Goal: Task Accomplishment & Management: Manage account settings

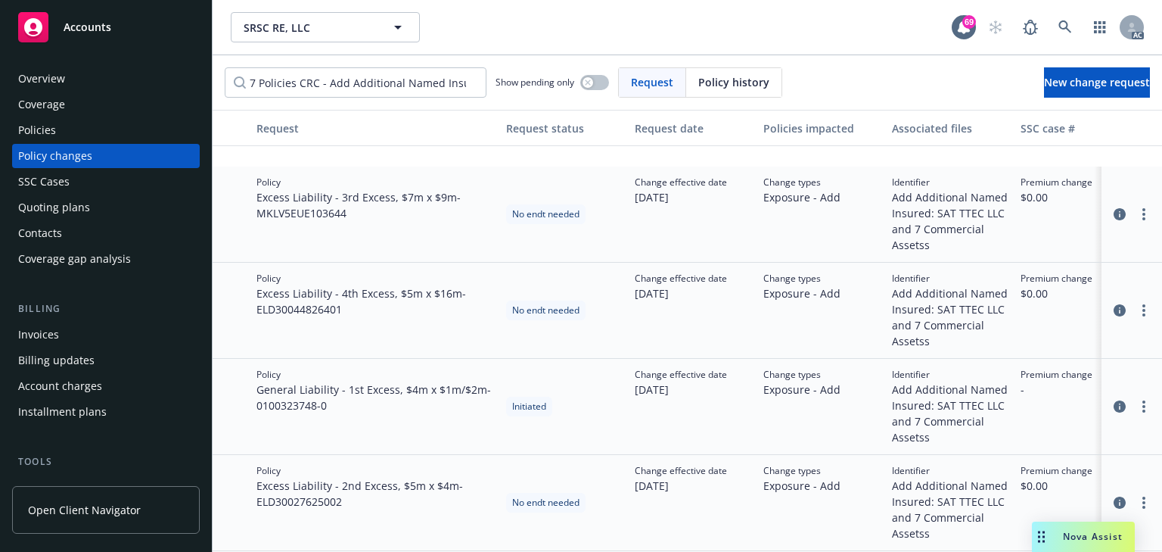
scroll to position [303, 0]
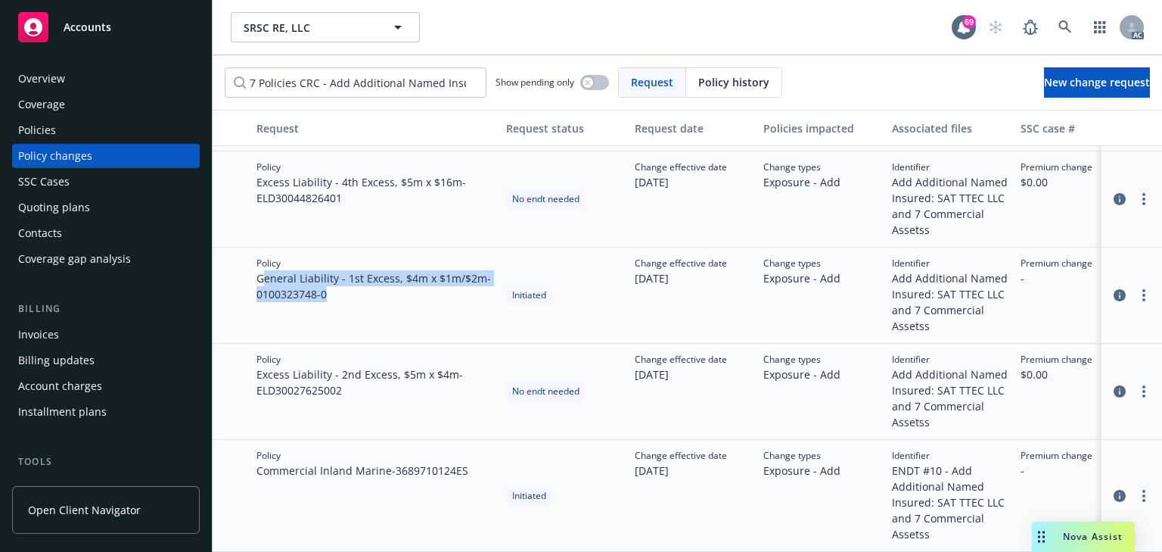
drag, startPoint x: 263, startPoint y: 263, endPoint x: 379, endPoint y: 302, distance: 122.8
click at [379, 302] on div "Policy General Liability - 1st Excess, $4m x $1m/$2m - 0100323748-0" at bounding box center [375, 295] width 250 height 96
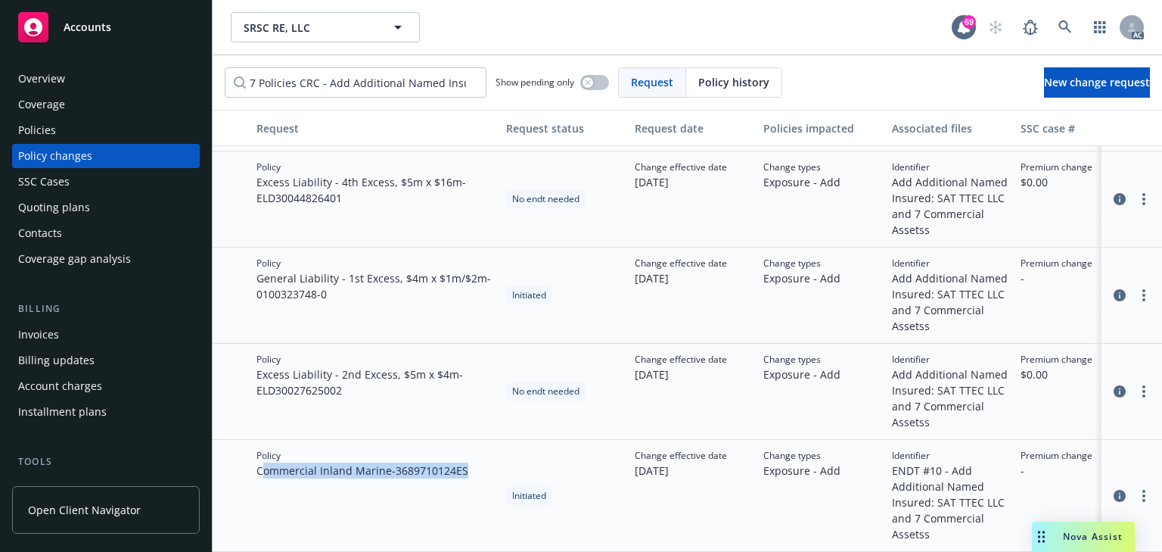
drag, startPoint x: 263, startPoint y: 469, endPoint x: 487, endPoint y: 471, distance: 223.2
click at [487, 471] on div "Policy Commercial Inland Marine - 3689710124ES" at bounding box center [375, 496] width 250 height 112
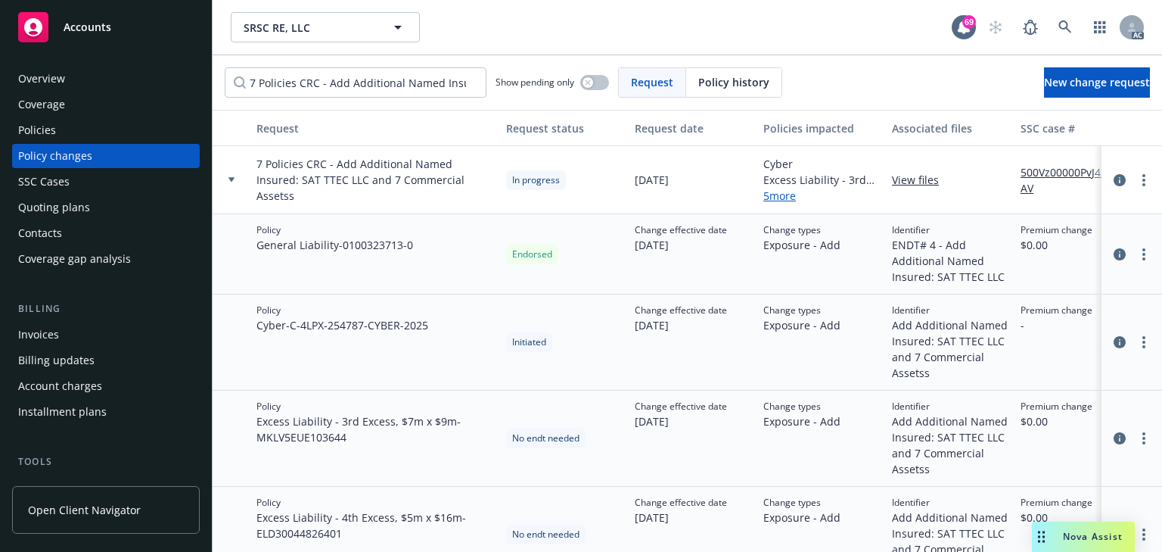
scroll to position [0, 0]
drag, startPoint x: 256, startPoint y: 322, endPoint x: 478, endPoint y: 345, distance: 223.7
click at [478, 345] on div "Policy Cyber - C-4LPX-254787-CYBER-2025" at bounding box center [375, 342] width 250 height 96
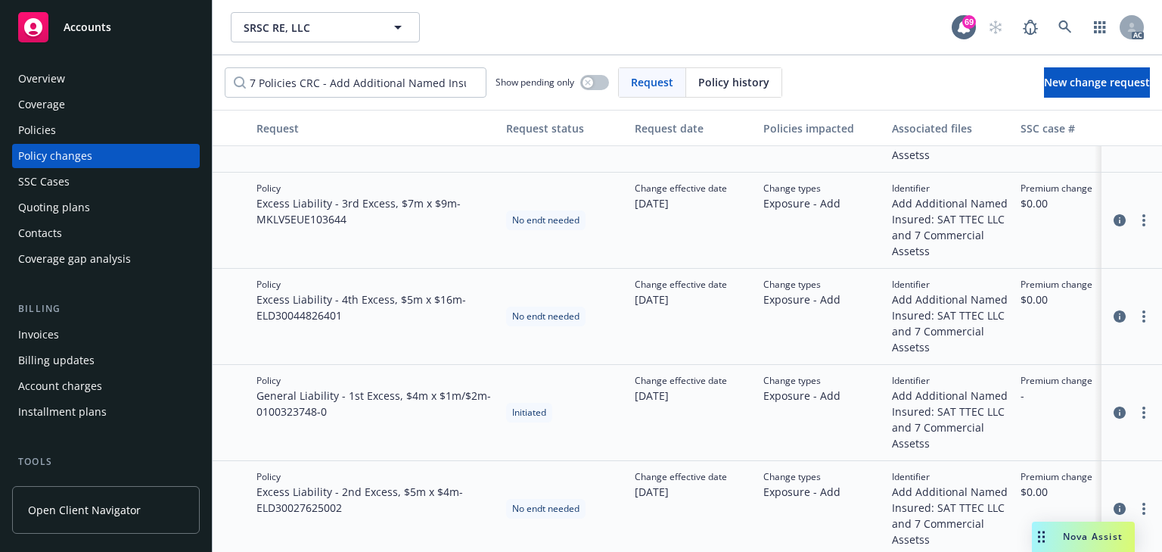
scroll to position [242, 0]
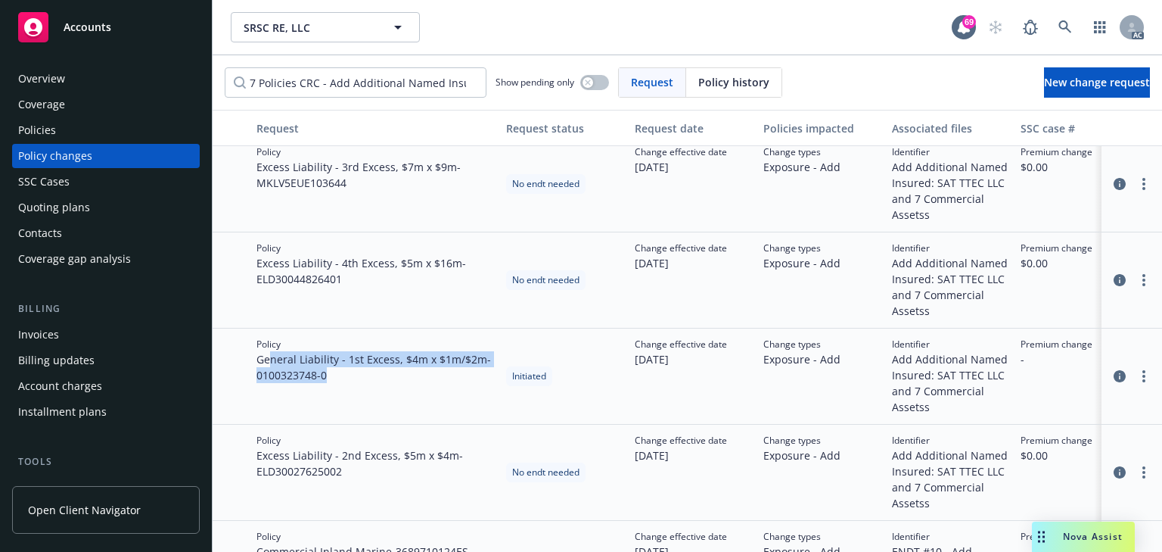
drag, startPoint x: 269, startPoint y: 355, endPoint x: 417, endPoint y: 386, distance: 150.8
click at [417, 386] on div "Policy General Liability - 1st Excess, $4m x $1m/$2m - 0100323748-0" at bounding box center [375, 376] width 250 height 96
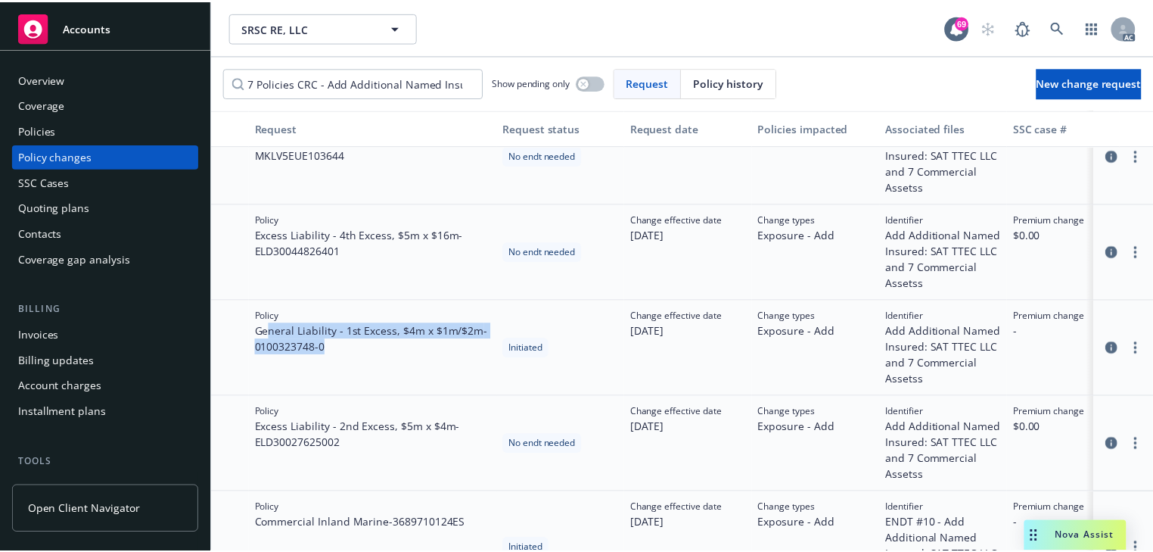
scroll to position [303, 0]
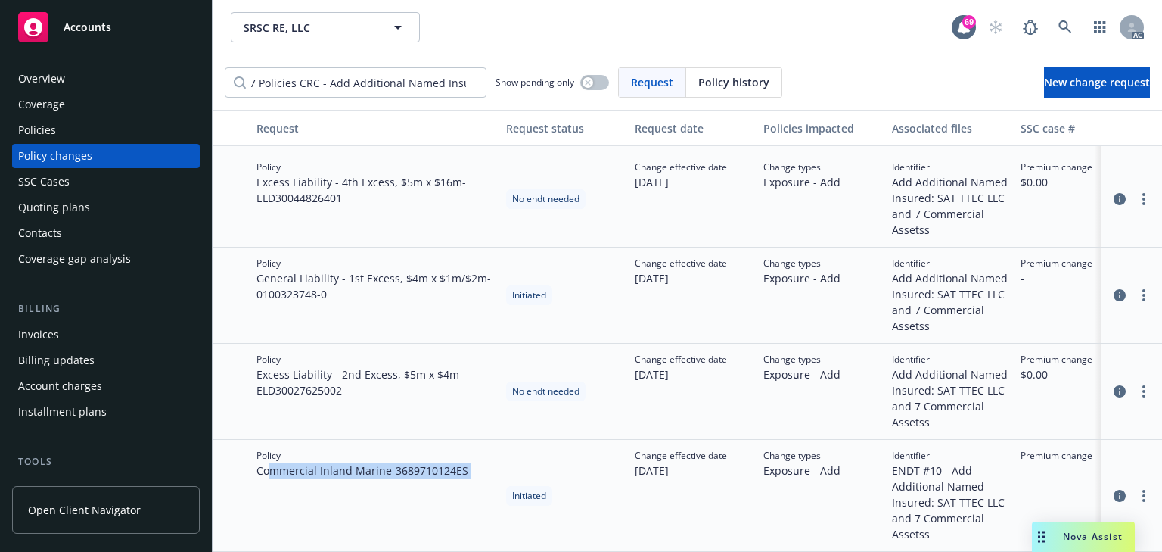
drag, startPoint x: 269, startPoint y: 459, endPoint x: 512, endPoint y: 463, distance: 242.9
click at [512, 463] on div "Policy Commercial Inland Marine - 3689710124ES Initiated Change effective date …" at bounding box center [996, 496] width 1566 height 112
click at [1137, 288] on link "more" at bounding box center [1144, 295] width 18 height 18
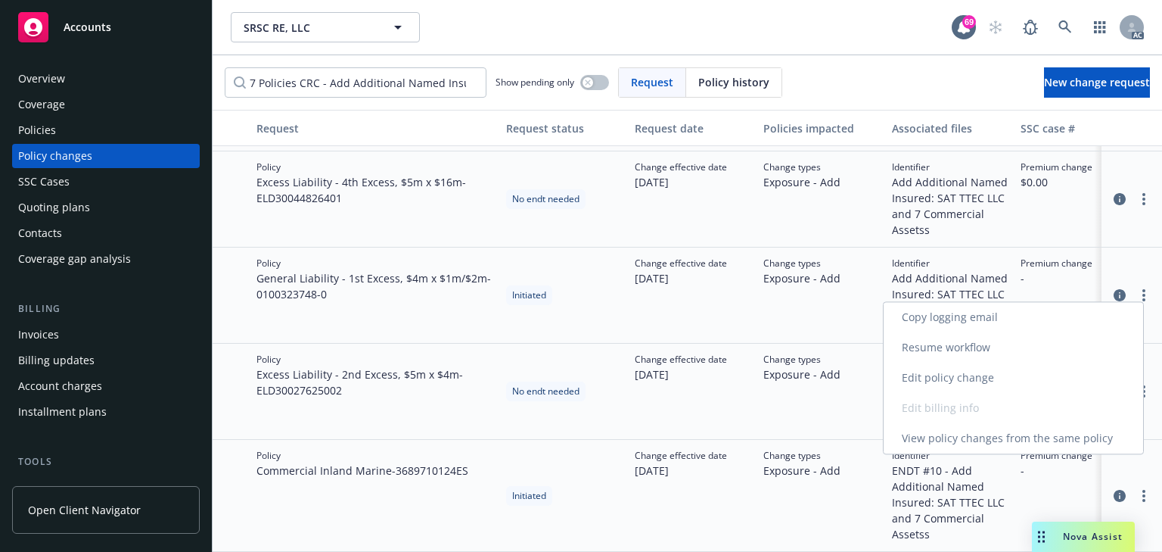
drag, startPoint x: 935, startPoint y: 350, endPoint x: 867, endPoint y: 369, distance: 70.9
click at [935, 350] on link "Resume workflow" at bounding box center [1014, 347] width 260 height 30
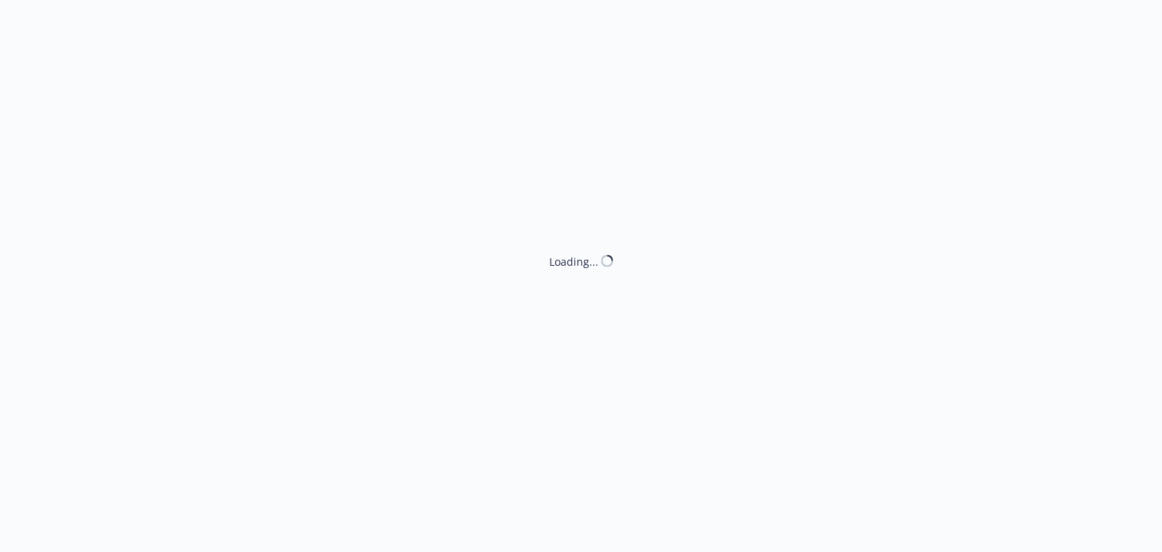
select select "NO_ENDORSEMENT_NEEDED"
select select "ACCEPTED"
select select "NO_ENDORSEMENT_NEEDED"
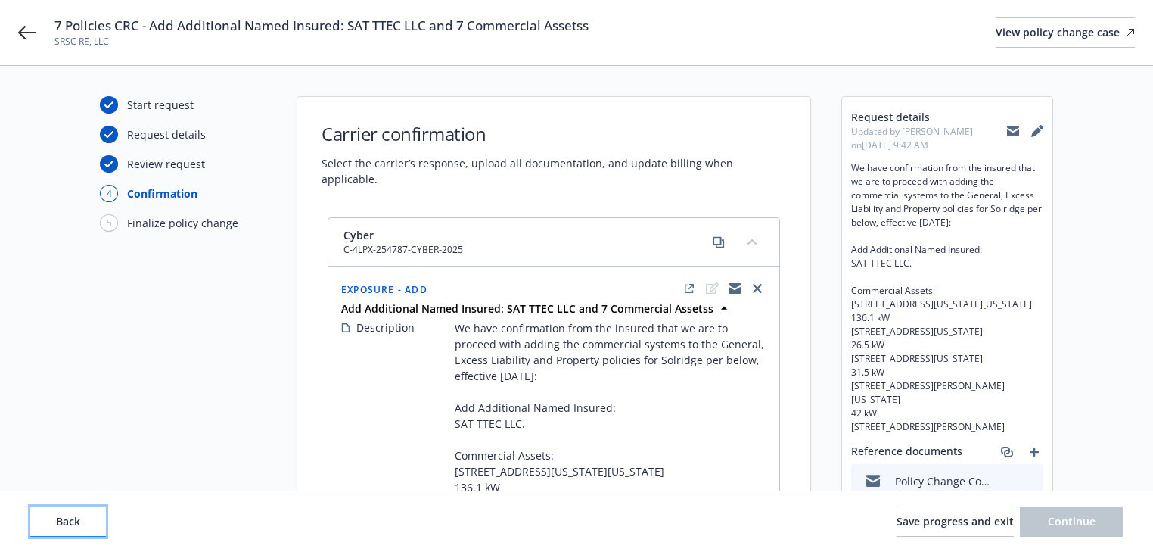
click at [70, 523] on span "Back" at bounding box center [68, 521] width 24 height 14
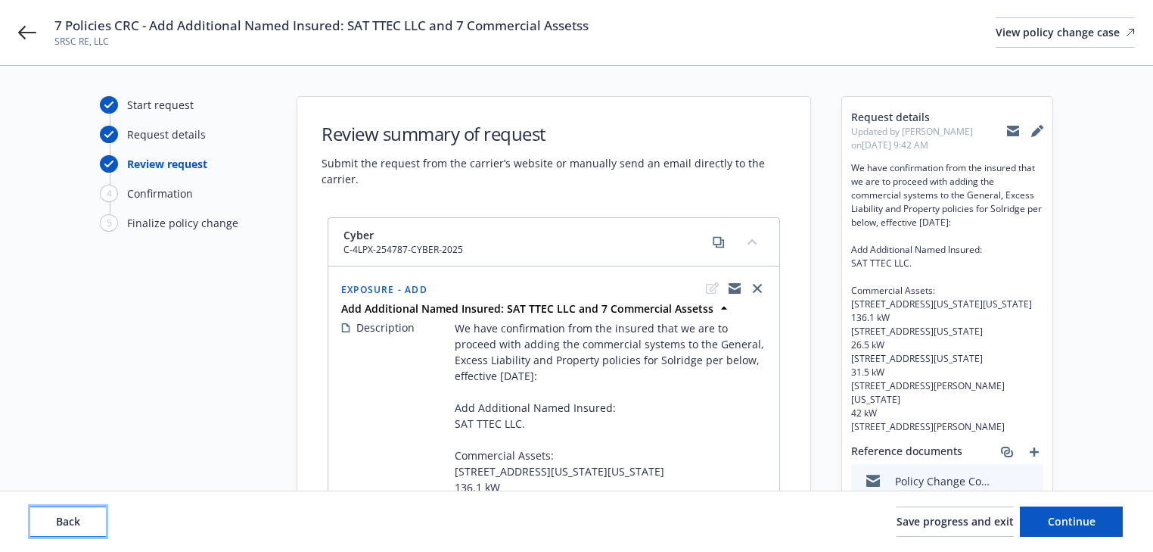
click at [70, 523] on span "Back" at bounding box center [68, 521] width 24 height 14
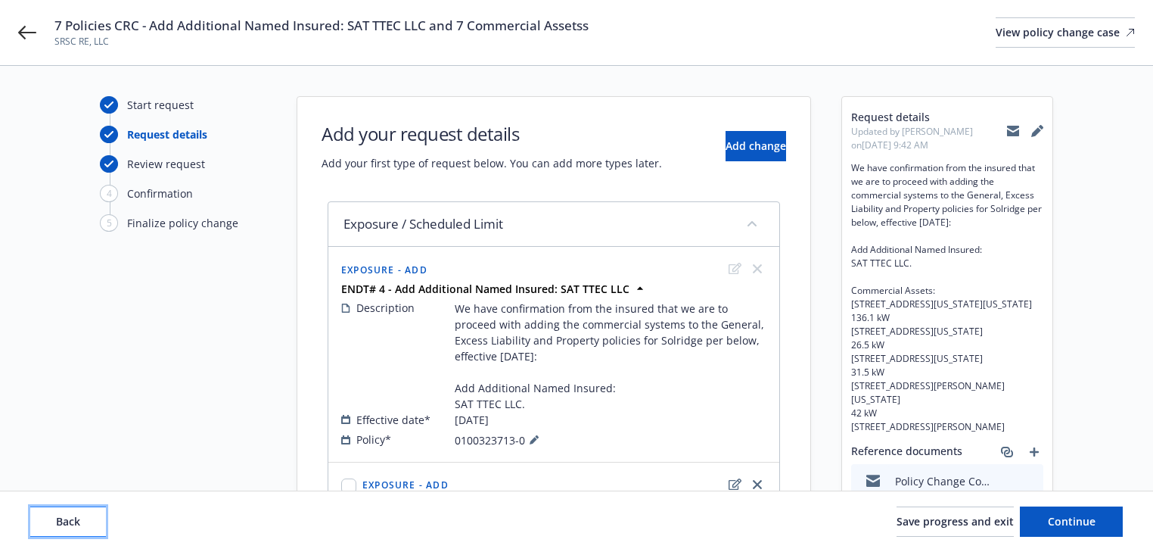
click at [70, 523] on span "Back" at bounding box center [68, 521] width 24 height 14
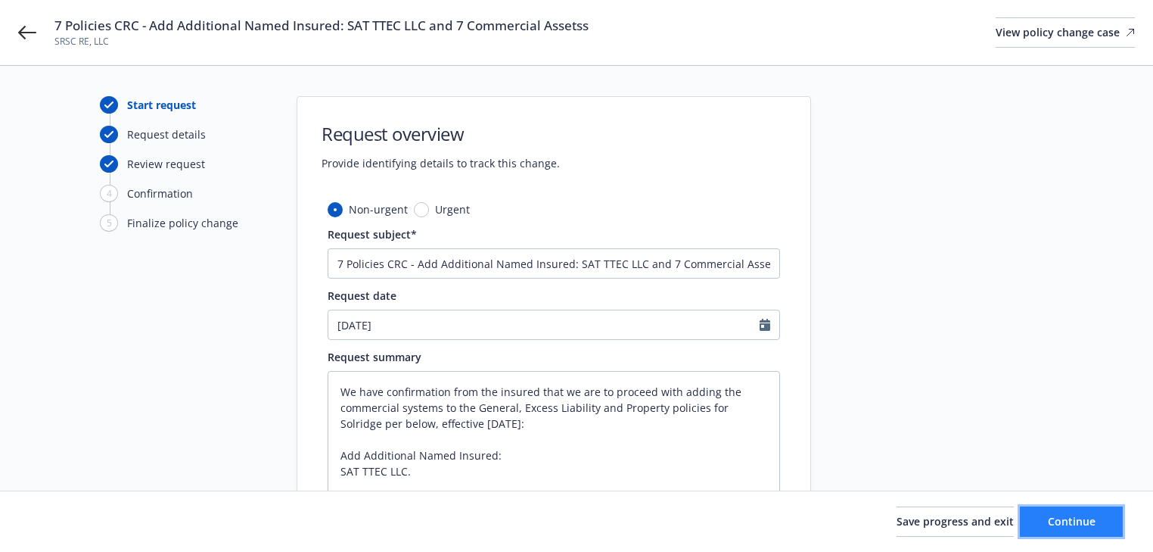
click at [1093, 511] on button "Continue" at bounding box center [1071, 521] width 103 height 30
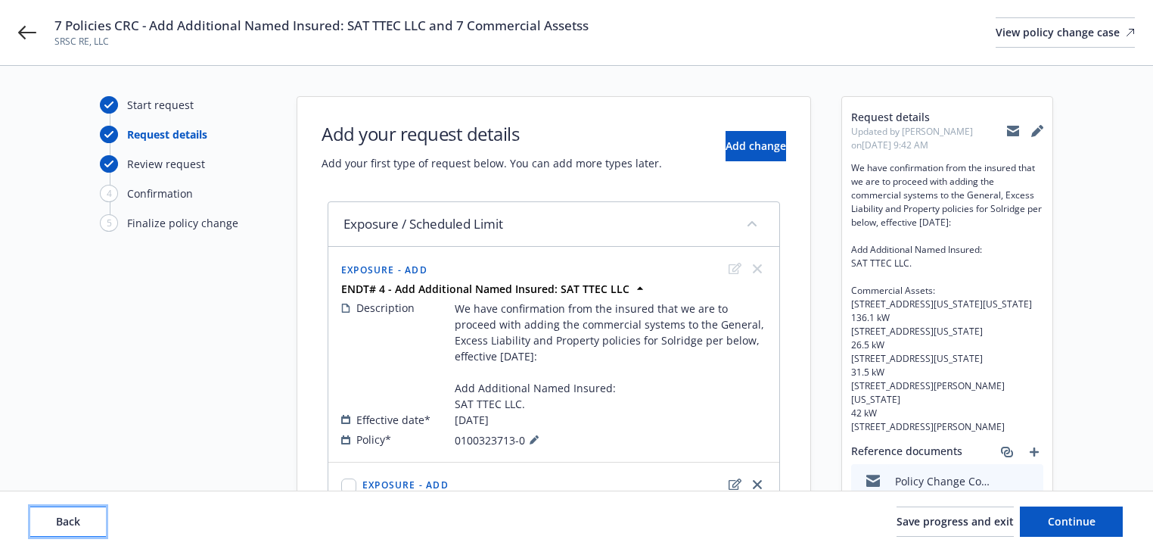
click at [88, 524] on button "Back" at bounding box center [68, 521] width 76 height 30
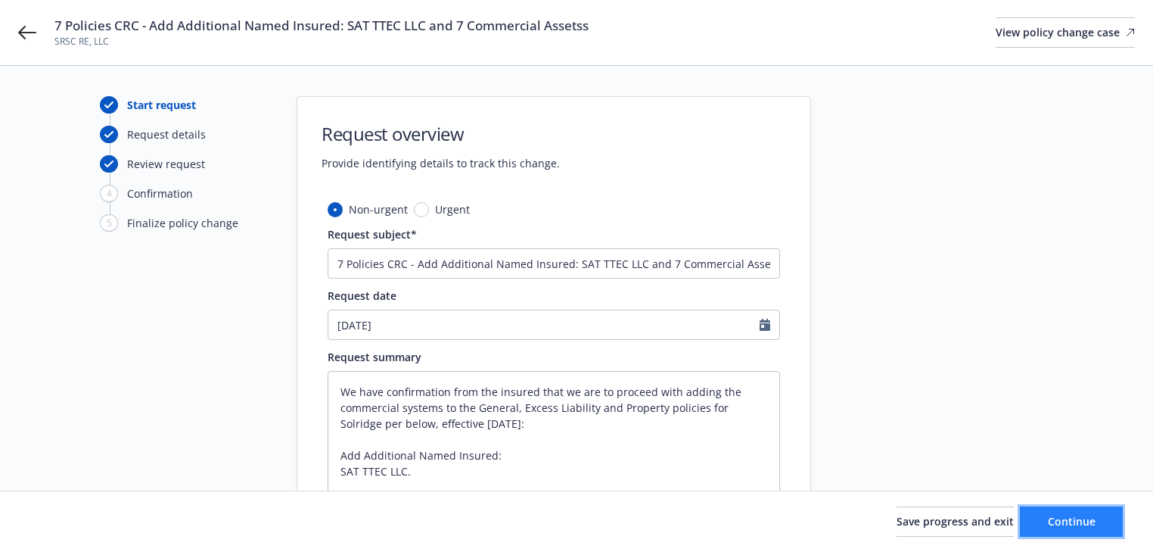
click at [1065, 522] on span "Continue" at bounding box center [1072, 521] width 48 height 14
type textarea "x"
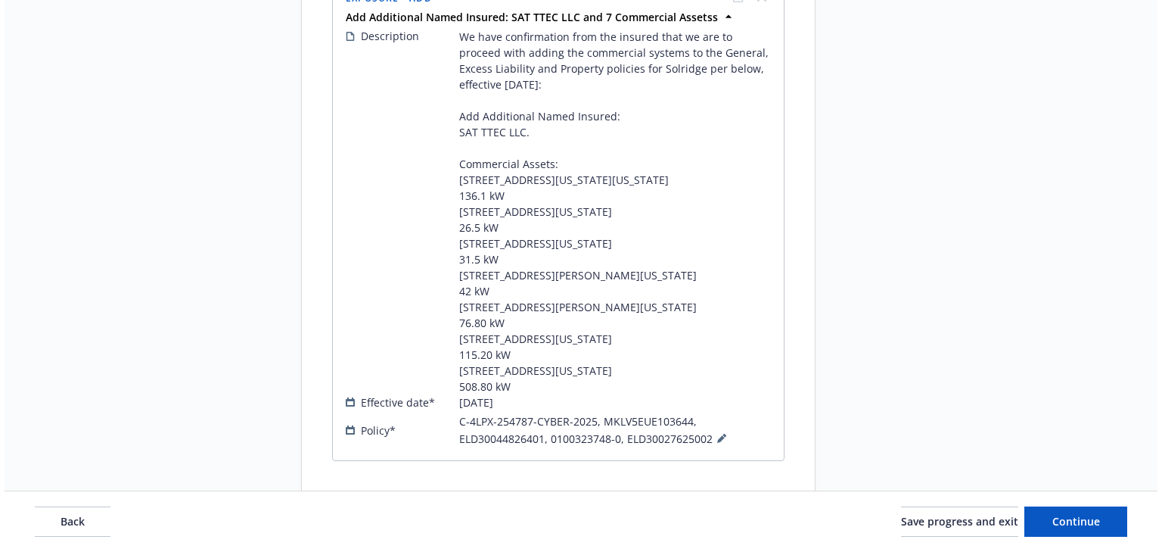
scroll to position [1026, 0]
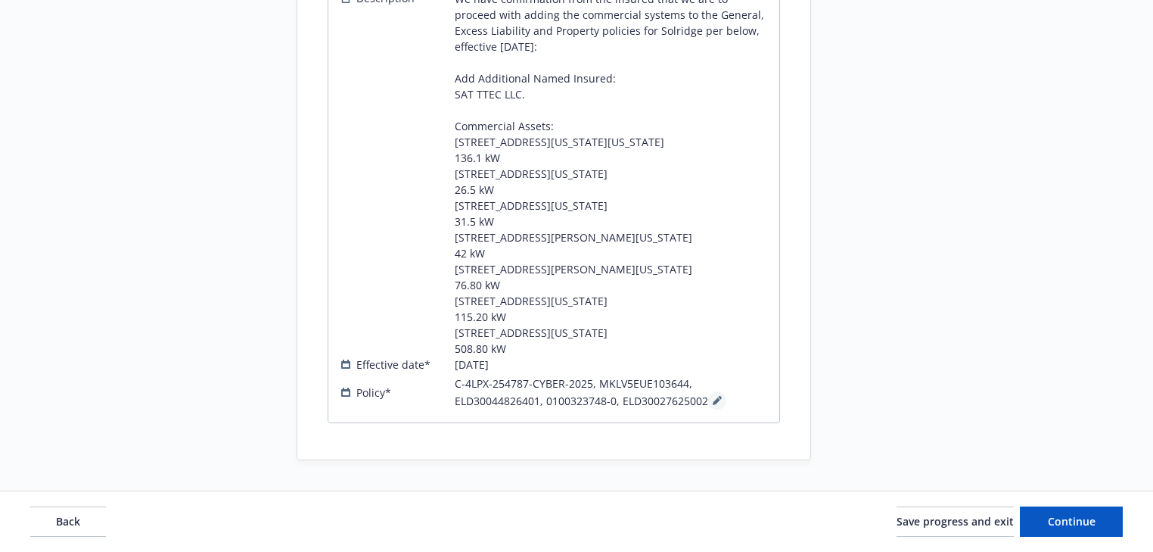
click at [716, 400] on icon at bounding box center [717, 401] width 8 height 8
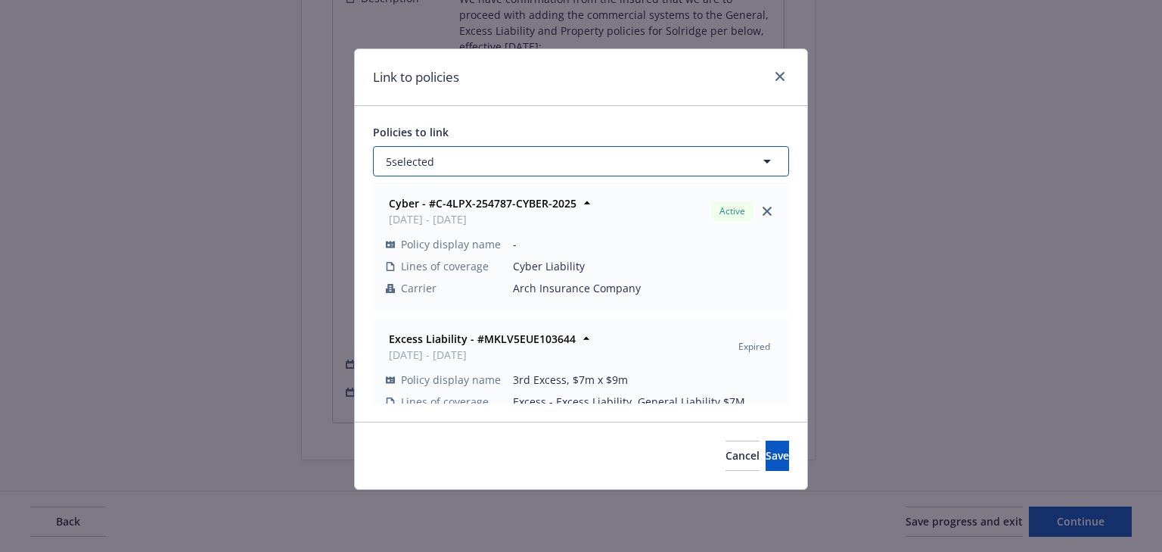
click at [460, 157] on button "5 selected" at bounding box center [581, 161] width 416 height 30
select select "ACTIVE"
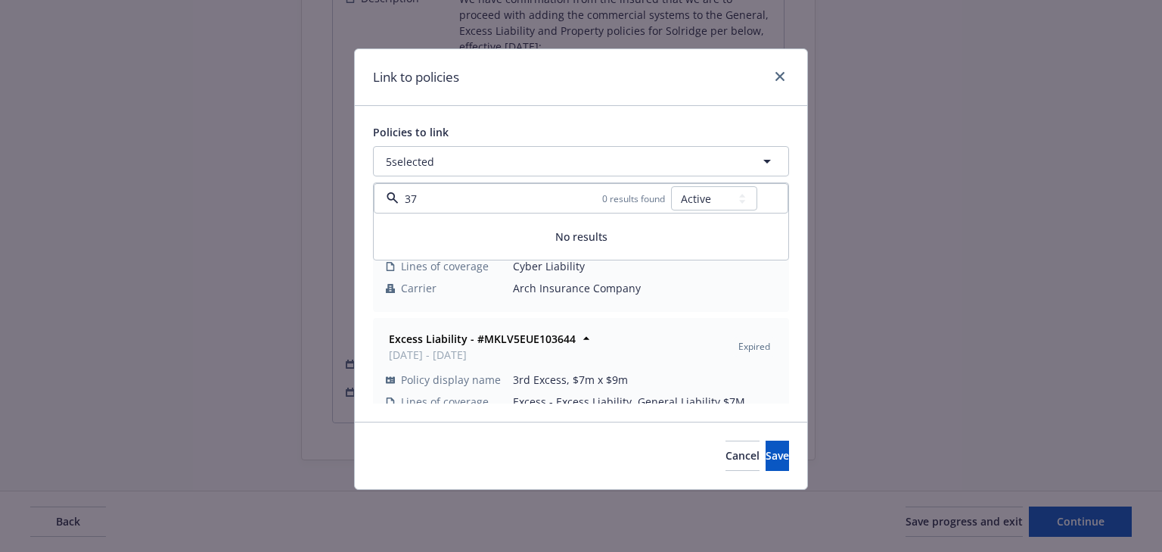
type input "3"
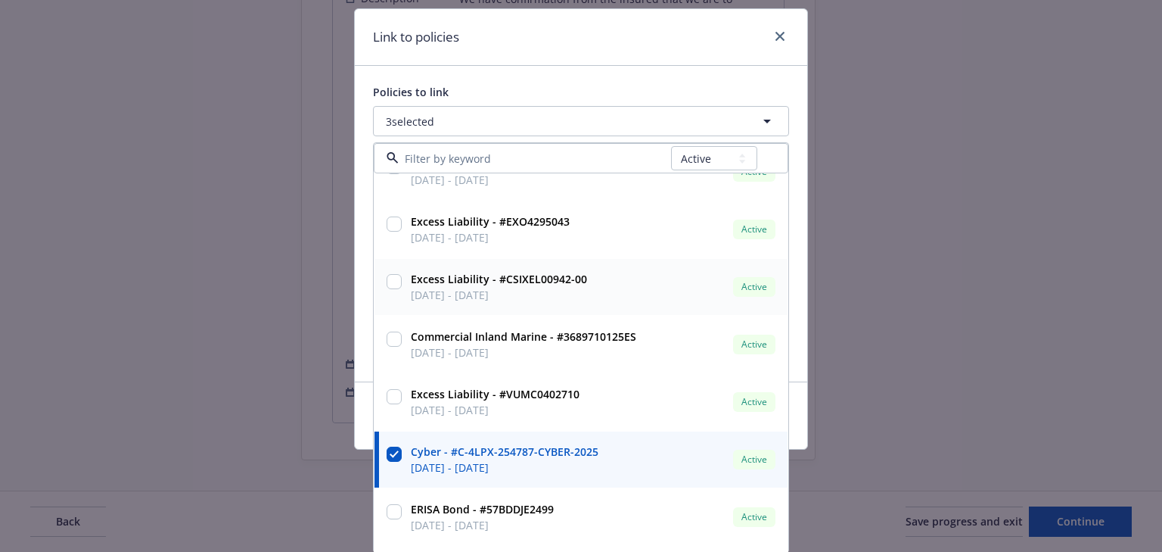
scroll to position [0, 0]
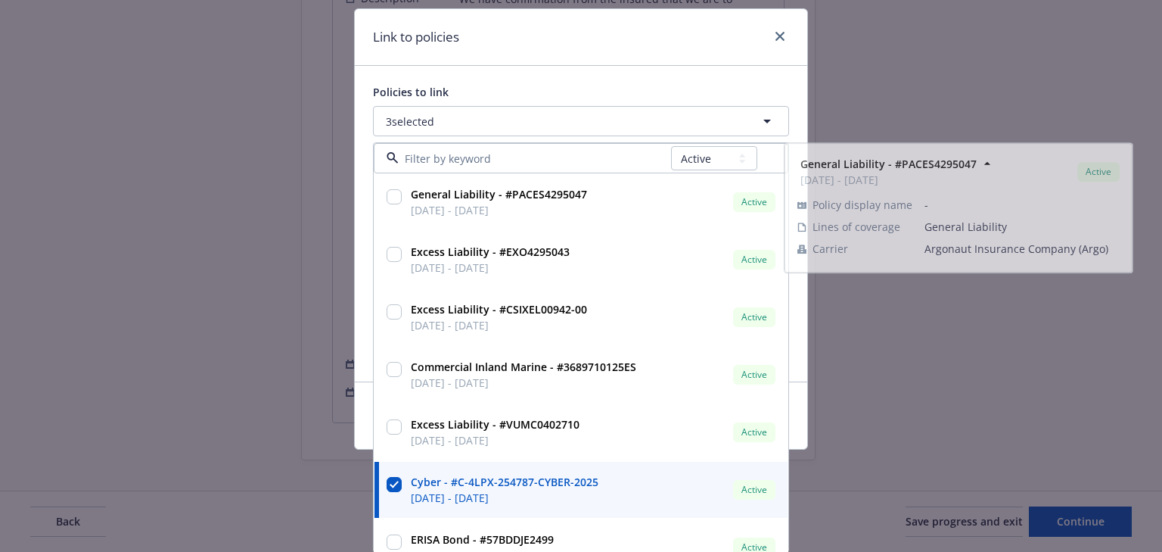
click at [765, 35] on div at bounding box center [777, 37] width 24 height 20
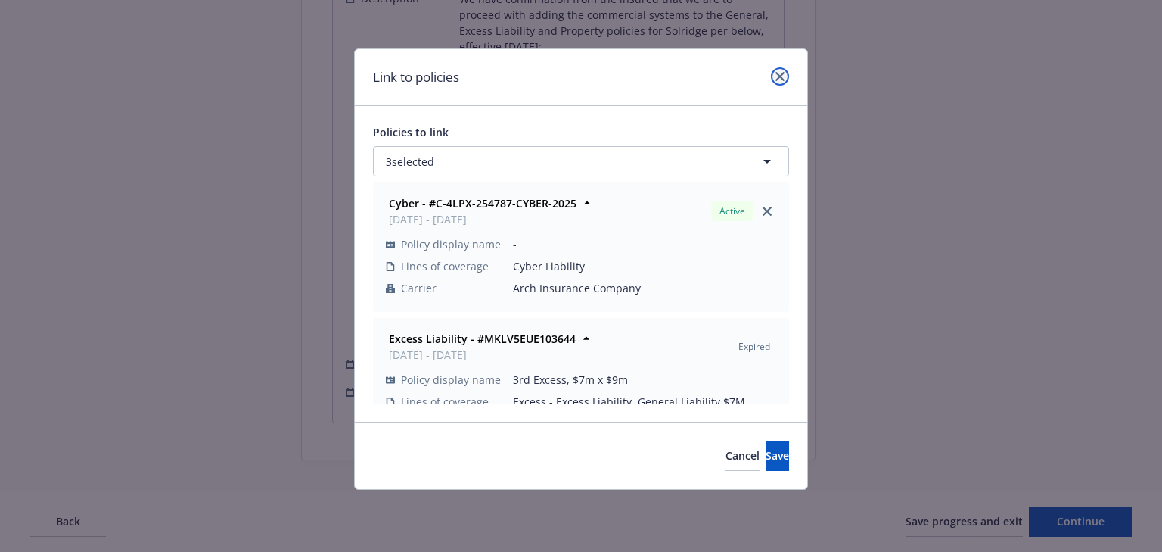
click at [770, 37] on div "Link to policies Policies to link 3 selected Cyber - #C-4LPX-254787-CYBER-2025 …" at bounding box center [581, 276] width 1162 height 552
click at [779, 61] on div "Link to policies" at bounding box center [581, 77] width 452 height 57
click at [777, 80] on icon "close" at bounding box center [780, 76] width 9 height 9
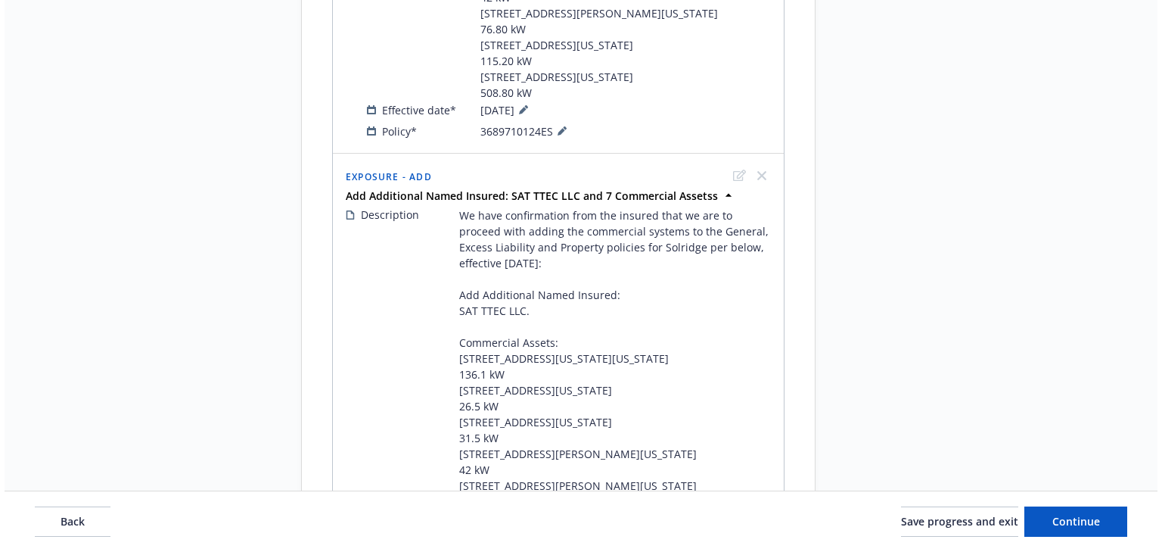
scroll to position [1026, 0]
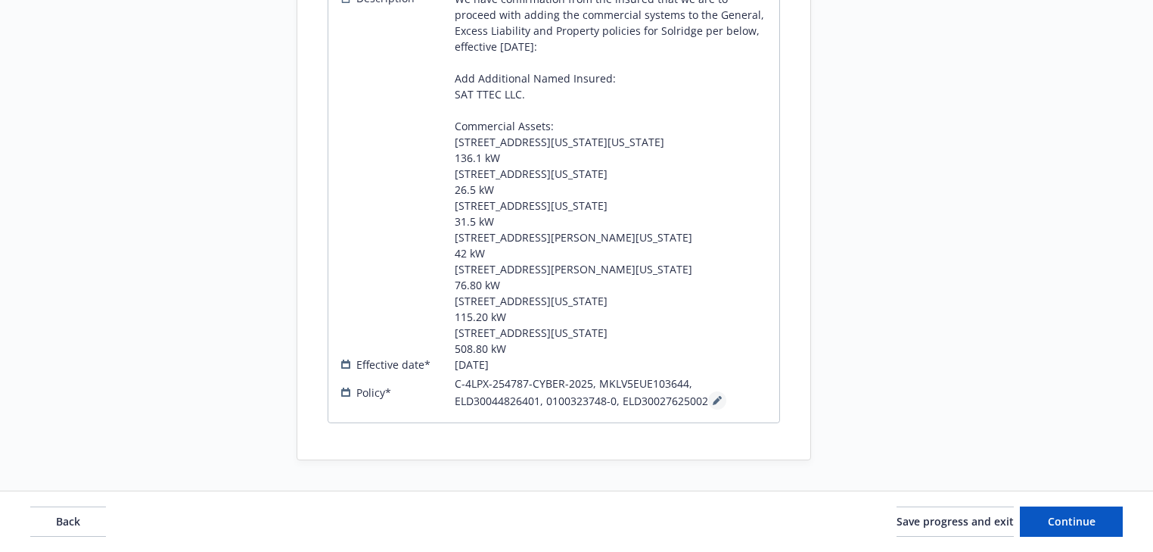
click at [715, 403] on icon at bounding box center [717, 400] width 9 height 9
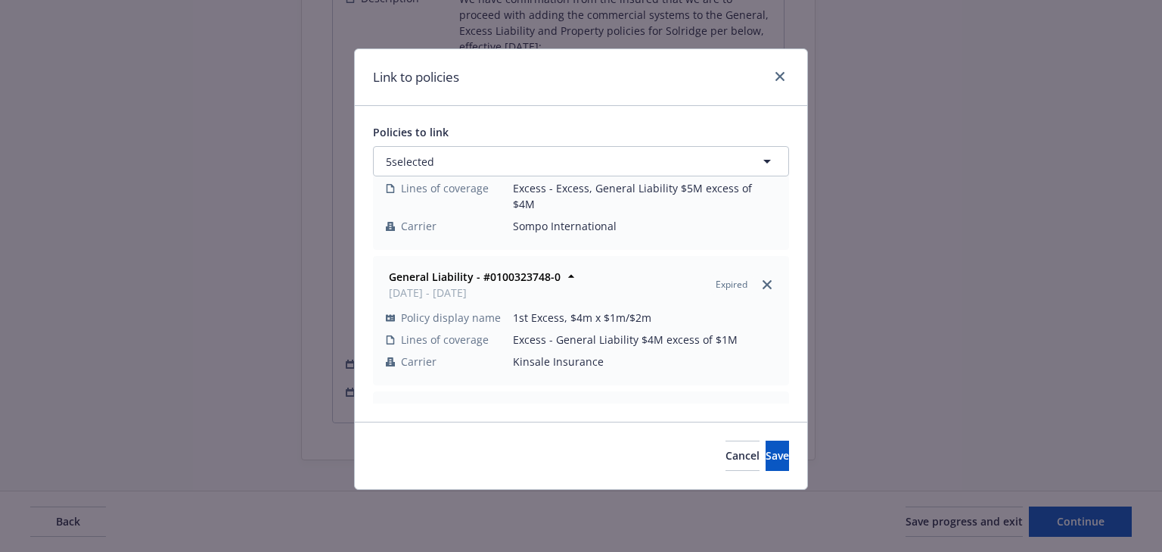
scroll to position [344, 0]
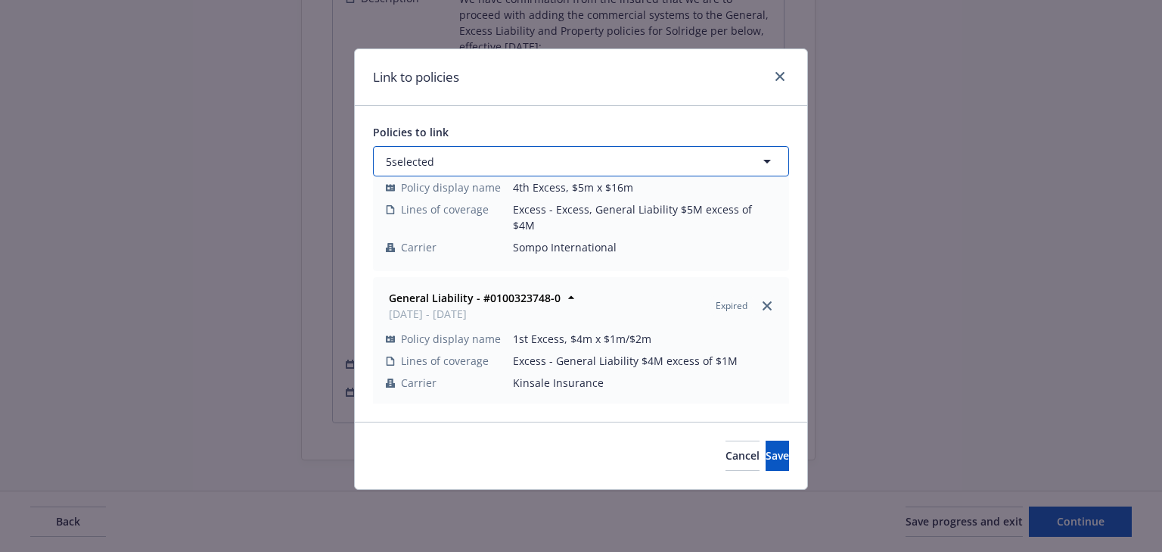
click at [434, 163] on span "5 selected" at bounding box center [410, 162] width 48 height 16
select select "ACTIVE"
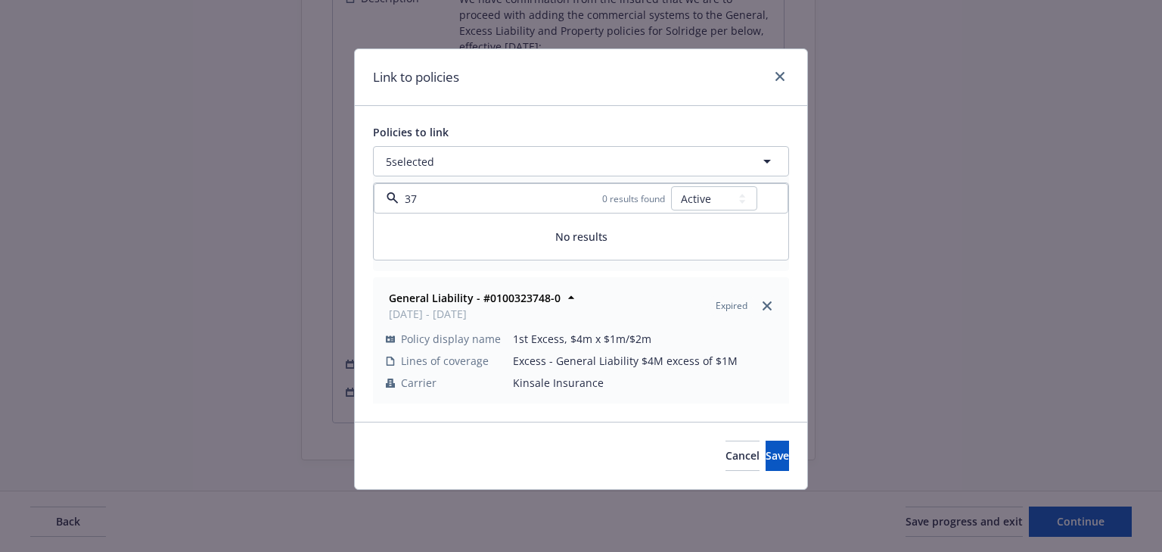
type input "3"
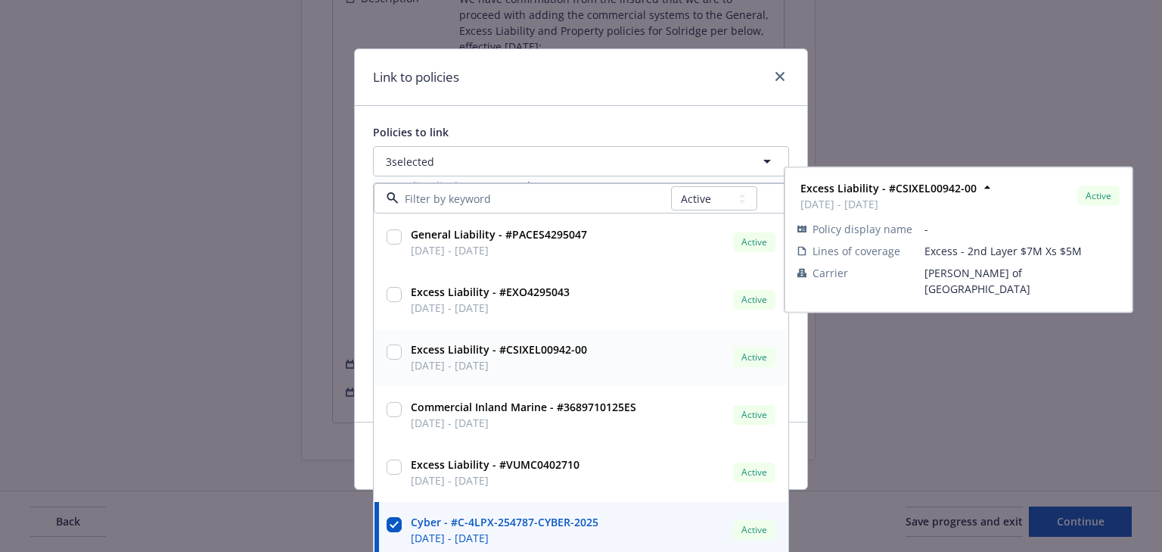
scroll to position [139, 0]
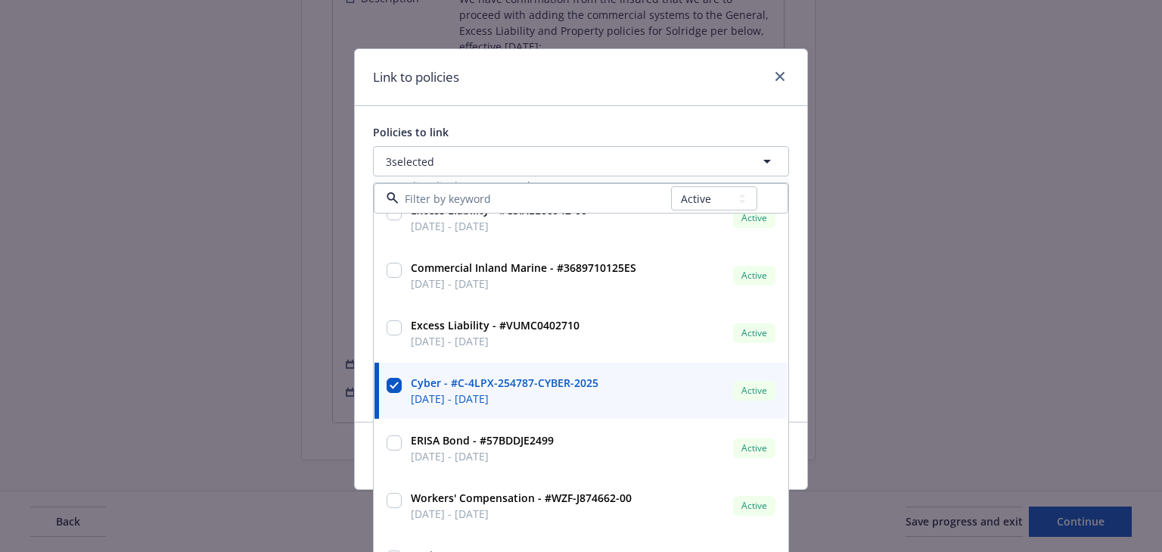
click at [635, 90] on div "Link to policies" at bounding box center [581, 77] width 452 height 57
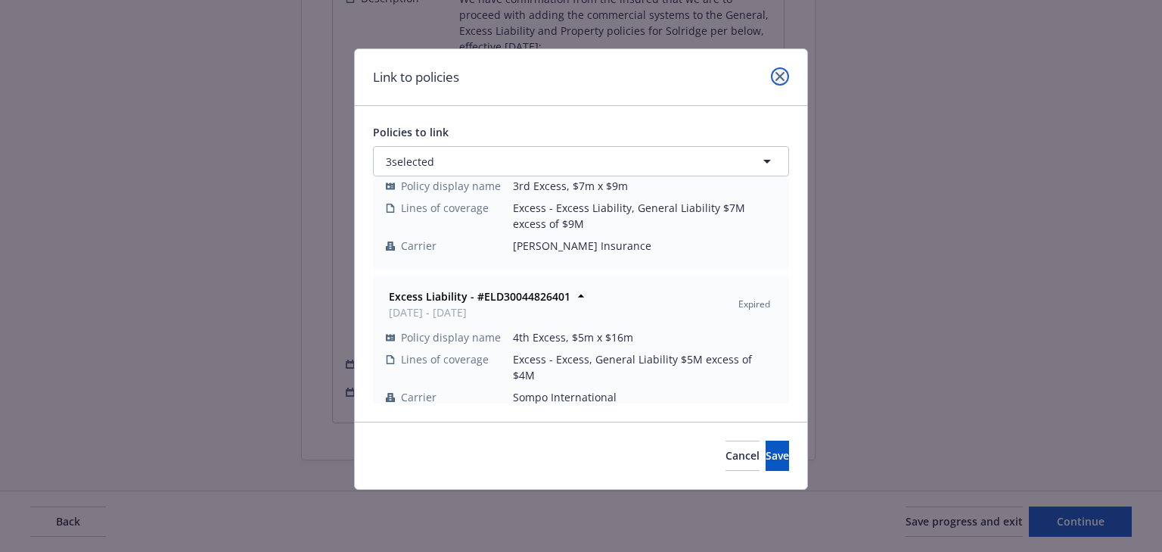
click at [776, 72] on icon "close" at bounding box center [780, 76] width 9 height 9
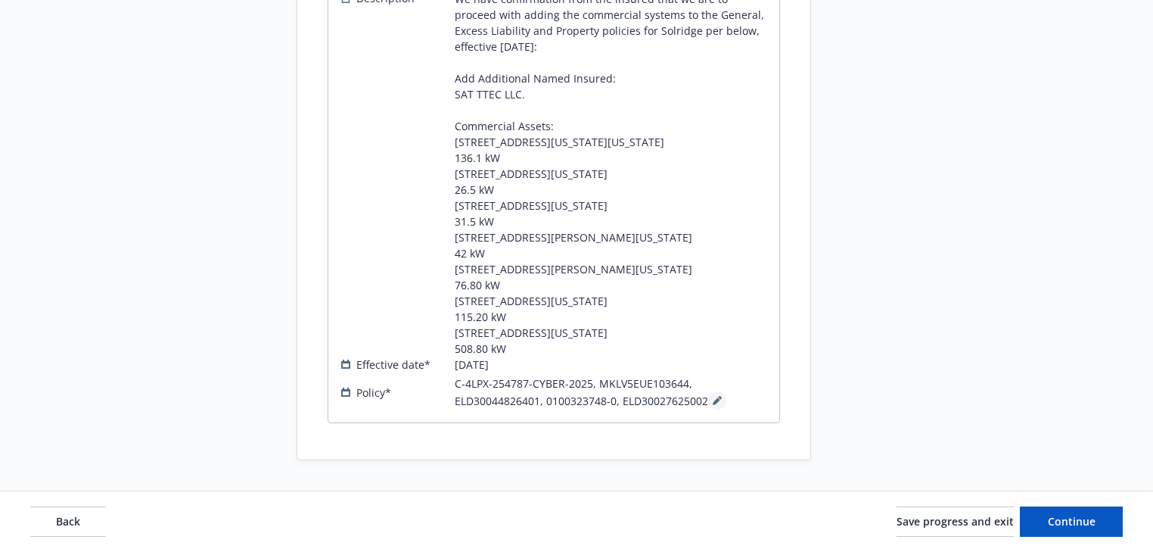
click at [715, 396] on icon at bounding box center [717, 400] width 9 height 9
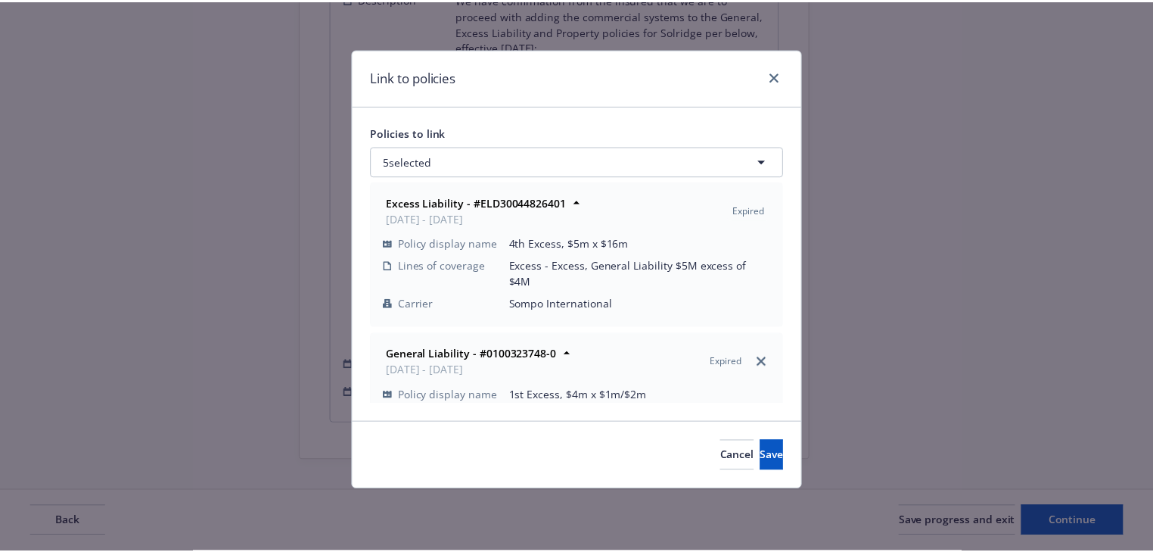
scroll to position [283, 0]
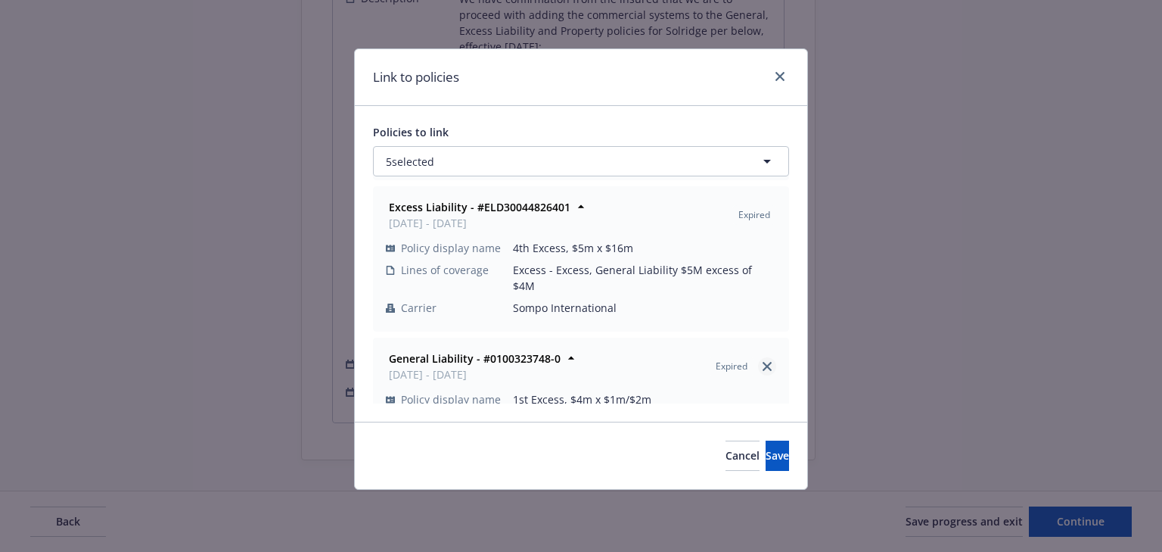
click at [763, 362] on icon "close" at bounding box center [767, 366] width 9 height 9
click at [766, 462] on span "Save" at bounding box center [777, 455] width 23 height 14
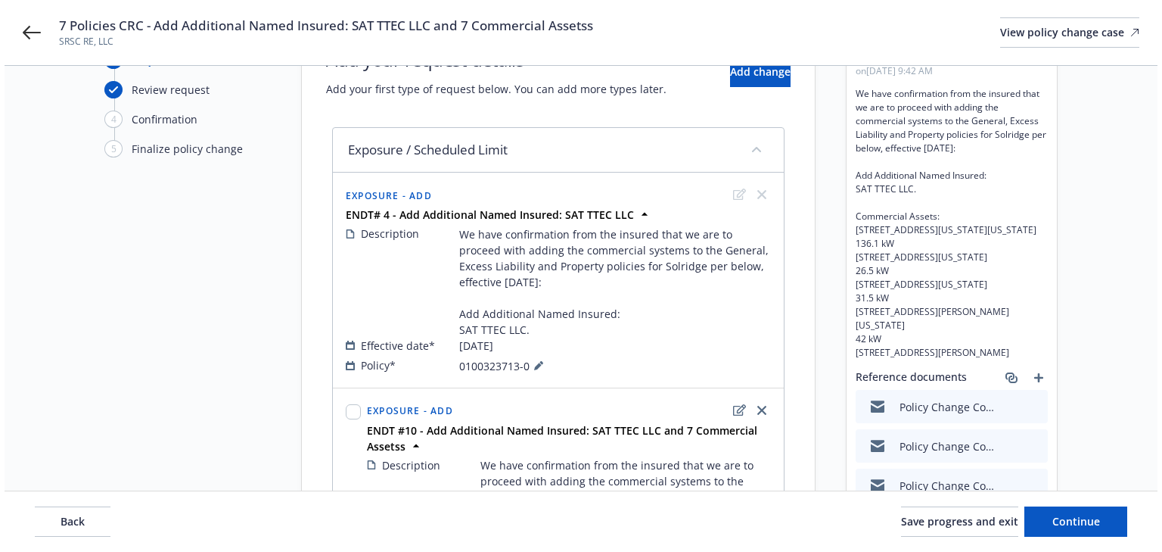
scroll to position [0, 0]
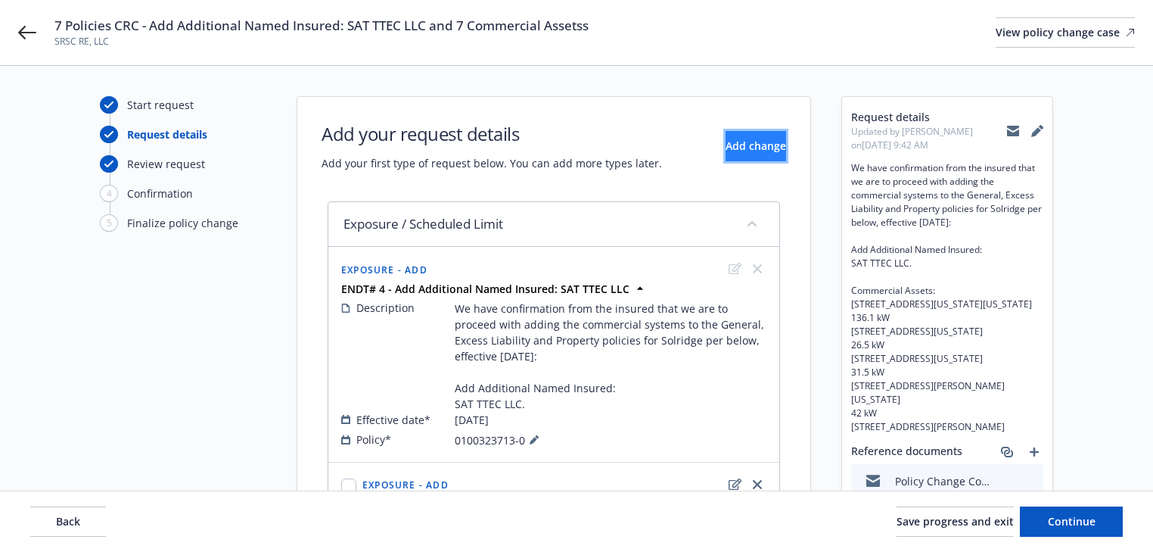
click at [736, 146] on span "Add change" at bounding box center [756, 145] width 61 height 14
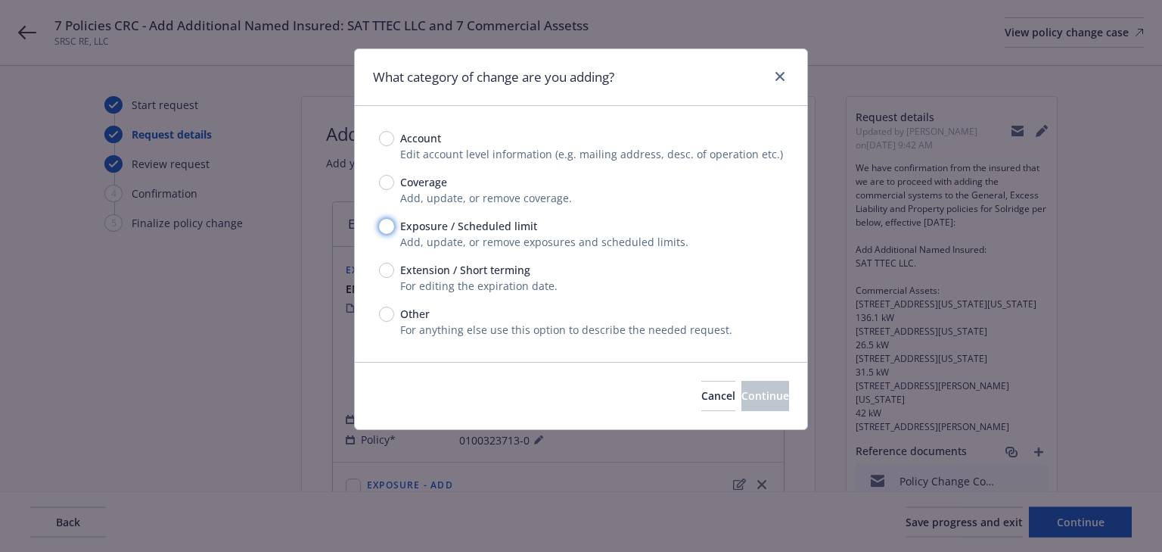
click at [381, 224] on input "Exposure / Scheduled limit" at bounding box center [386, 226] width 15 height 15
radio input "true"
click at [745, 400] on span "Continue" at bounding box center [766, 395] width 48 height 14
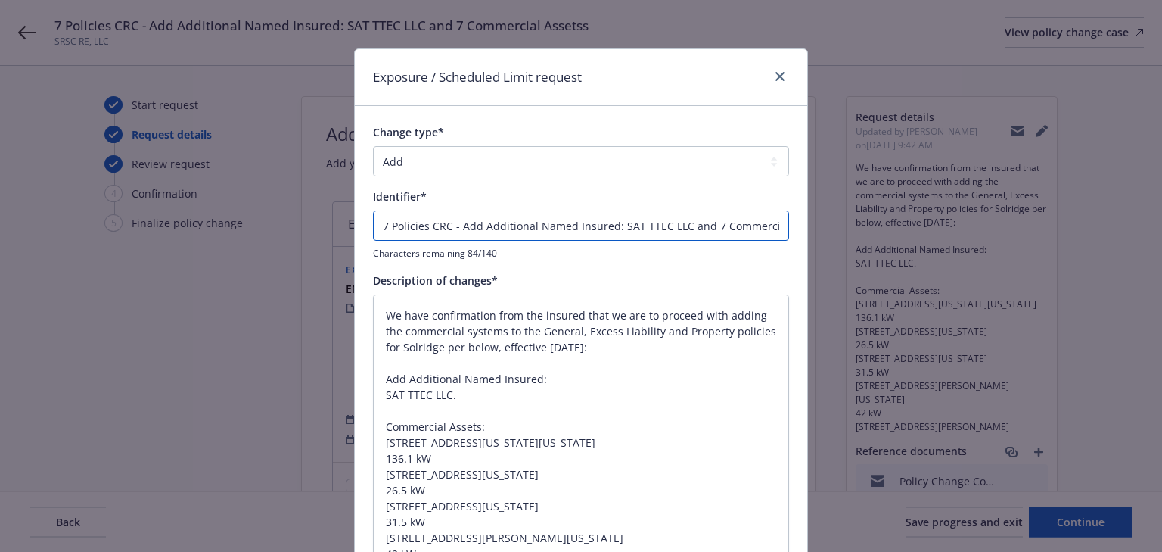
drag, startPoint x: 448, startPoint y: 221, endPoint x: -26, endPoint y: 238, distance: 474.0
click at [0, 238] on html "7 Policies CRC - Add Additional Named Insured: SAT TTEC LLC and 7 Commercial As…" at bounding box center [581, 276] width 1162 height 552
type textarea "x"
type input "- Add Additional Named Insured: SAT TTEC LLC and 7 Commercial Assetss"
type textarea "x"
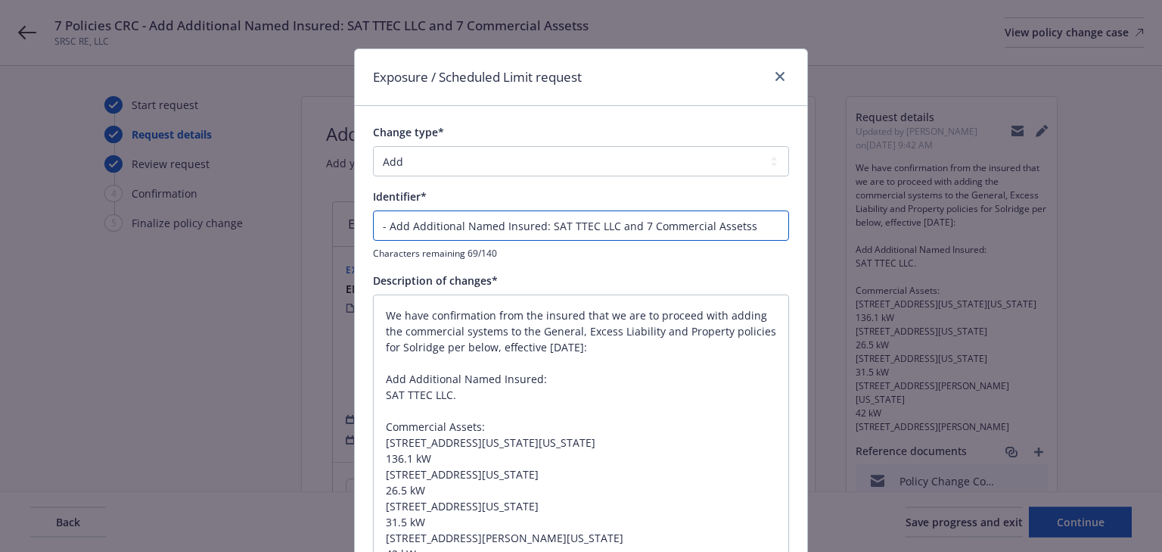
type input "E- Add Additional Named Insured: SAT TTEC LLC and 7 Commercial Assetss"
type textarea "x"
type input "EN- Add Additional Named Insured: SAT TTEC LLC and 7 Commercial Assetss"
type textarea "x"
type input "END- Add Additional Named Insured: SAT TTEC LLC and 7 Commercial Assetss"
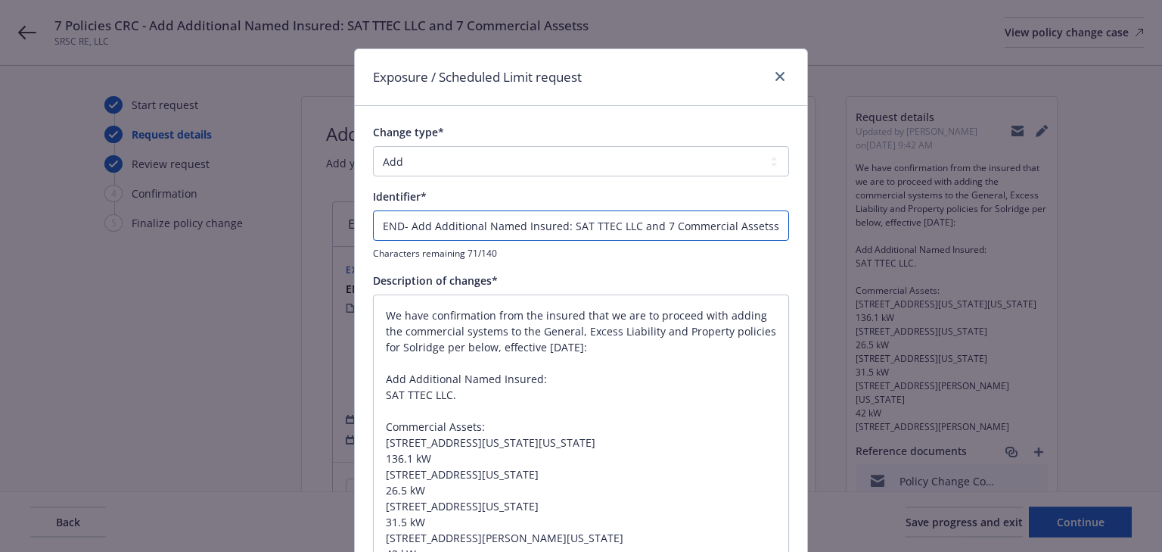
type textarea "x"
type input "ENDT- Add Additional Named Insured: SAT TTEC LLC and 7 Commercial Assetss"
type textarea "x"
type input "ENDT#- Add Additional Named Insured: SAT TTEC LLC and 7 Commercial Assetss"
type textarea "x"
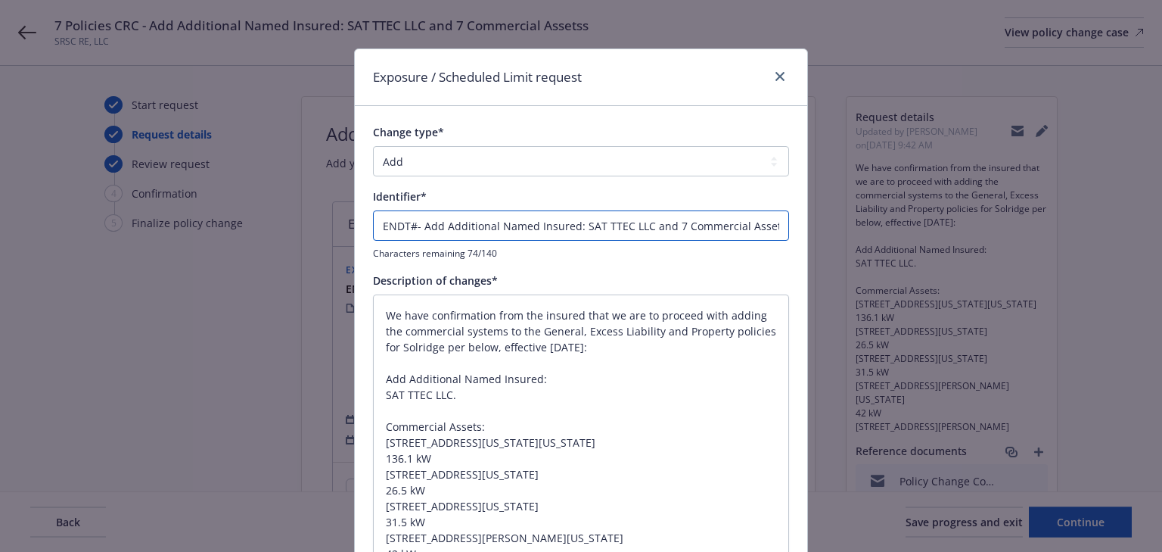
type input "ENDT#2- Add Additional Named Insured: SAT TTEC LLC and 7 Commercial Assetss"
type textarea "x"
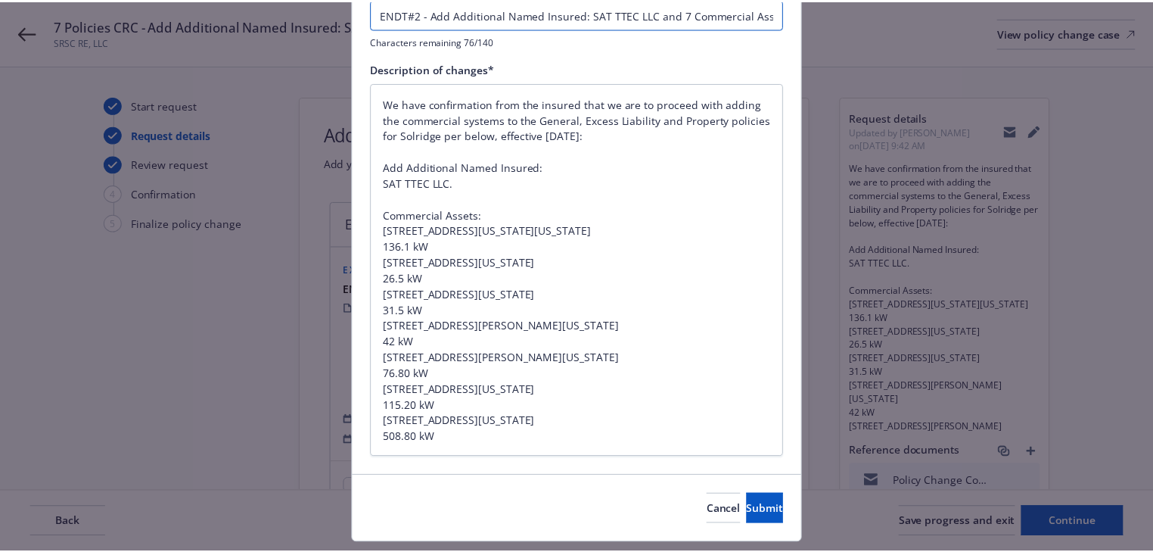
scroll to position [251, 0]
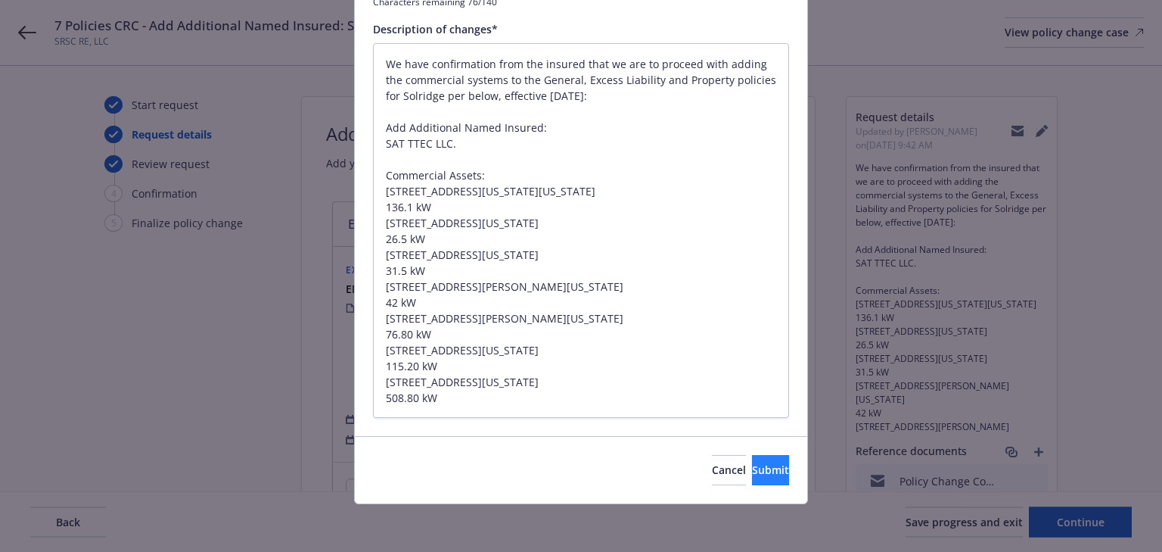
type input "ENDT#2 - Add Additional Named Insured: SAT TTEC LLC and 7 Commercial Assetss"
click at [752, 472] on span "Submit" at bounding box center [770, 469] width 37 height 14
type textarea "x"
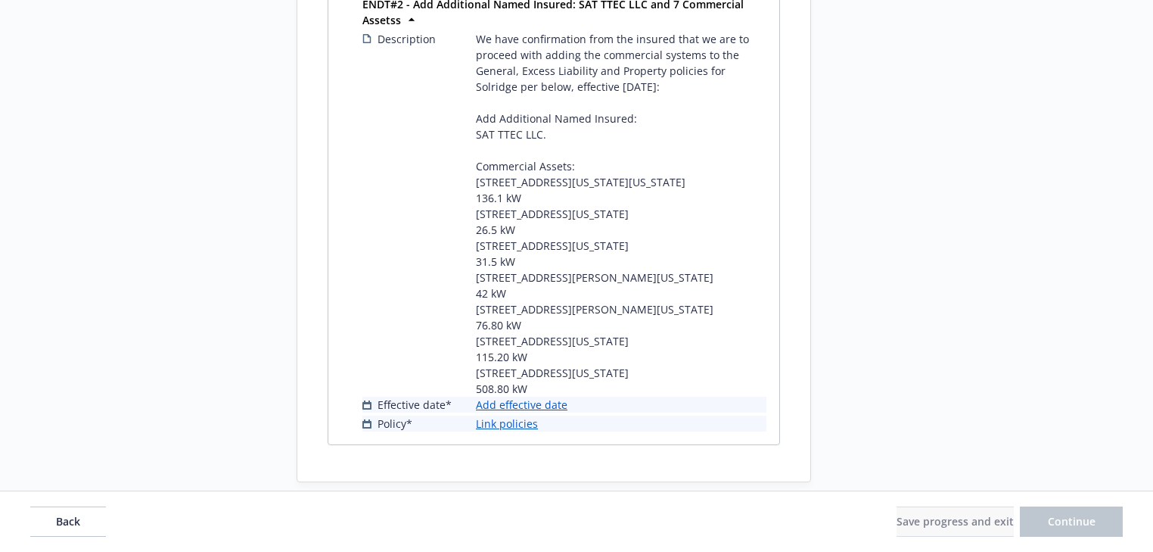
scroll to position [1508, 0]
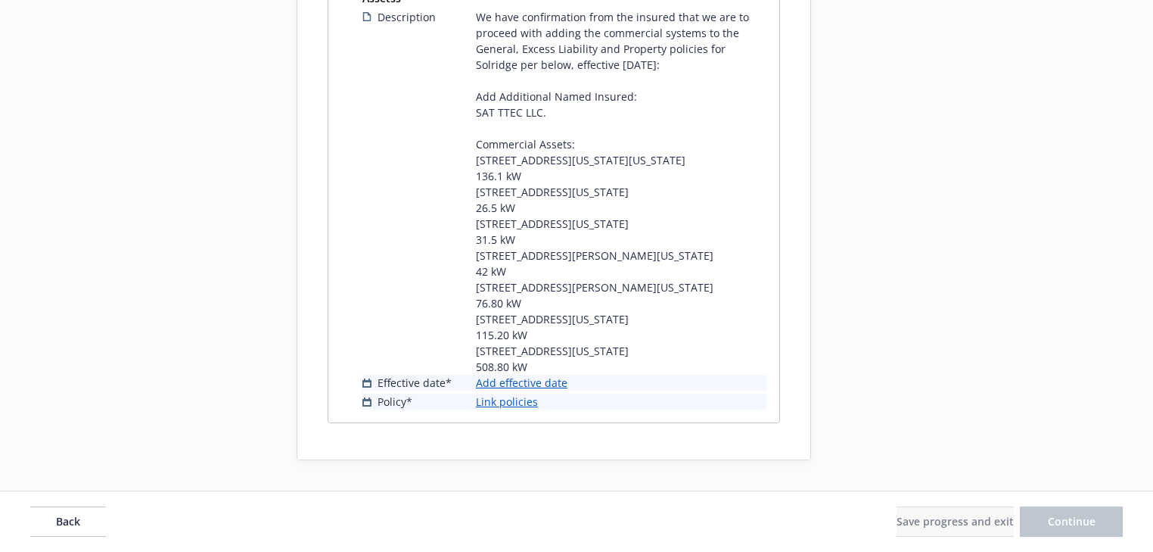
click at [536, 381] on link "Add effective date" at bounding box center [522, 383] width 92 height 16
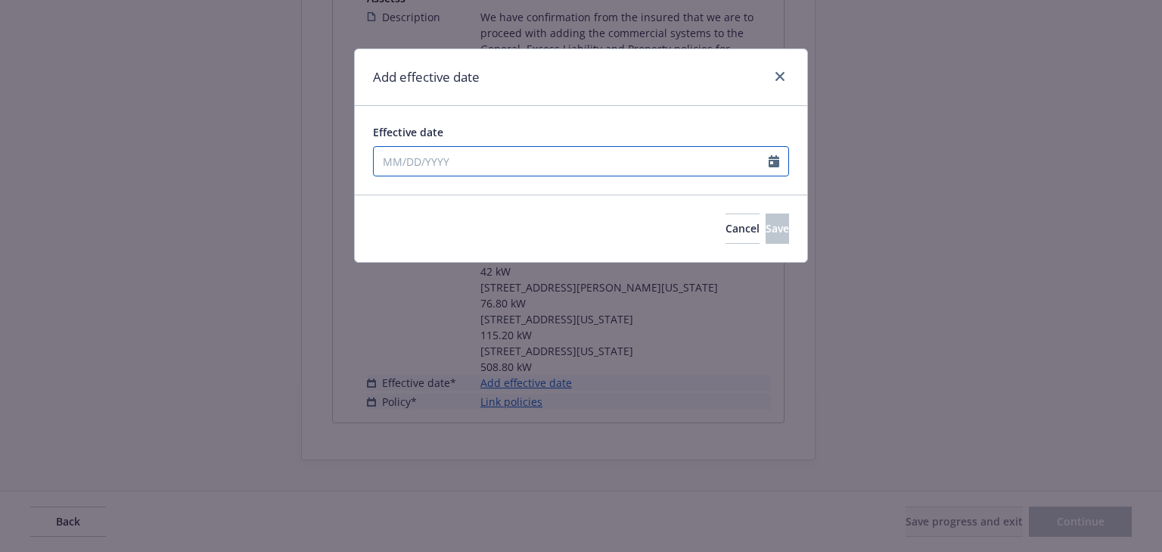
click at [453, 148] on input "Effective date" at bounding box center [571, 161] width 395 height 29
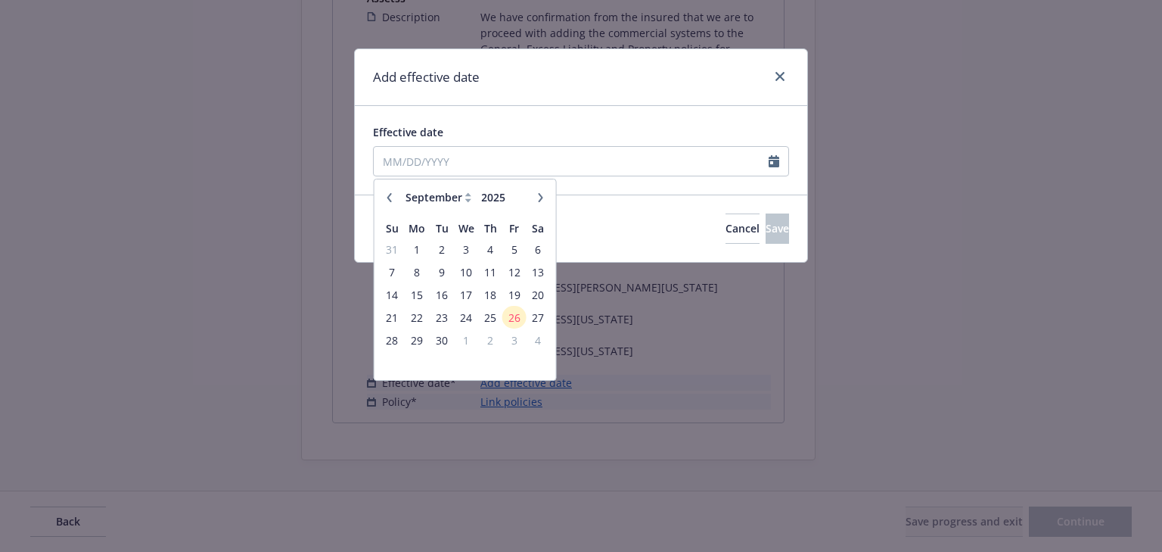
click at [387, 200] on icon "button" at bounding box center [389, 197] width 9 height 9
select select "7"
click at [416, 336] on span "28" at bounding box center [417, 340] width 23 height 19
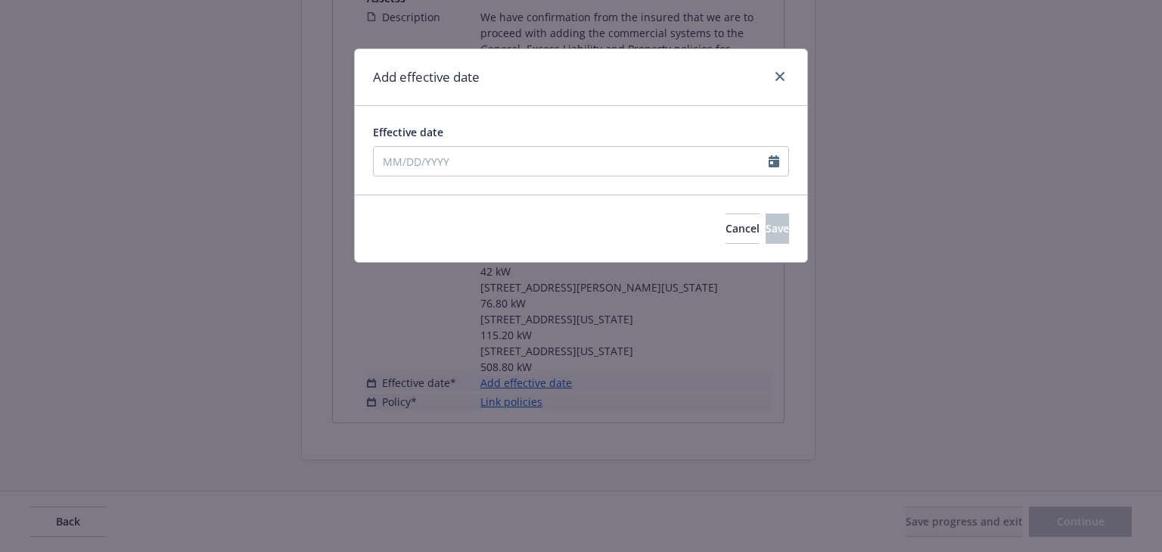
type input "07/28/2025"
click at [766, 234] on span "Save" at bounding box center [777, 228] width 23 height 14
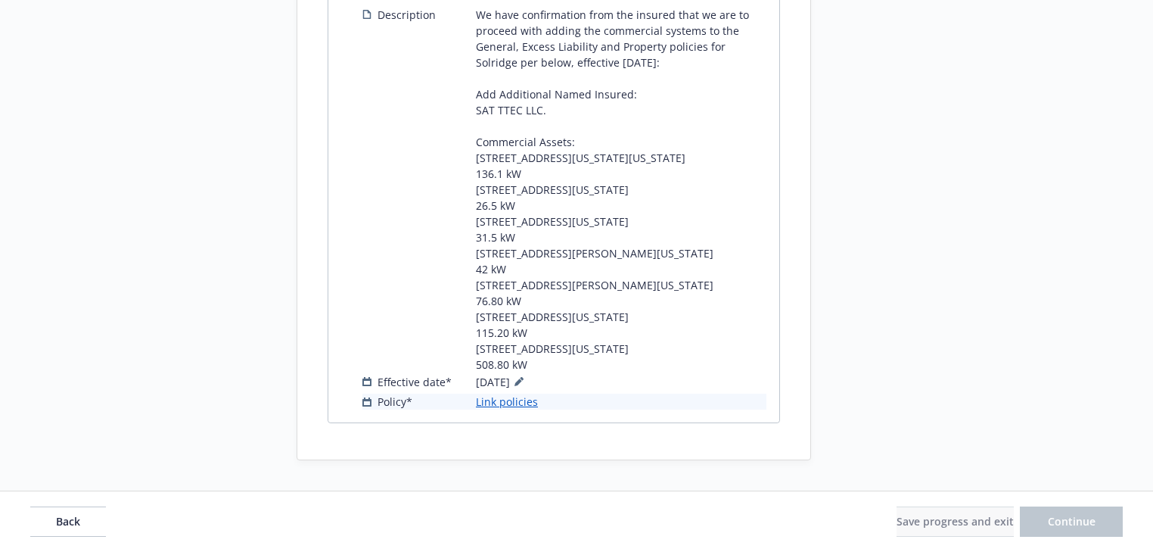
click at [508, 413] on div "Description We have confirmation from the insured that we are to proceed with a…" at bounding box center [564, 208] width 410 height 409
click at [508, 409] on link "Link policies" at bounding box center [507, 401] width 62 height 16
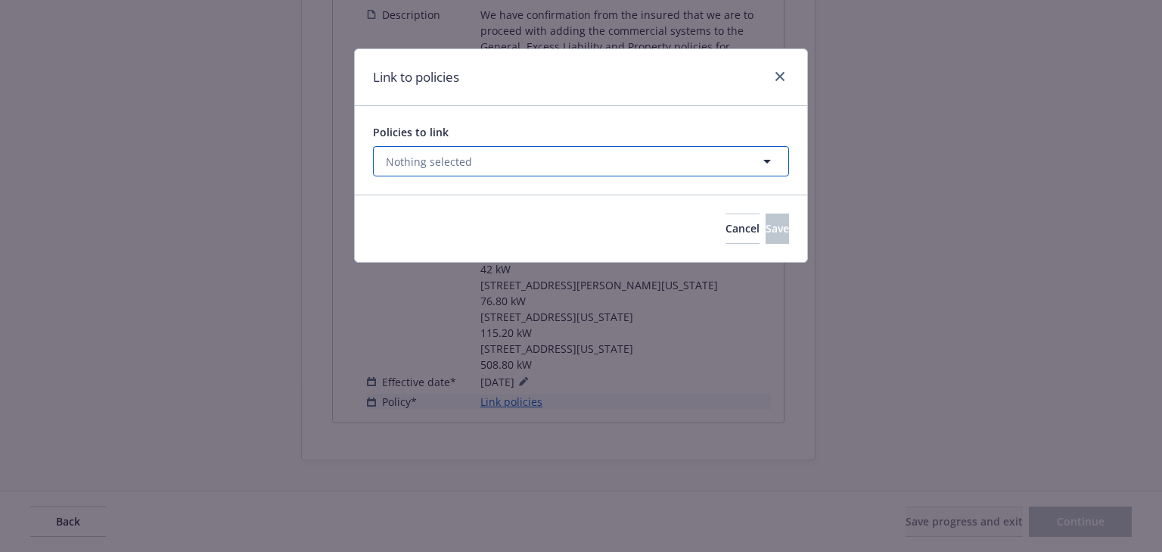
click at [468, 148] on button "Nothing selected" at bounding box center [581, 161] width 416 height 30
select select "ACTIVE"
type input "3748"
click at [719, 192] on select "All Active Upcoming Expired Cancelled" at bounding box center [714, 198] width 86 height 24
select select "EXPIRED"
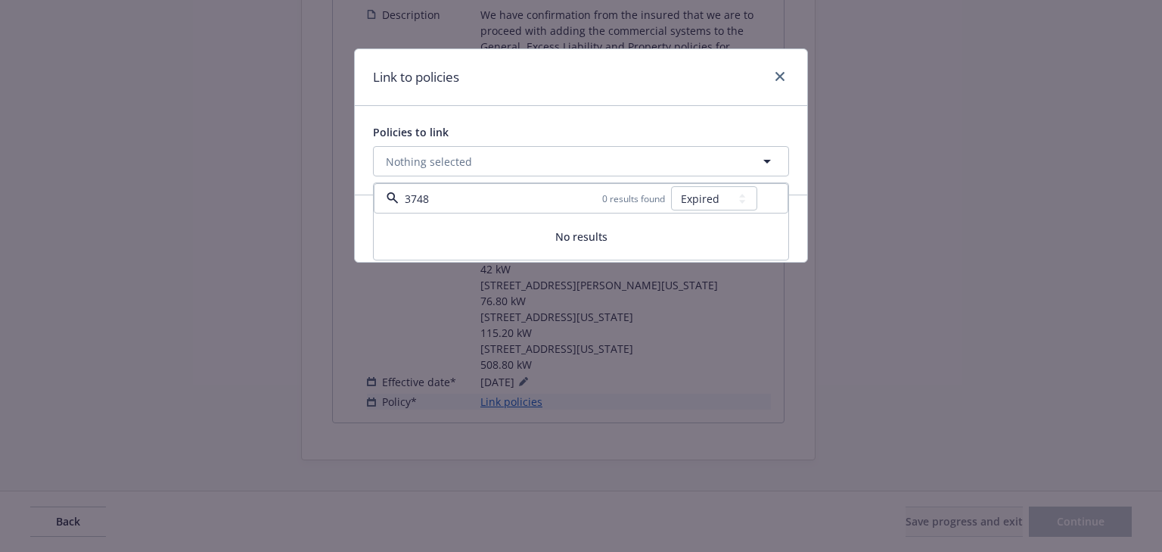
click at [672, 186] on select "All Active Upcoming Expired Cancelled" at bounding box center [714, 198] width 86 height 24
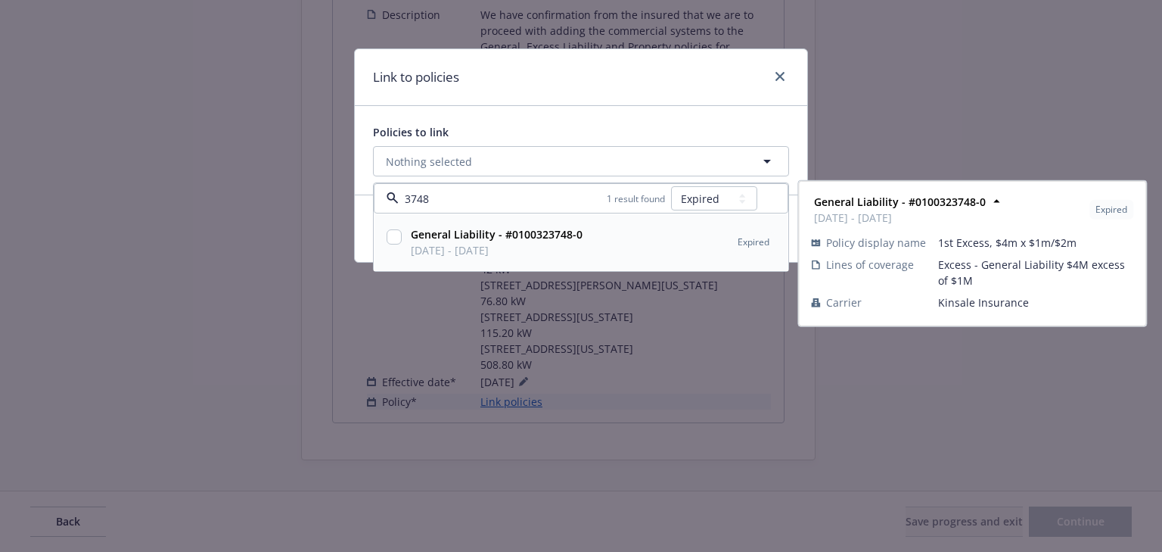
click at [393, 241] on input "checkbox" at bounding box center [394, 236] width 15 height 15
checkbox input "true"
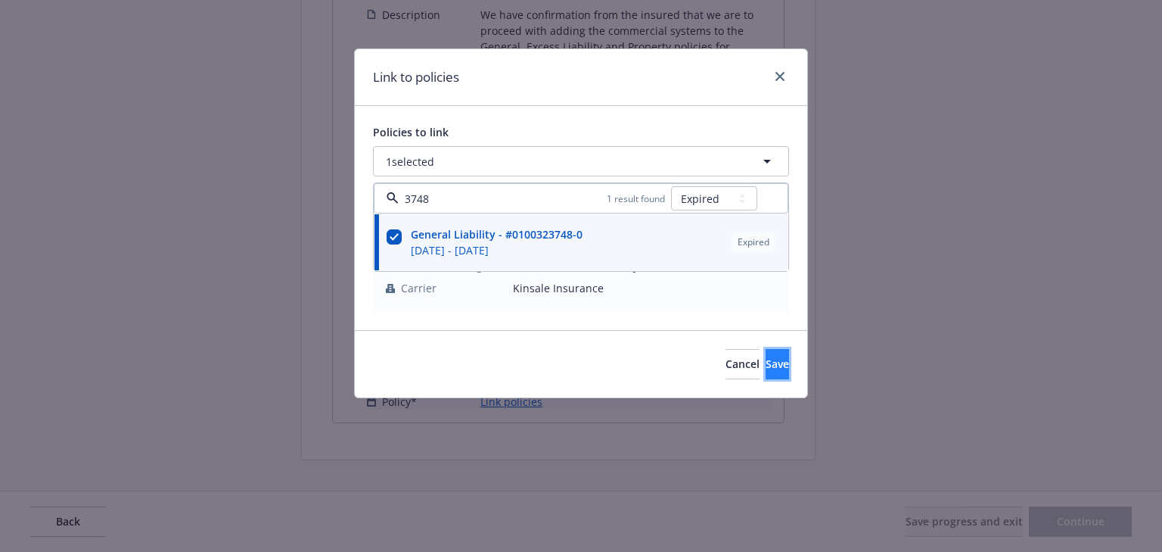
click at [766, 364] on span "Save" at bounding box center [777, 363] width 23 height 14
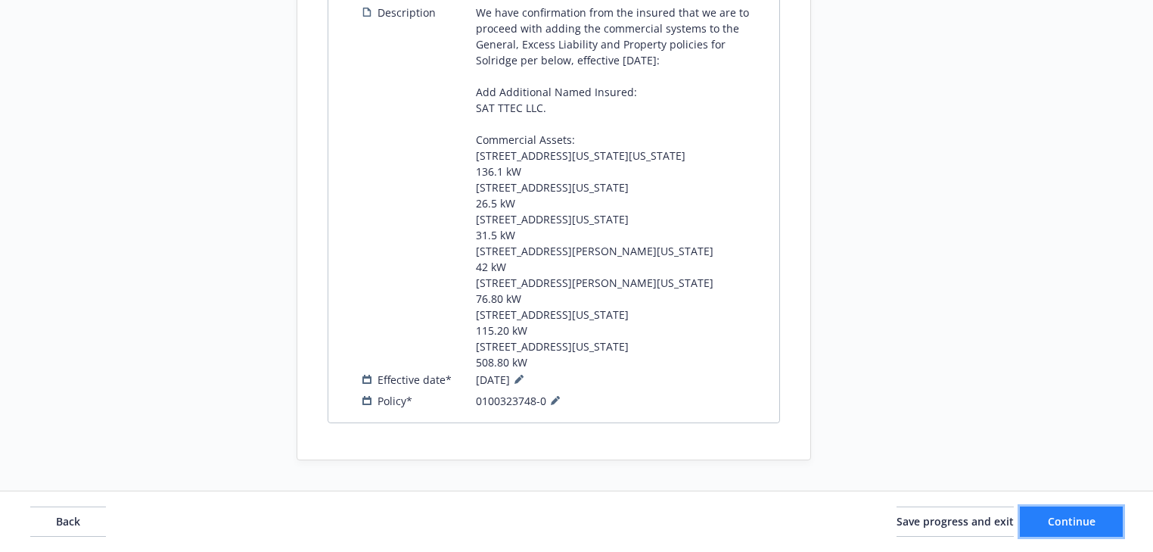
click at [1068, 525] on span "Continue" at bounding box center [1072, 521] width 48 height 14
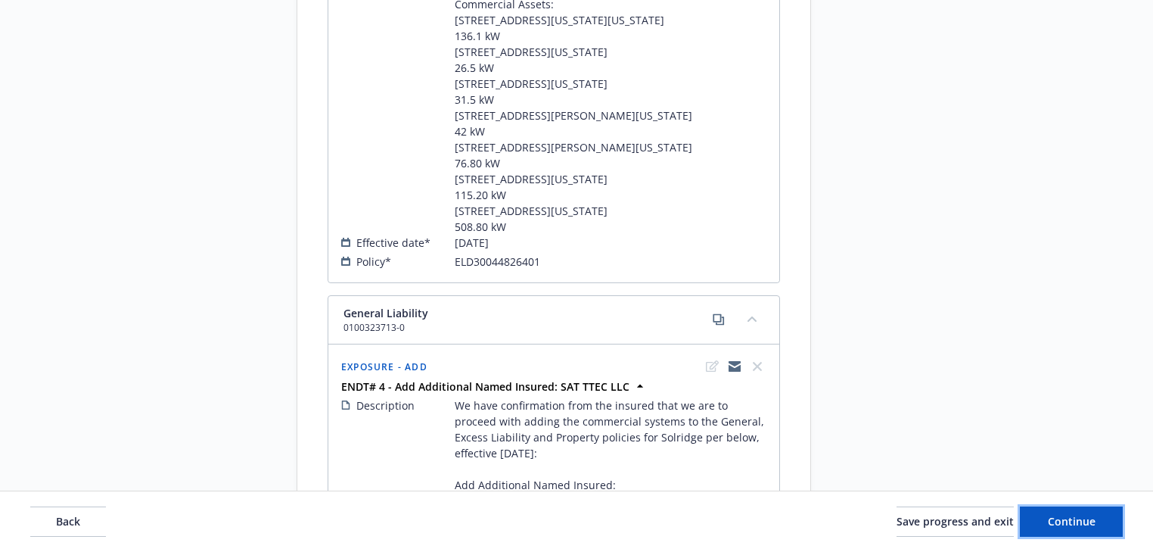
click at [1069, 525] on span "Continue" at bounding box center [1072, 521] width 48 height 14
select select "NO_ENDORSEMENT_NEEDED"
select select "ACCEPTED"
select select "NO_ENDORSEMENT_NEEDED"
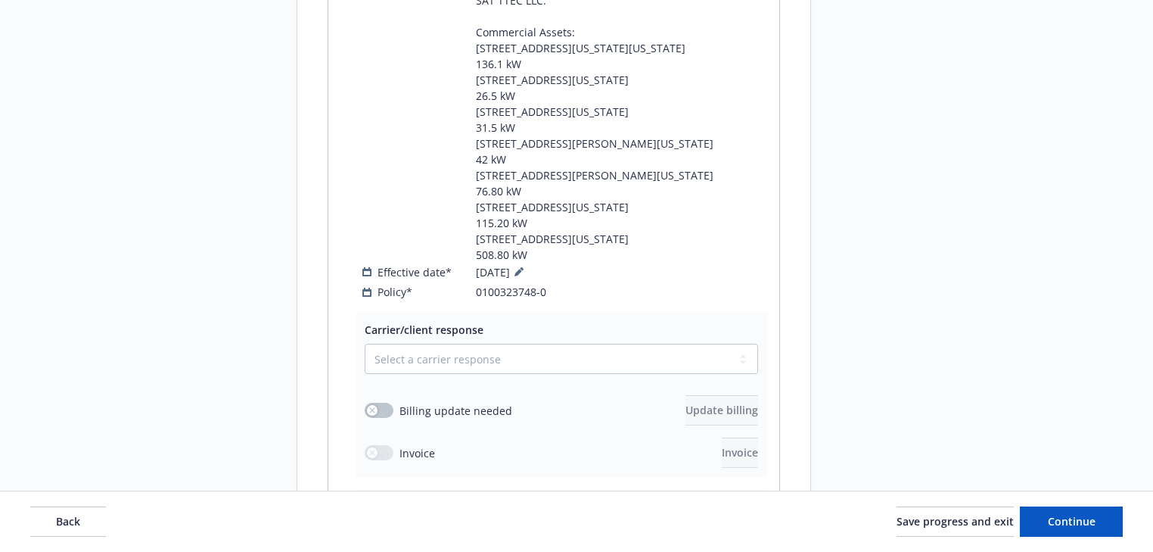
scroll to position [3702, 0]
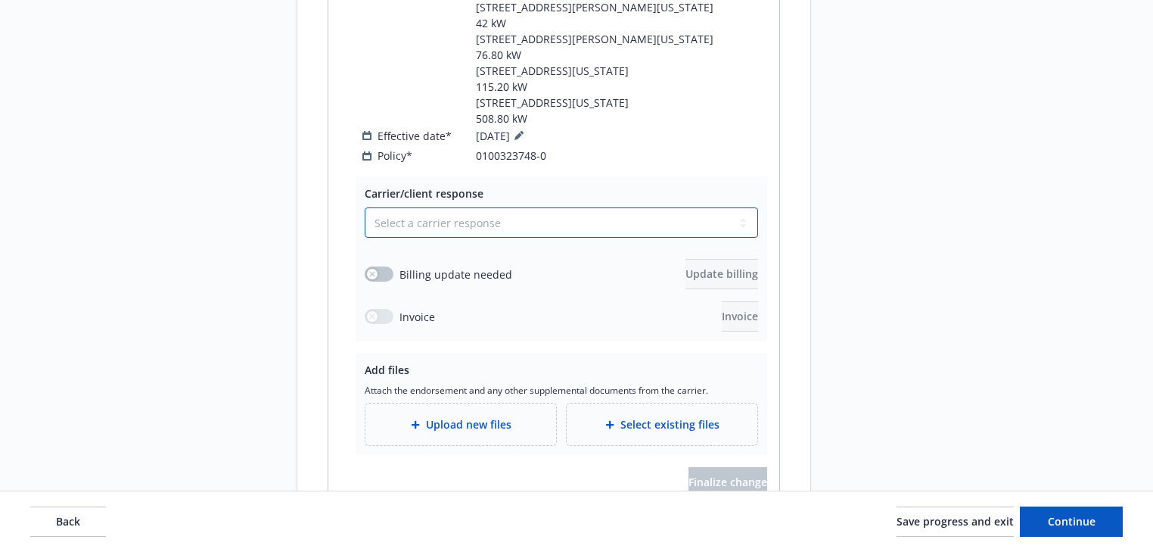
drag, startPoint x: 541, startPoint y: 216, endPoint x: 527, endPoint y: 230, distance: 19.8
click at [541, 216] on select "Select a carrier response Accepted Accepted with revision No endorsement needed…" at bounding box center [561, 222] width 393 height 30
select select "ACCEPTED"
click at [365, 207] on select "Select a carrier response Accepted Accepted with revision No endorsement needed…" at bounding box center [561, 222] width 393 height 30
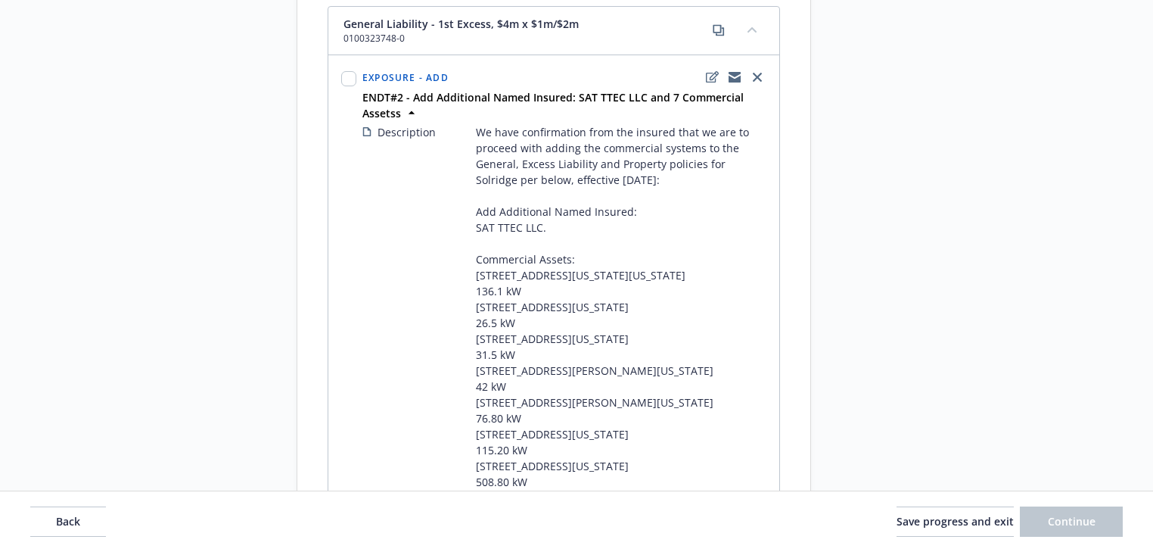
scroll to position [3096, 0]
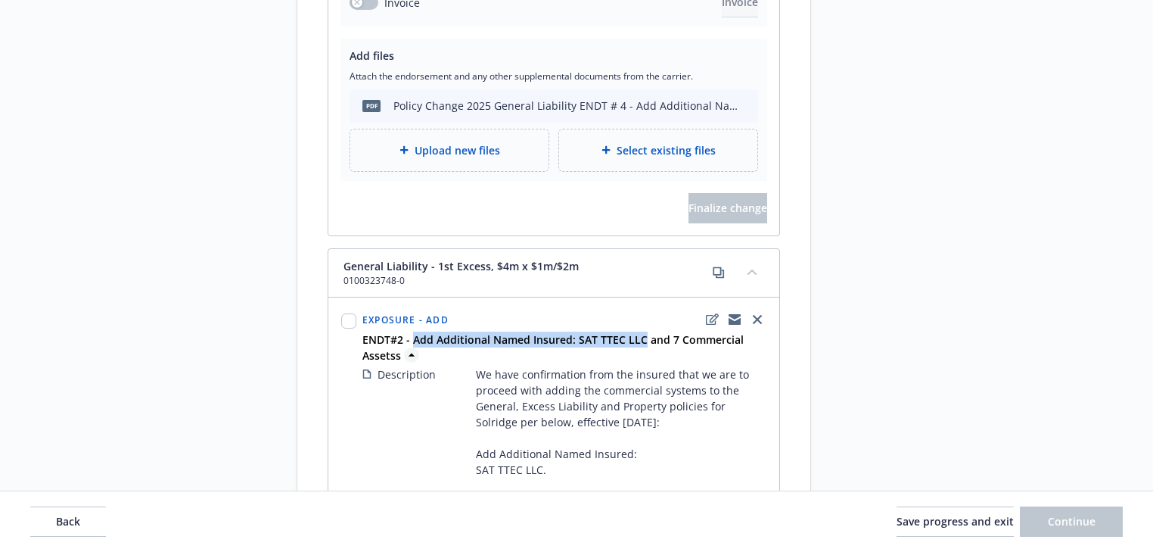
drag, startPoint x: 413, startPoint y: 328, endPoint x: 639, endPoint y: 337, distance: 225.6
click at [639, 337] on strong "ENDT#2 - Add Additional Named Insured: SAT TTEC LLC and 7 Commercial Assetss" at bounding box center [552, 347] width 381 height 30
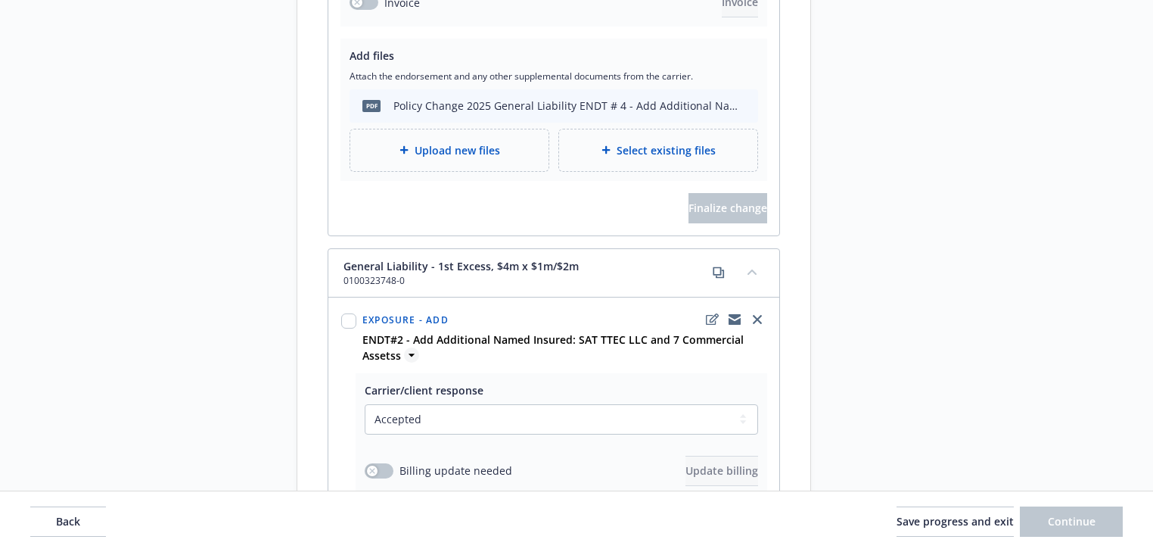
click at [406, 354] on icon at bounding box center [411, 354] width 15 height 15
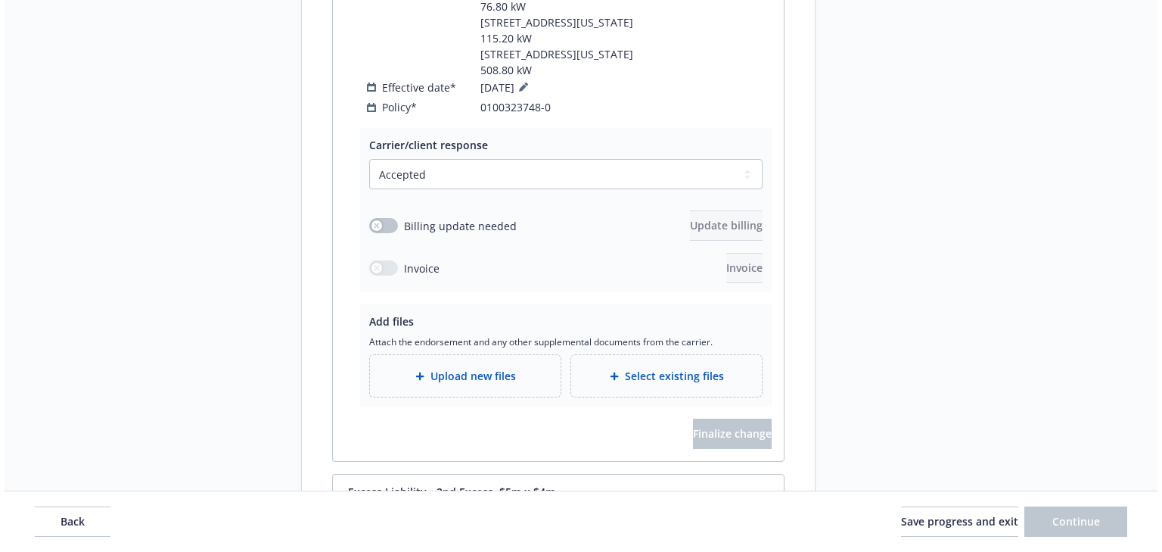
scroll to position [3883, 0]
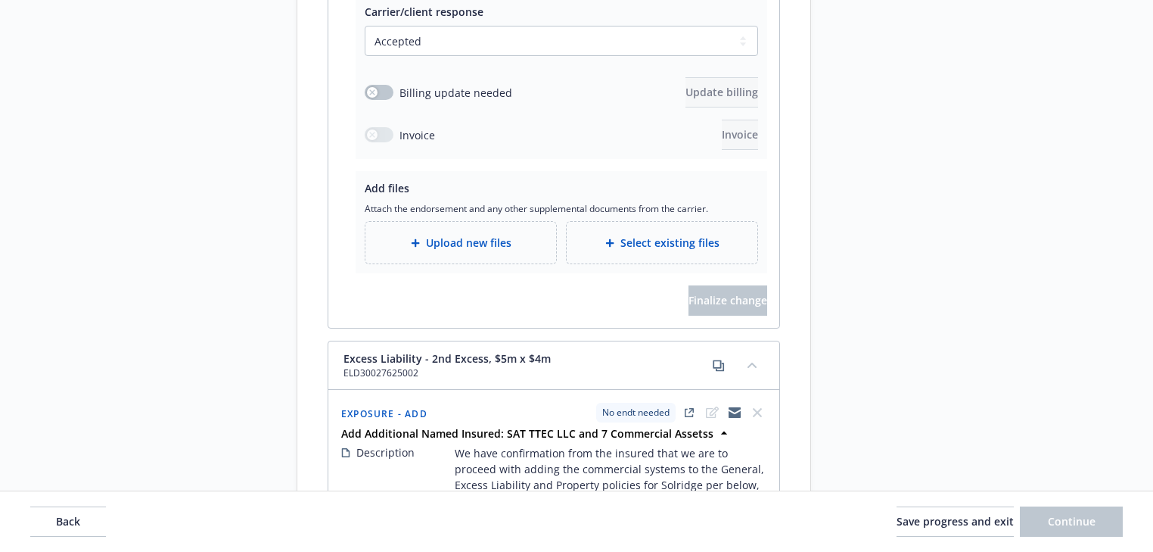
click at [485, 243] on span "Upload new files" at bounding box center [469, 243] width 86 height 16
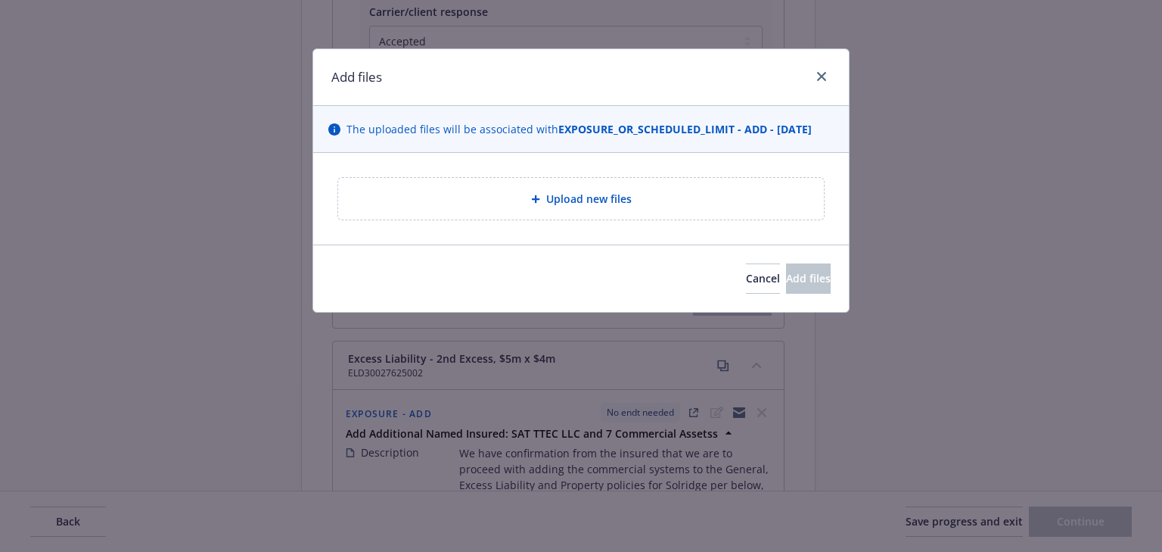
click at [580, 169] on div "Upload new files" at bounding box center [581, 199] width 536 height 92
click at [578, 187] on div "Upload new files" at bounding box center [581, 199] width 486 height 42
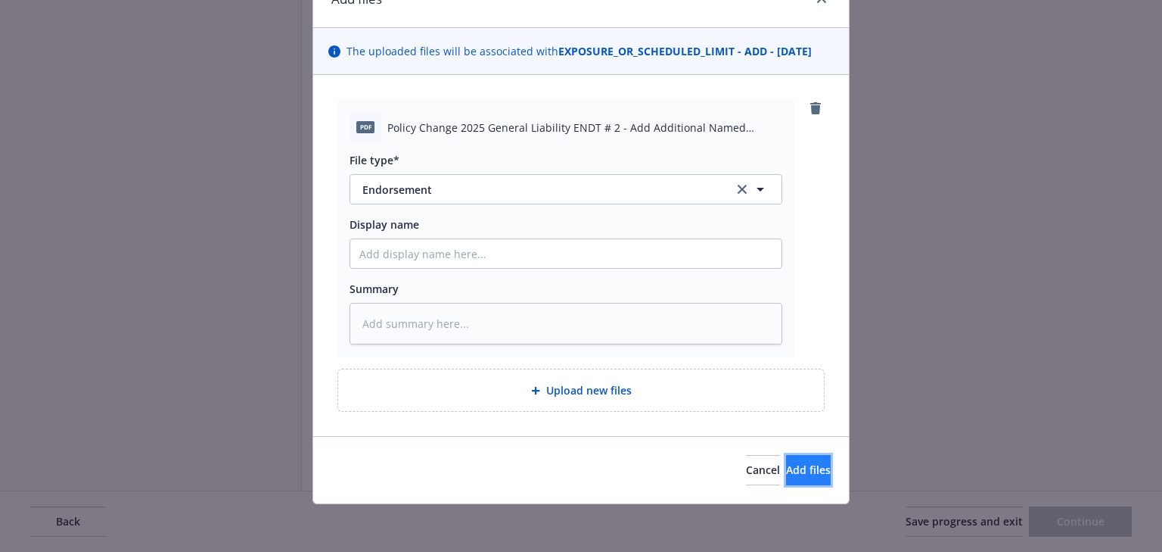
click at [808, 458] on button "Add files" at bounding box center [808, 470] width 45 height 30
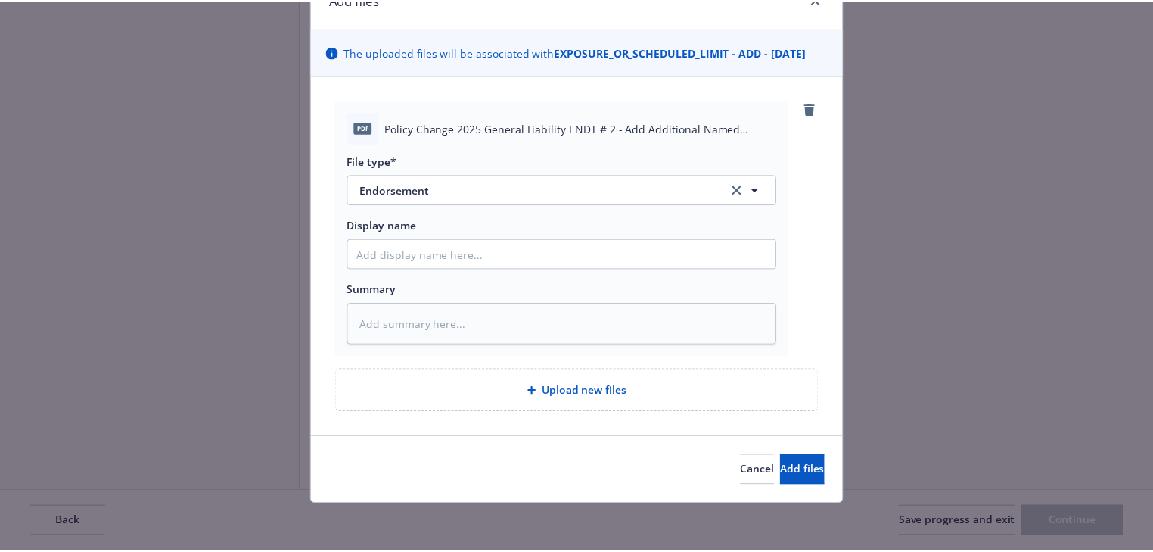
scroll to position [23, 0]
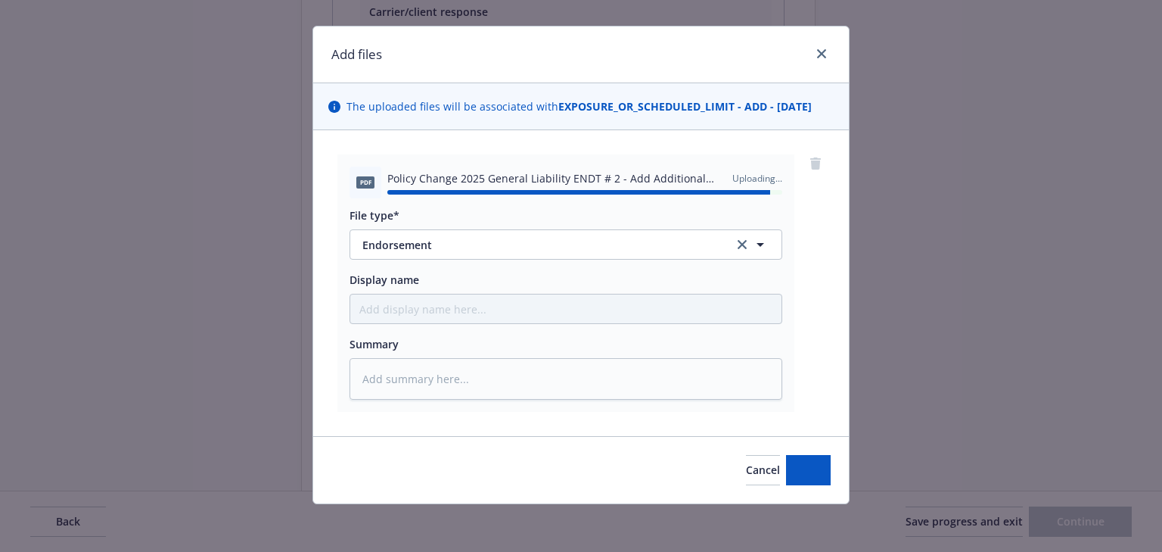
type textarea "x"
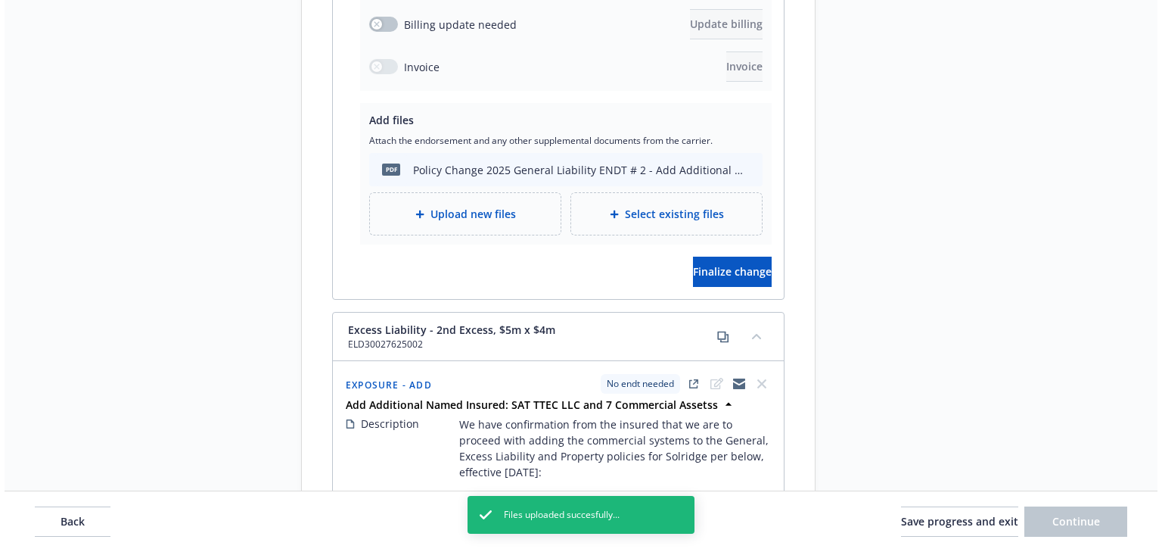
scroll to position [3944, 0]
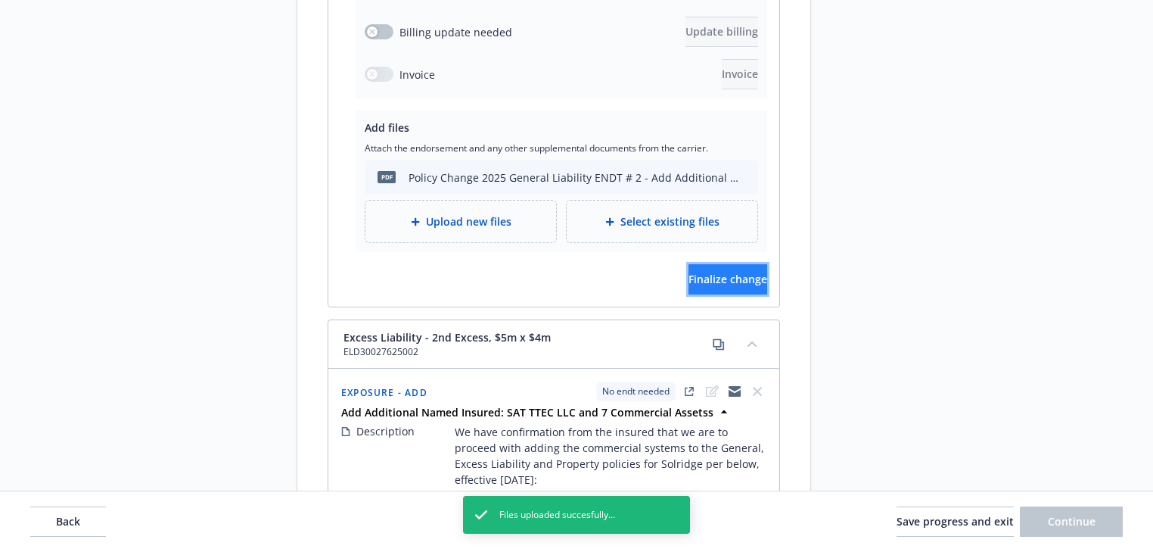
click at [732, 272] on span "Finalize change" at bounding box center [728, 279] width 79 height 14
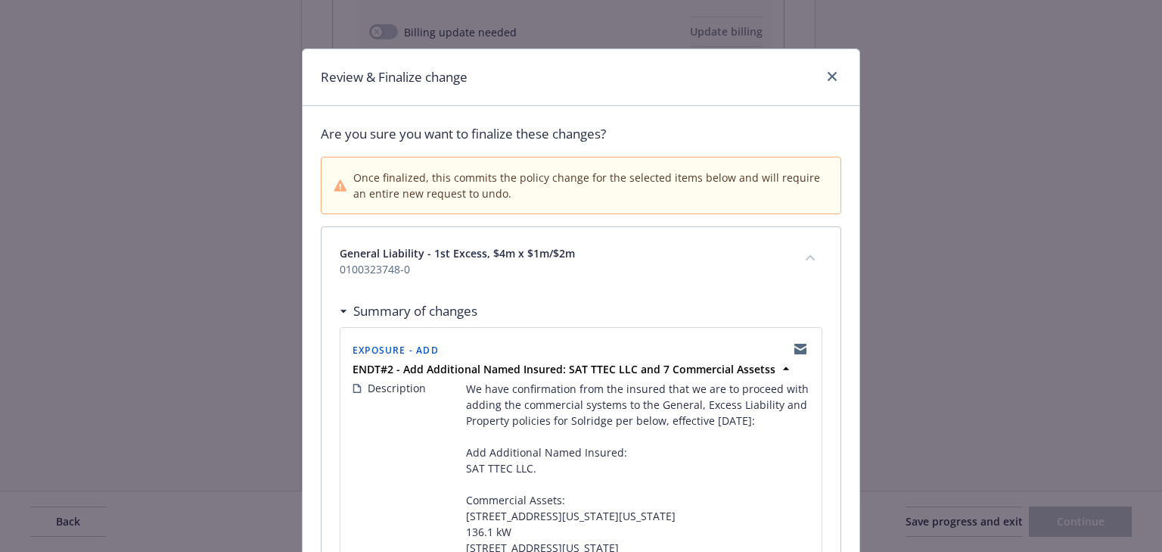
click at [535, 299] on div "Summary of changes" at bounding box center [581, 311] width 483 height 32
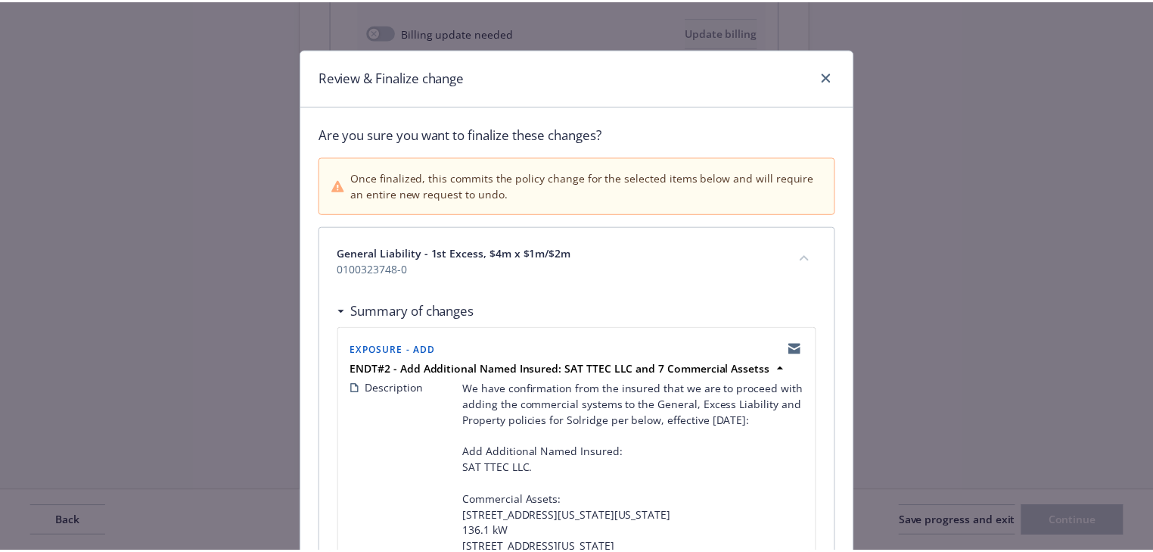
scroll to position [378, 0]
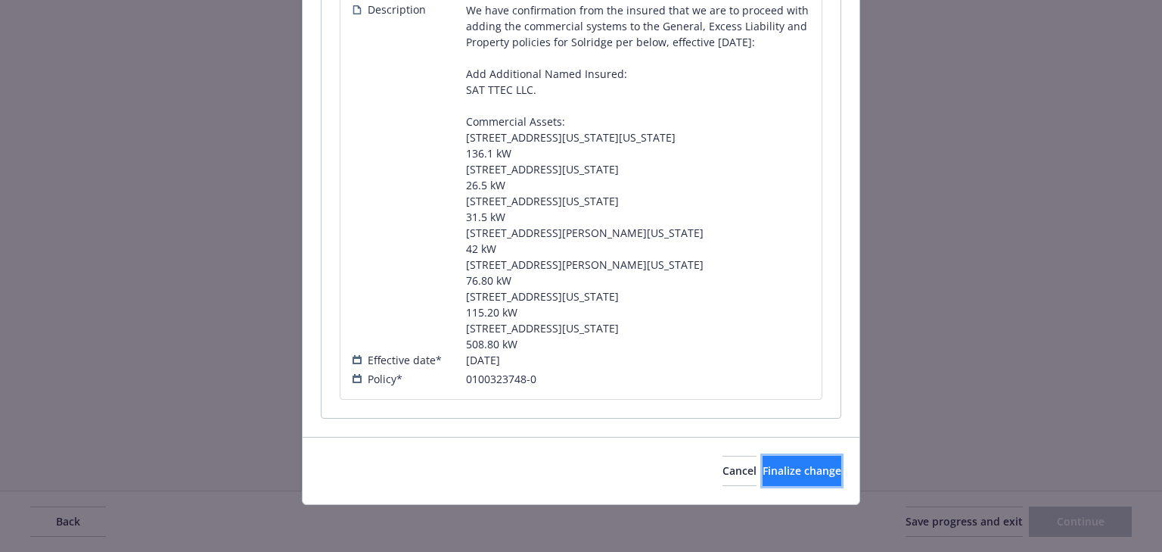
click at [763, 467] on span "Finalize change" at bounding box center [802, 470] width 79 height 14
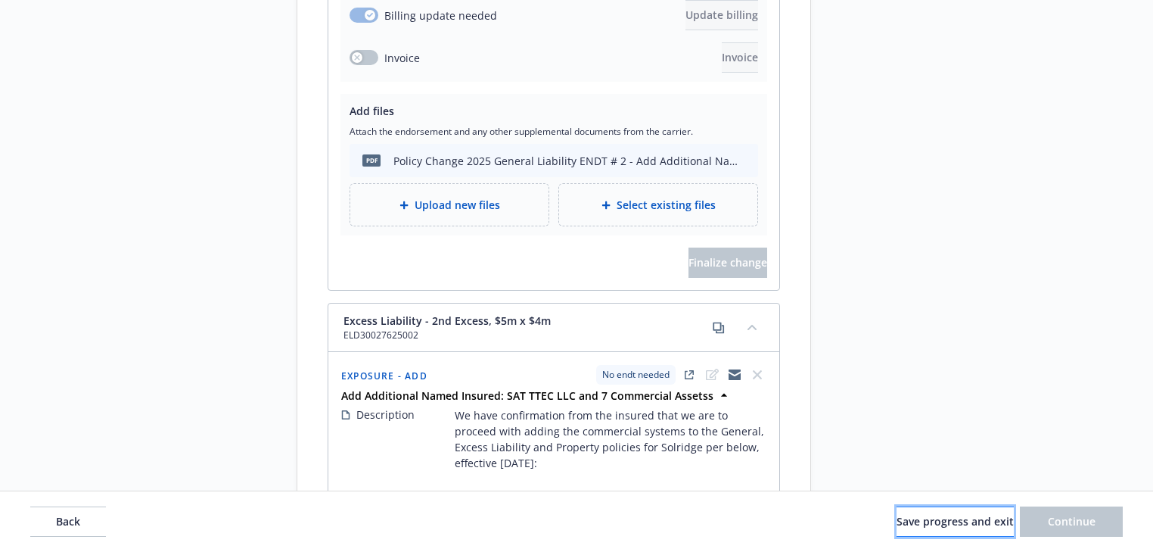
click at [914, 526] on span "Save progress and exit" at bounding box center [955, 521] width 117 height 14
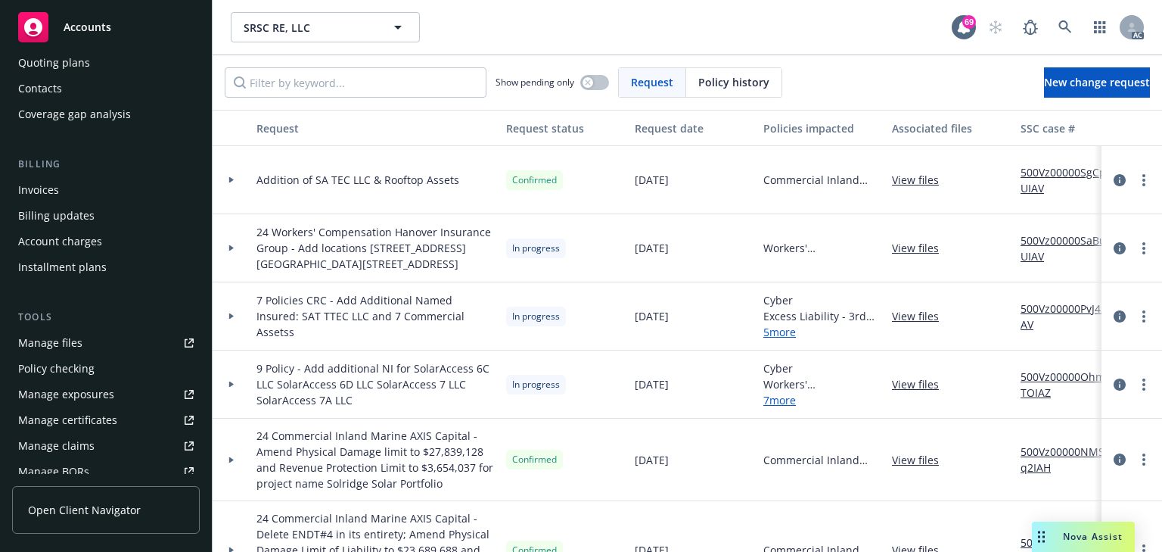
scroll to position [182, 0]
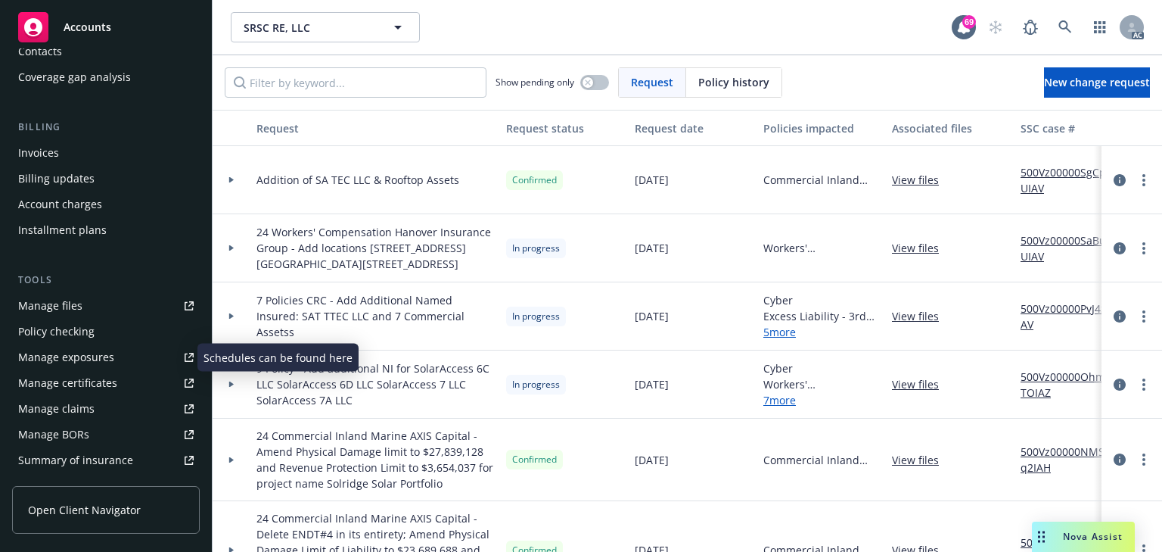
click at [67, 351] on div "Manage exposures" at bounding box center [66, 357] width 96 height 24
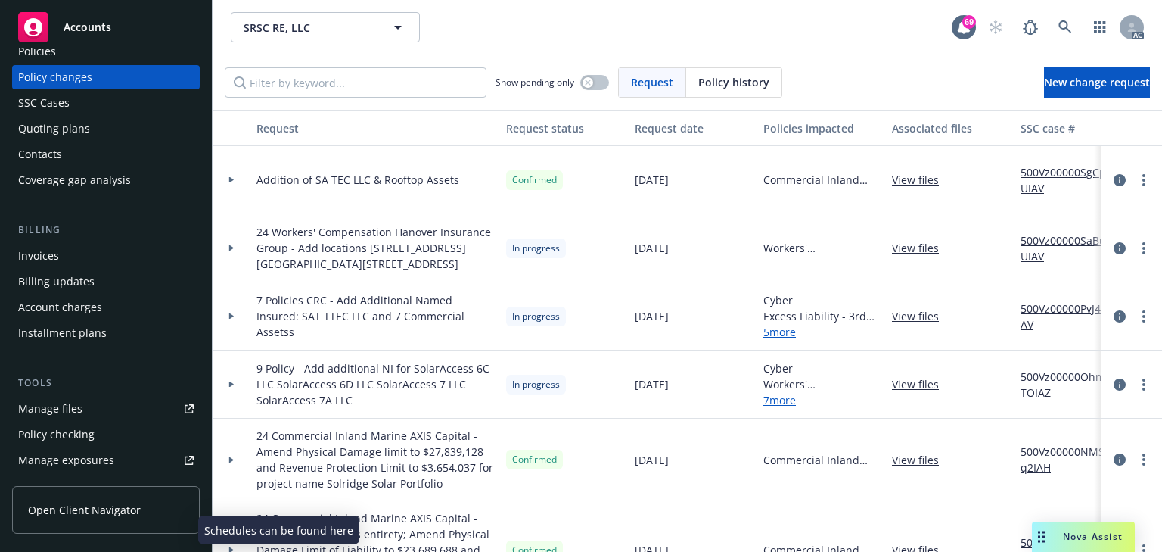
scroll to position [0, 0]
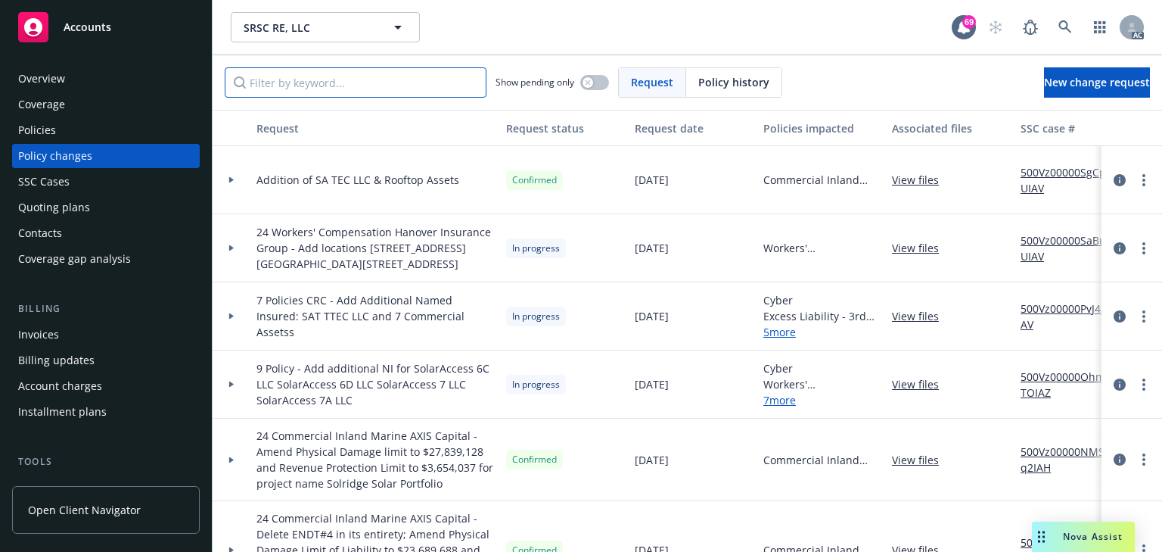
click at [357, 88] on input "Filter by keyword..." at bounding box center [356, 82] width 262 height 30
paste input "7 Policies CRC - Add Additional Named Insured: SAT T"
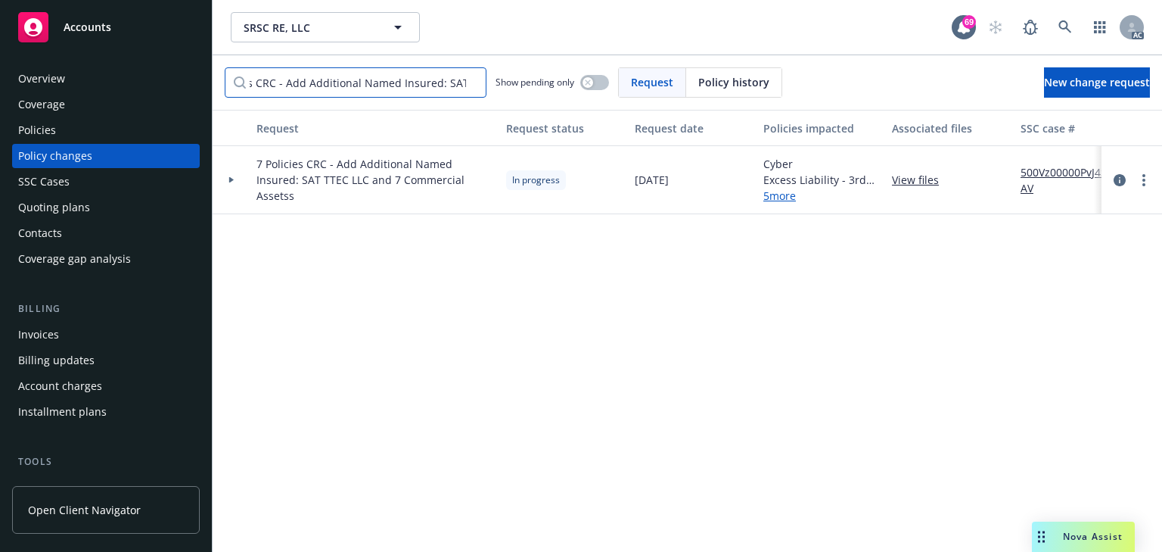
type input "7 Policies CRC - Add Additional Named Insured: SAT T"
click at [232, 182] on div at bounding box center [232, 180] width 38 height 68
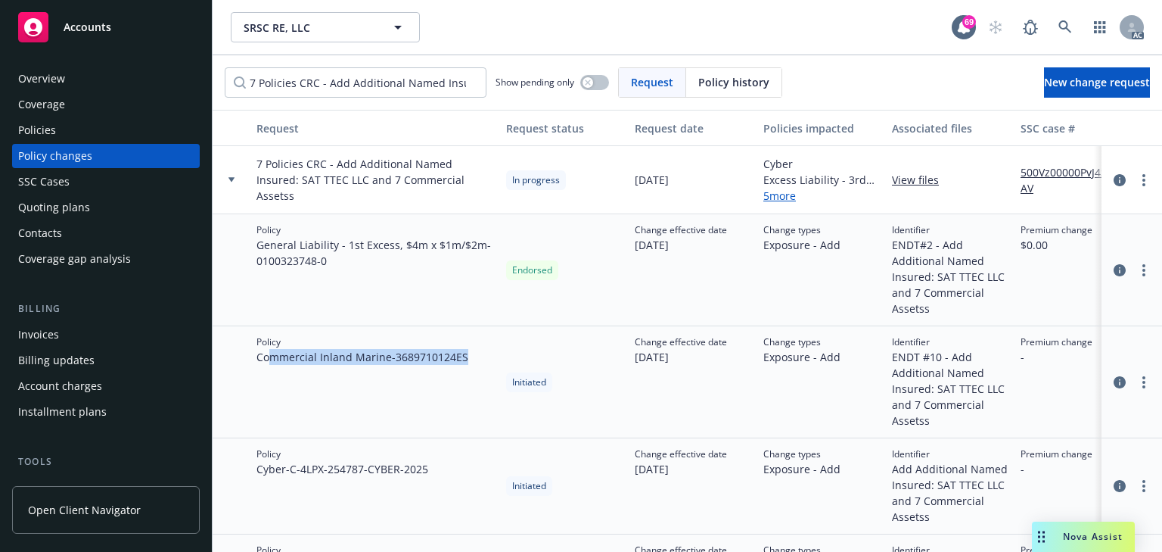
drag, startPoint x: 316, startPoint y: 383, endPoint x: 484, endPoint y: 390, distance: 167.4
click at [484, 390] on div "Policy Commercial Inland Marine - 3689710124ES" at bounding box center [375, 382] width 250 height 112
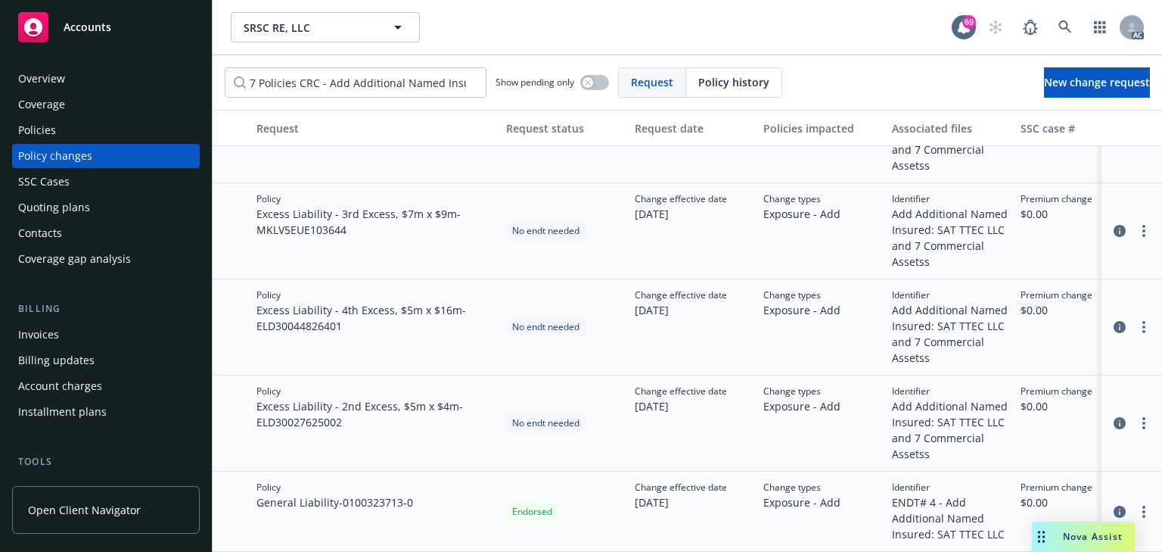
scroll to position [272, 0]
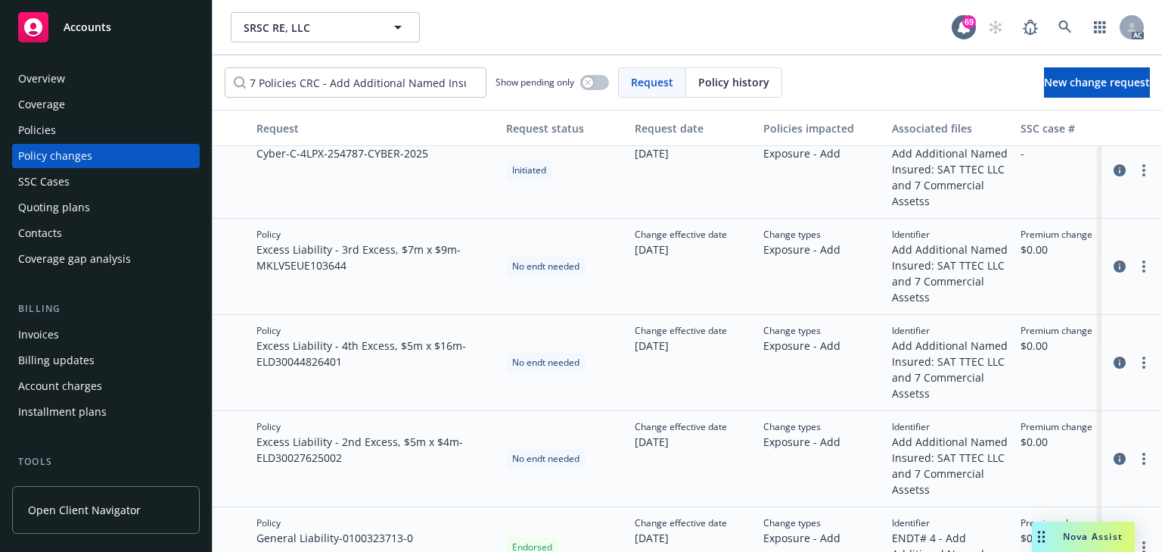
click at [322, 303] on div "Policy Excess Liability - 3rd Excess, $7m x $9m - MKLV5EUE103644" at bounding box center [375, 267] width 250 height 96
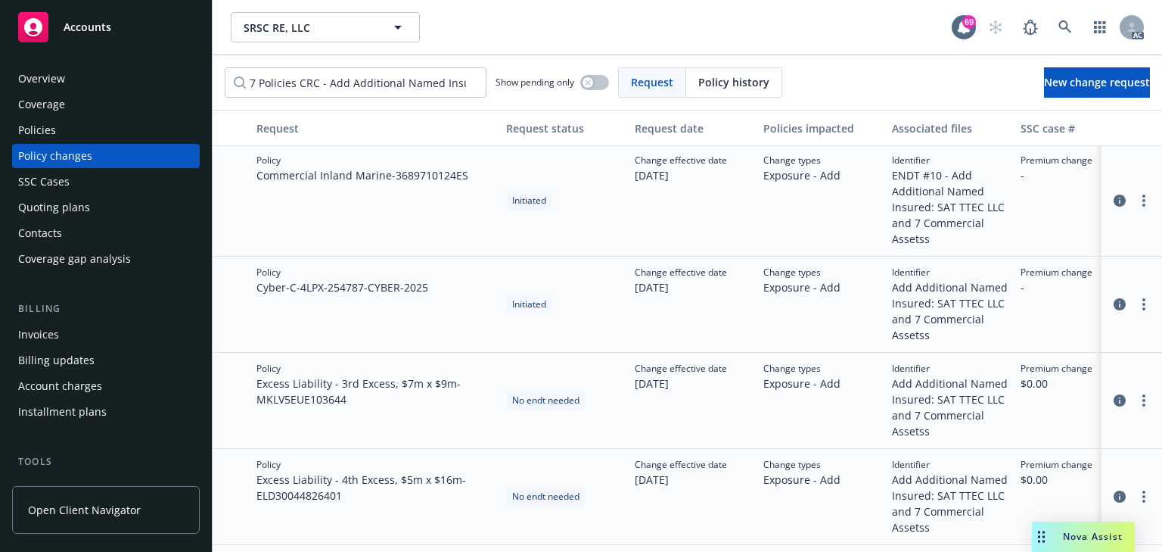
scroll to position [90, 0]
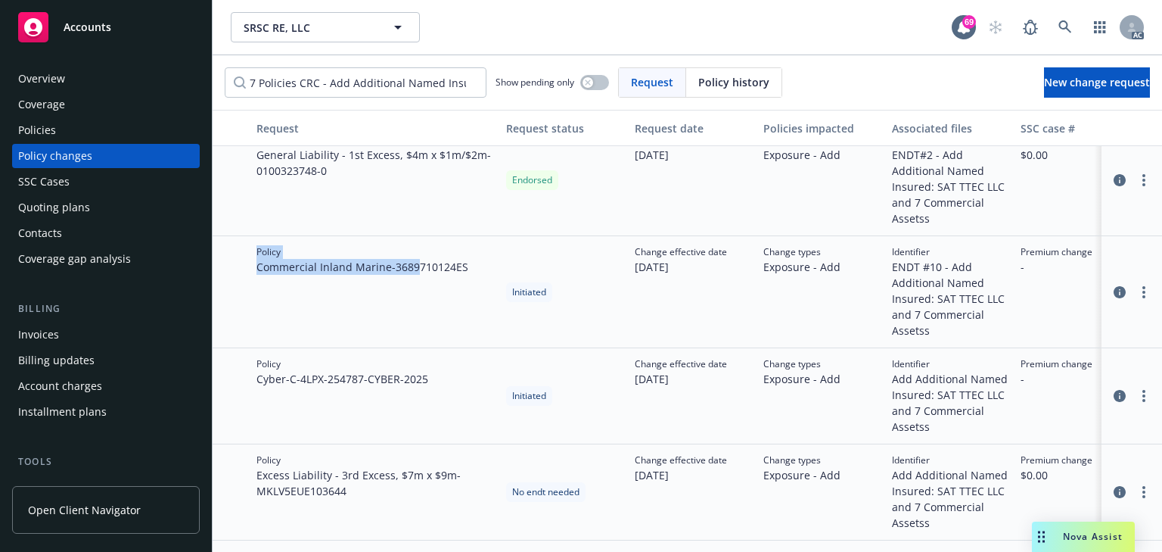
drag, startPoint x: 250, startPoint y: 266, endPoint x: 277, endPoint y: 323, distance: 62.6
click at [418, 268] on div "Policy Commercial Inland Marine - 3689710124ES Initiated Change effective date …" at bounding box center [996, 292] width 1566 height 112
click at [257, 278] on div "Policy Commercial Inland Marine - 3689710124ES" at bounding box center [375, 292] width 250 height 112
drag, startPoint x: 482, startPoint y: 266, endPoint x: 257, endPoint y: 278, distance: 225.8
click at [257, 278] on div "Policy Commercial Inland Marine - 3689710124ES" at bounding box center [375, 292] width 250 height 112
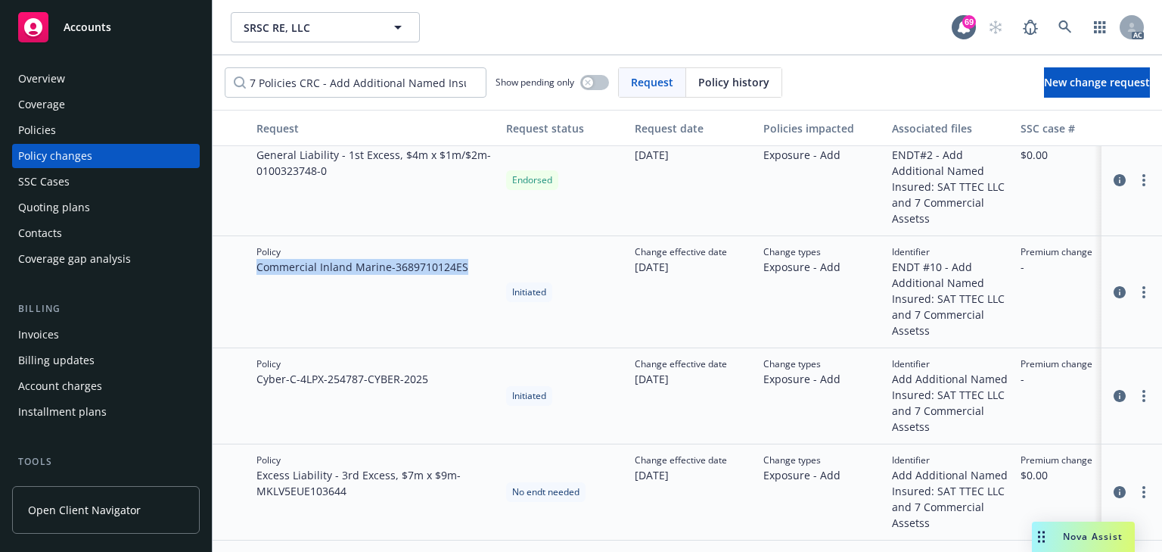
copy span "Commercial Inland Marine - 3689710124ES"
click at [475, 276] on div "Policy Commercial Inland Marine - 3689710124ES" at bounding box center [375, 292] width 250 height 112
drag, startPoint x: 255, startPoint y: 266, endPoint x: 495, endPoint y: 272, distance: 239.9
click at [495, 272] on div "Policy Commercial Inland Marine - 3689710124ES" at bounding box center [375, 292] width 250 height 112
copy span "Commercial Inland Marine - 3689710124ES"
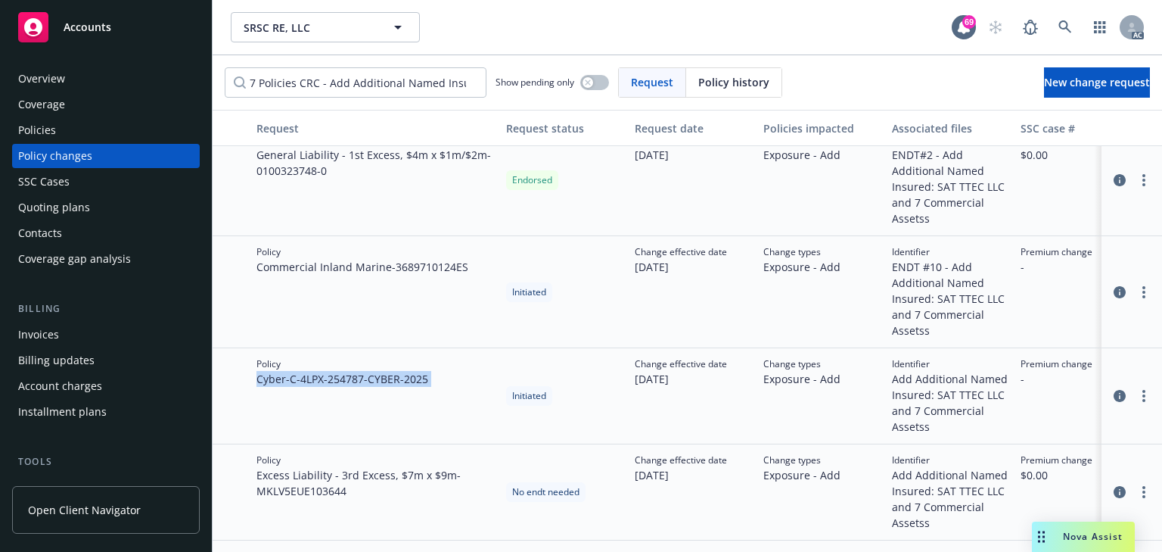
drag, startPoint x: 251, startPoint y: 378, endPoint x: 512, endPoint y: 380, distance: 260.3
click at [512, 380] on div "Policy Cyber - C-4LPX-254787-CYBER-2025 Initiated Change effective date 07/28/2…" at bounding box center [996, 396] width 1566 height 96
copy span "Cyber - C-4LPX-254787-CYBER-2025"
click at [324, 330] on div "Policy Commercial Inland Marine - 3689710124ES" at bounding box center [375, 292] width 250 height 112
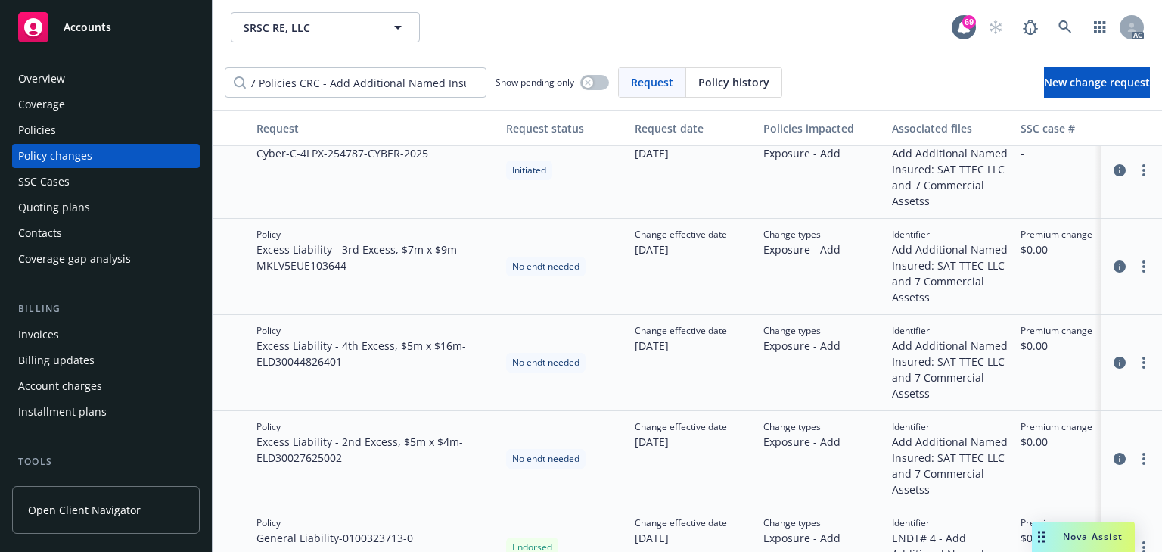
scroll to position [269, 0]
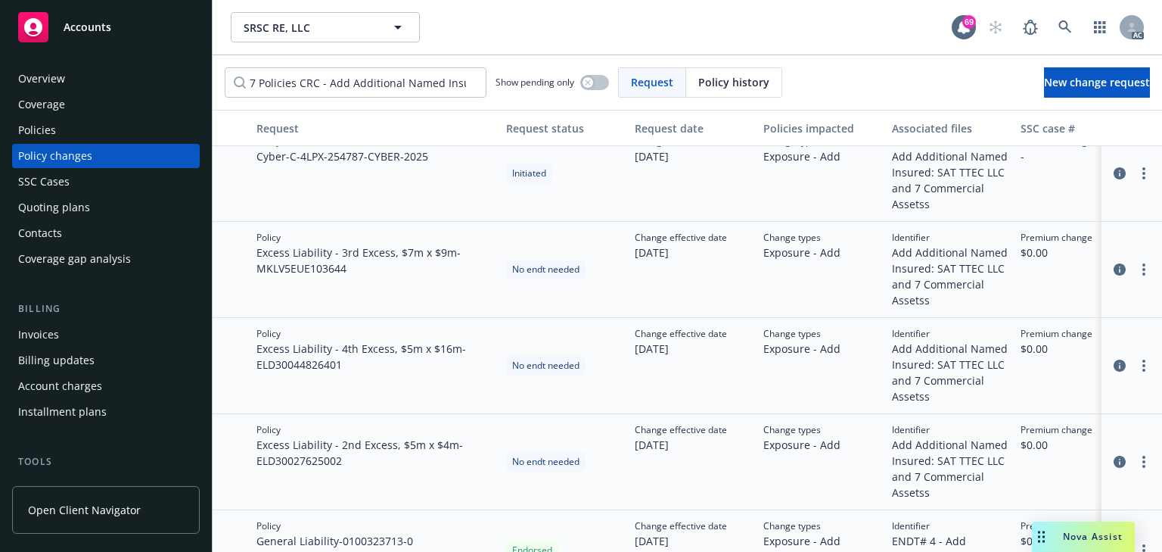
click at [69, 119] on div "Policies" at bounding box center [106, 130] width 176 height 24
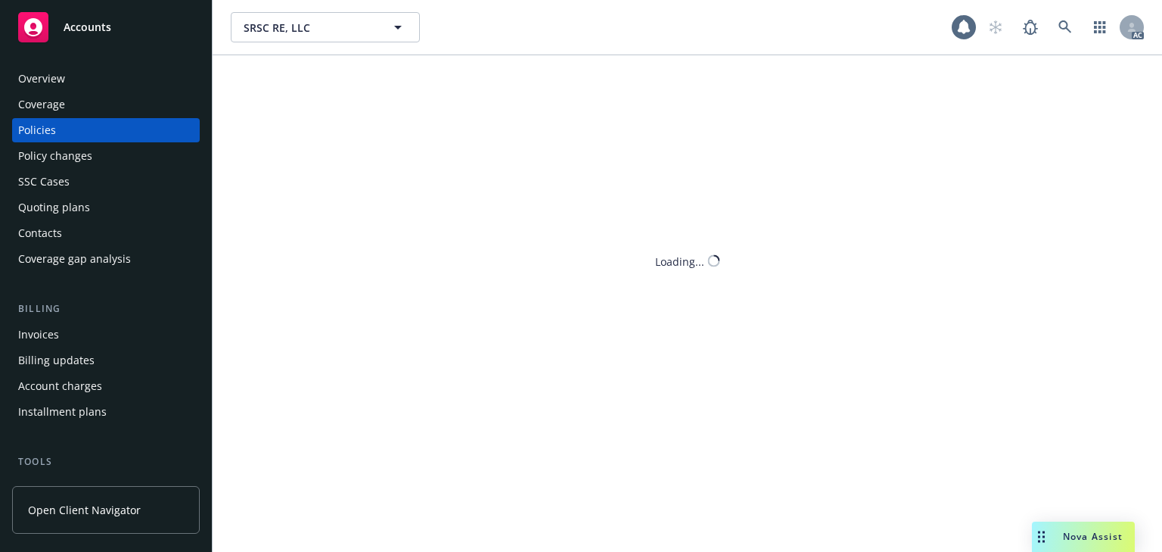
click at [65, 123] on div "Policies" at bounding box center [106, 130] width 176 height 24
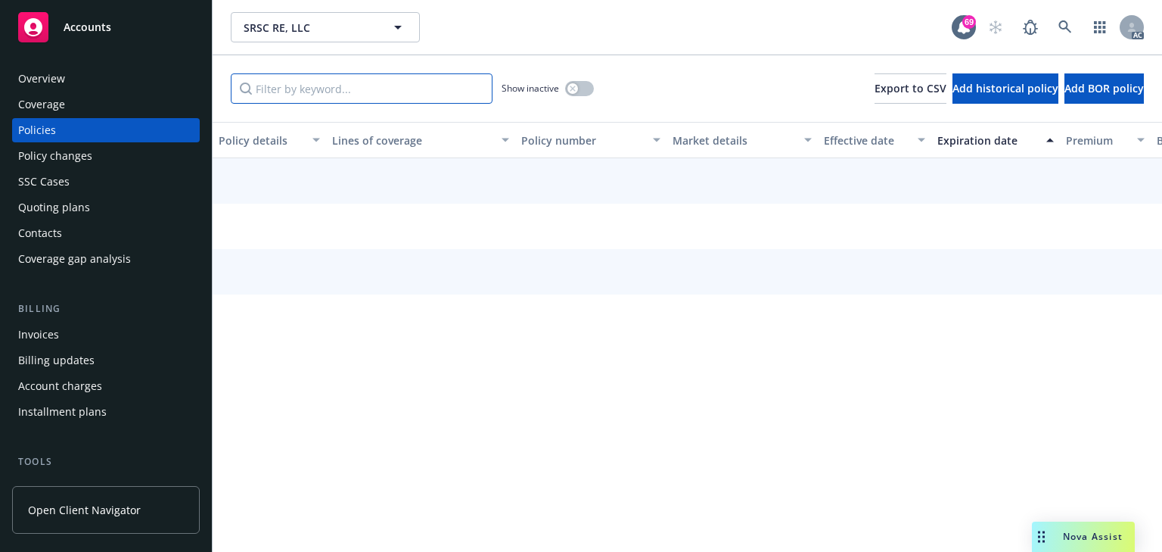
click at [337, 94] on input "Filter by keyword..." at bounding box center [362, 88] width 262 height 30
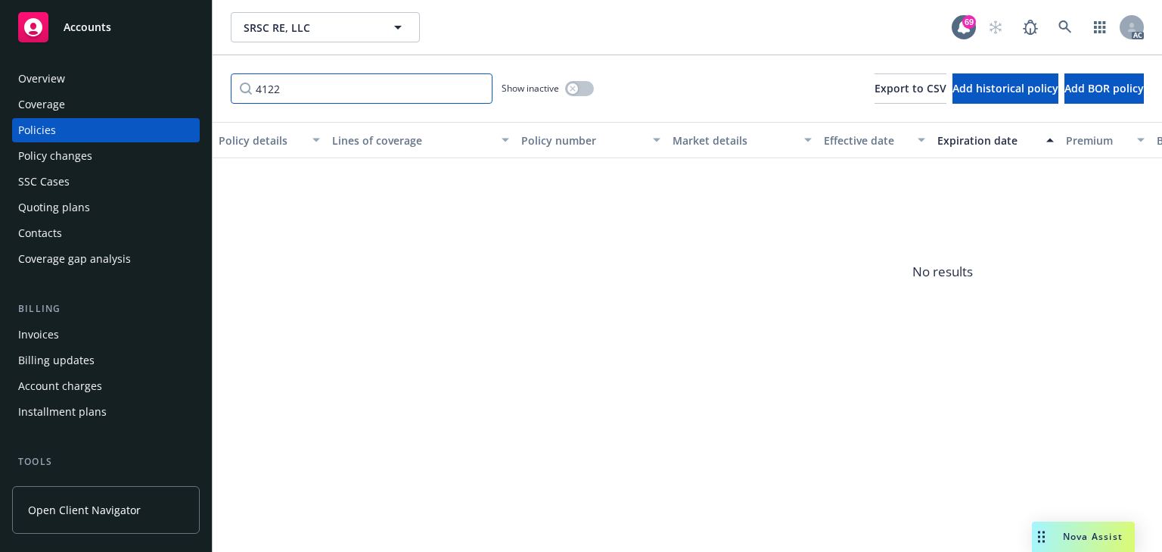
type input "4122"
click at [596, 336] on span "No results" at bounding box center [943, 271] width 1460 height 227
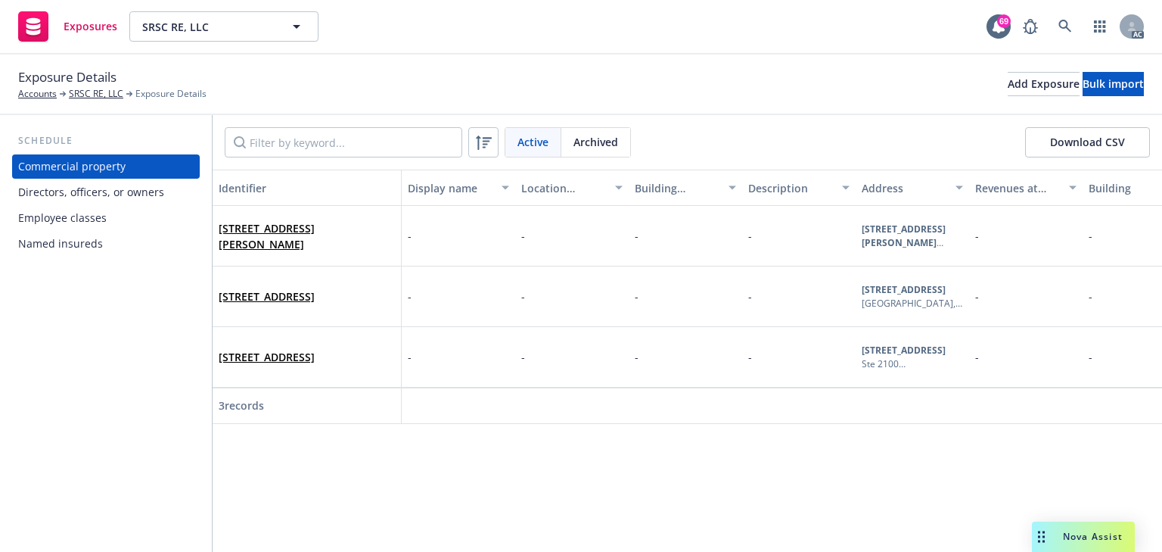
click at [63, 246] on div "Named insureds" at bounding box center [60, 244] width 85 height 24
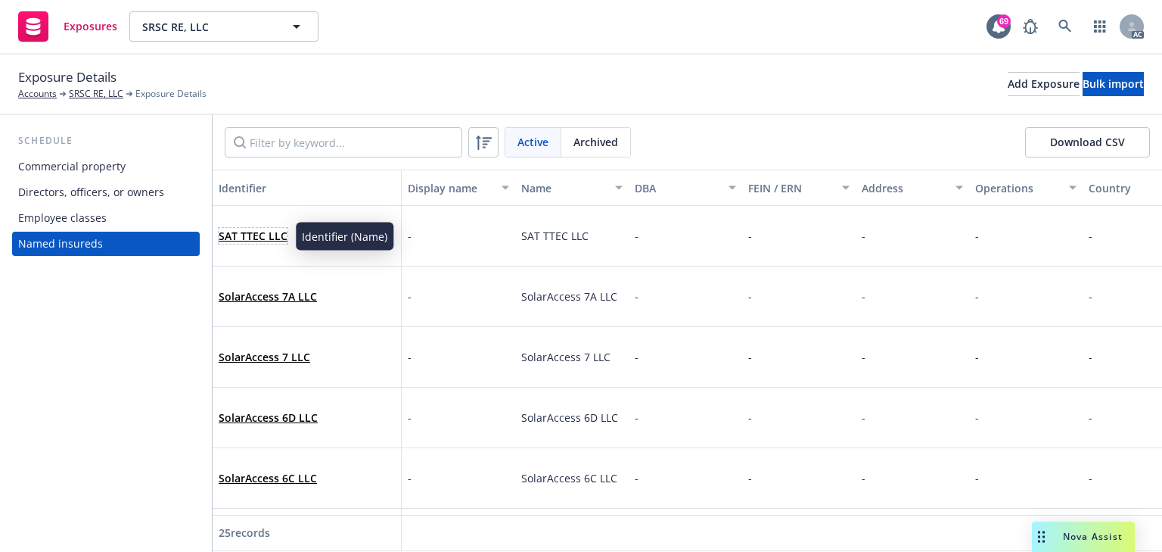
click at [241, 234] on link "SAT TTEC LLC" at bounding box center [253, 236] width 69 height 14
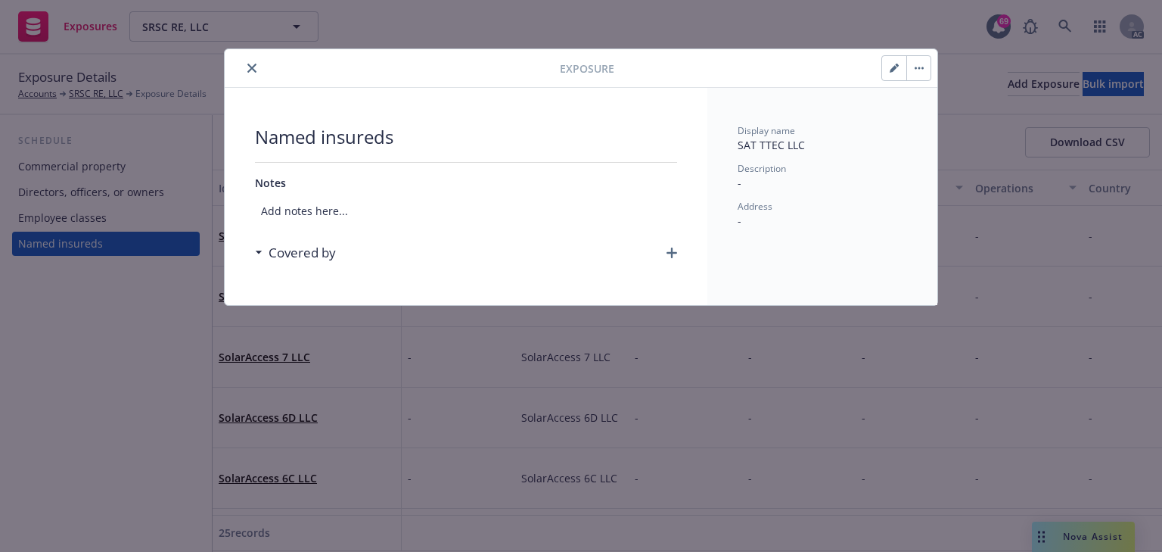
click at [241, 66] on div at bounding box center [395, 68] width 329 height 18
click at [246, 67] on button "close" at bounding box center [252, 68] width 18 height 18
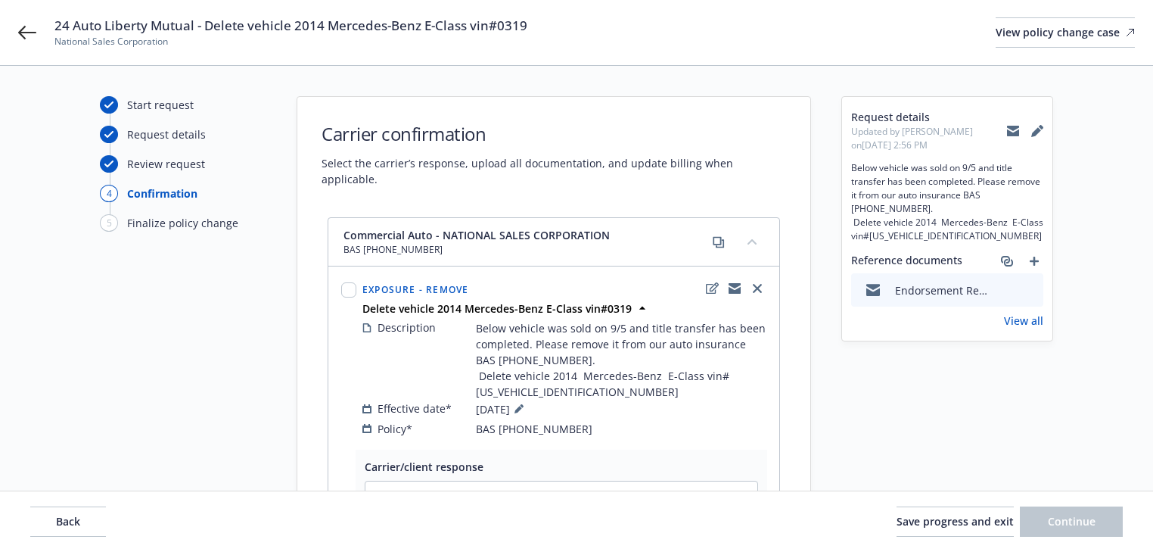
click at [255, 409] on div "Start request Request details Review request 4 Confirmation 5 Finalize policy c…" at bounding box center [183, 437] width 166 height 682
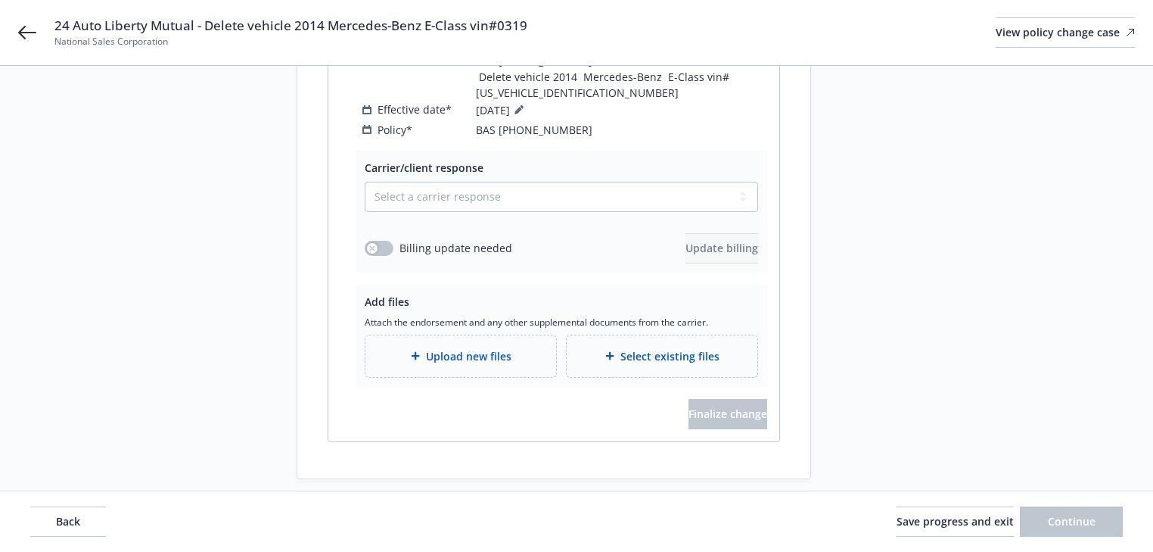
scroll to position [300, 0]
click at [79, 516] on span "Back" at bounding box center [68, 521] width 24 height 14
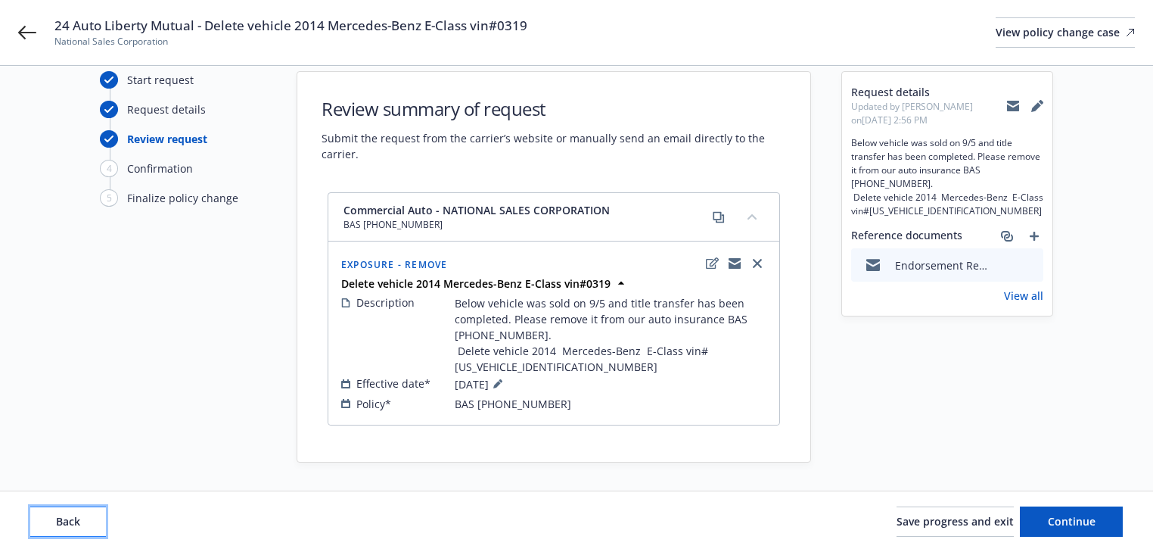
click at [79, 516] on span "Back" at bounding box center [68, 521] width 24 height 14
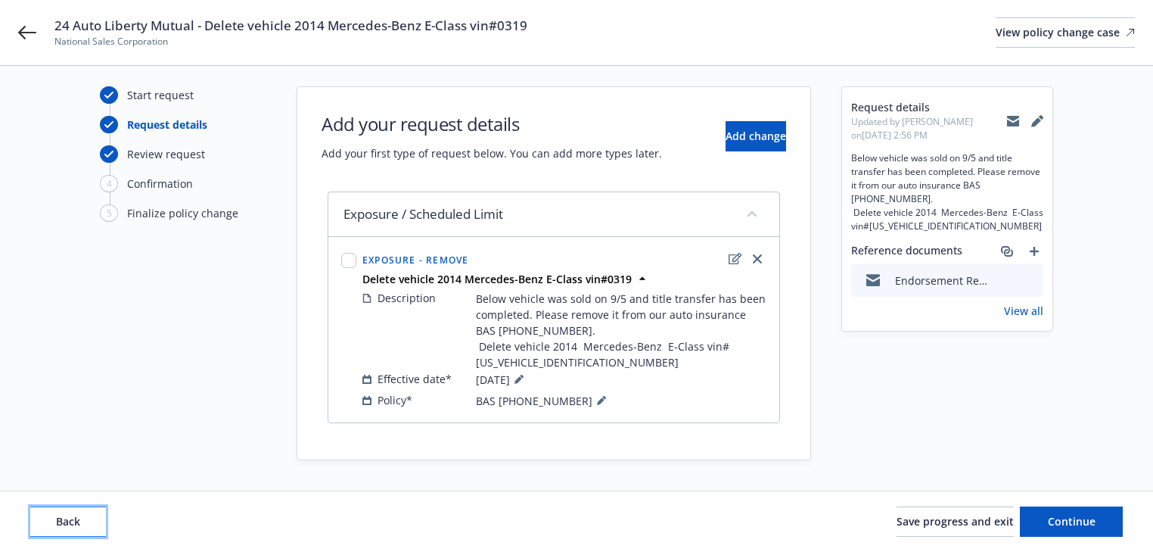
scroll to position [8, 0]
click at [79, 516] on span "Back" at bounding box center [68, 521] width 24 height 14
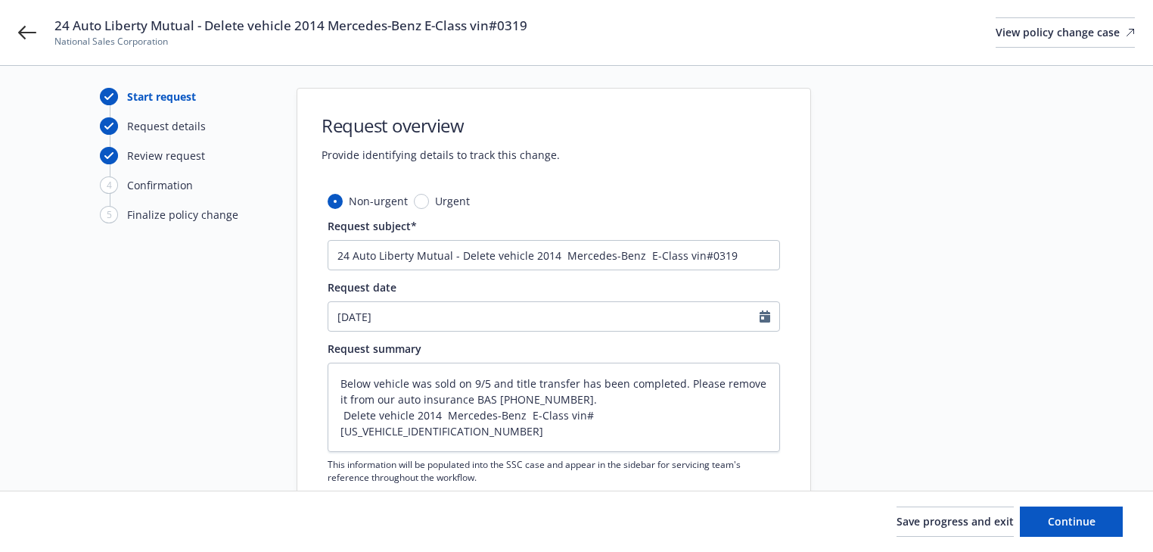
click at [161, 379] on div "Start request Request details Review request 4 Confirmation 5 Finalize policy c…" at bounding box center [183, 331] width 166 height 487
click at [1093, 521] on span "Continue" at bounding box center [1072, 521] width 48 height 14
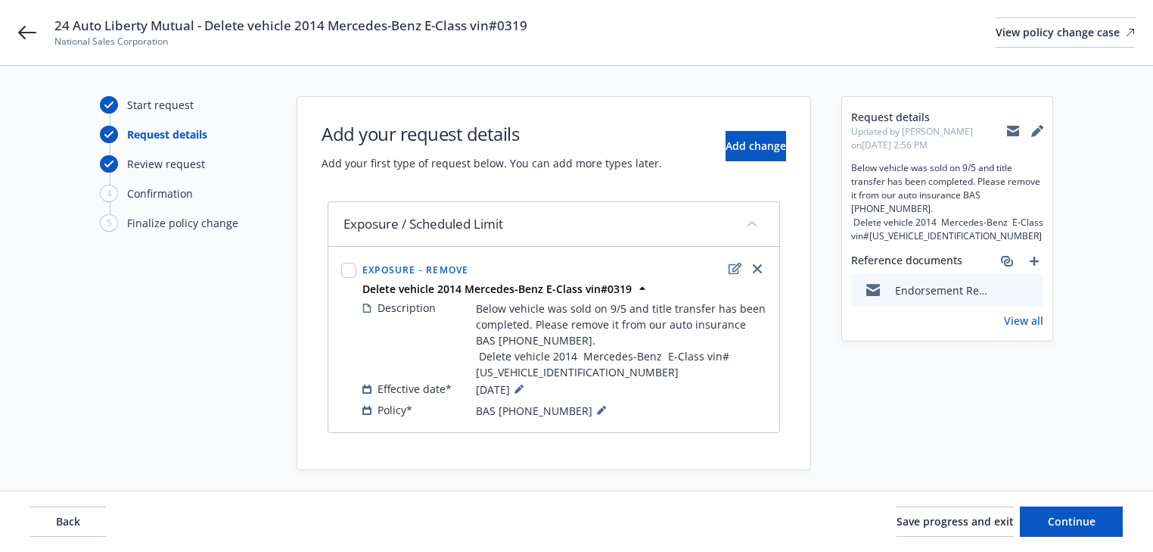
click at [735, 266] on icon "edit" at bounding box center [735, 269] width 13 height 12
type textarea "x"
select select "REMOVE"
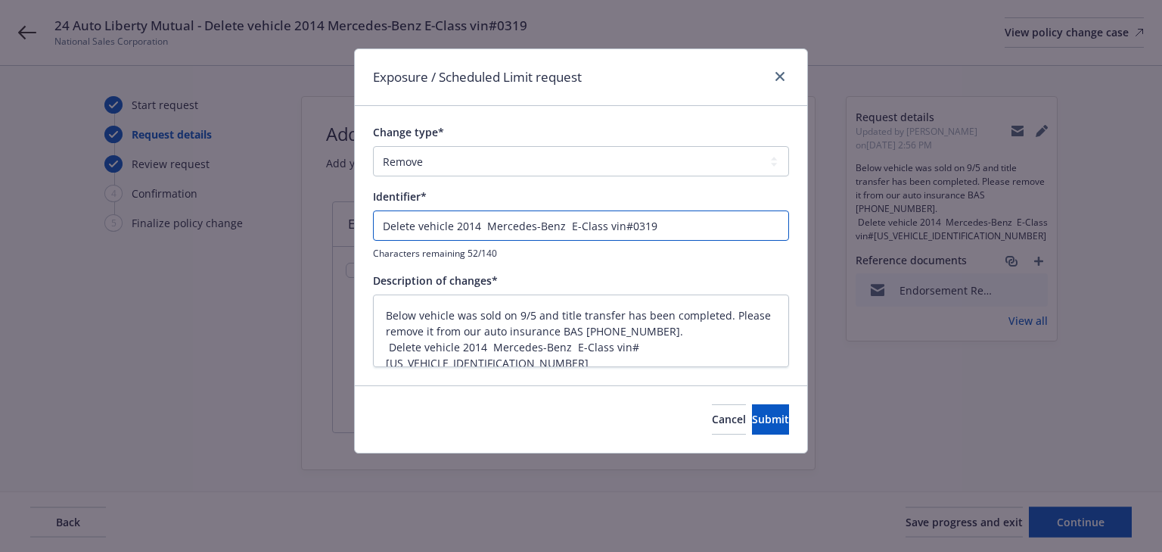
click at [378, 229] on input "Delete vehicle 2014 Mercedes-Benz E-Class vin#0319" at bounding box center [581, 225] width 416 height 30
type textarea "x"
type input "EDelete vehicle 2014 Mercedes-Benz E-Class vin#0319"
type textarea "x"
type input "ENDelete vehicle 2014 Mercedes-Benz E-Class vin#0319"
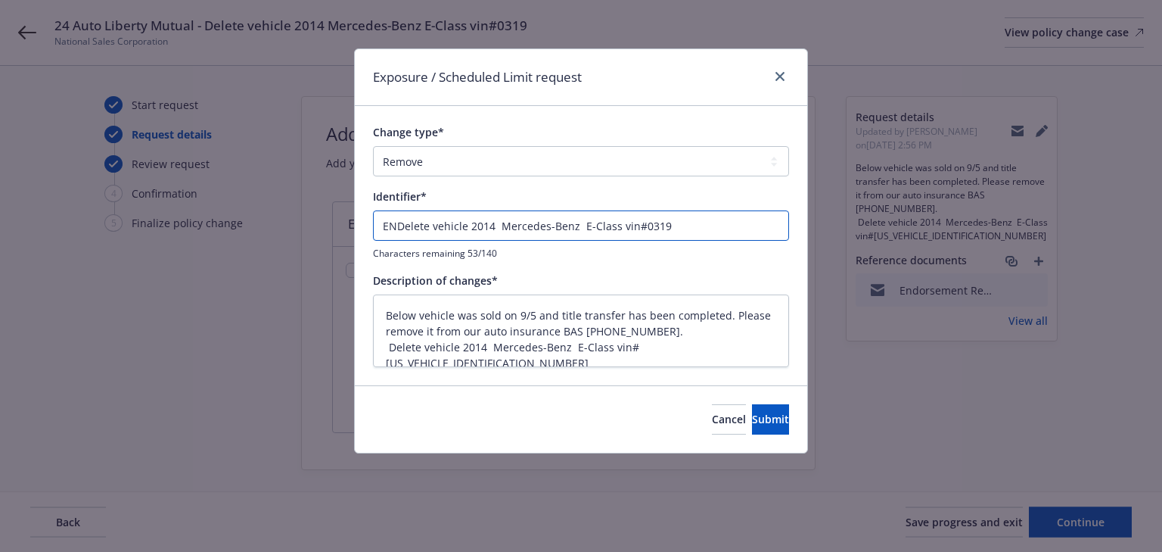
type textarea "x"
type input "ENDDelete vehicle 2014 Mercedes-Benz E-Class vin#0319"
type textarea "x"
type input "ENDTDelete vehicle 2014 Mercedes-Benz E-Class vin#0319"
type textarea "x"
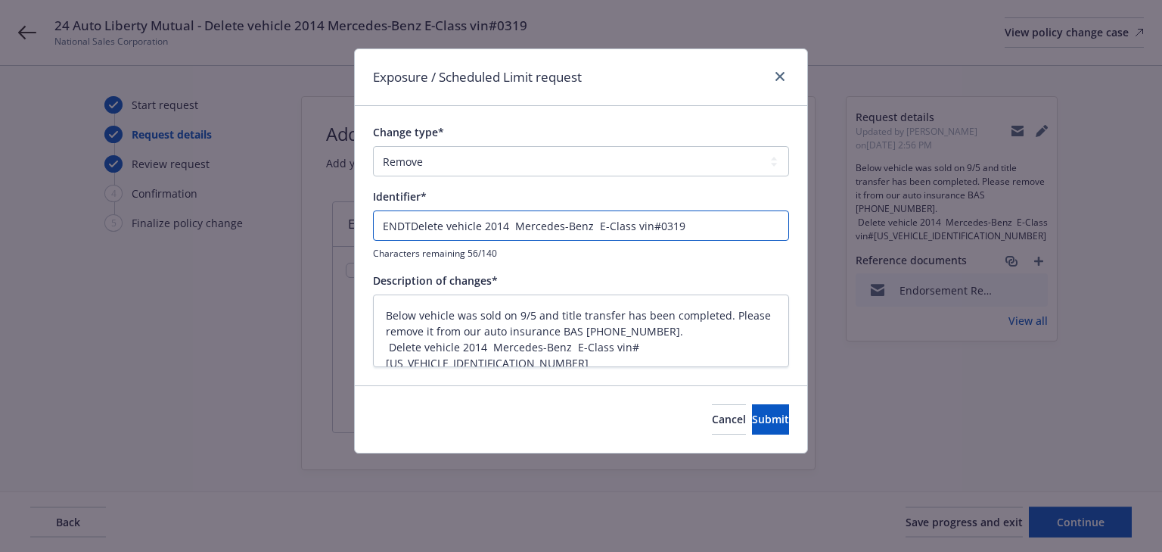
type input "ENDT#Delete vehicle 2014 Mercedes-Benz E-Class vin#0319"
type textarea "x"
type input "ENDT#3Delete vehicle 2014 Mercedes-Benz E-Class vin#0319"
type textarea "x"
type input "ENDT#3 Delete vehicle 2014 Mercedes-Benz E-Class vin#0319"
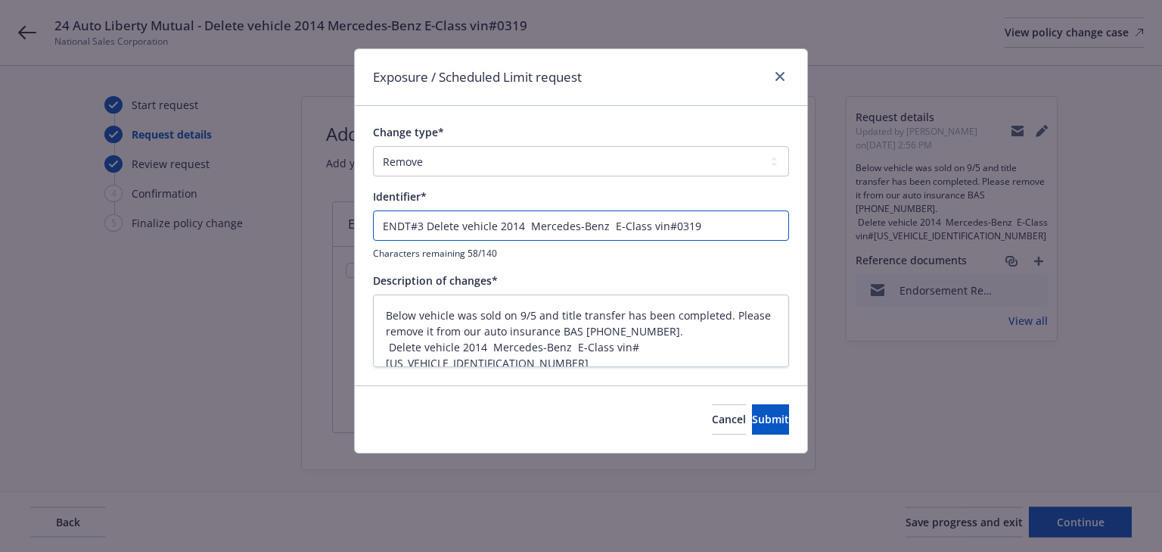
type textarea "x"
type input "ENDT#3 -Delete vehicle 2014 Mercedes-Benz E-Class vin#0319"
type textarea "x"
type input "ENDT#3 - Delete vehicle 2014 Mercedes-Benz E-Class vin#0319"
click at [782, 424] on button "Submit" at bounding box center [770, 419] width 37 height 30
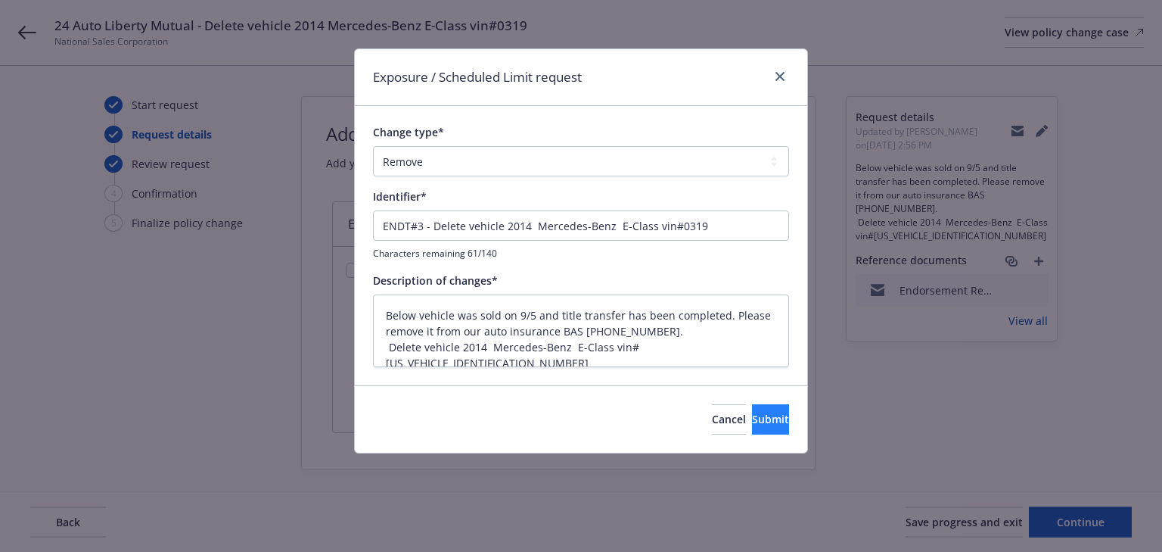
type textarea "x"
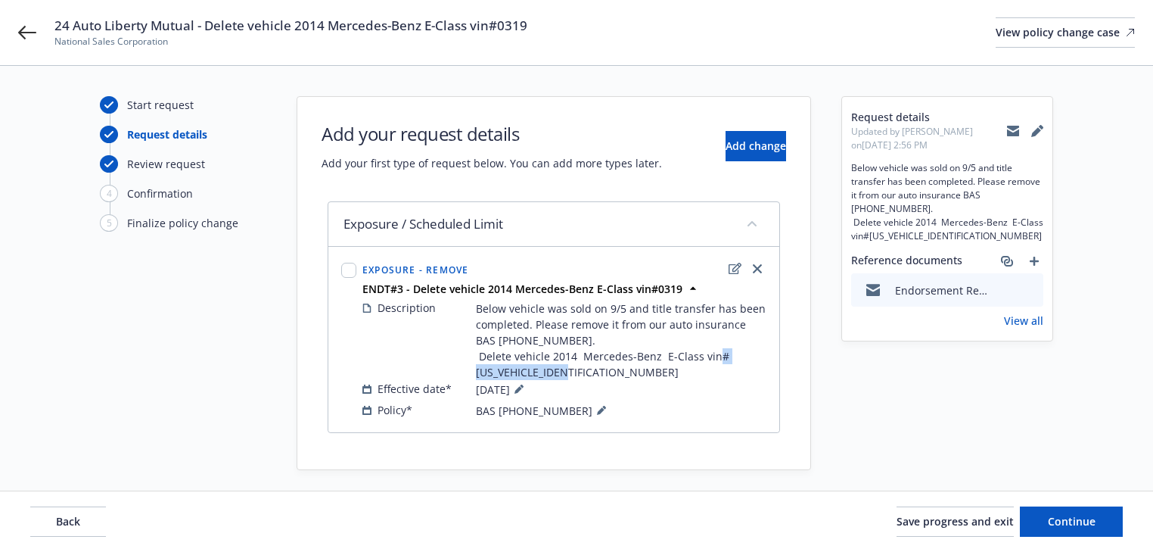
drag, startPoint x: 501, startPoint y: 371, endPoint x: 633, endPoint y: 370, distance: 131.7
click at [633, 370] on span "Below vehicle was sold on 9/5 and title transfer has been completed. Please rem…" at bounding box center [621, 339] width 291 height 79
copy span "WDDHF5KB7EB030319"
click at [1068, 521] on span "Continue" at bounding box center [1072, 521] width 48 height 14
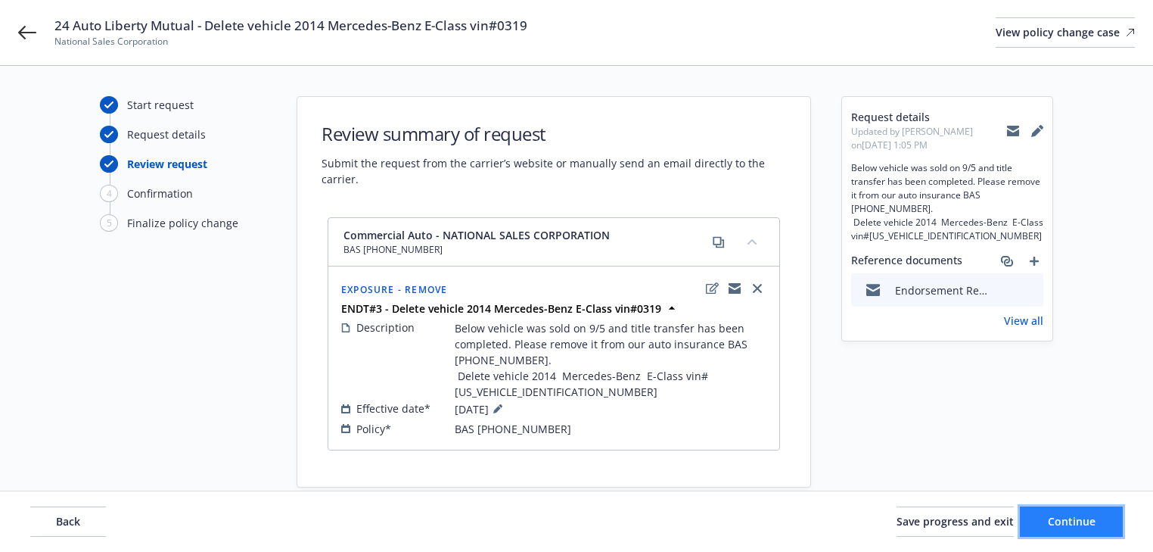
click at [1068, 521] on span "Continue" at bounding box center [1072, 521] width 48 height 14
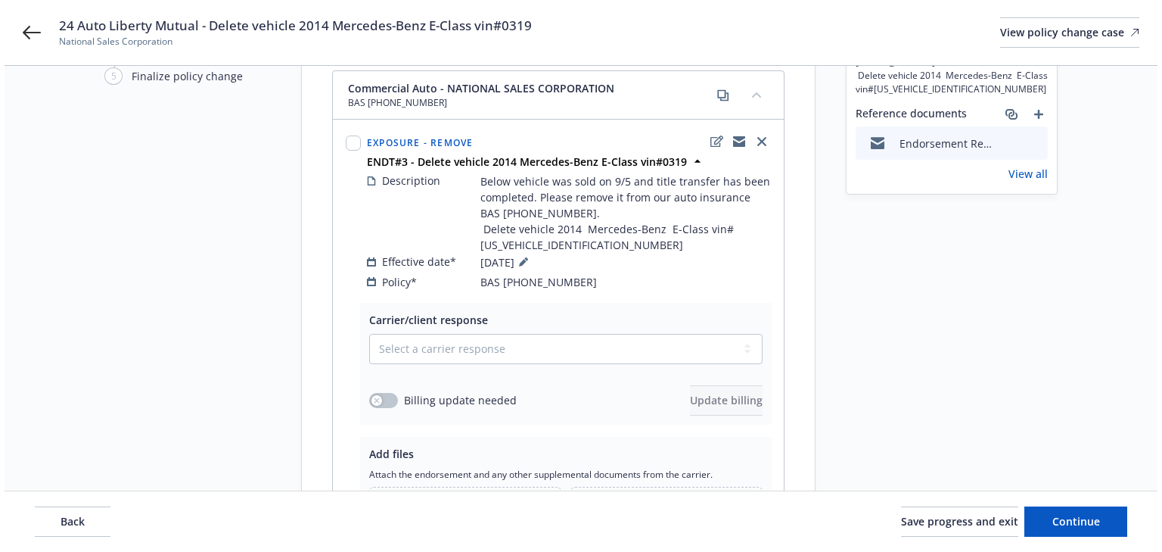
scroll to position [86, 0]
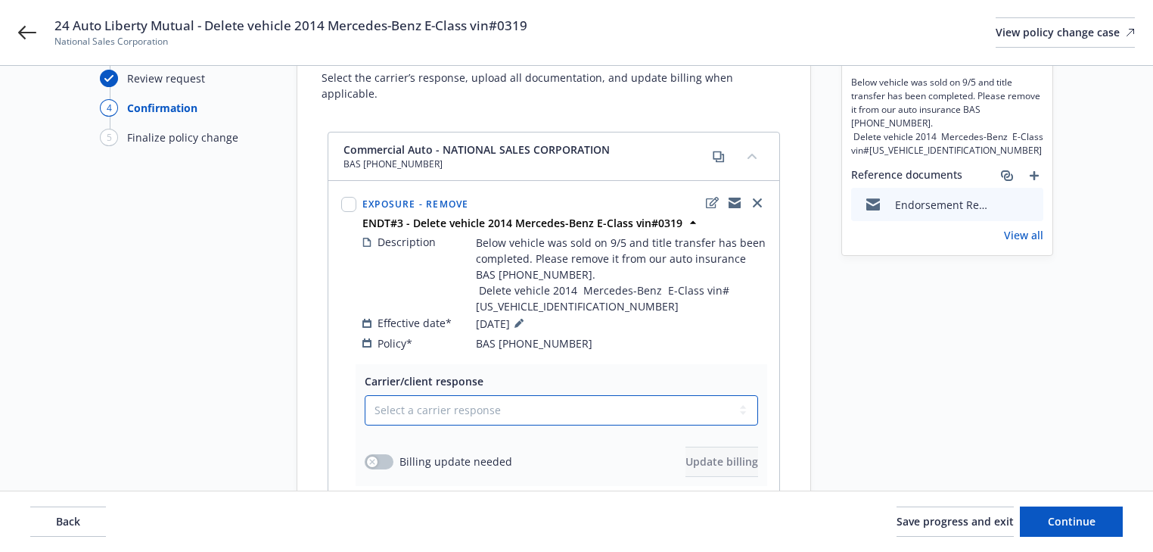
click at [513, 395] on select "Select a carrier response Accepted Accepted with revision No endorsement needed…" at bounding box center [561, 410] width 393 height 30
select select "ACCEPTED"
click at [365, 395] on select "Select a carrier response Accepted Accepted with revision No endorsement needed…" at bounding box center [561, 410] width 393 height 30
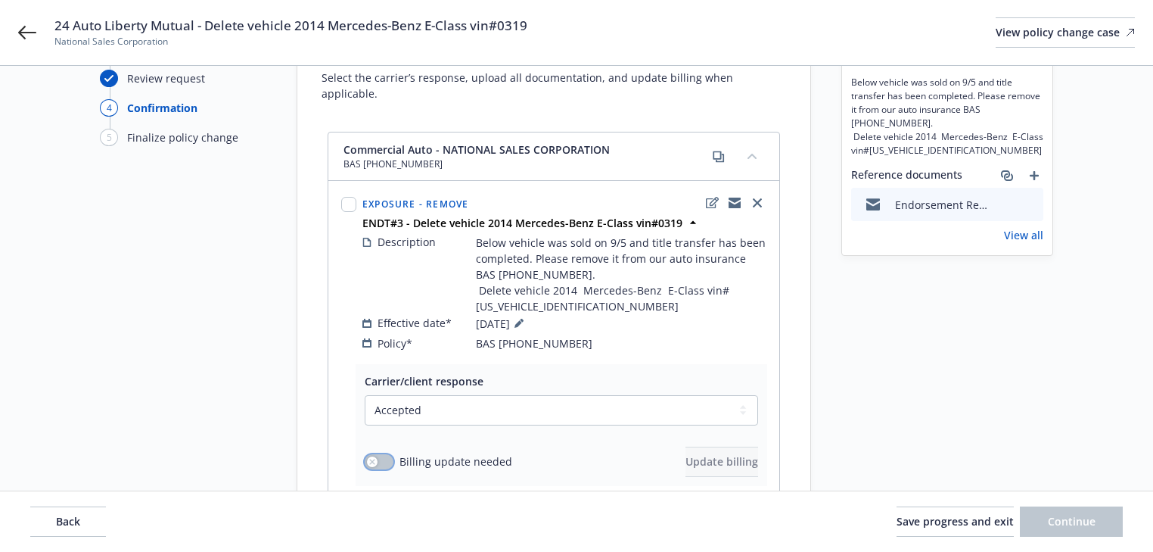
drag, startPoint x: 378, startPoint y: 445, endPoint x: 665, endPoint y: 454, distance: 286.9
click at [381, 454] on button "button" at bounding box center [379, 461] width 29 height 15
click at [736, 446] on button "Update billing" at bounding box center [722, 461] width 73 height 30
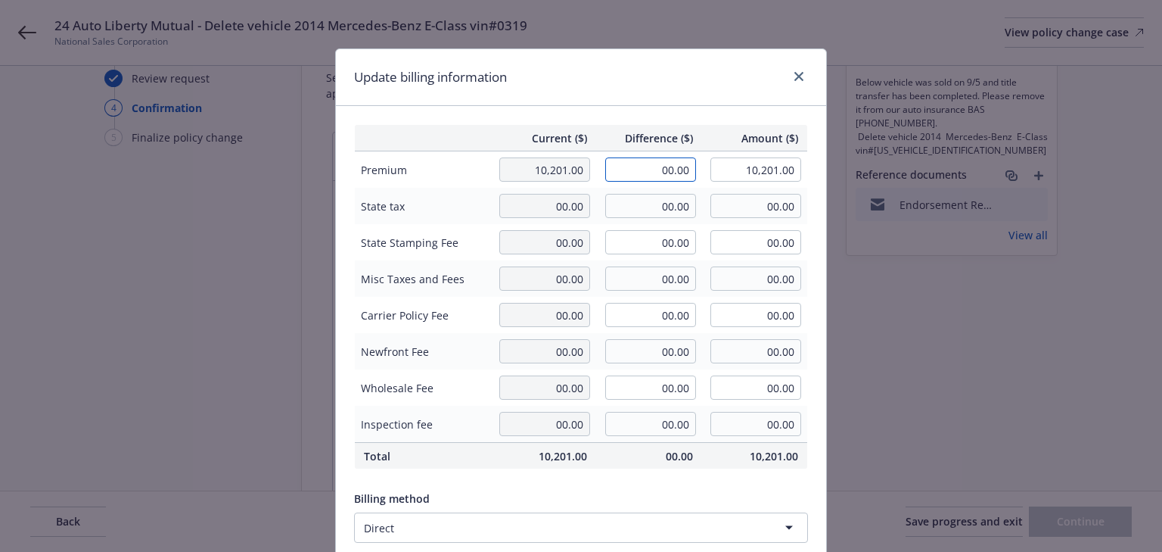
drag, startPoint x: 635, startPoint y: 169, endPoint x: 726, endPoint y: 176, distance: 91.8
click at [726, 176] on tr "Premium 10,201.00 00.00 10,201.00" at bounding box center [581, 169] width 453 height 37
type input "-223.00"
type input "9,978.00"
type input "-22.3"
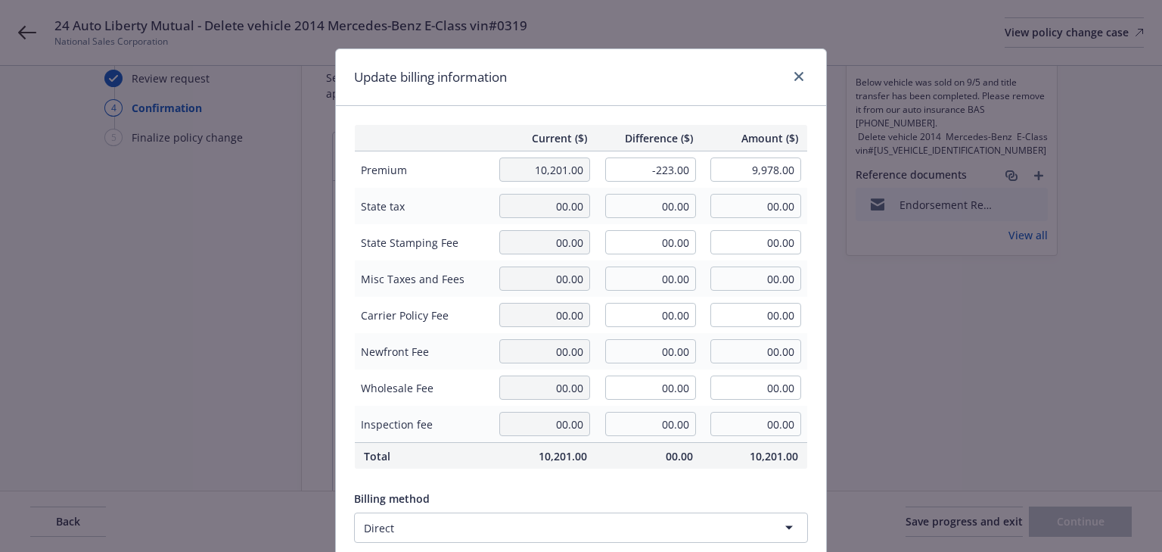
click at [723, 98] on div "Update billing information" at bounding box center [581, 77] width 490 height 57
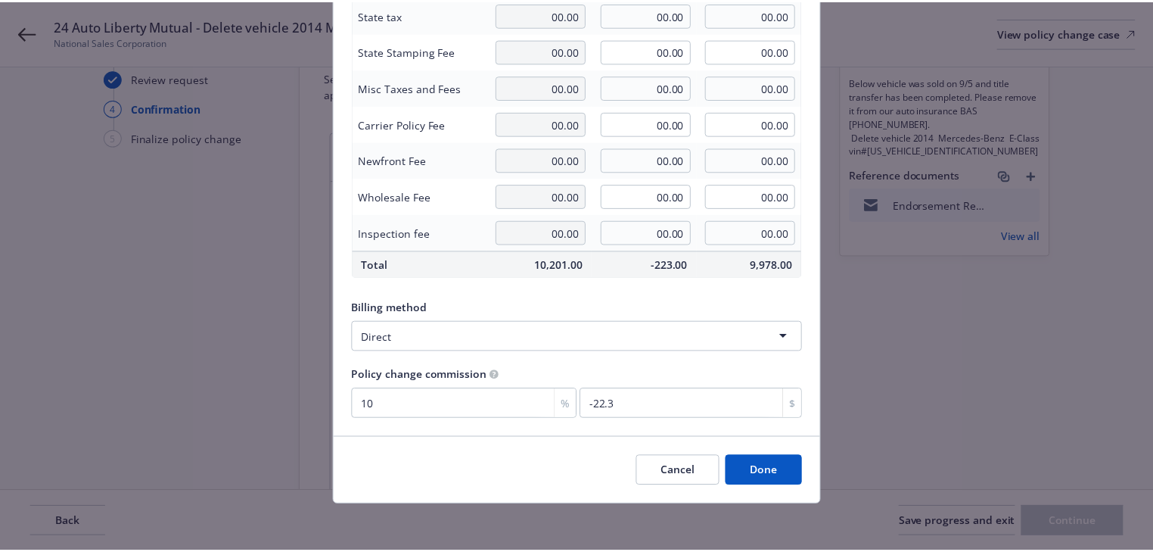
scroll to position [192, 0]
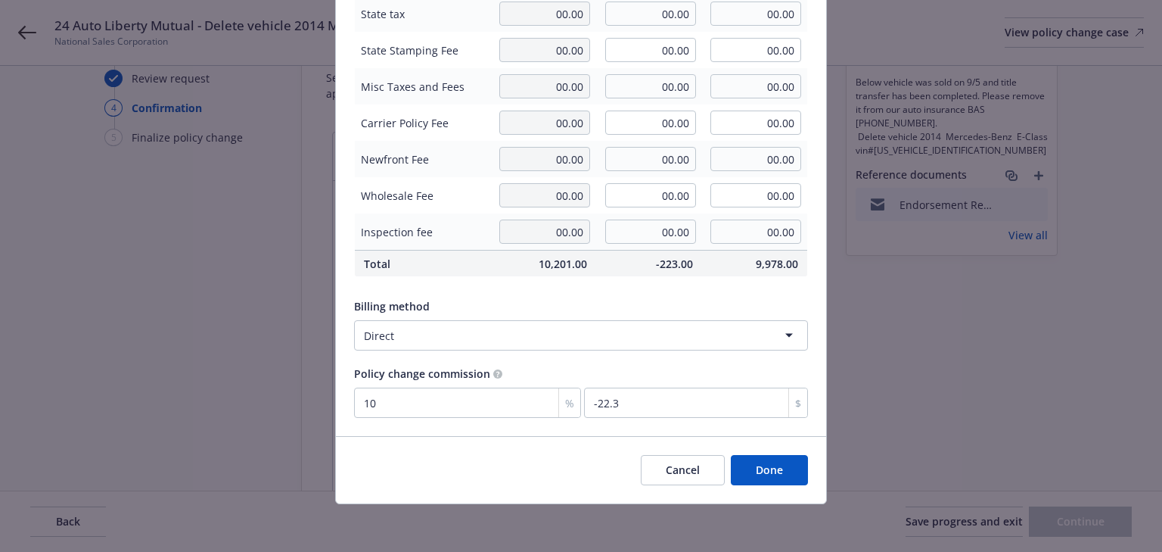
click at [766, 465] on button "Done" at bounding box center [769, 470] width 77 height 30
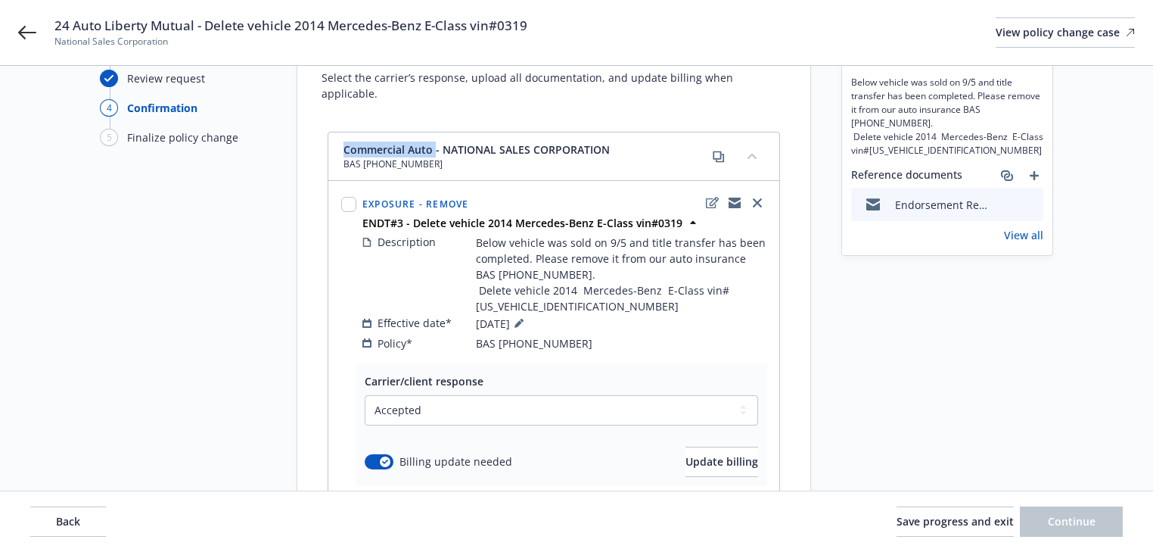
drag, startPoint x: 335, startPoint y: 121, endPoint x: 434, endPoint y: 131, distance: 99.6
click at [434, 132] on div "Commercial Auto - NATIONAL SALES CORPORATION BAS (25) 61 96 72 66" at bounding box center [553, 156] width 451 height 48
copy span "Commercial Auto"
click at [154, 294] on div "Start request Request details Review request 4 Confirmation 5 Finalize policy c…" at bounding box center [183, 352] width 166 height 682
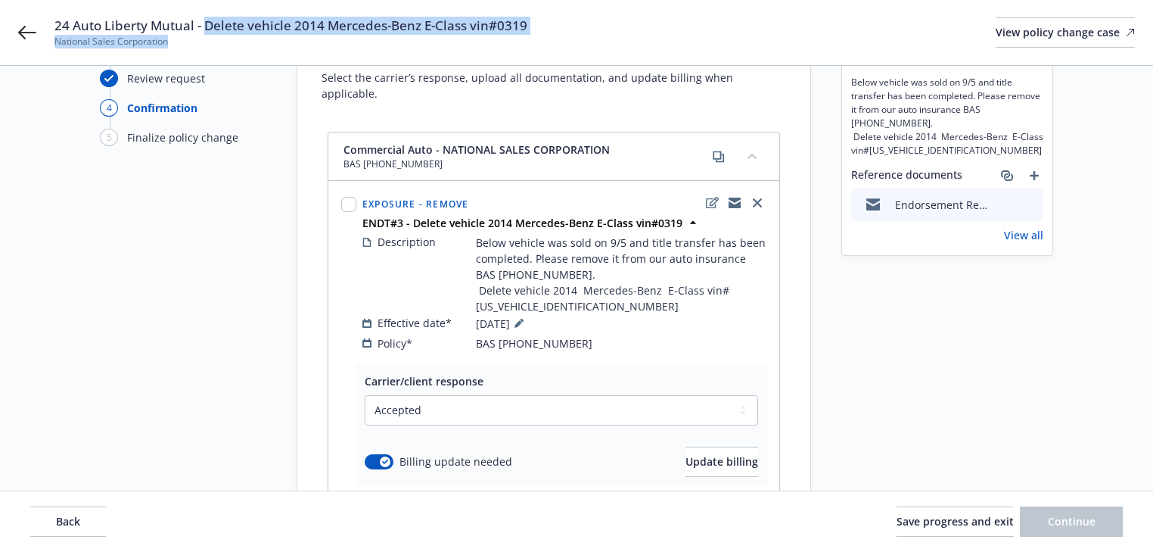
copy div "Delete vehicle 2014 Mercedes-Benz E-Class vin#0319 National Sales Corporation"
copy span "Delete vehicle 2014 Mercedes-Benz E-Class vin#0319"
drag, startPoint x: 207, startPoint y: 24, endPoint x: 577, endPoint y: 30, distance: 370.1
click at [577, 30] on div "24 Auto Liberty Mutual - Delete vehicle 2014 Mercedes-Benz E-Class vin#0319 Nat…" at bounding box center [594, 33] width 1081 height 32
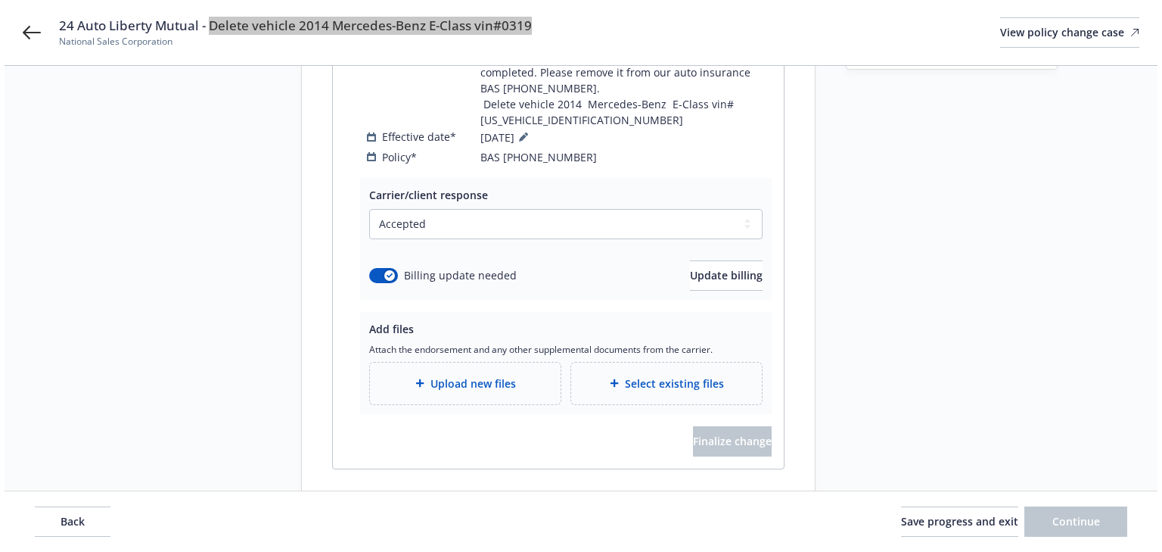
scroll to position [300, 0]
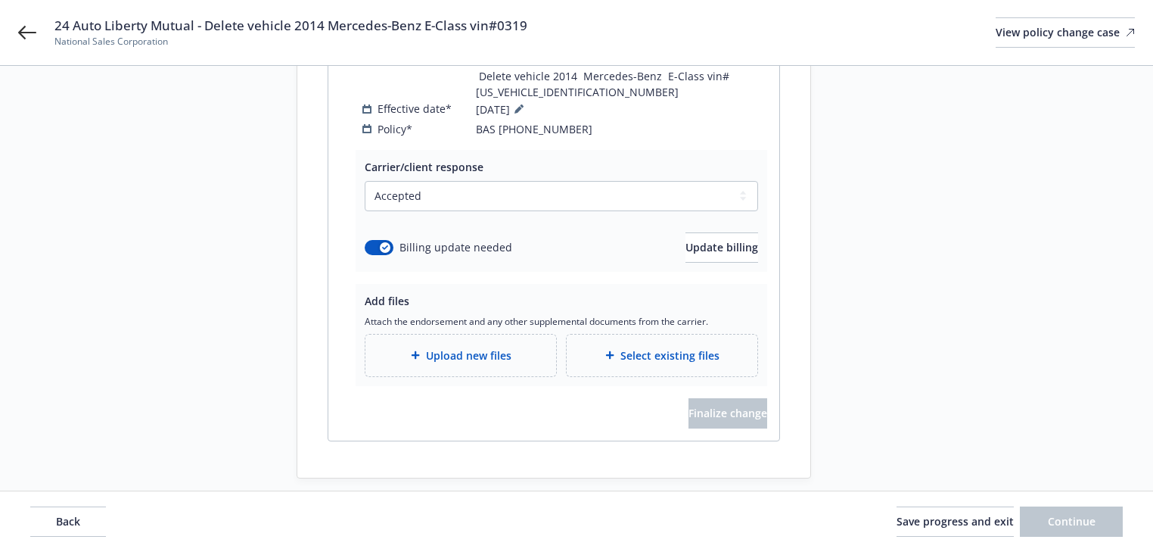
click at [493, 347] on span "Upload new files" at bounding box center [469, 355] width 86 height 16
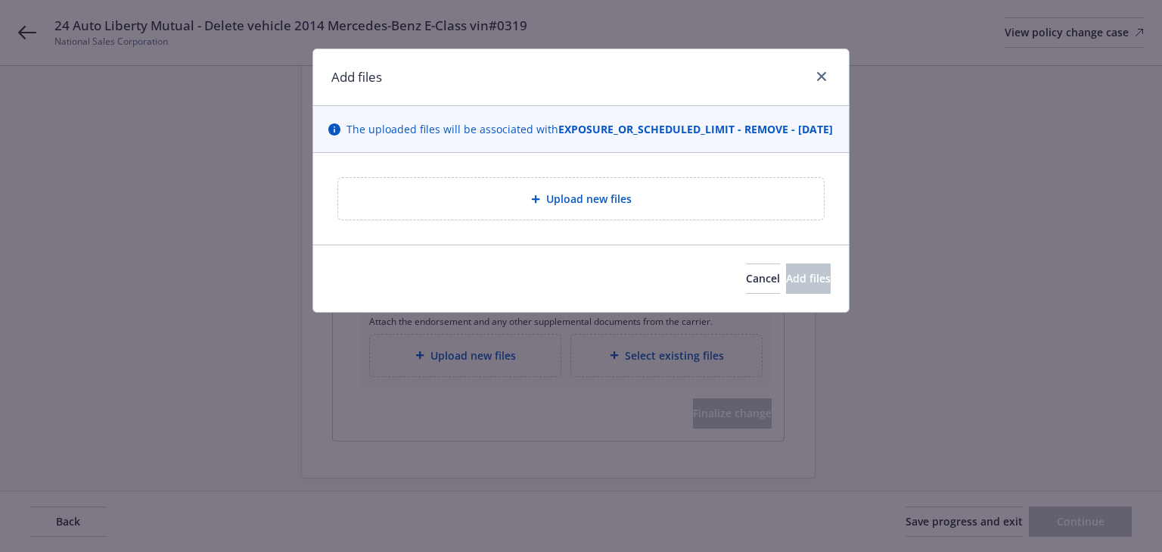
click at [525, 219] on div "Upload new files" at bounding box center [581, 199] width 486 height 42
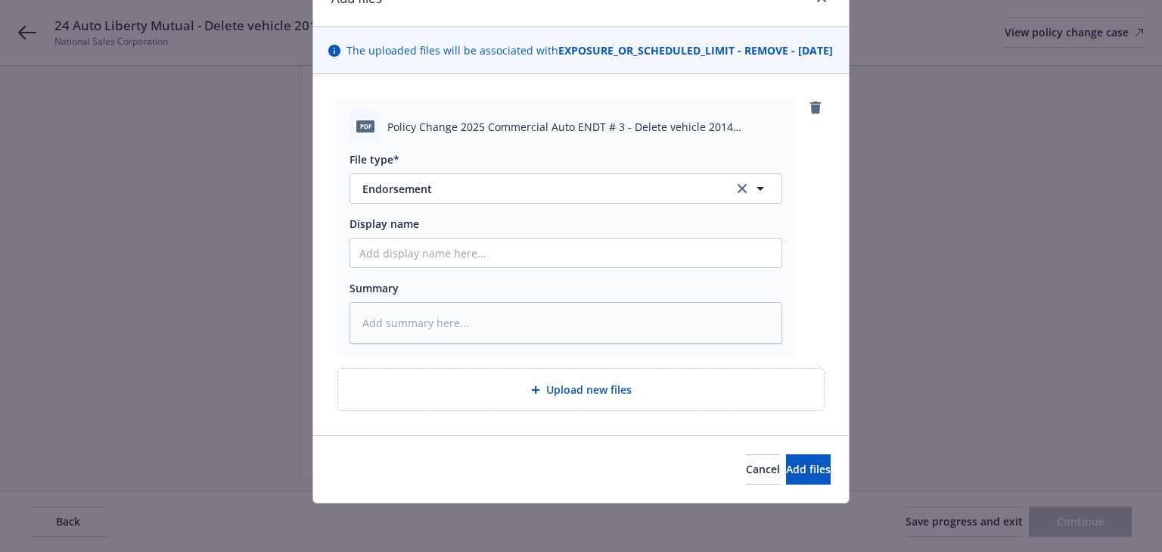
click at [772, 451] on div "Cancel Add files" at bounding box center [581, 468] width 536 height 67
click at [786, 458] on button "Add files" at bounding box center [808, 469] width 45 height 30
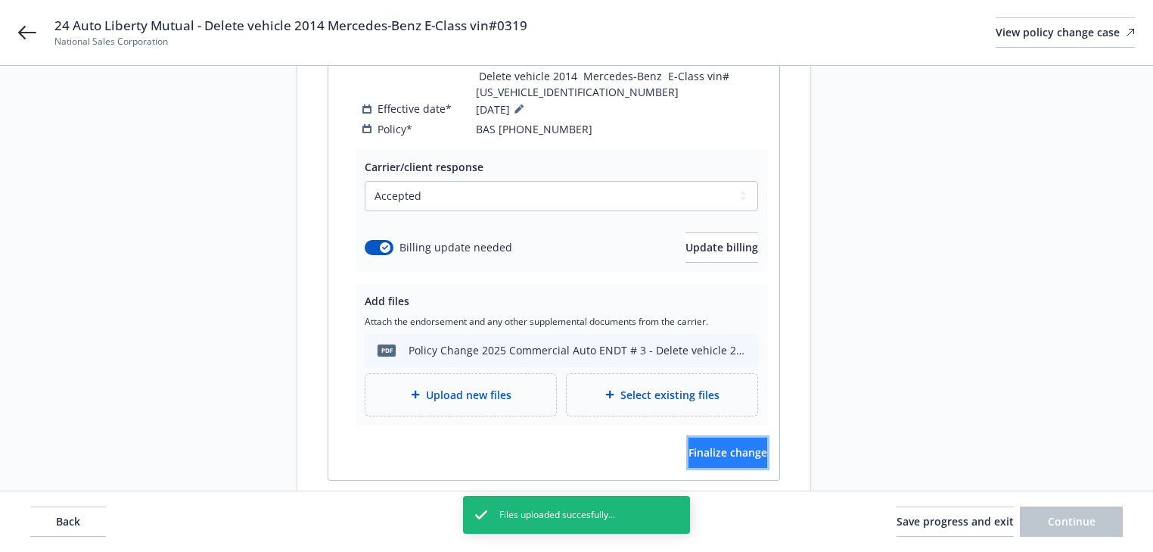
click at [735, 445] on button "Finalize change" at bounding box center [728, 452] width 79 height 30
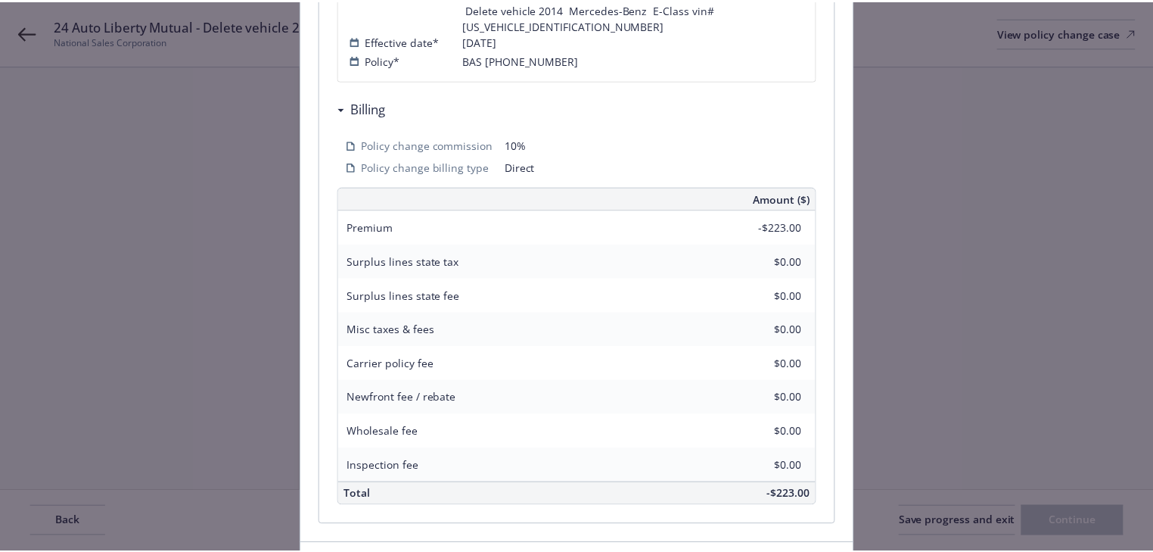
scroll to position [518, 0]
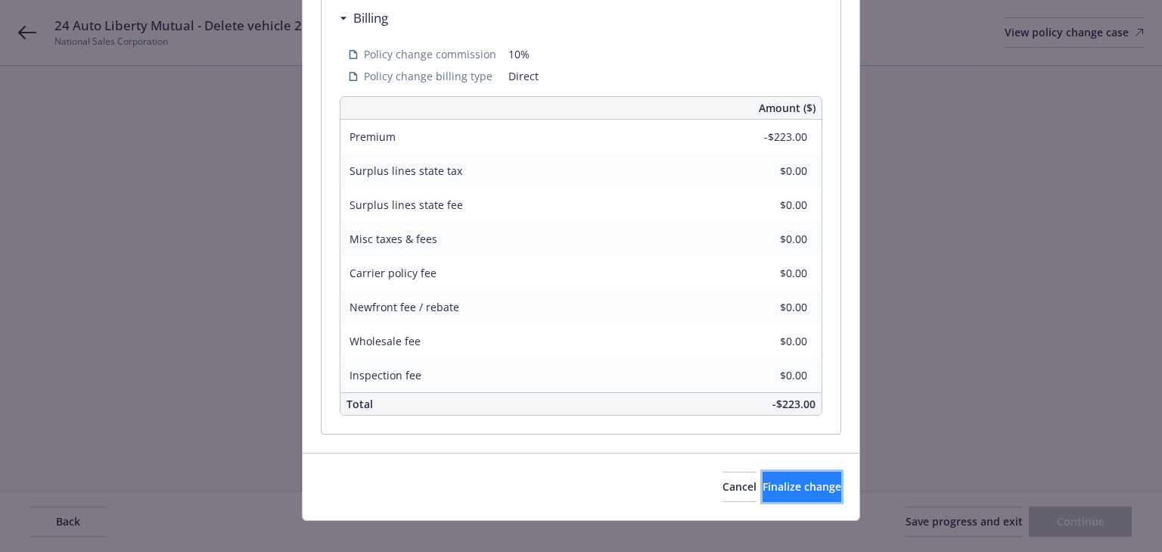
click at [809, 475] on button "Finalize change" at bounding box center [802, 486] width 79 height 30
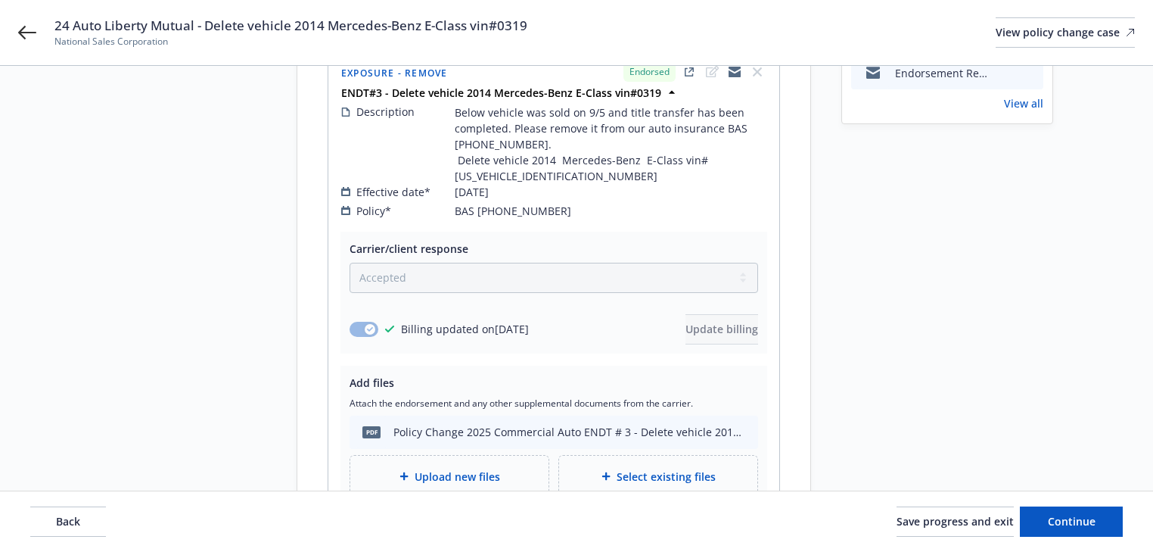
scroll to position [0, 0]
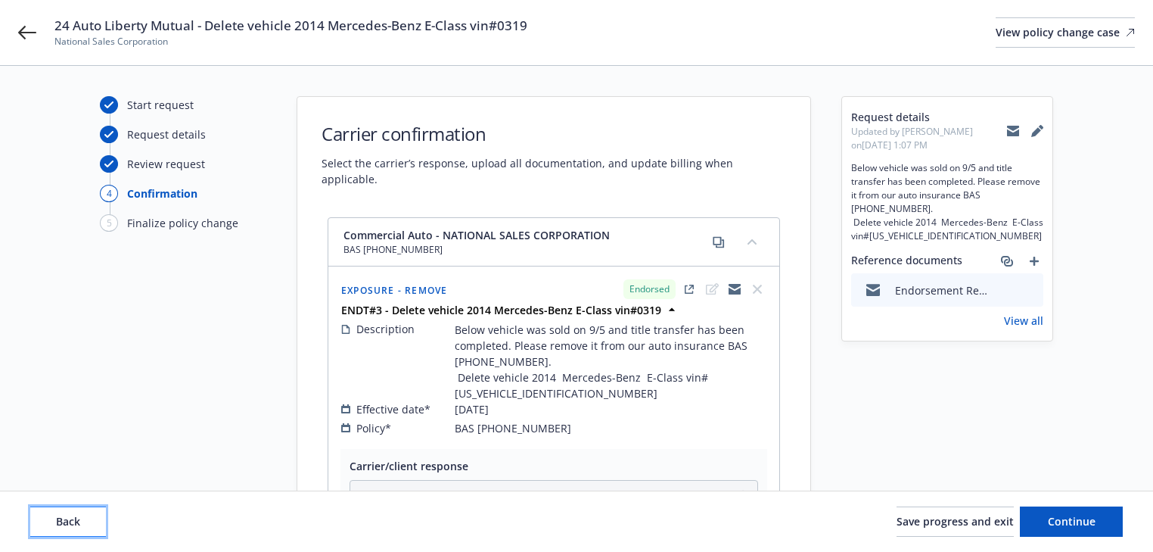
click at [70, 512] on button "Back" at bounding box center [68, 521] width 76 height 30
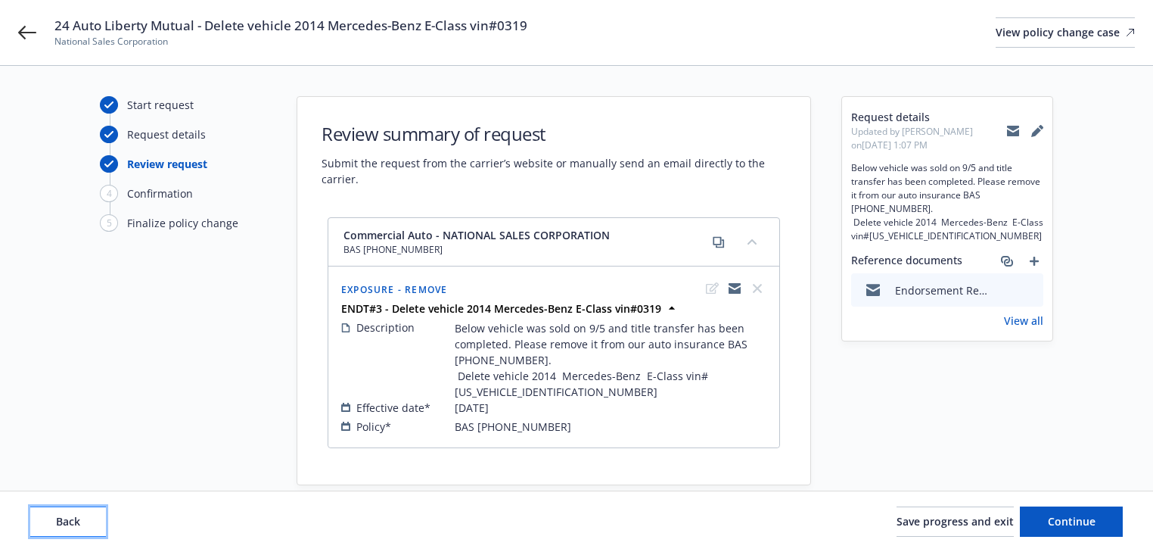
click at [70, 512] on button "Back" at bounding box center [68, 521] width 76 height 30
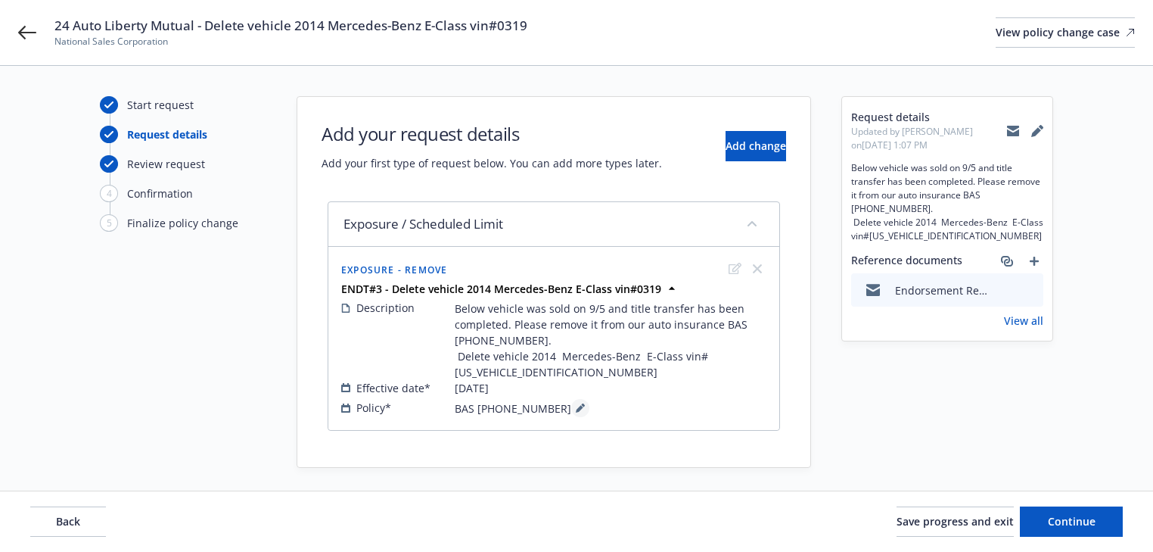
click at [571, 412] on button at bounding box center [580, 408] width 18 height 18
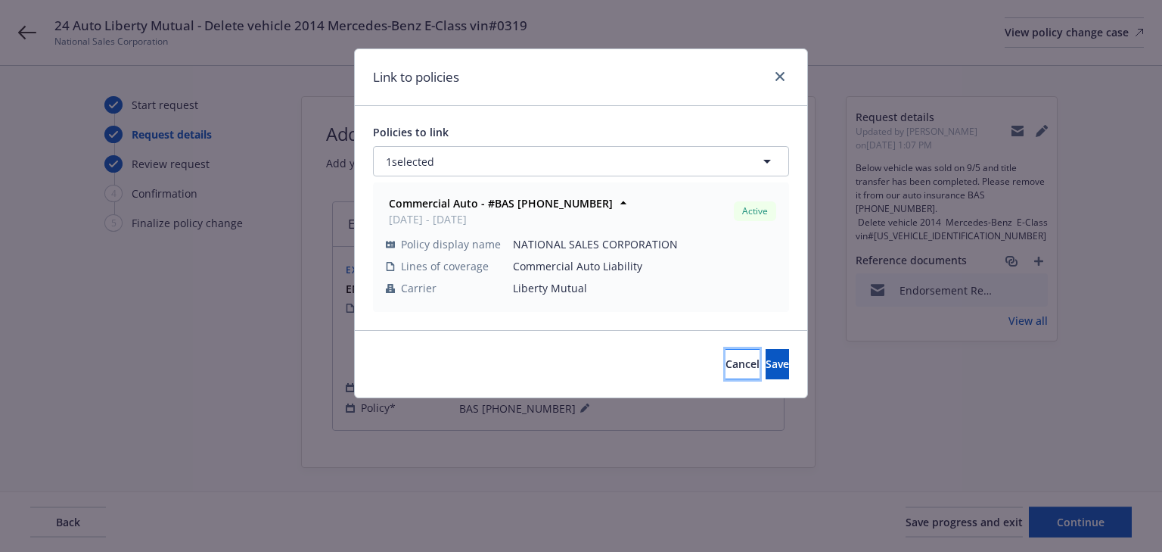
click at [726, 369] on button "Cancel" at bounding box center [743, 364] width 34 height 30
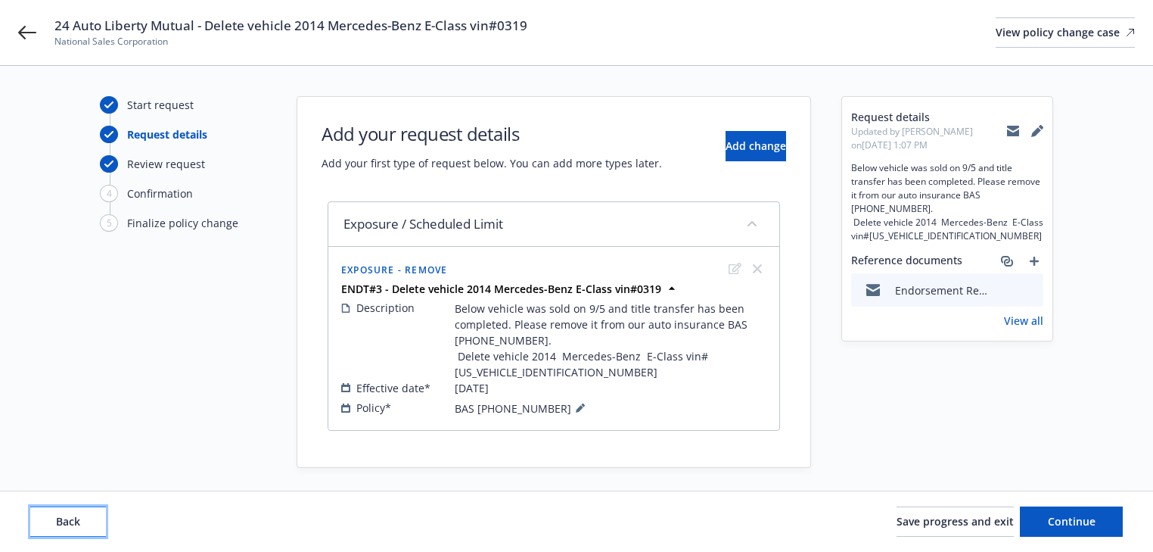
click at [39, 515] on button "Back" at bounding box center [68, 521] width 76 height 30
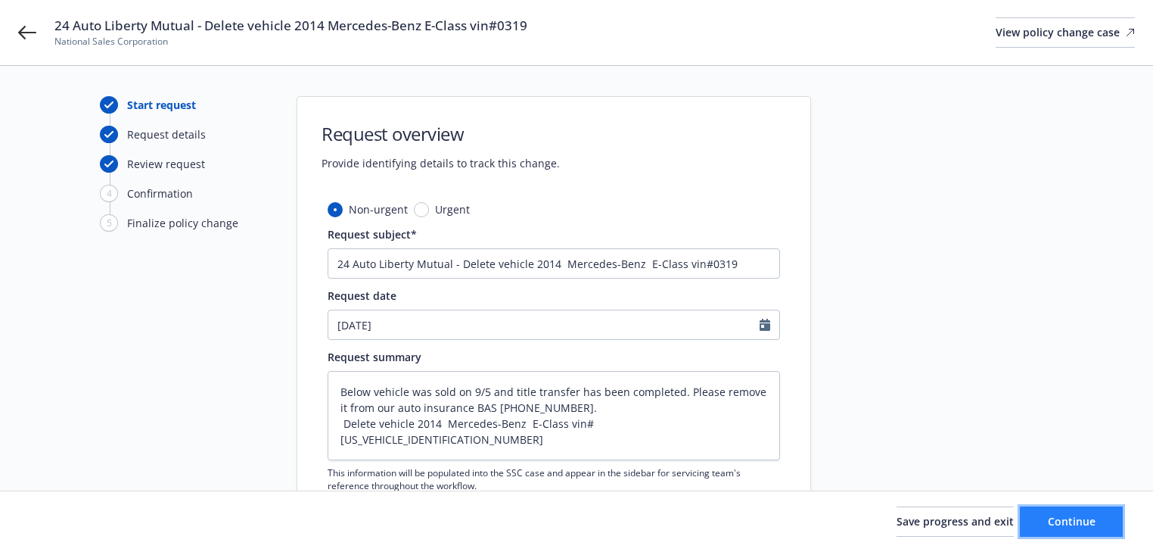
click at [1081, 529] on button "Continue" at bounding box center [1071, 521] width 103 height 30
type textarea "x"
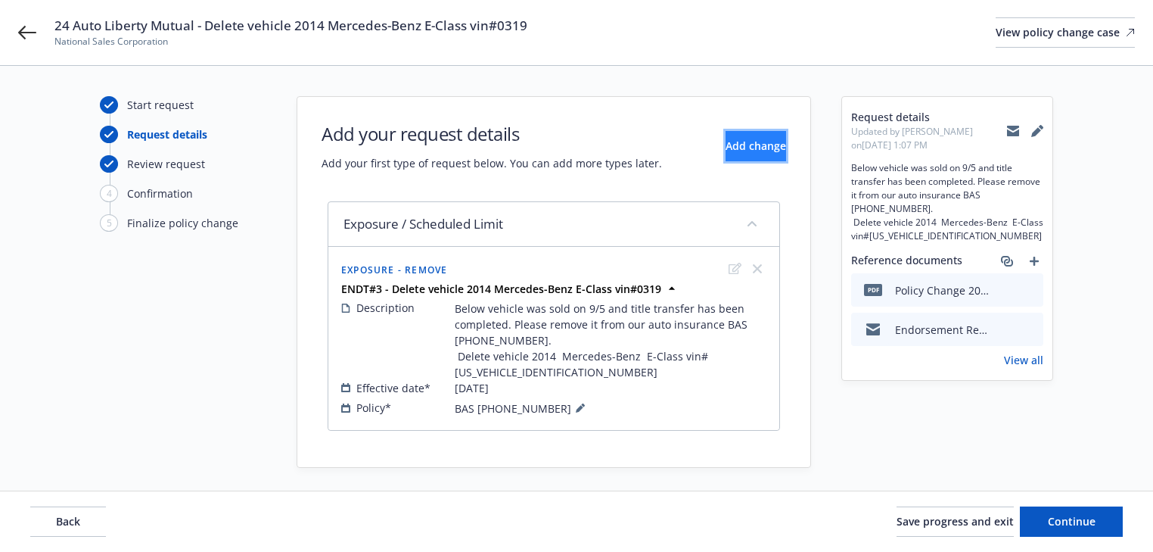
click at [744, 157] on button "Add change" at bounding box center [756, 146] width 61 height 30
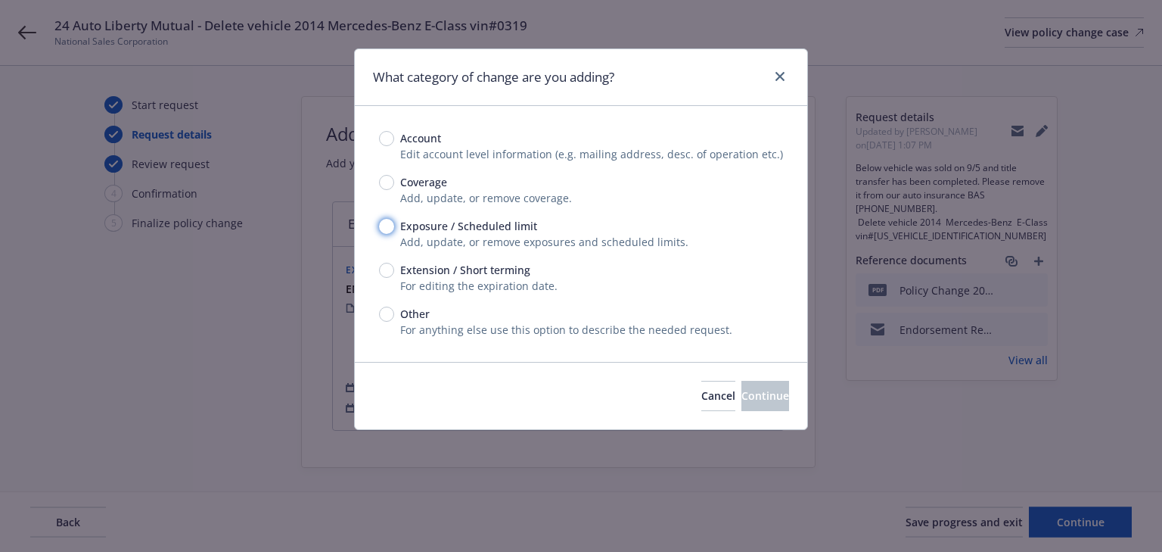
click at [386, 228] on input "Exposure / Scheduled limit" at bounding box center [386, 226] width 15 height 15
radio input "true"
click at [742, 389] on span "Continue" at bounding box center [766, 395] width 48 height 14
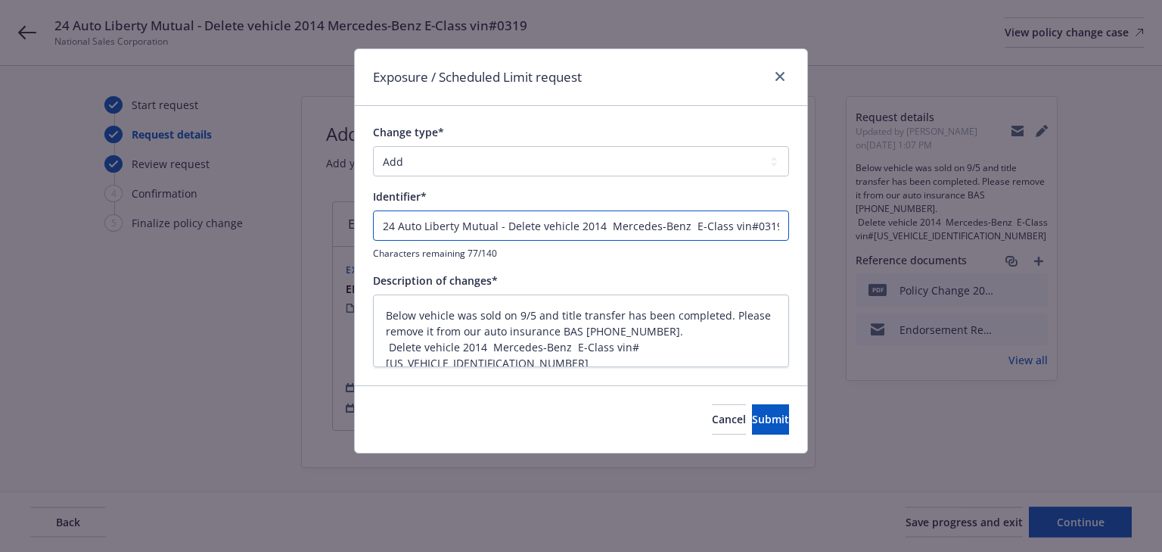
drag, startPoint x: 496, startPoint y: 224, endPoint x: -95, endPoint y: 209, distance: 591.2
click at [0, 209] on html "24 Auto Liberty Mutual - Delete vehicle 2014 Mercedes-Benz E-Class vin#0319 Nat…" at bounding box center [581, 276] width 1162 height 552
type textarea "x"
type input "- Delete vehicle 2014 Mercedes-Benz E-Class vin#0319"
type textarea "x"
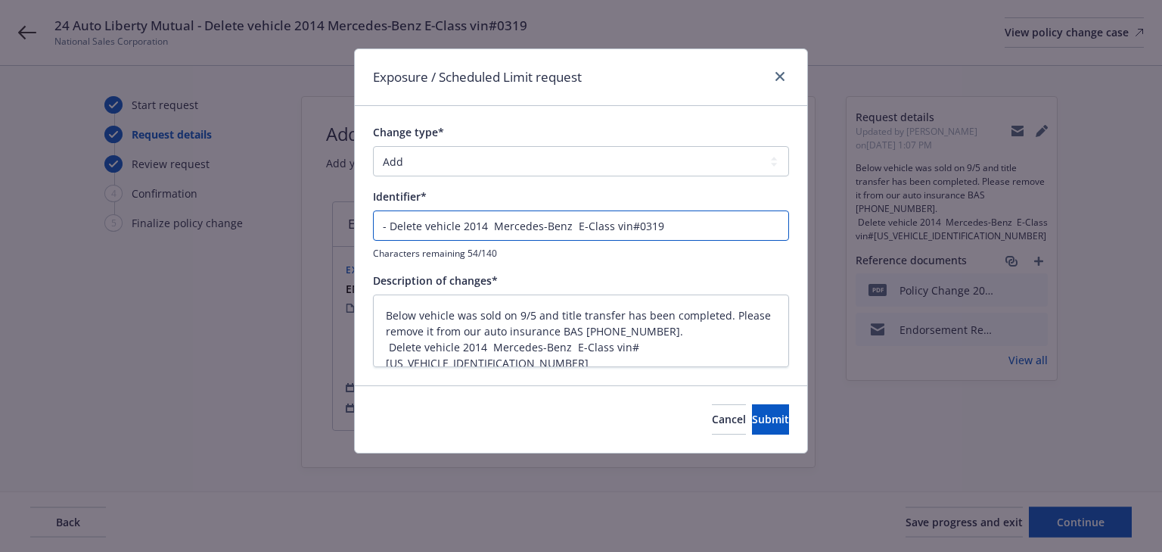
type input "E- Delete vehicle 2014 Mercedes-Benz E-Class vin#0319"
type textarea "x"
type input "EN- Delete vehicle 2014 Mercedes-Benz E-Class vin#0319"
type textarea "x"
type input "END- Delete vehicle 2014 Mercedes-Benz E-Class vin#0319"
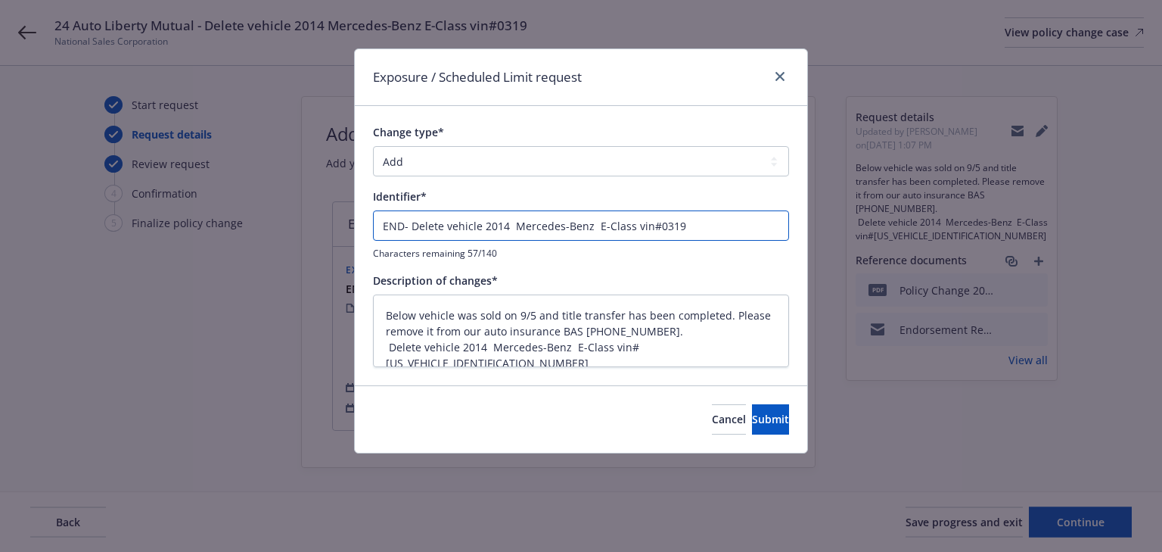
type textarea "x"
type input "ENDT- Delete vehicle 2014 Mercedes-Benz E-Class vin#0319"
type textarea "x"
type input "ENDT#- Delete vehicle 2014 Mercedes-Benz E-Class vin#0319"
type textarea "x"
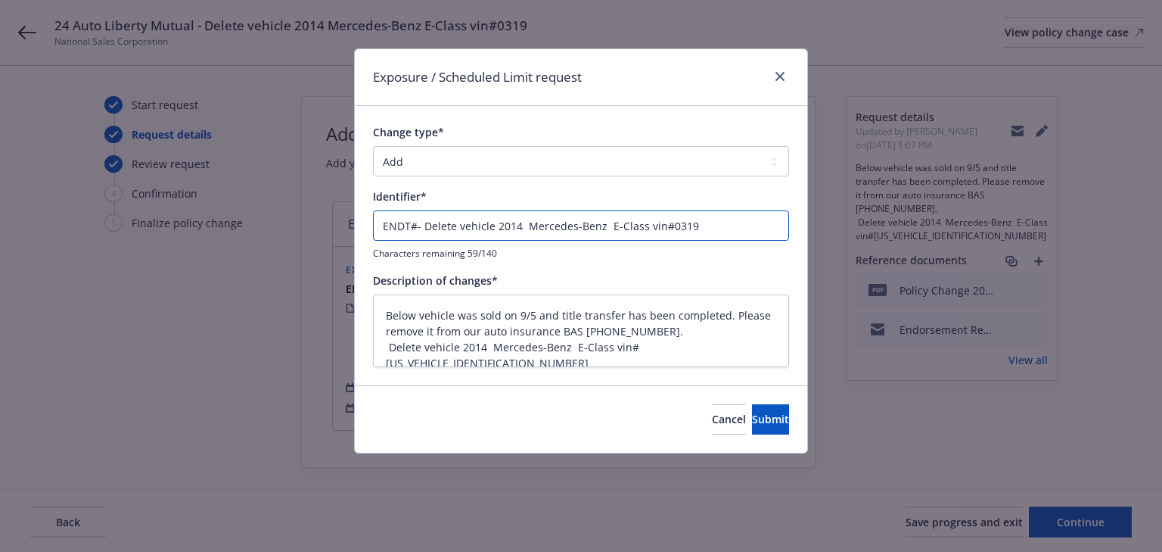
type input "ENDT#3- Delete vehicle 2014 Mercedes-Benz E-Class vin#0319"
type textarea "x"
type input "ENDT#3 - Delete vehicle 2014 Mercedes-Benz E-Class vin#0319"
click at [764, 419] on button "Submit" at bounding box center [770, 419] width 37 height 30
type textarea "x"
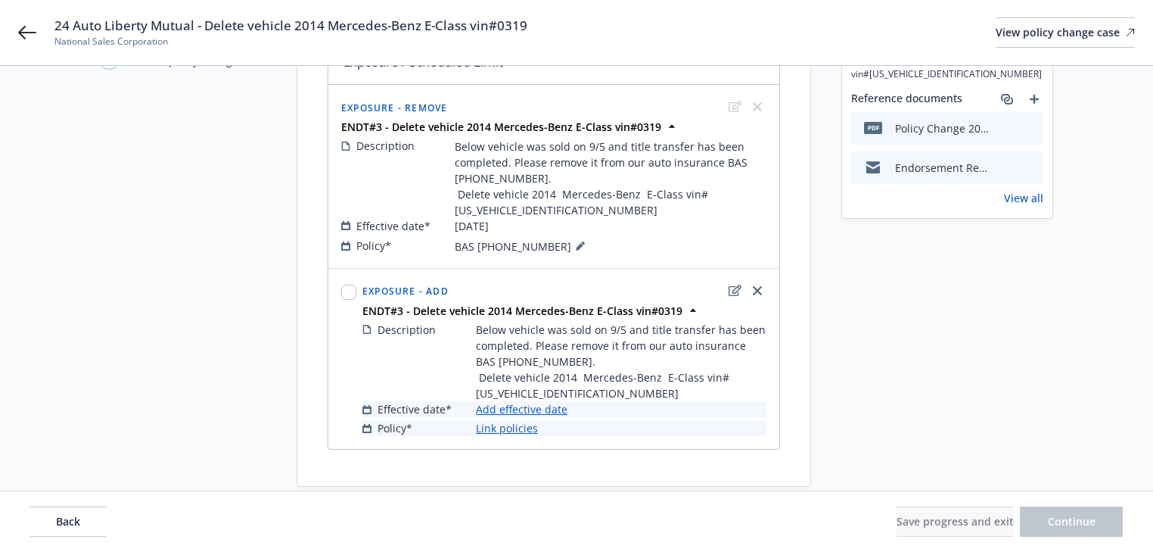
scroll to position [182, 0]
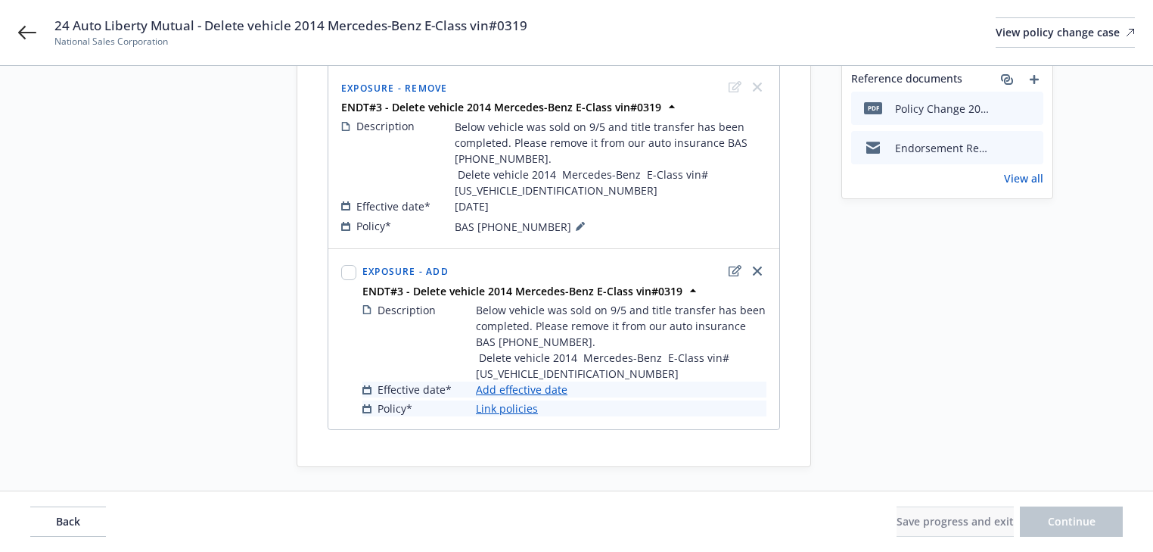
click at [527, 389] on link "Add effective date" at bounding box center [522, 389] width 92 height 16
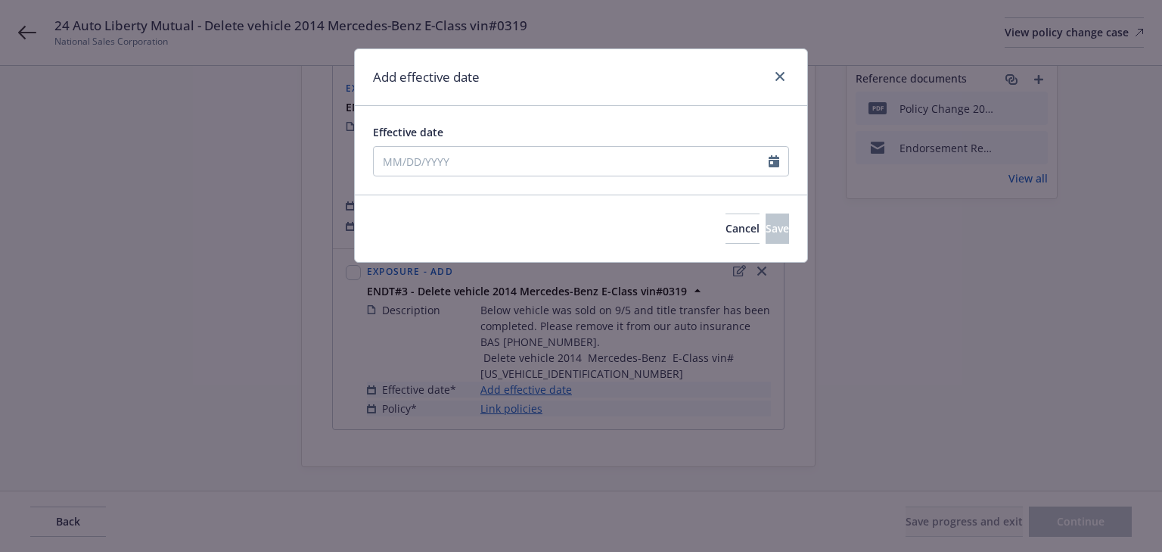
click at [468, 145] on div "Effective date" at bounding box center [581, 150] width 416 height 52
click at [466, 157] on input "Effective date" at bounding box center [571, 161] width 395 height 29
select select "9"
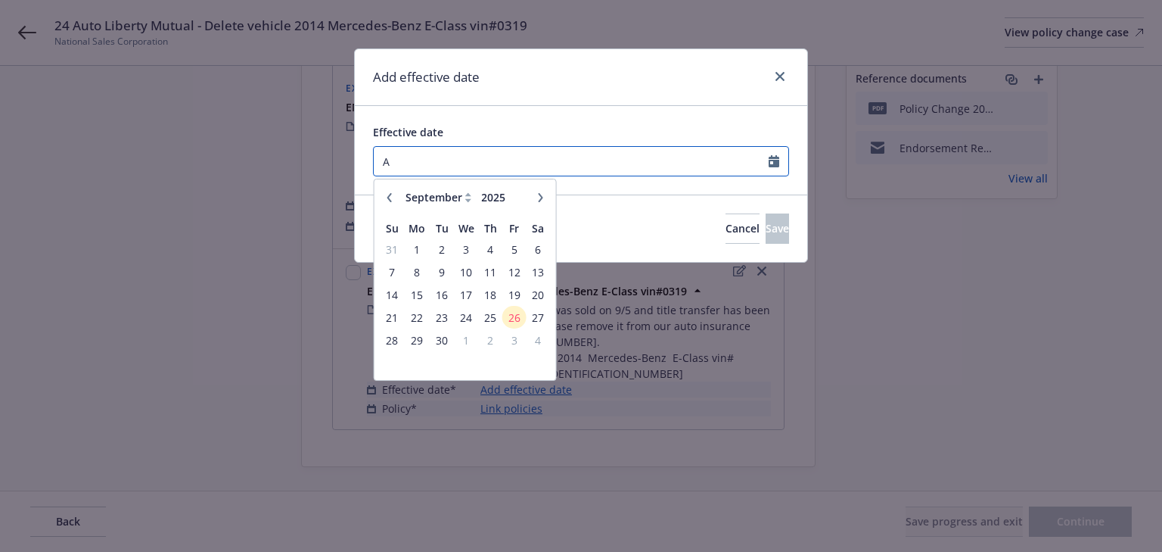
type input "A"
click at [535, 201] on button "button" at bounding box center [541, 197] width 18 height 18
select select "10"
click at [393, 291] on span "12" at bounding box center [392, 294] width 20 height 19
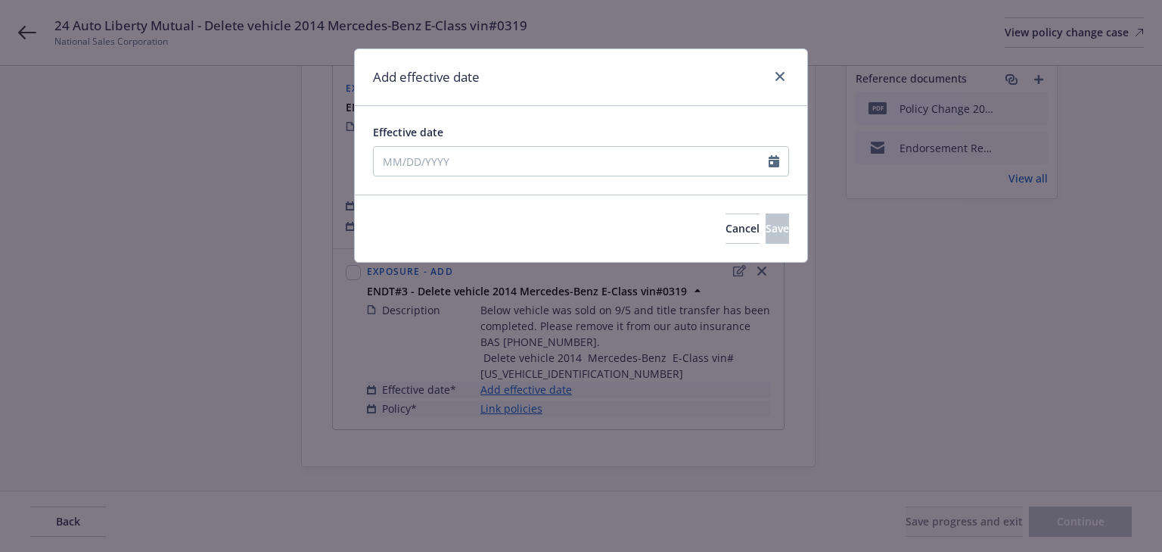
type input "10/12/2025"
click at [766, 234] on span "Save" at bounding box center [777, 228] width 23 height 14
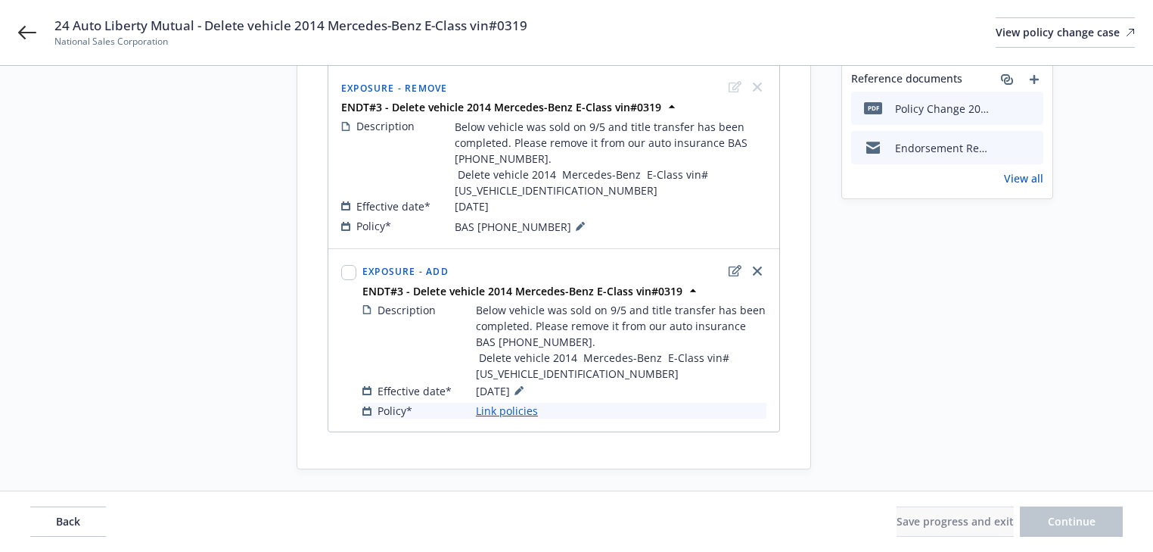
click at [518, 406] on link "Link policies" at bounding box center [507, 411] width 62 height 16
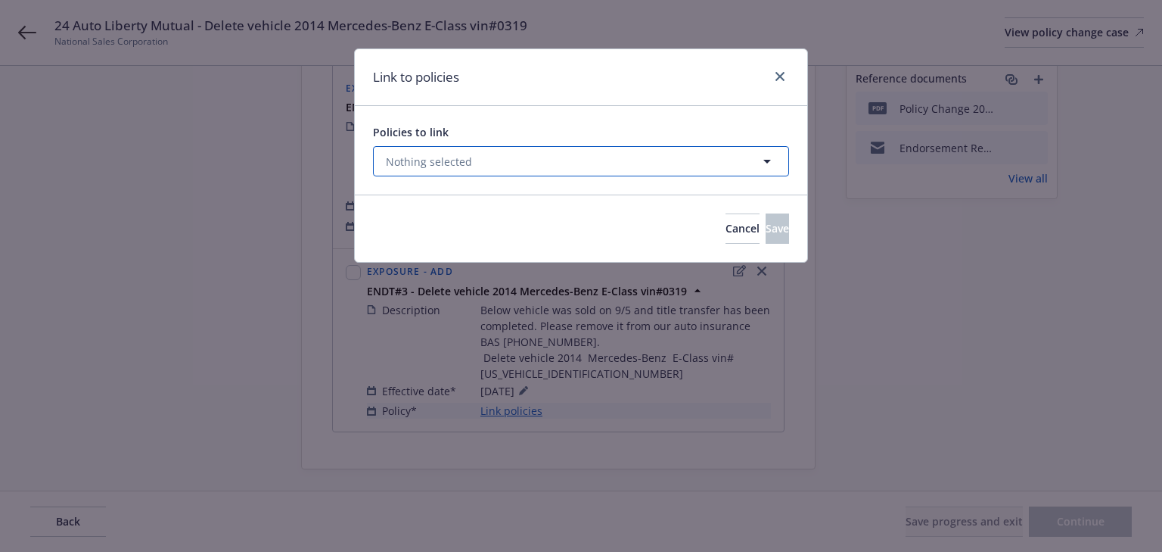
click at [475, 157] on button "Nothing selected" at bounding box center [581, 161] width 416 height 30
select select "ACTIVE"
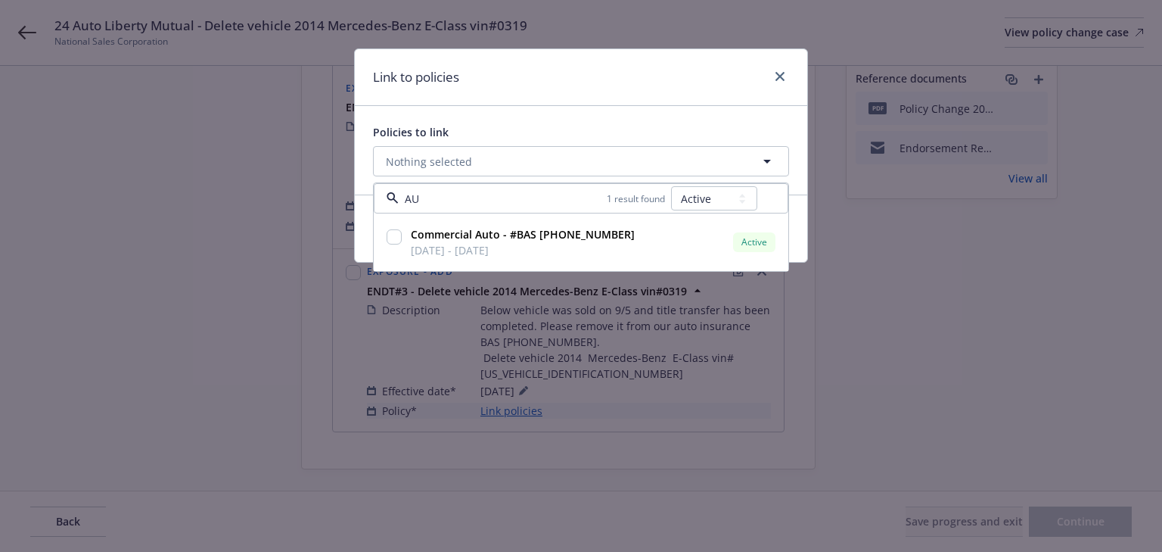
type input "A"
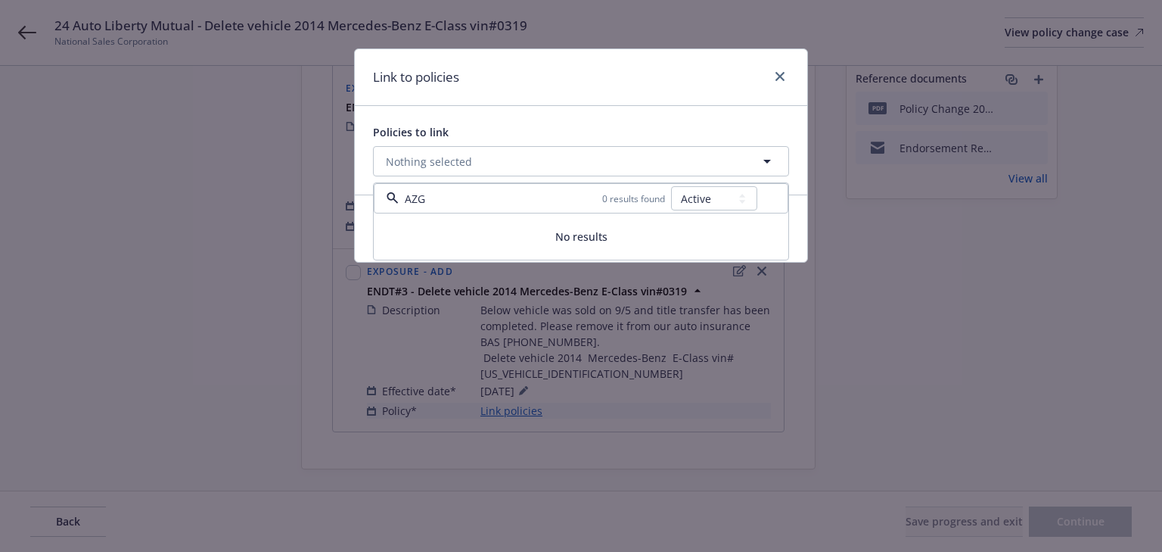
type input "AZG"
click at [686, 194] on select "All Active Upcoming Expired Cancelled" at bounding box center [714, 198] width 86 height 24
select select
click at [672, 186] on select "All Active Upcoming Expired Cancelled" at bounding box center [714, 198] width 86 height 24
click at [785, 78] on link "close" at bounding box center [780, 76] width 18 height 18
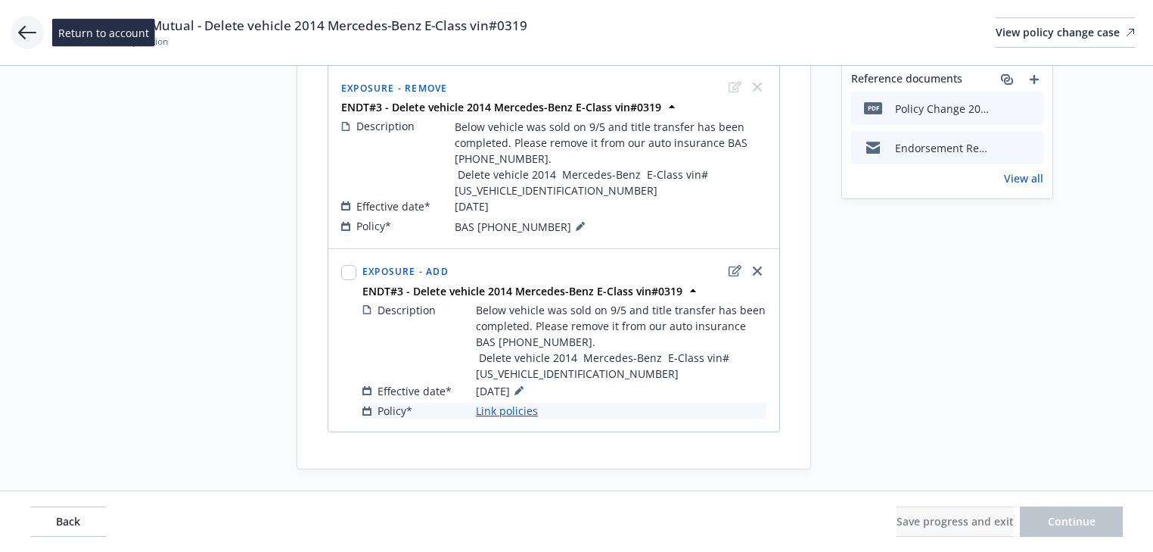
click at [19, 33] on icon at bounding box center [27, 33] width 18 height 14
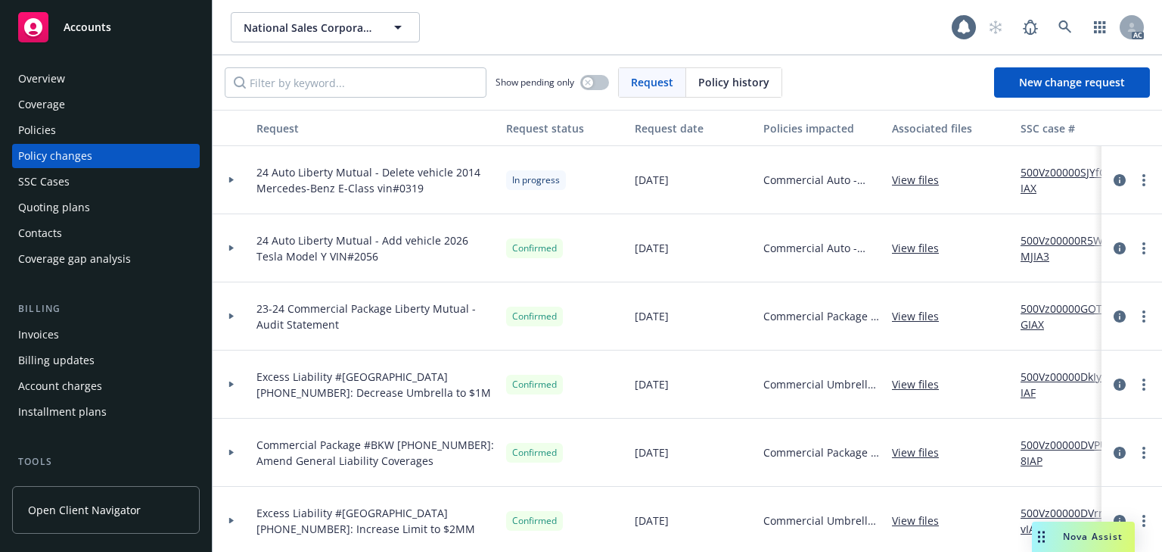
click at [47, 133] on div "Policies" at bounding box center [37, 130] width 38 height 24
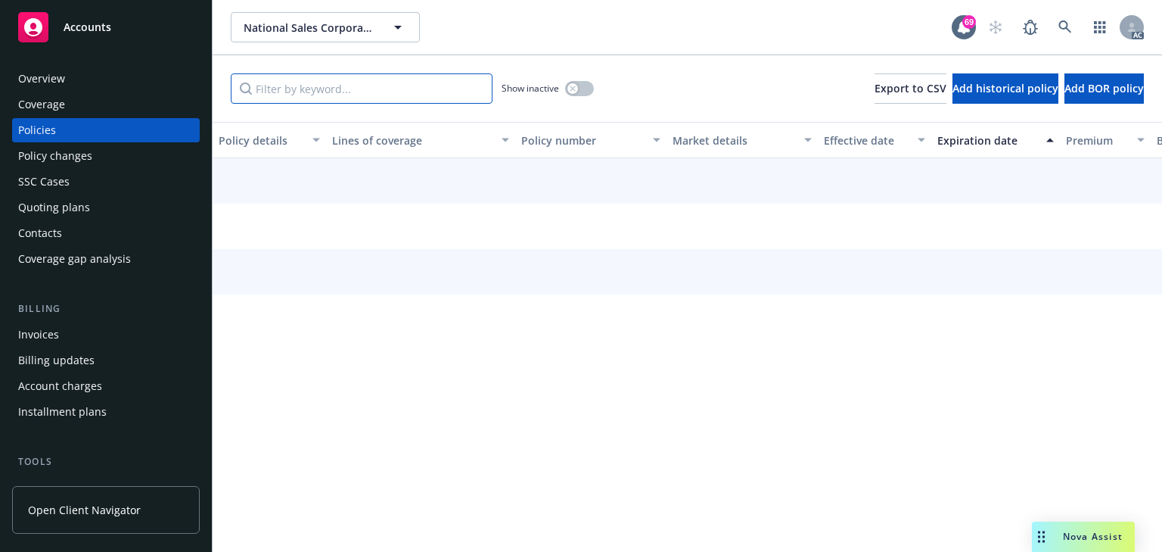
click at [348, 95] on input "Filter by keyword..." at bounding box center [362, 88] width 262 height 30
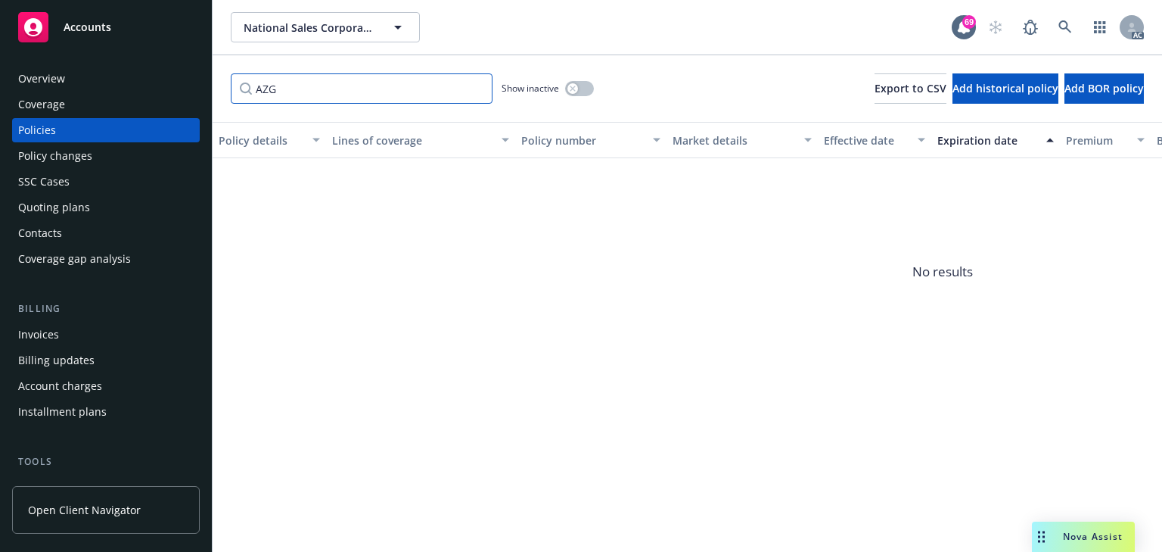
type input "AZG"
click at [1065, 32] on icon at bounding box center [1066, 27] width 14 height 14
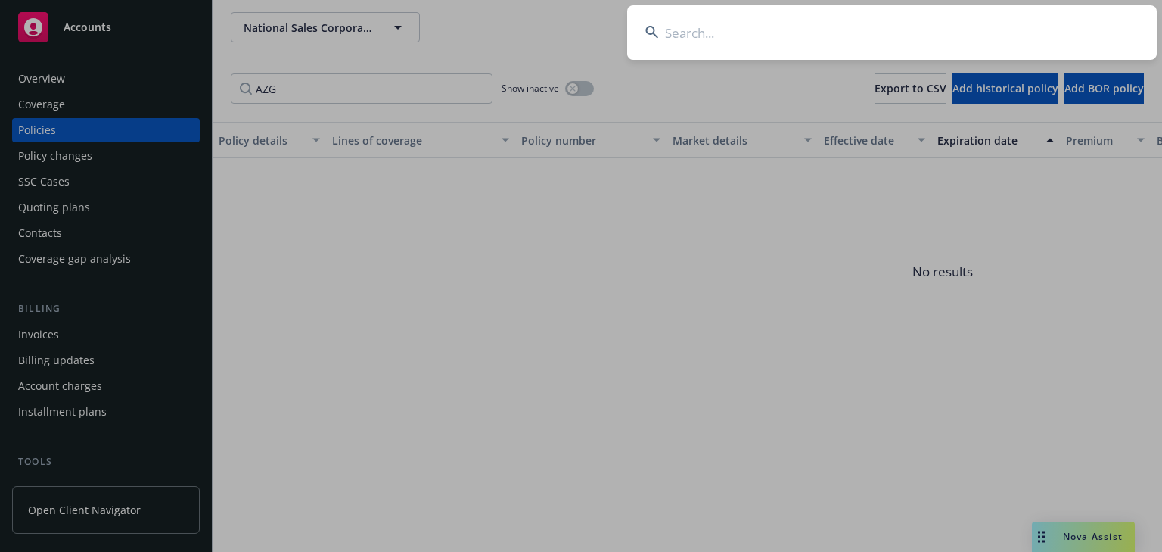
type input "AZG (26) 61 96 72 66"
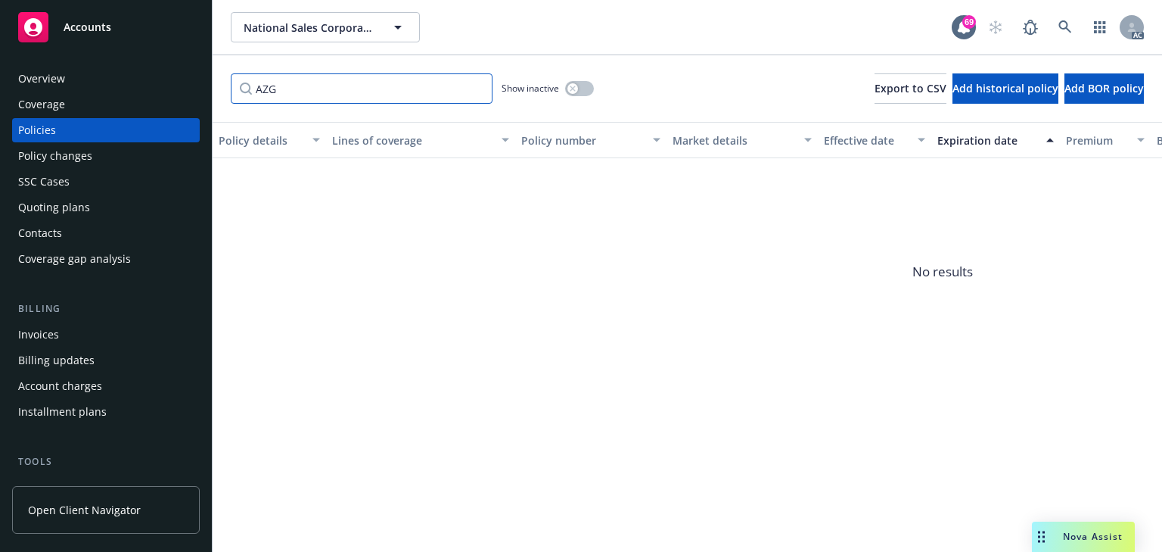
click at [286, 94] on input "AZG" at bounding box center [362, 88] width 262 height 30
paste input "(26) 61 96 72 66"
type input "AZG (26) 61 96 72 66"
click at [75, 158] on div "Policy changes" at bounding box center [55, 156] width 74 height 24
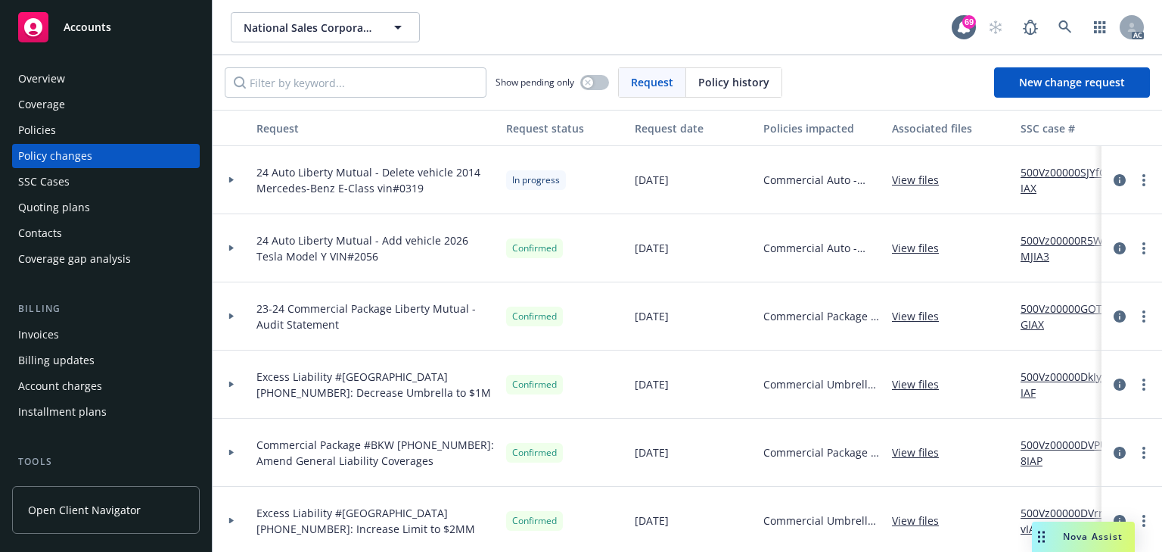
click at [235, 182] on div at bounding box center [232, 179] width 26 height 5
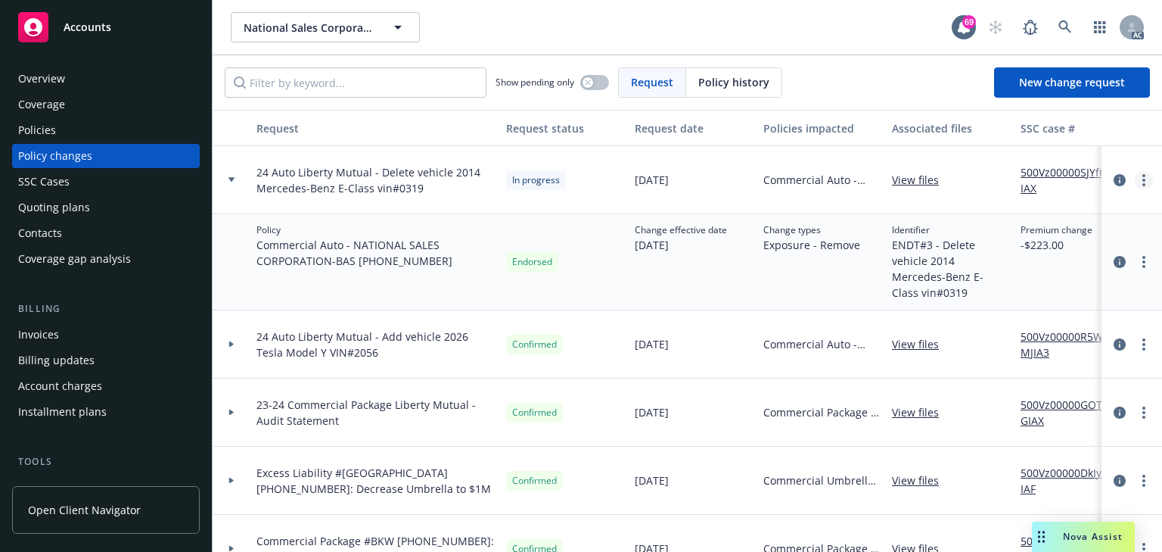
click at [1143, 174] on circle "more" at bounding box center [1144, 175] width 3 height 3
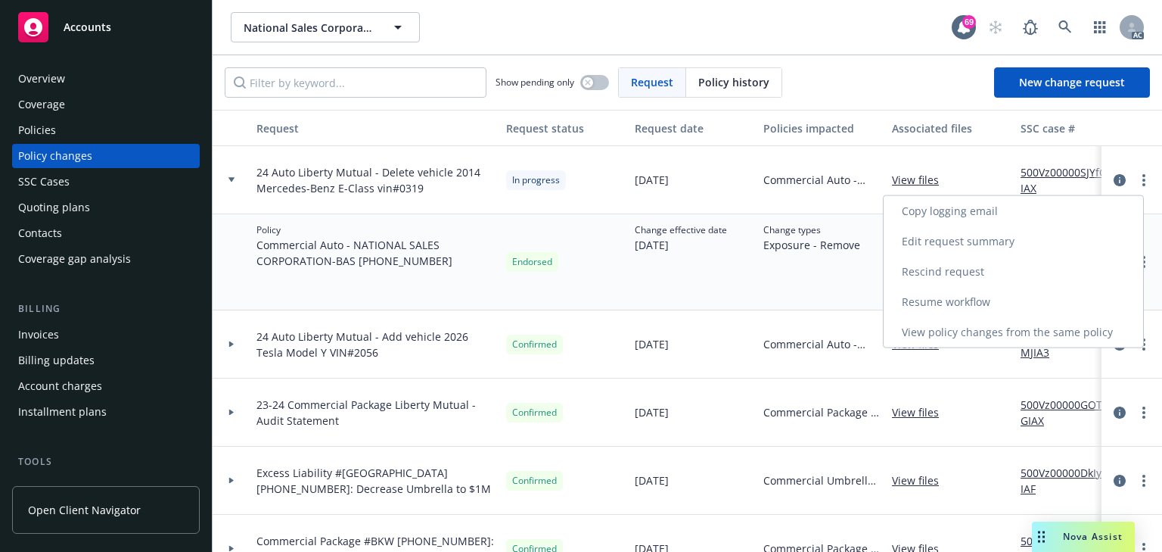
click at [947, 291] on link "Resume workflow" at bounding box center [1014, 302] width 260 height 30
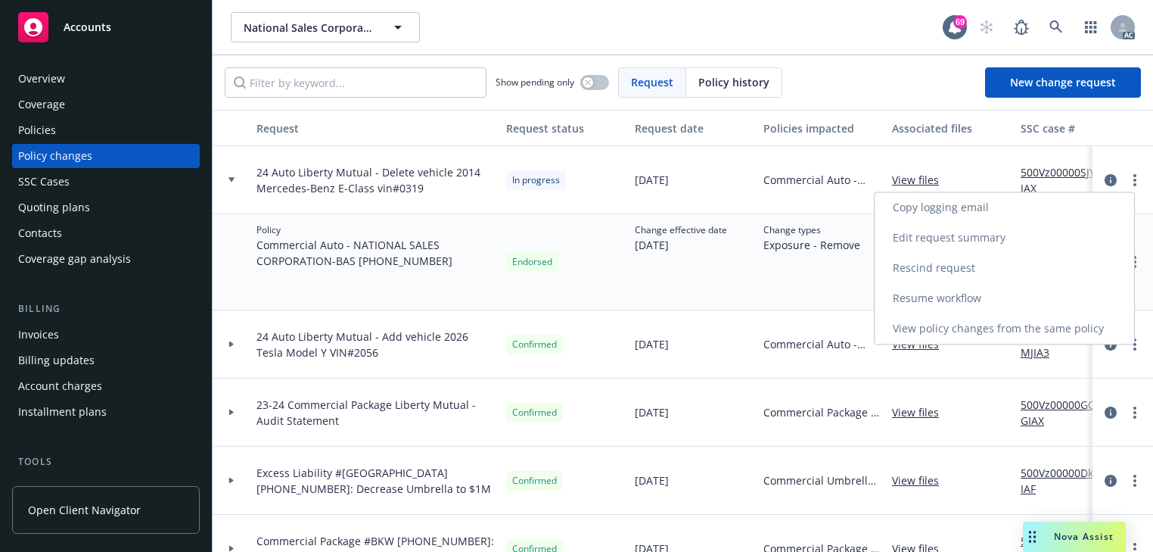
select select "ACCEPTED"
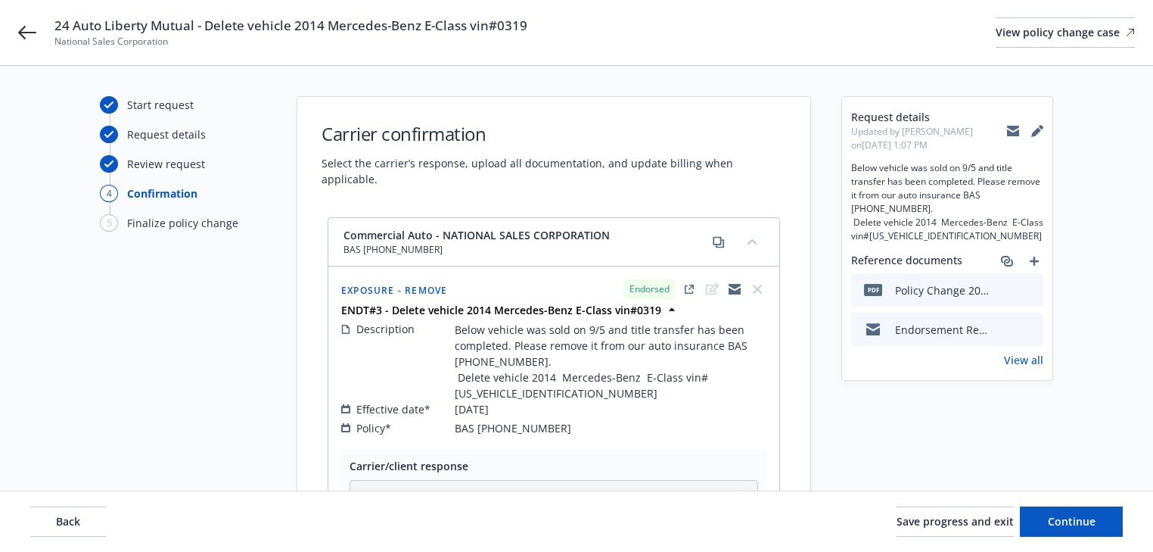
scroll to position [339, 0]
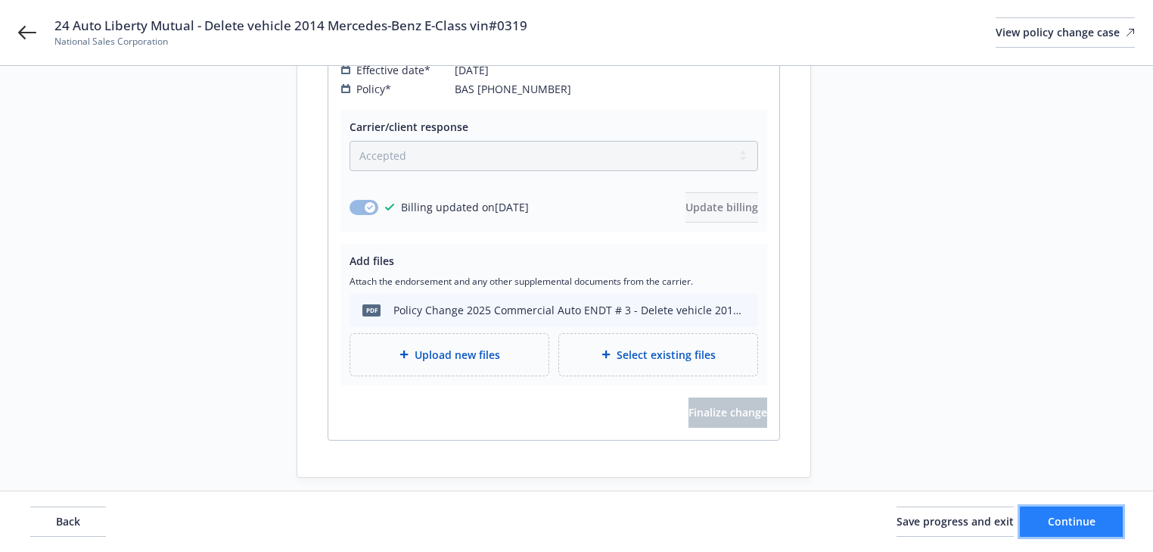
click at [1078, 521] on span "Continue" at bounding box center [1072, 521] width 48 height 14
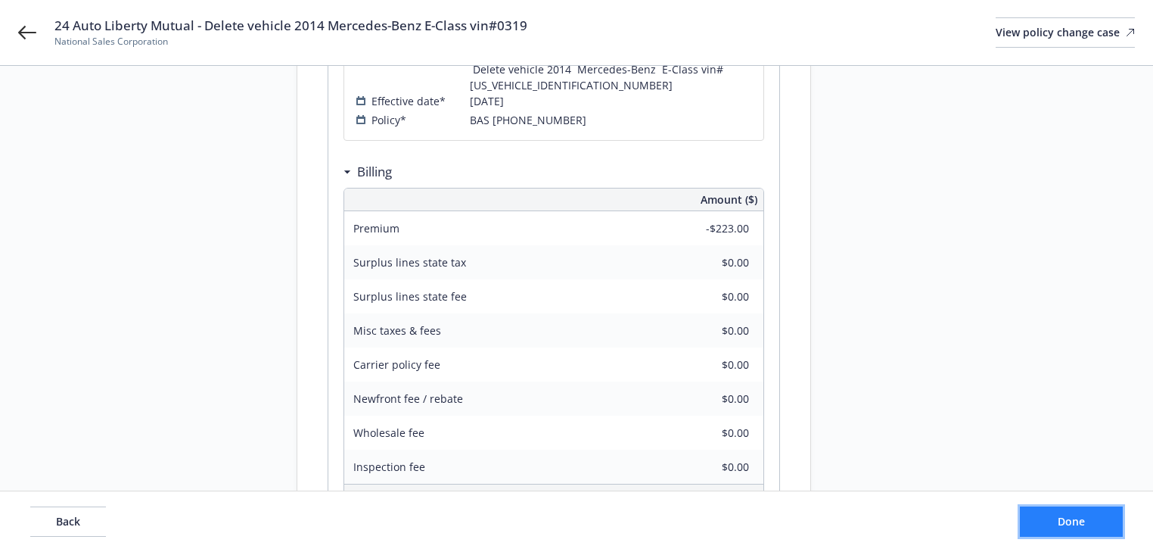
click at [1078, 521] on span "Done" at bounding box center [1071, 521] width 27 height 14
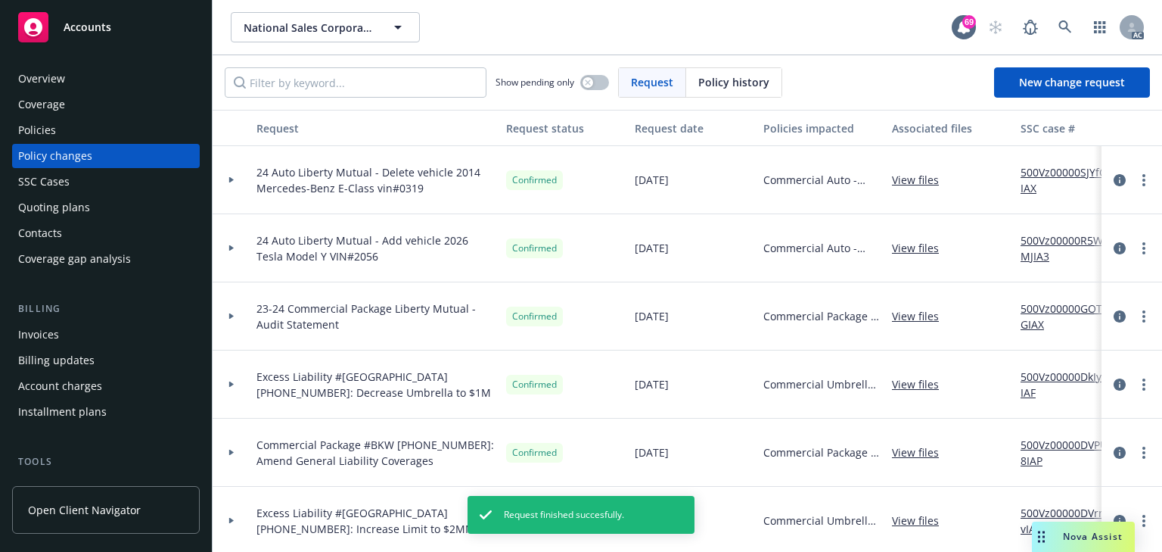
click at [64, 129] on div "Policies" at bounding box center [106, 130] width 176 height 24
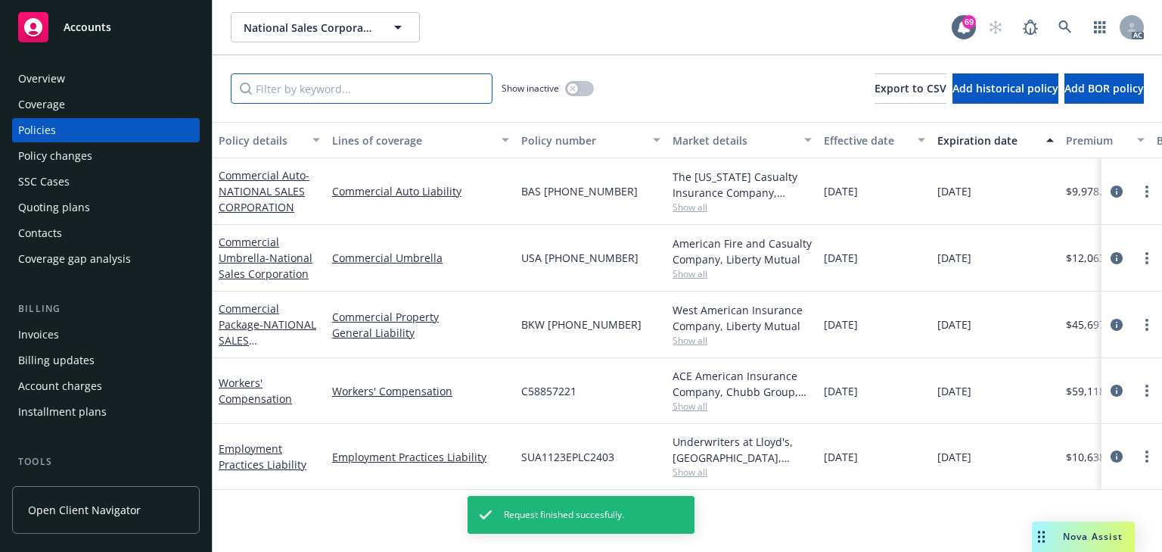
click at [317, 94] on input "Filter by keyword..." at bounding box center [362, 88] width 262 height 30
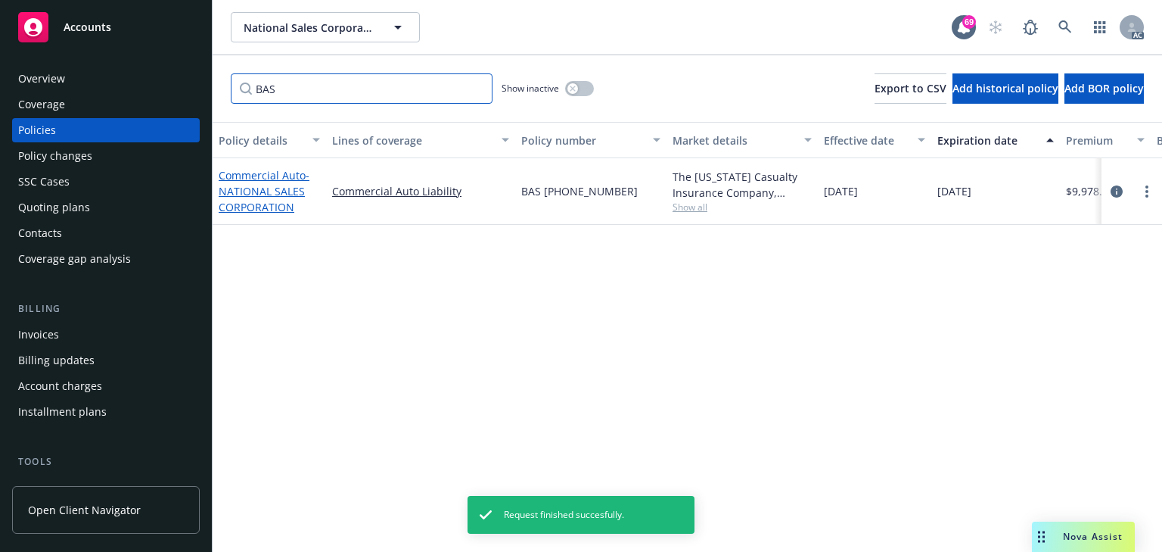
type input "BAS"
click at [267, 179] on link "Commercial Auto - NATIONAL SALES CORPORATION" at bounding box center [264, 191] width 91 height 46
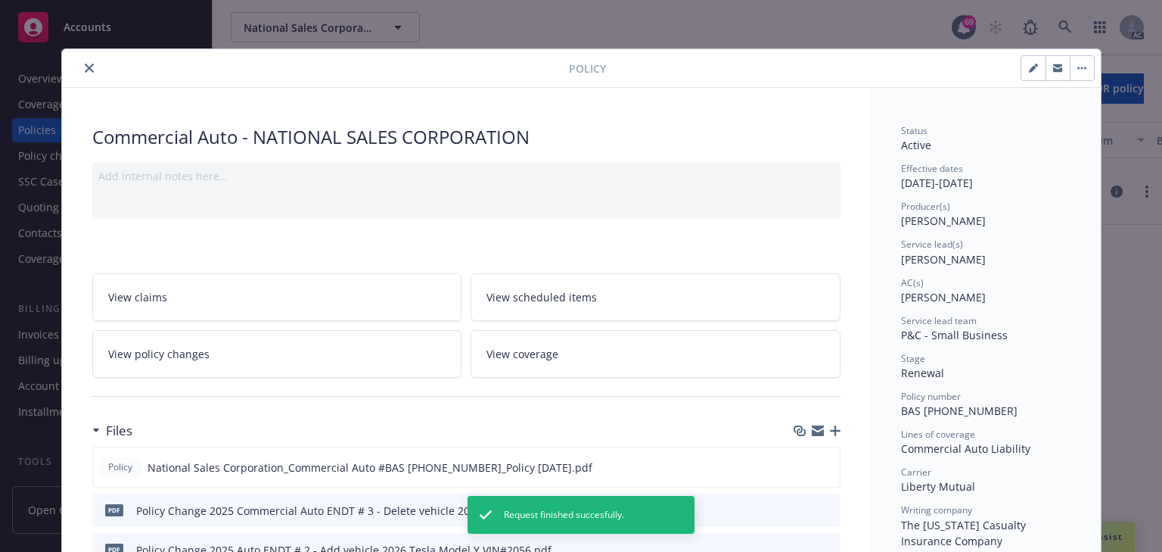
scroll to position [45, 0]
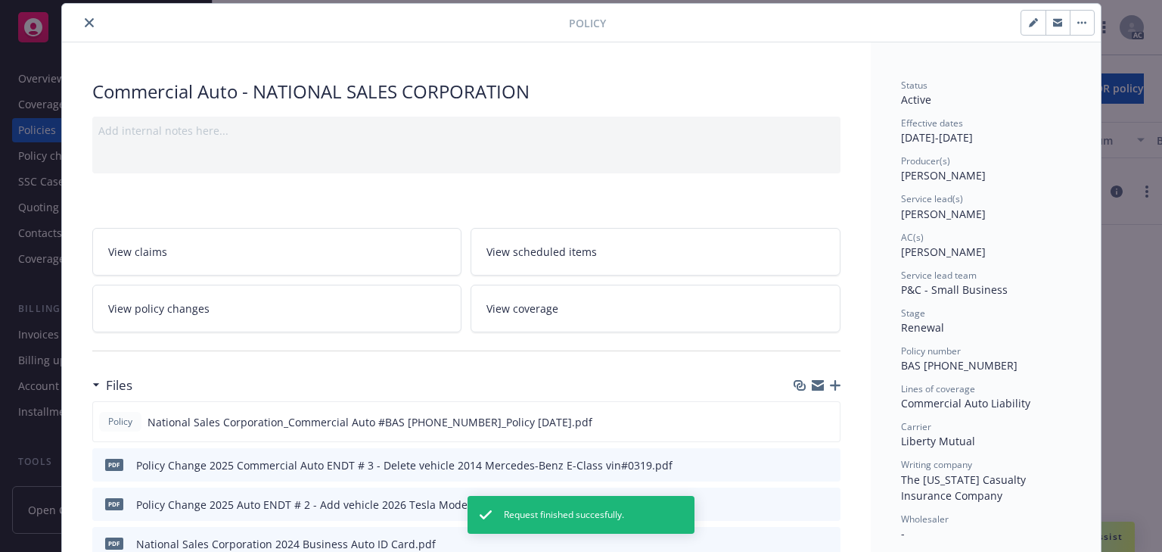
click at [729, 80] on div "Commercial Auto - NATIONAL SALES CORPORATION" at bounding box center [466, 92] width 748 height 26
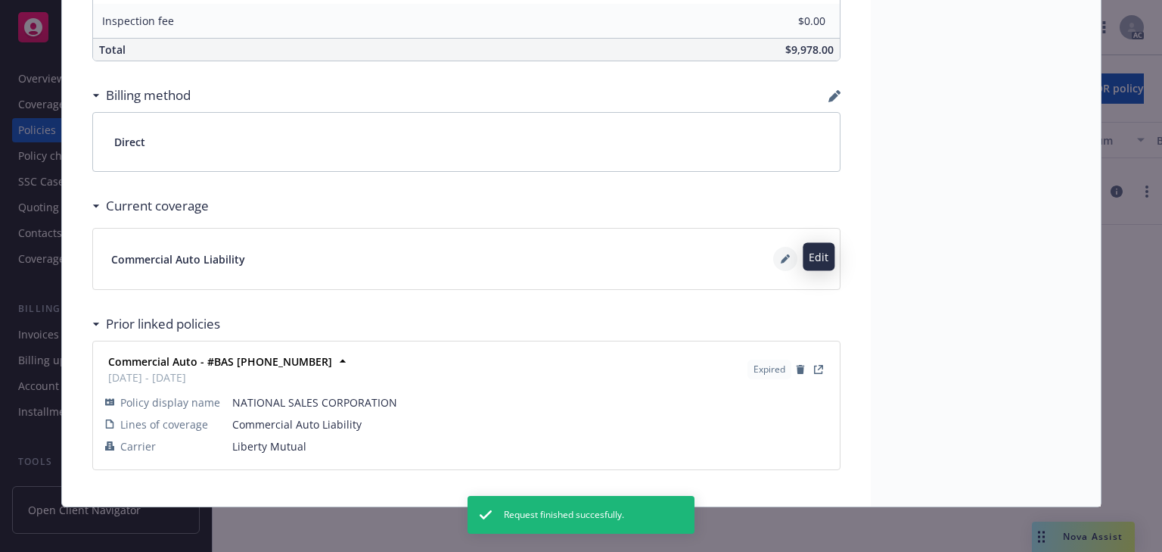
click at [781, 256] on icon at bounding box center [785, 258] width 9 height 9
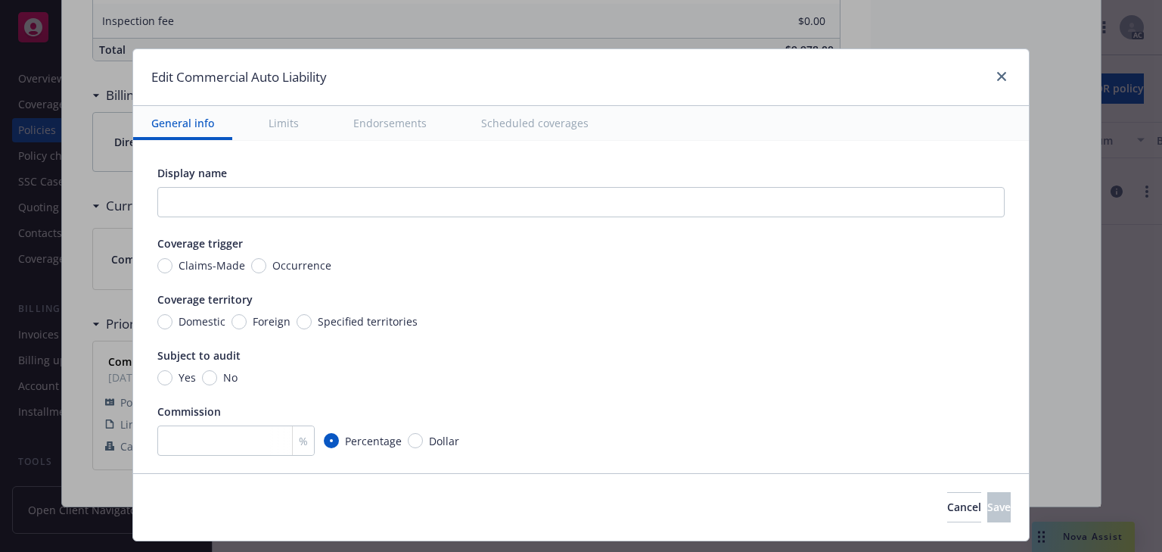
click at [505, 131] on button "Scheduled coverages" at bounding box center [535, 123] width 144 height 34
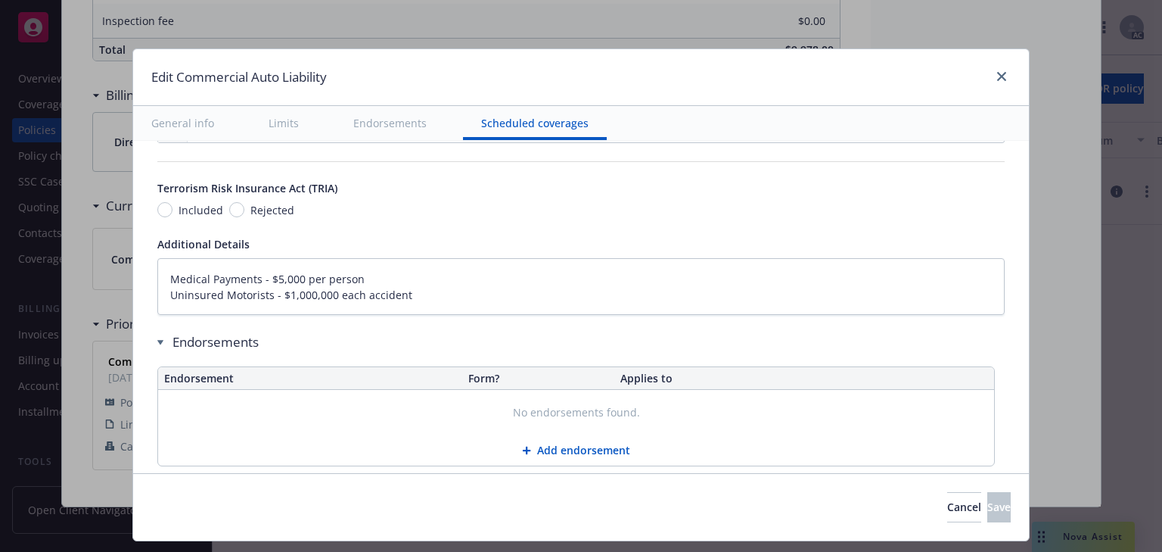
type textarea "x"
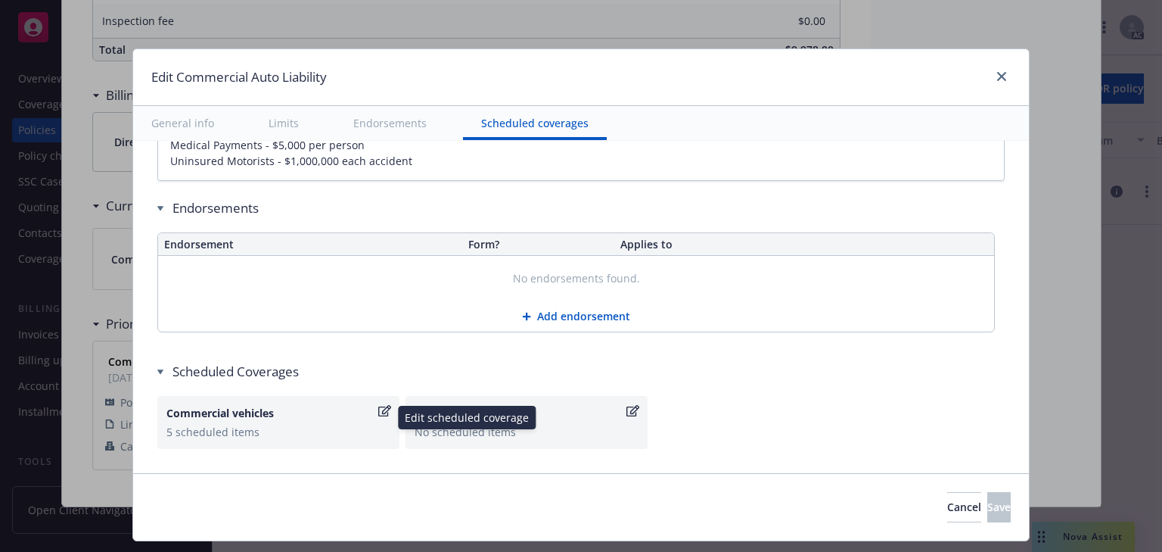
click at [381, 405] on icon "button" at bounding box center [384, 410] width 13 height 11
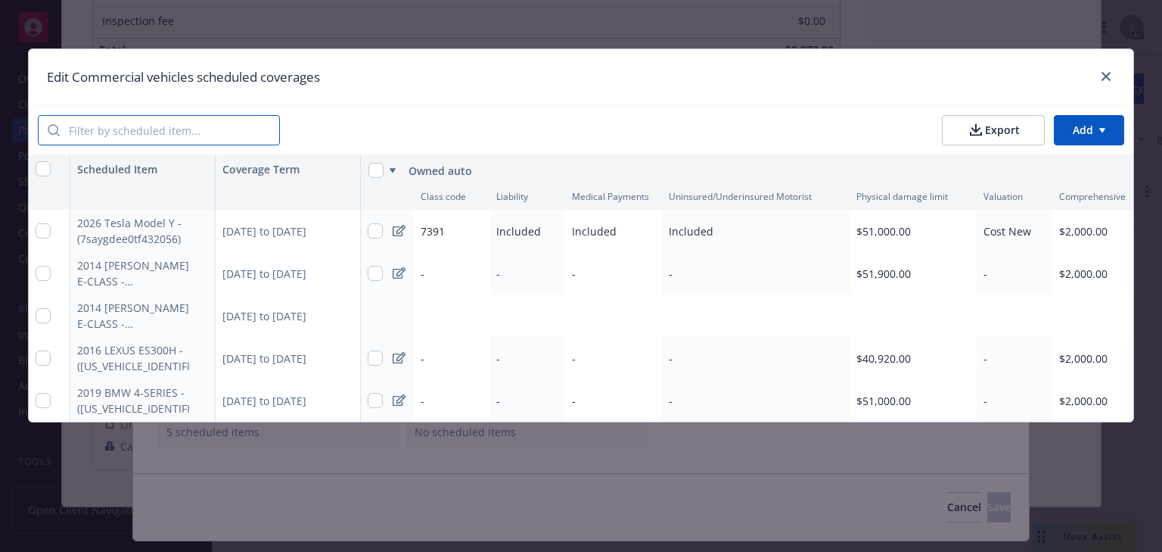
click at [158, 130] on input "search" at bounding box center [169, 130] width 219 height 29
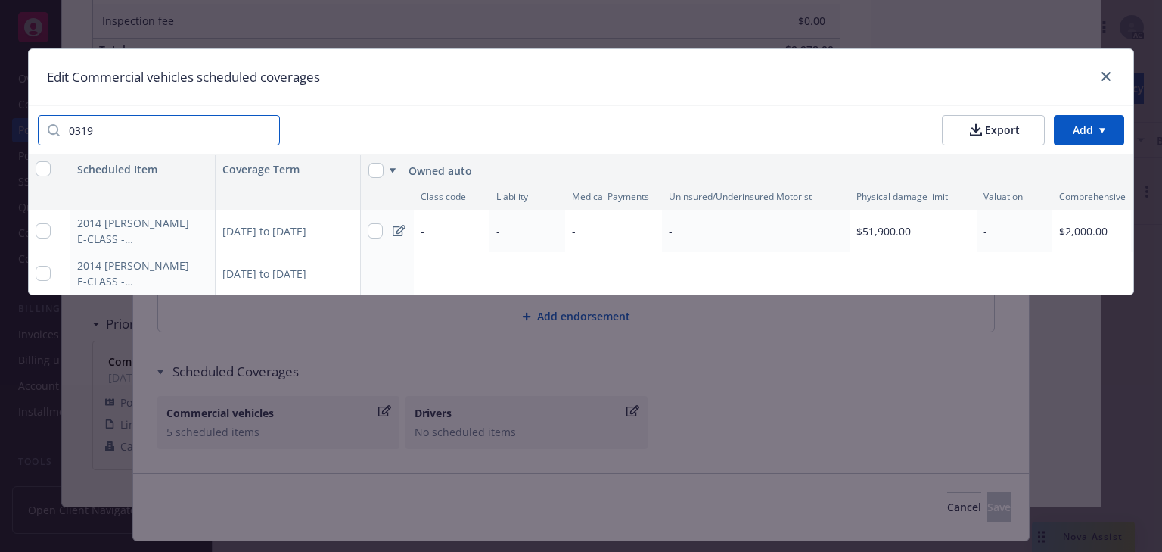
type input "0319"
click at [279, 235] on div "10/12/2024 to 10/12/2025" at bounding box center [288, 231] width 145 height 42
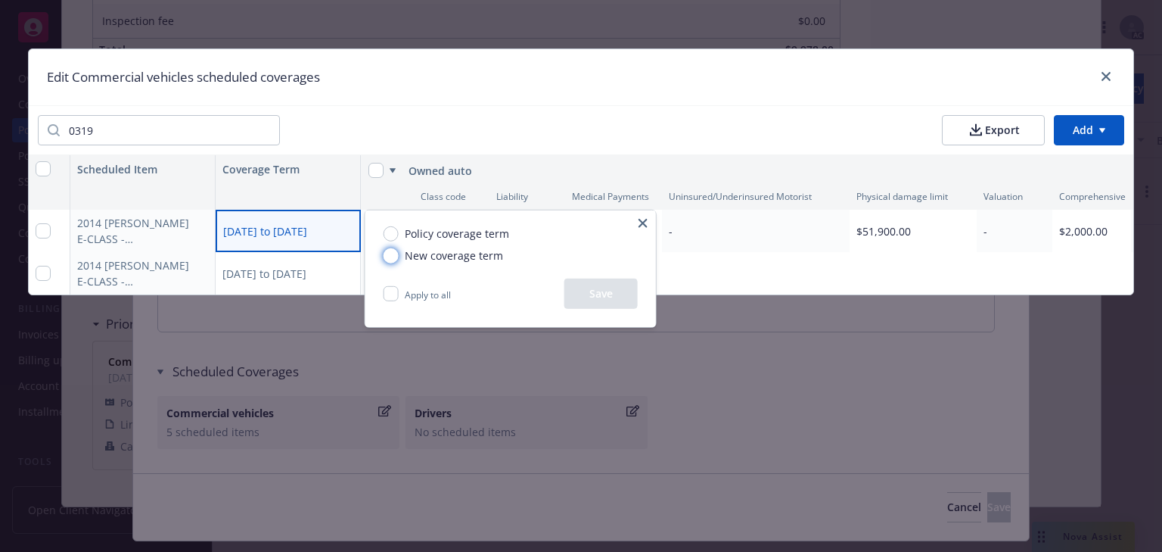
click at [390, 258] on input "New coverage term" at bounding box center [391, 254] width 15 height 15
radio input "true"
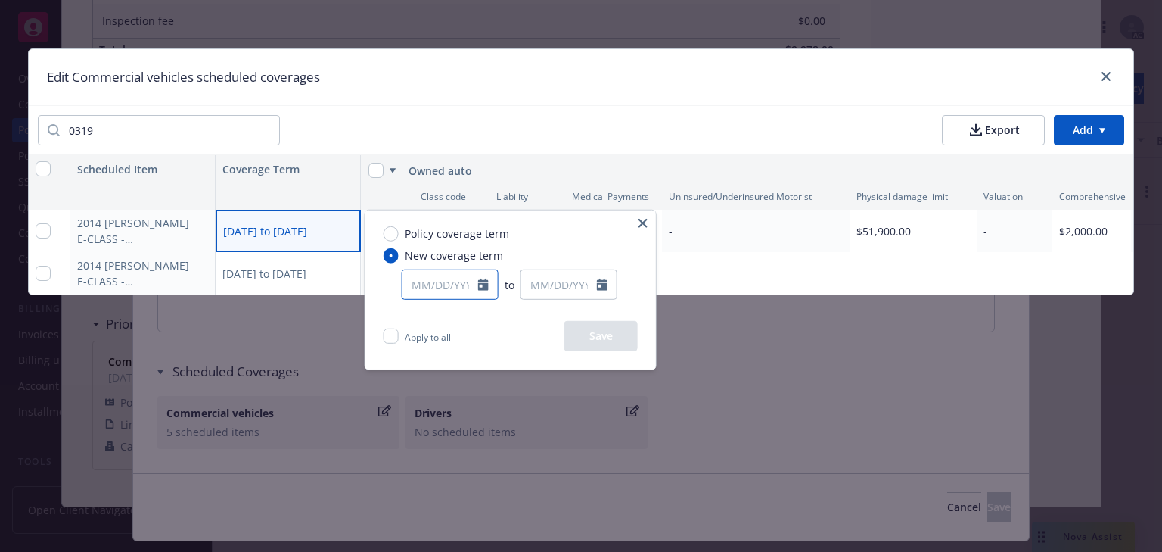
click at [439, 279] on input "text" at bounding box center [441, 284] width 76 height 29
select select "9"
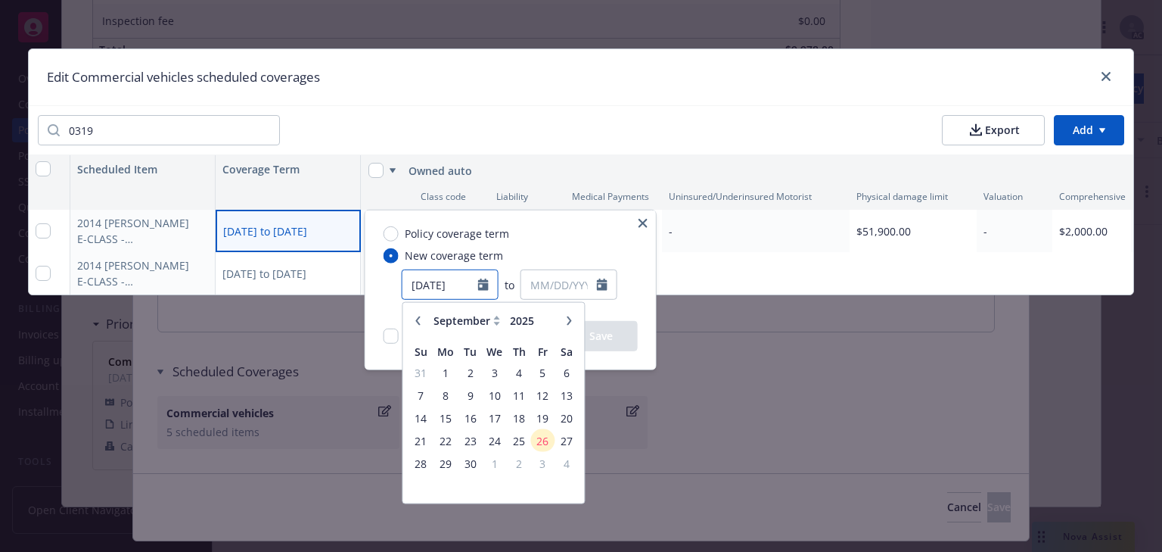
type input "10/12/2024"
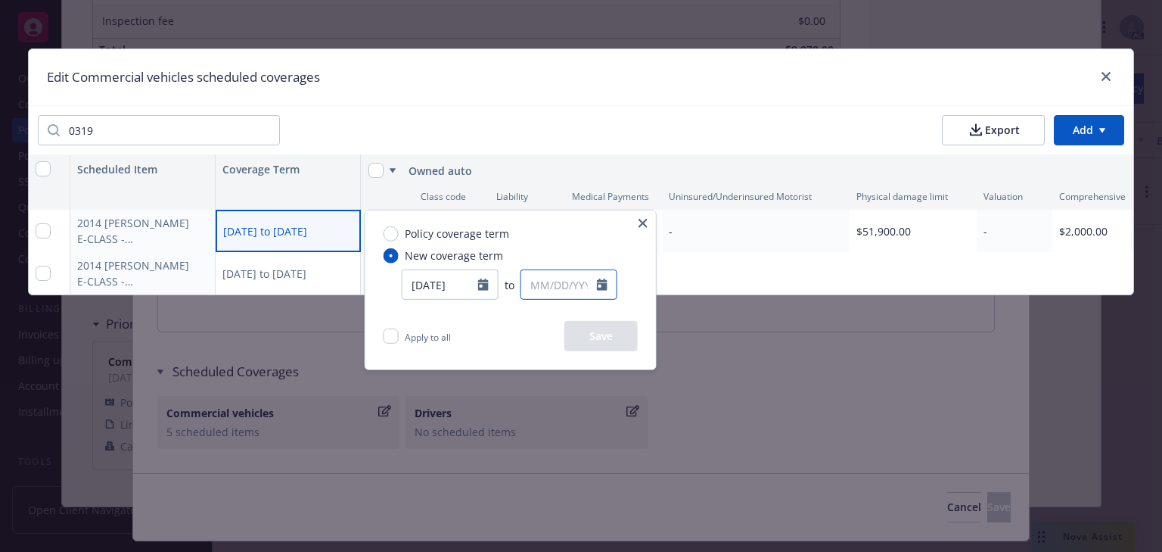
click at [572, 278] on input "text" at bounding box center [559, 284] width 76 height 29
select select "9"
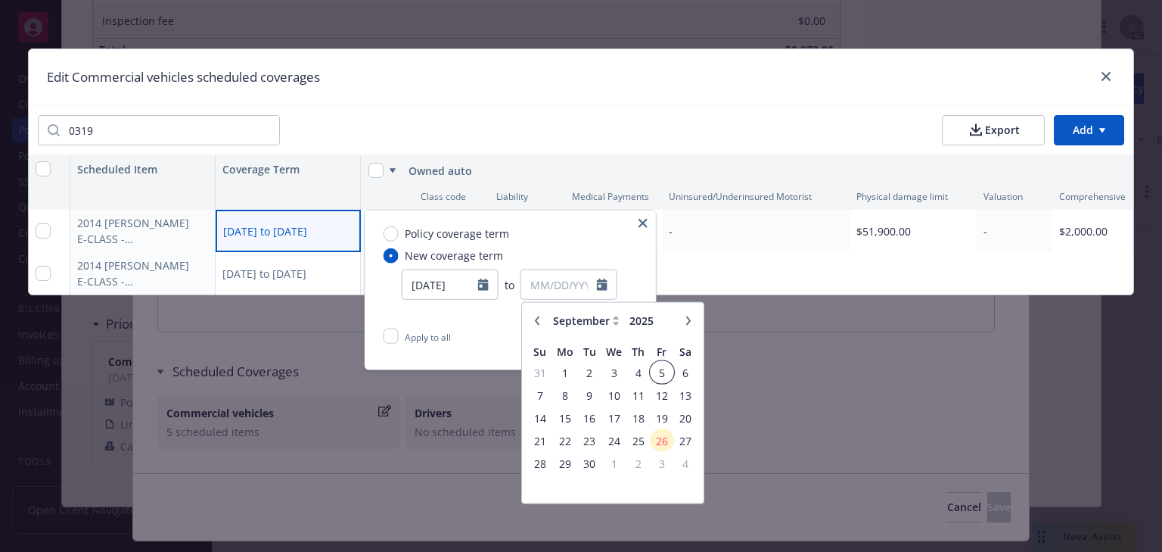
click at [661, 373] on span "5" at bounding box center [661, 371] width 20 height 19
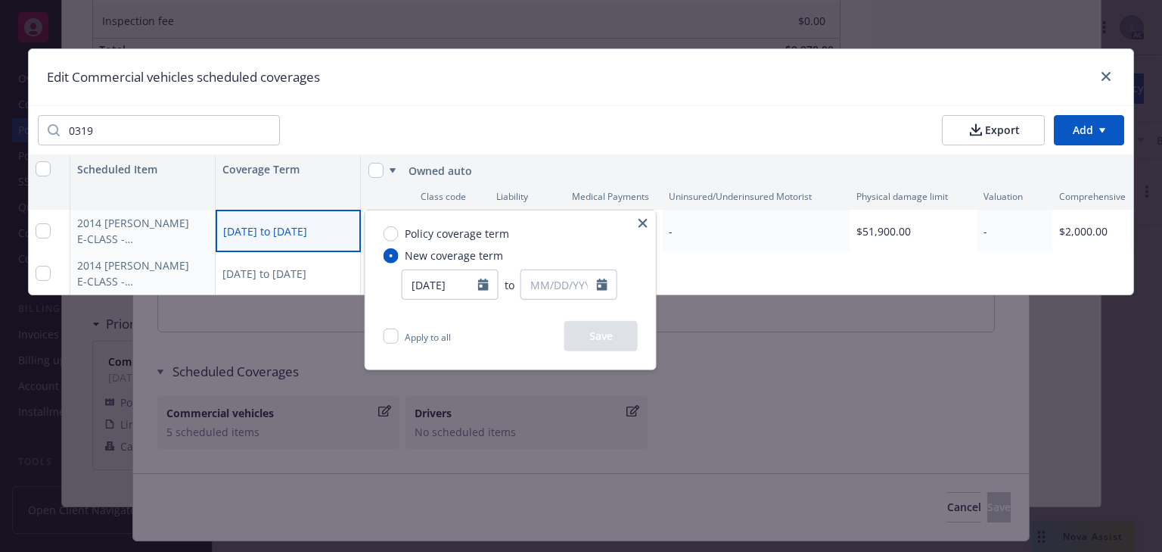
type input "09/05/2025"
click at [588, 334] on button "Save" at bounding box center [600, 336] width 73 height 30
type textarea "x"
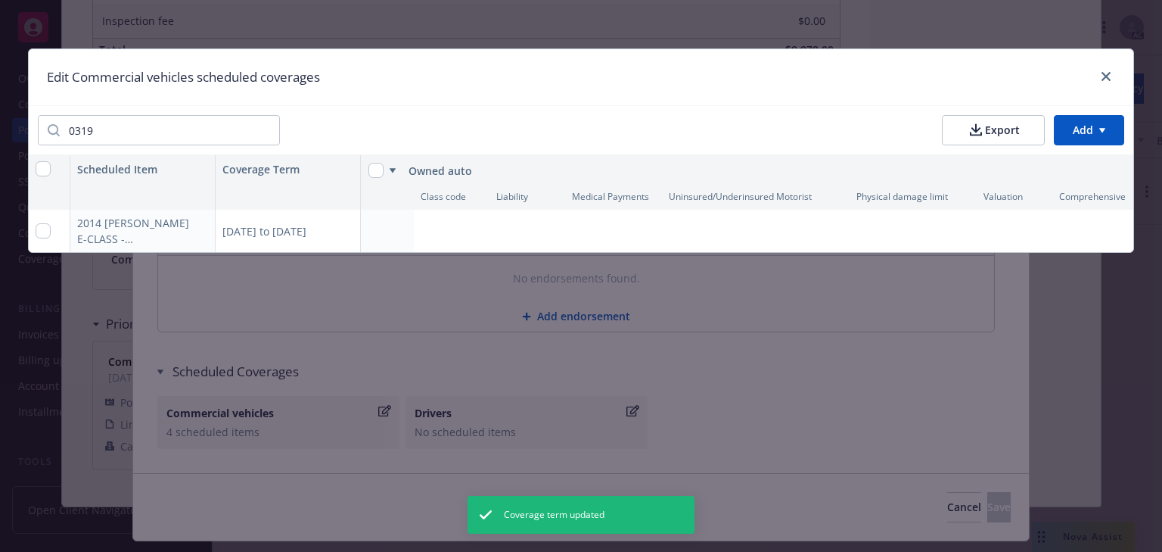
click at [291, 234] on div "10/12/2024 to 10/12/2025" at bounding box center [288, 231] width 145 height 42
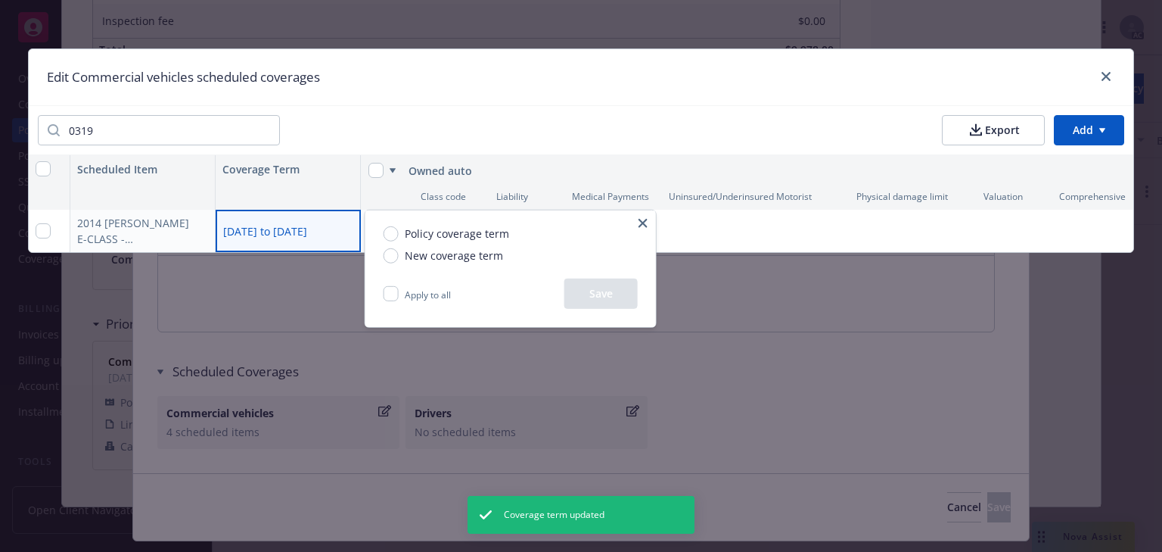
click at [433, 257] on span "New coverage term" at bounding box center [454, 255] width 98 height 16
click at [399, 257] on input "New coverage term" at bounding box center [391, 254] width 15 height 15
radio input "true"
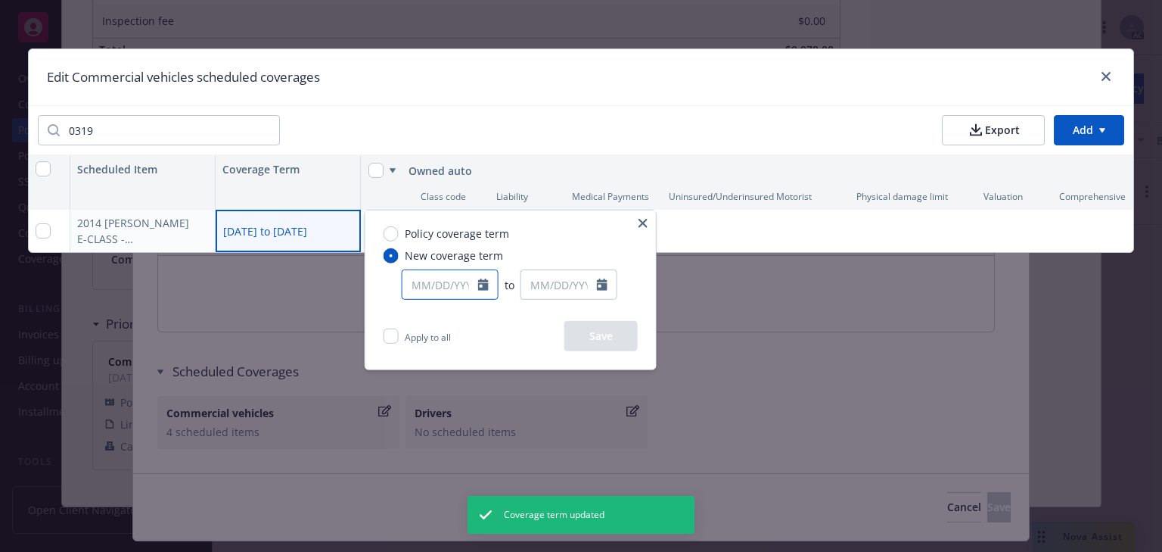
select select "9"
click at [427, 285] on input "text" at bounding box center [441, 284] width 76 height 29
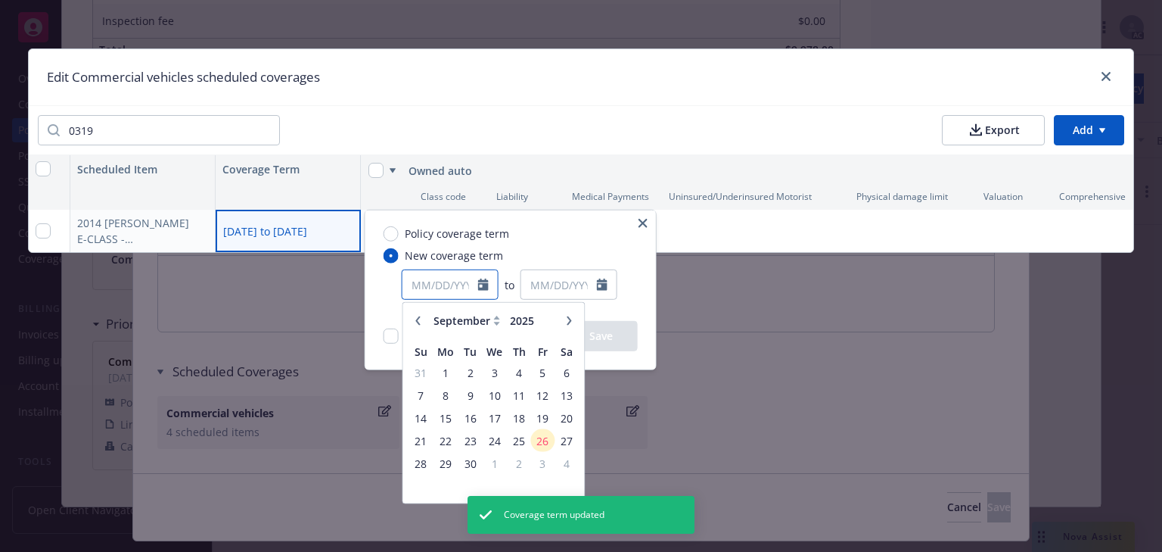
type input "1"
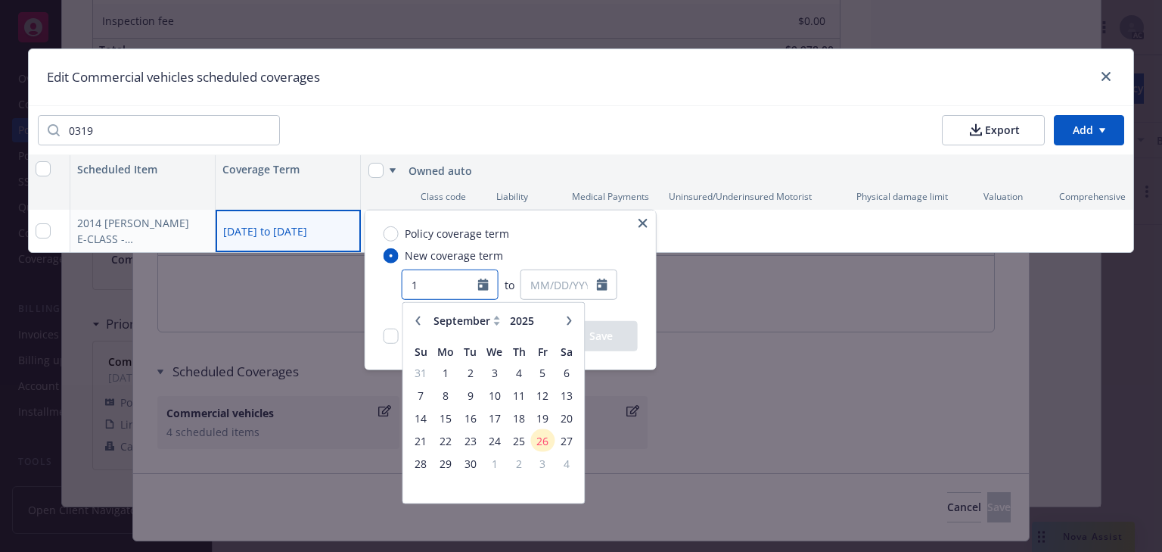
type textarea "x"
type input "[DATE]"
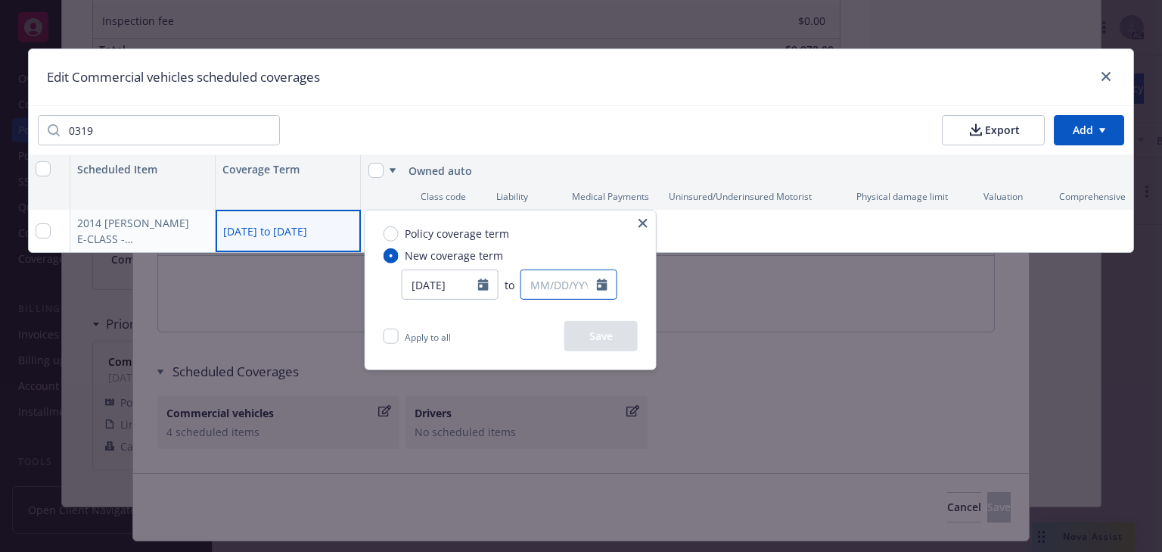
click at [543, 281] on input "text" at bounding box center [559, 284] width 76 height 29
select select "9"
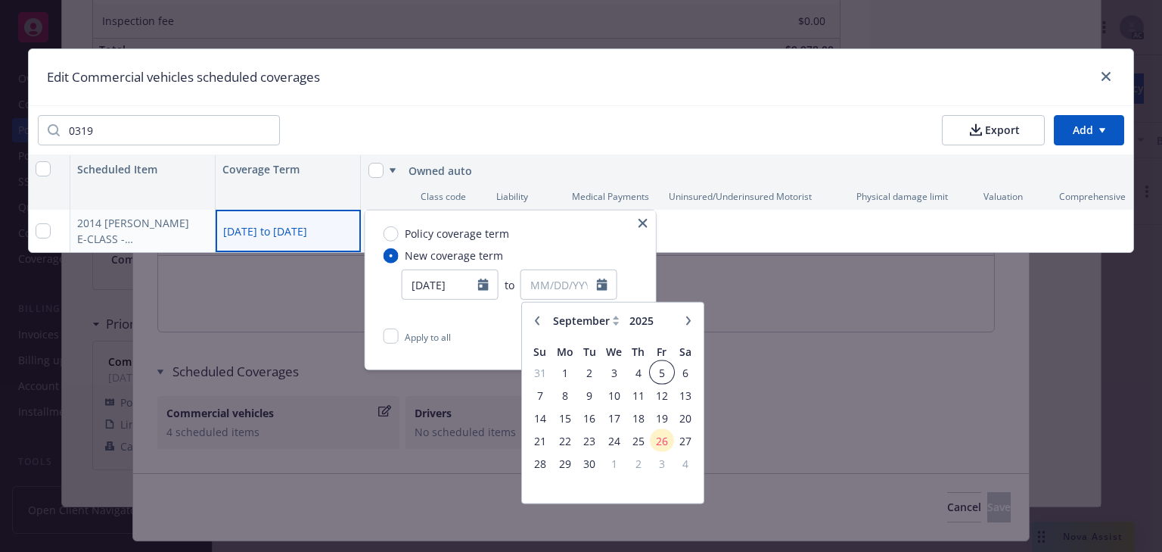
click at [654, 375] on span "5" at bounding box center [661, 371] width 20 height 19
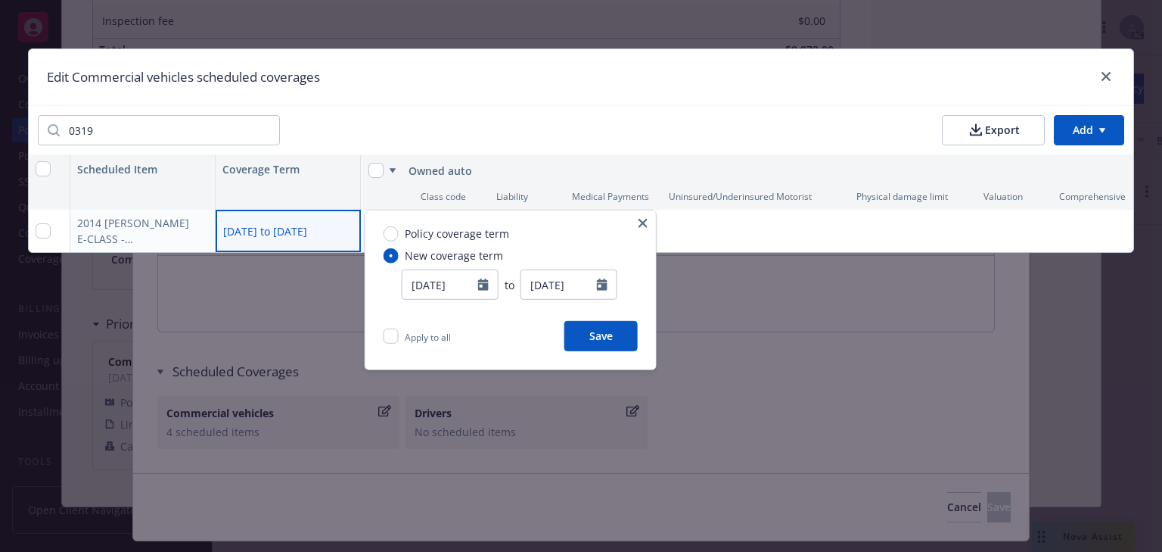
type input "09/05/2025"
click at [614, 342] on button "Save" at bounding box center [600, 336] width 73 height 30
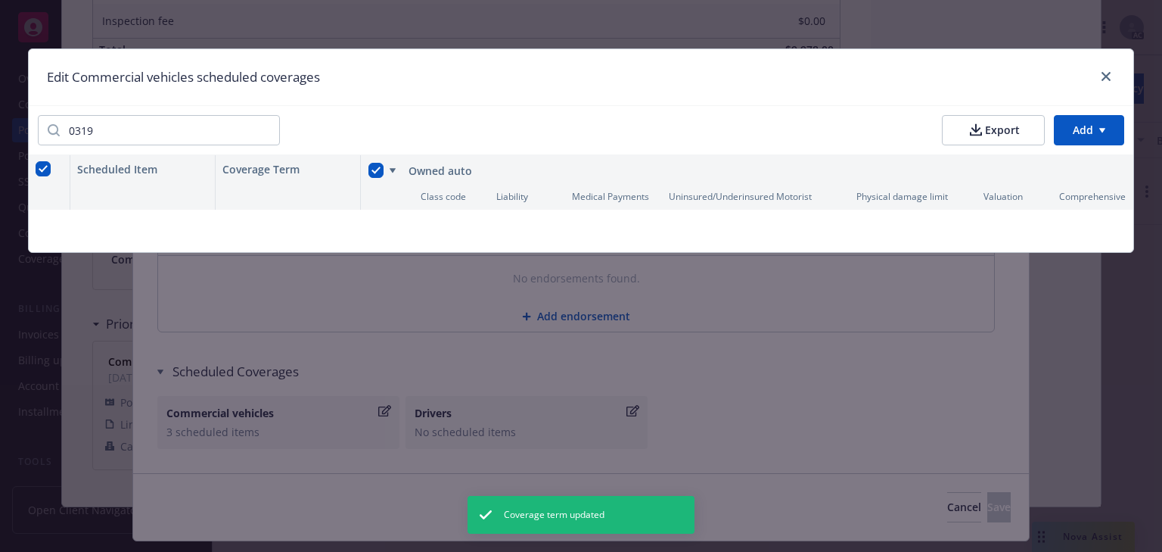
type textarea "x"
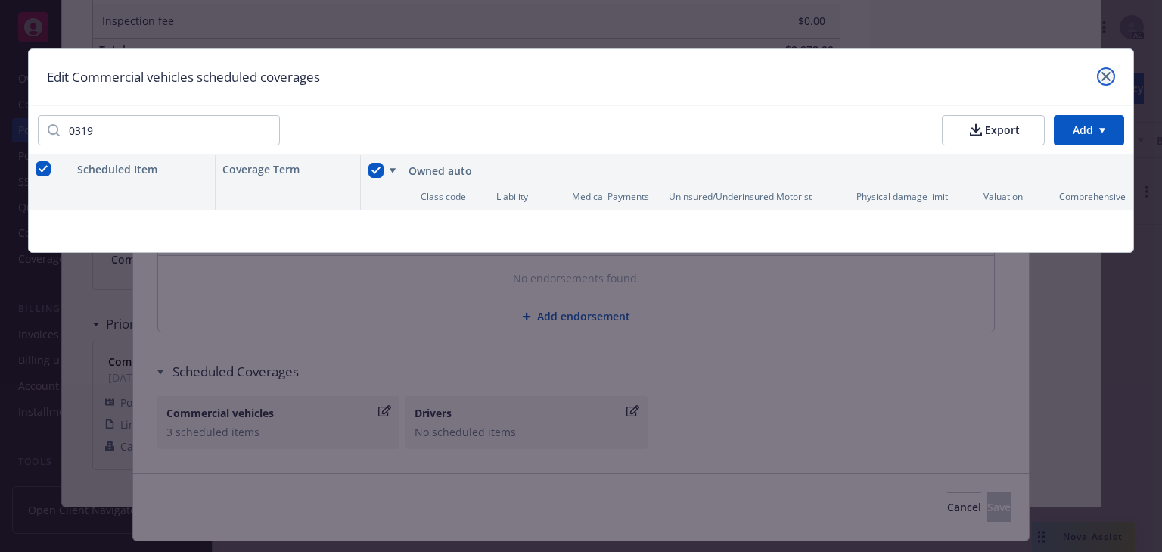
click at [1102, 76] on icon "close" at bounding box center [1106, 76] width 9 height 9
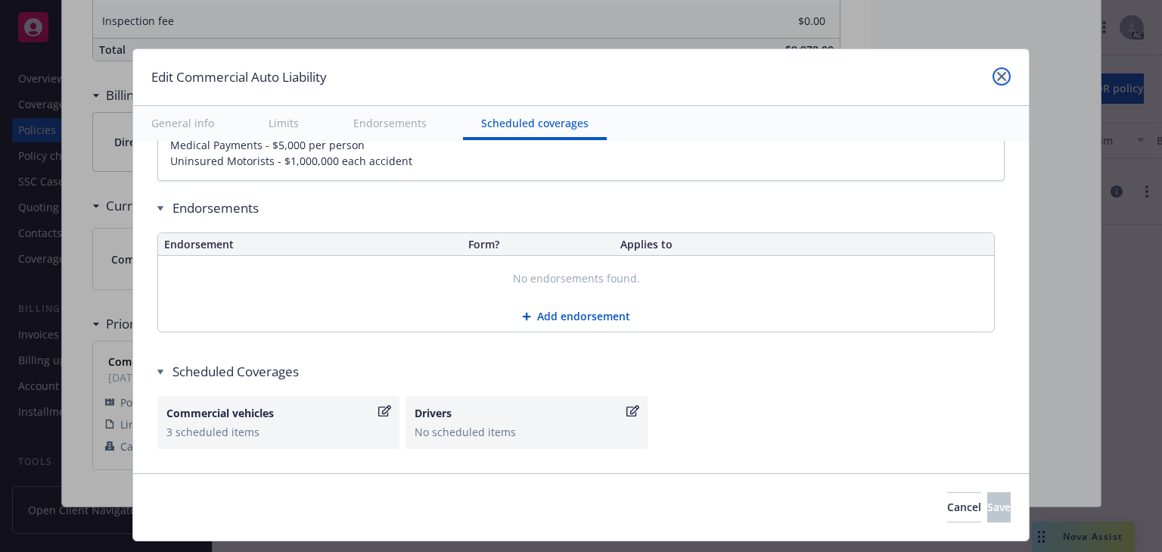
click at [997, 73] on icon "close" at bounding box center [1001, 76] width 9 height 9
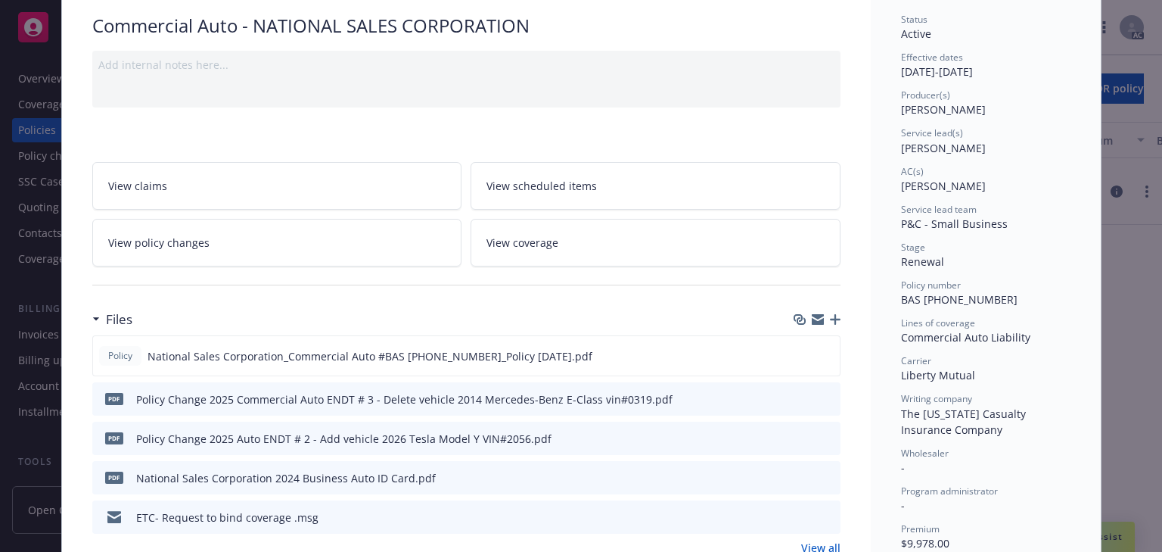
scroll to position [0, 0]
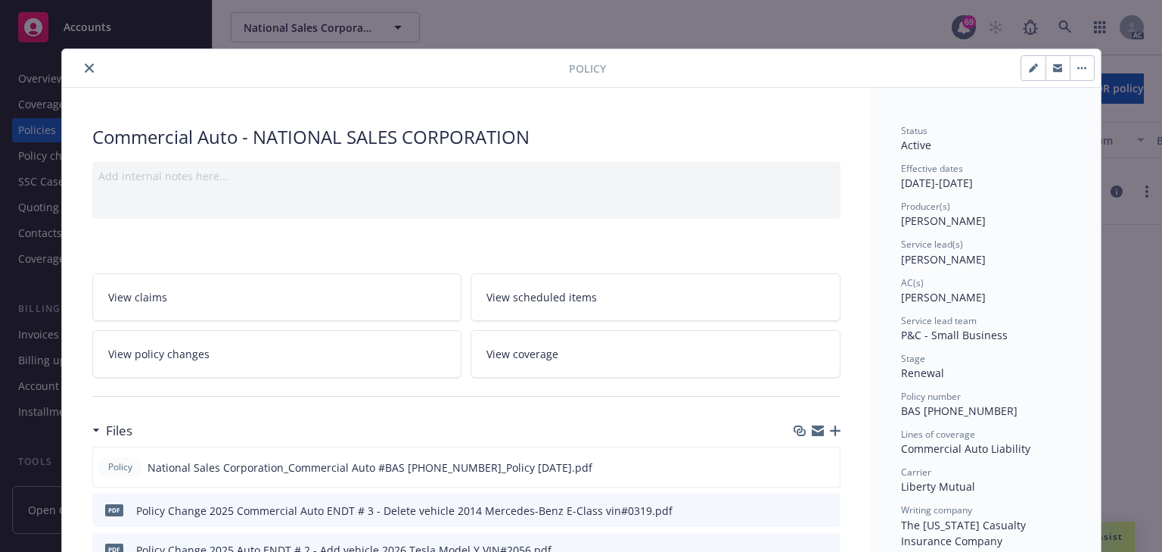
click at [91, 64] on button "close" at bounding box center [89, 68] width 18 height 18
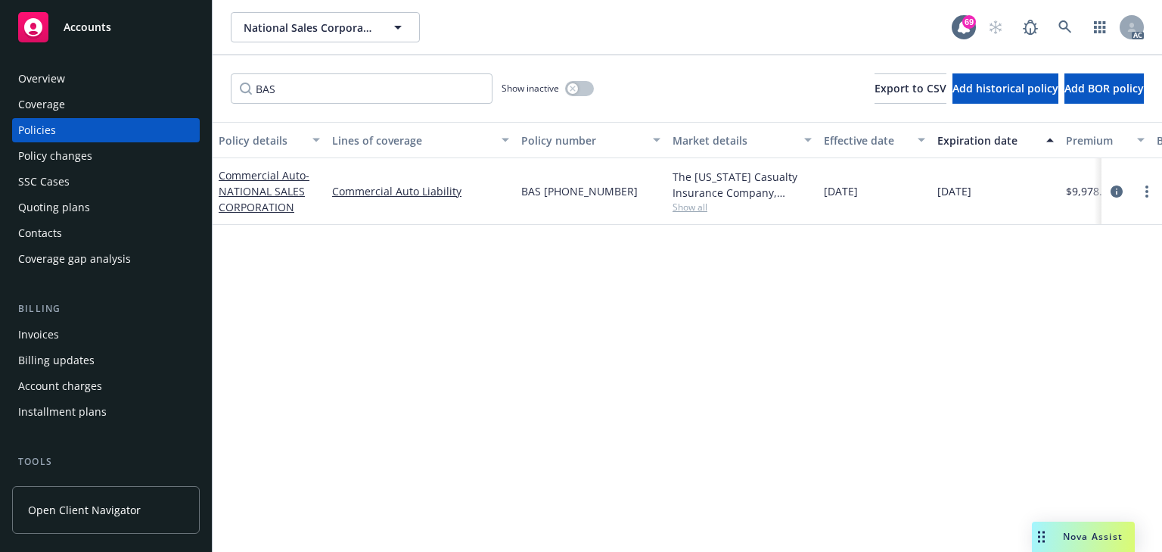
scroll to position [242, 0]
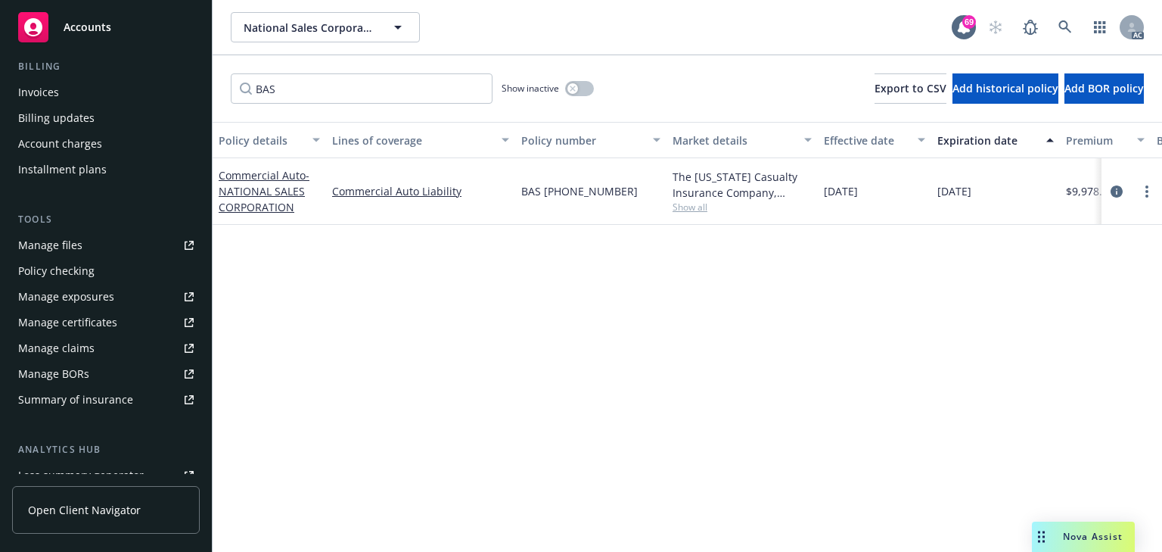
click at [73, 303] on div "Manage exposures" at bounding box center [66, 297] width 96 height 24
click at [813, 405] on div "Policy details Lines of coverage Policy number Market details Effective date Ex…" at bounding box center [688, 337] width 950 height 430
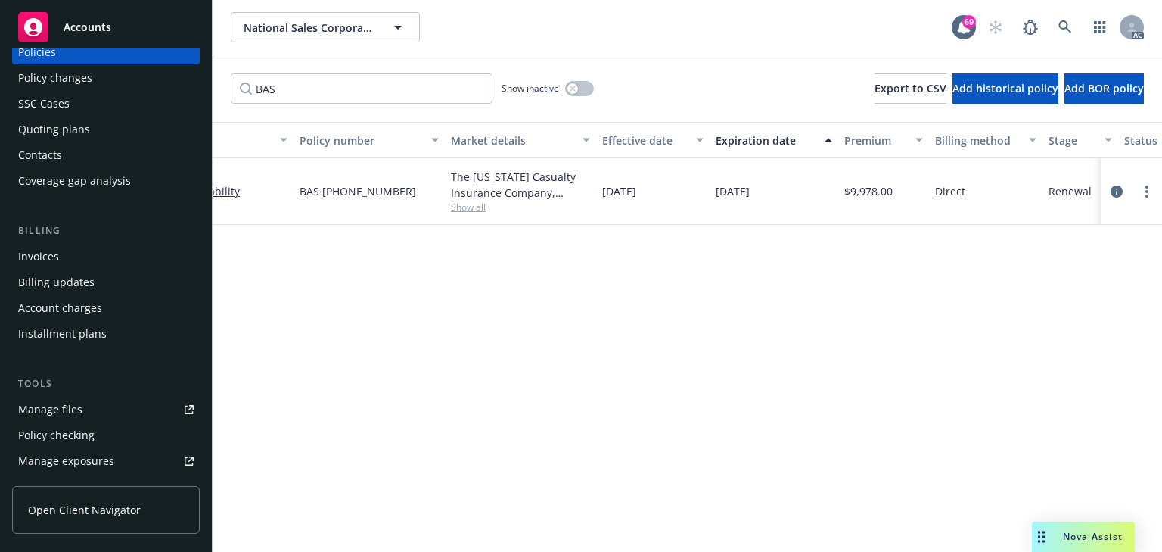
scroll to position [0, 0]
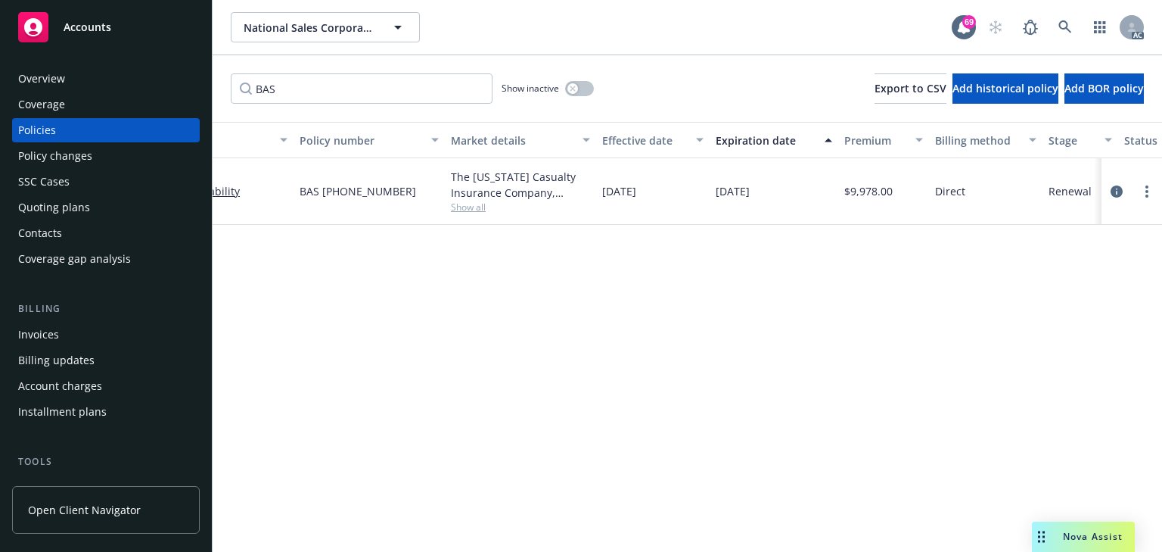
click at [77, 125] on div "Policies" at bounding box center [106, 130] width 176 height 24
click at [1120, 189] on icon "circleInformation" at bounding box center [1117, 191] width 12 height 12
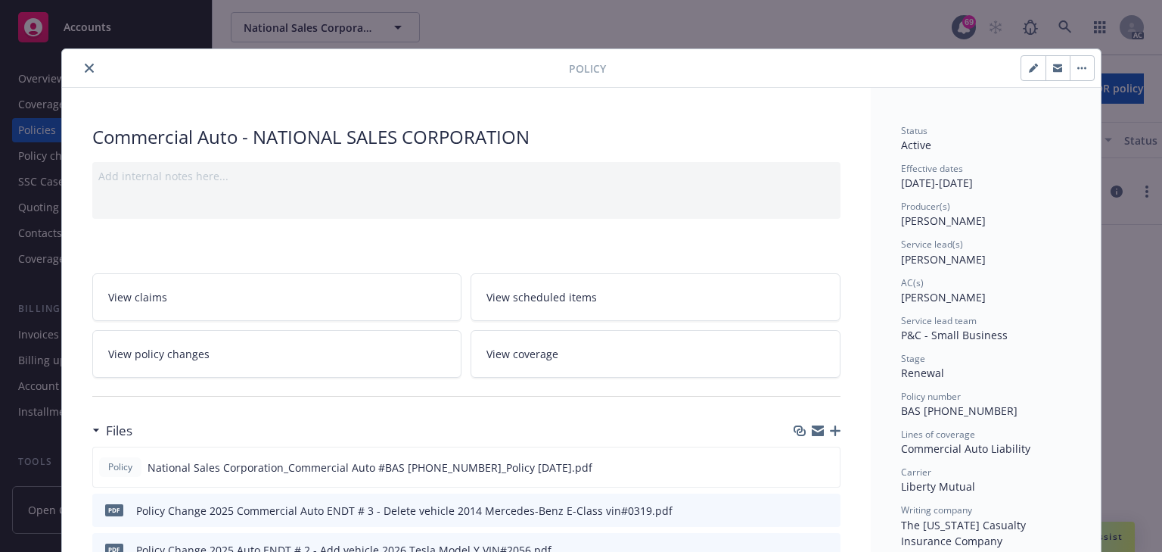
scroll to position [45, 0]
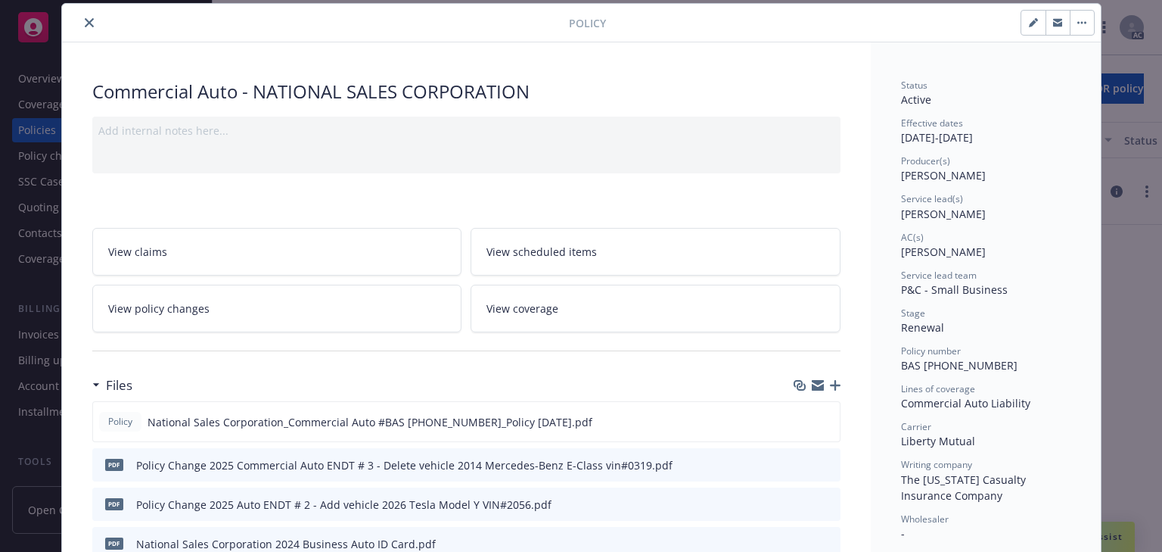
click at [916, 210] on span "Daniel Campbell" at bounding box center [943, 214] width 85 height 14
copy span "Daniel"
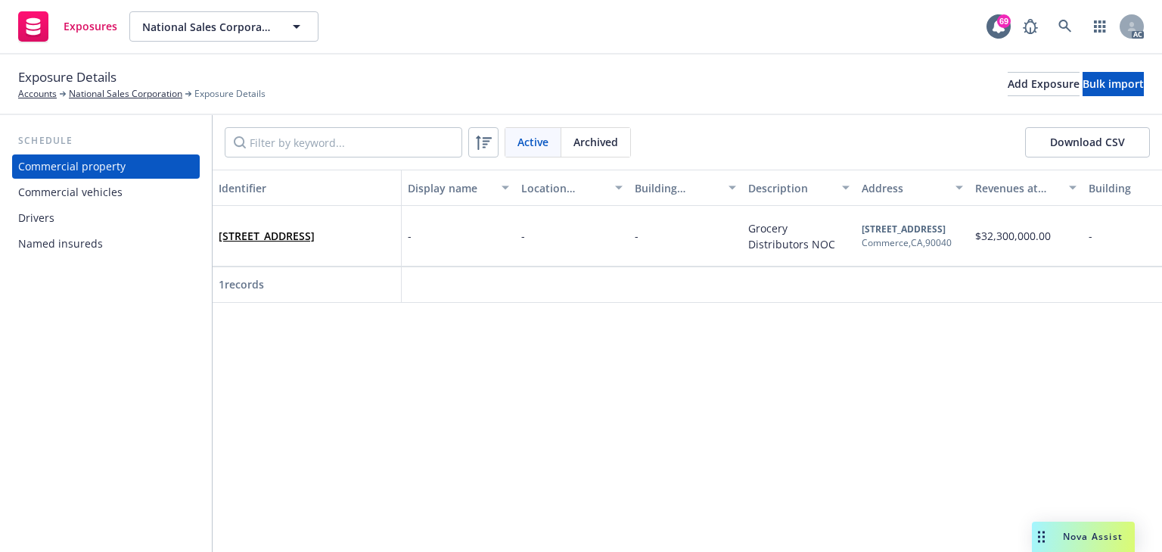
click at [96, 194] on div "Commercial vehicles" at bounding box center [70, 192] width 104 height 24
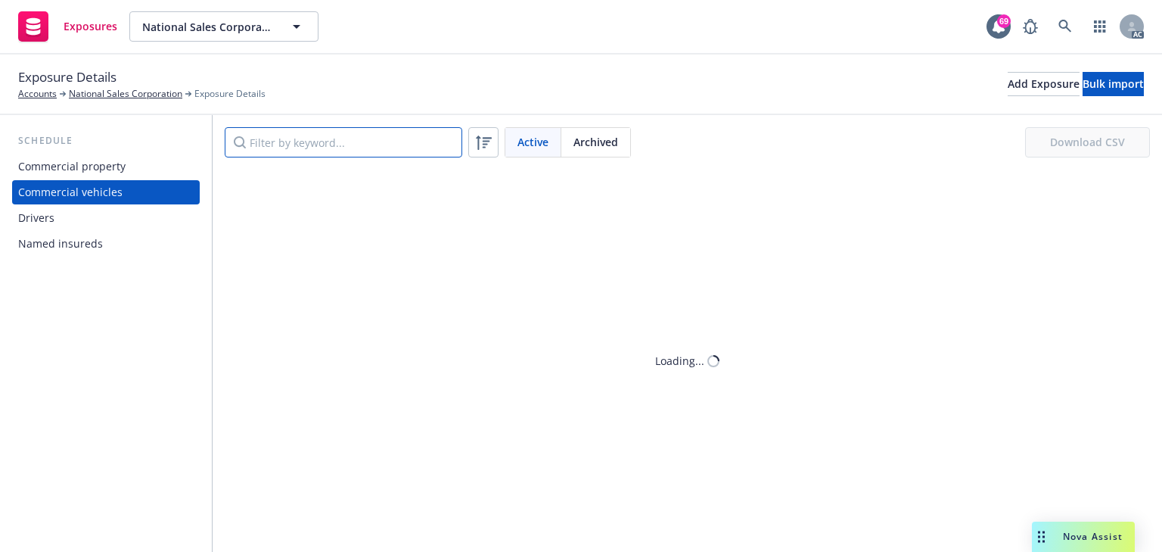
click at [325, 145] on input "Filter by keyword..." at bounding box center [344, 142] width 238 height 30
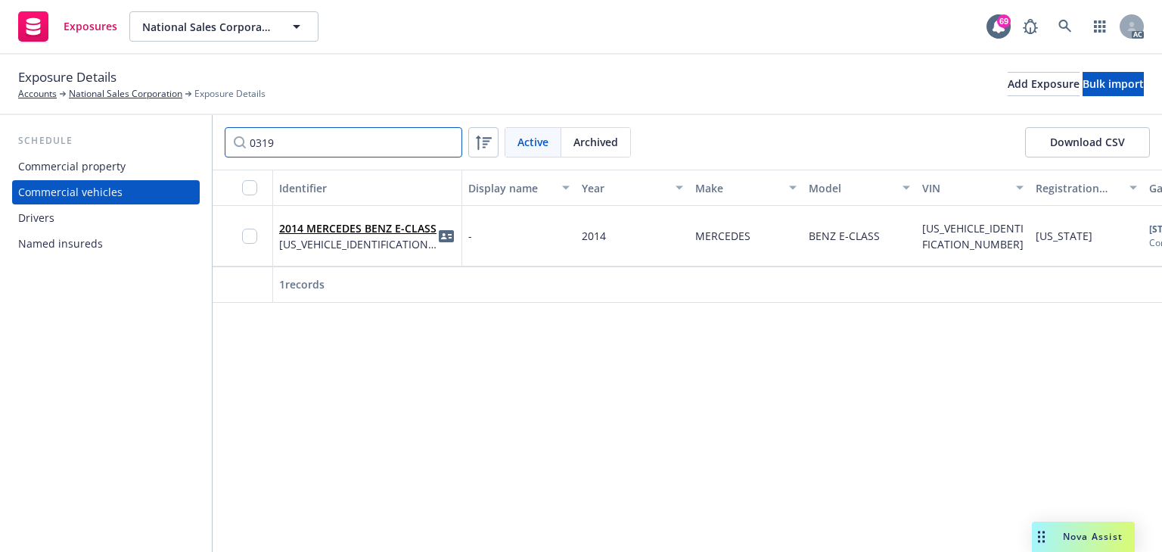
type input "0319"
click at [356, 232] on link "2014 MERCEDES BENZ E-CLASS" at bounding box center [357, 228] width 157 height 14
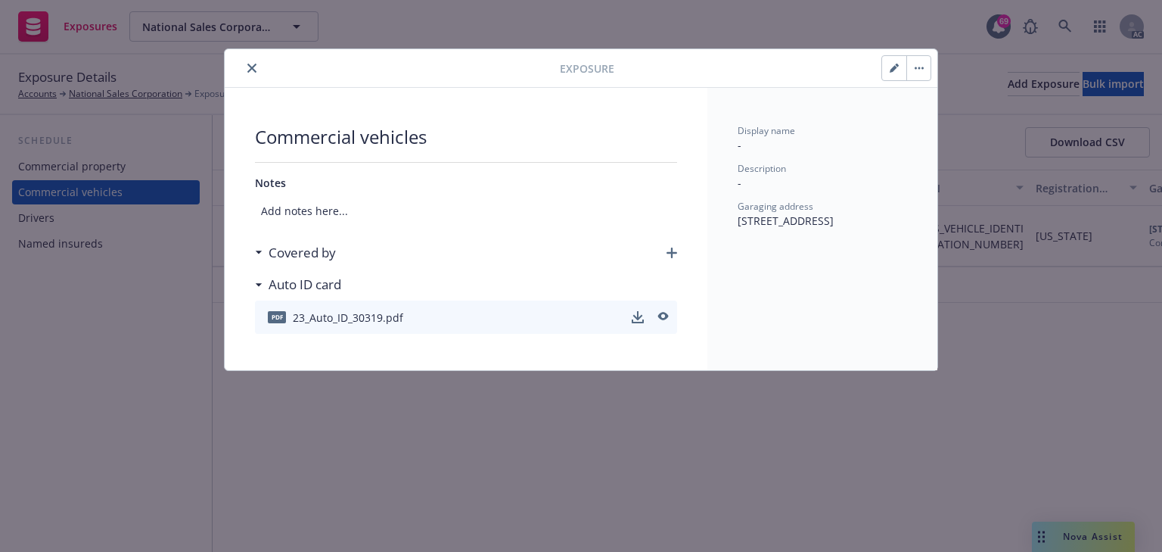
click at [922, 67] on icon "button" at bounding box center [919, 68] width 9 height 3
click at [941, 117] on link "Archive" at bounding box center [950, 110] width 86 height 30
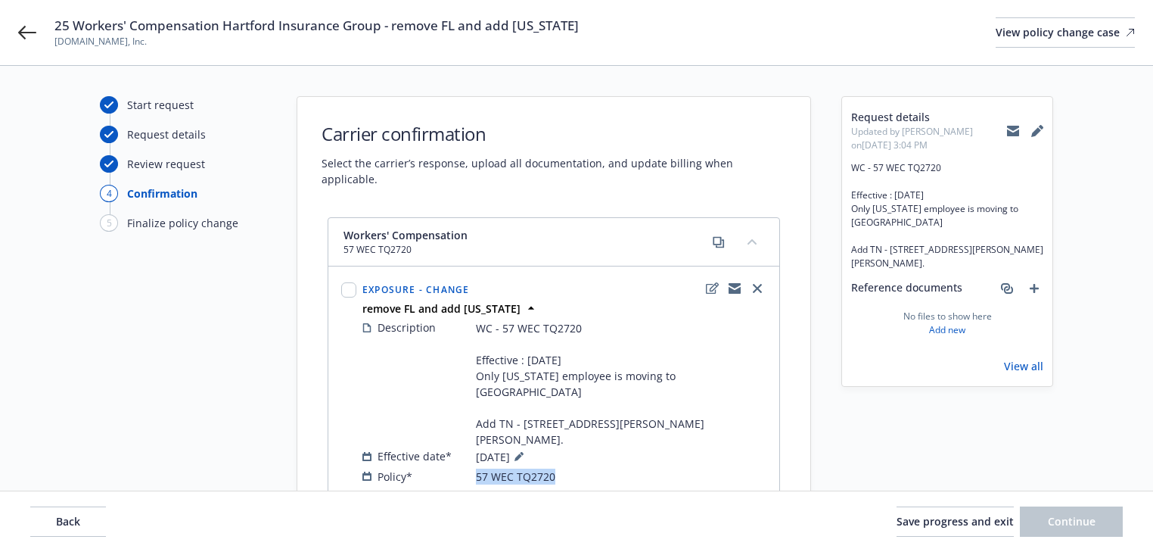
drag, startPoint x: 477, startPoint y: 425, endPoint x: 564, endPoint y: 430, distance: 87.1
click at [564, 468] on div "Policy* 57 WEC TQ2720" at bounding box center [564, 476] width 404 height 16
click at [26, 38] on icon at bounding box center [27, 32] width 18 height 18
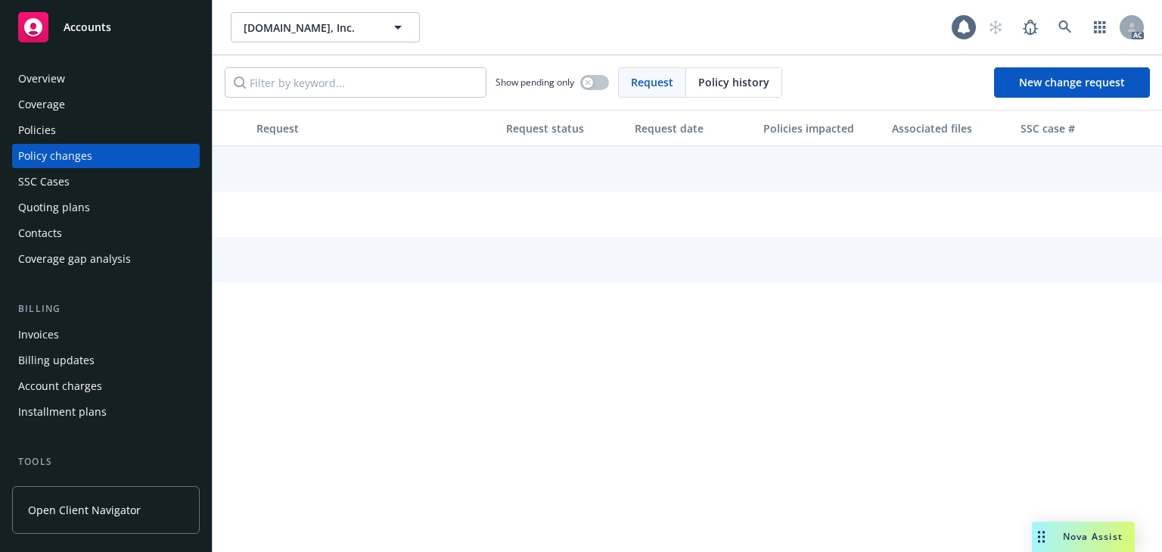
click at [60, 124] on div "Policies" at bounding box center [106, 130] width 176 height 24
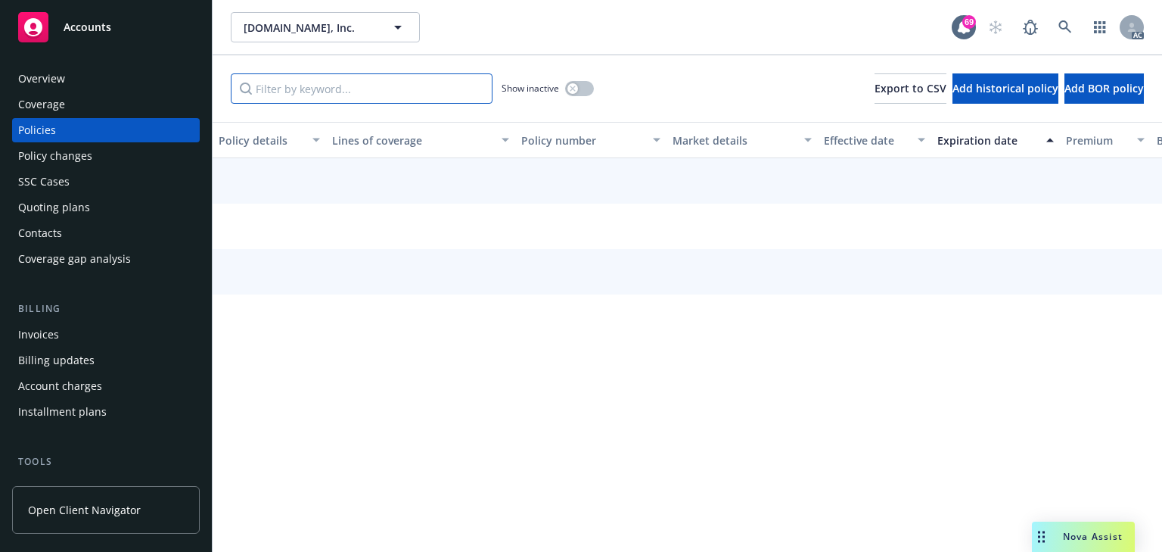
click at [418, 100] on input "Filter by keyword..." at bounding box center [362, 88] width 262 height 30
paste input "57 WEC TQ2720"
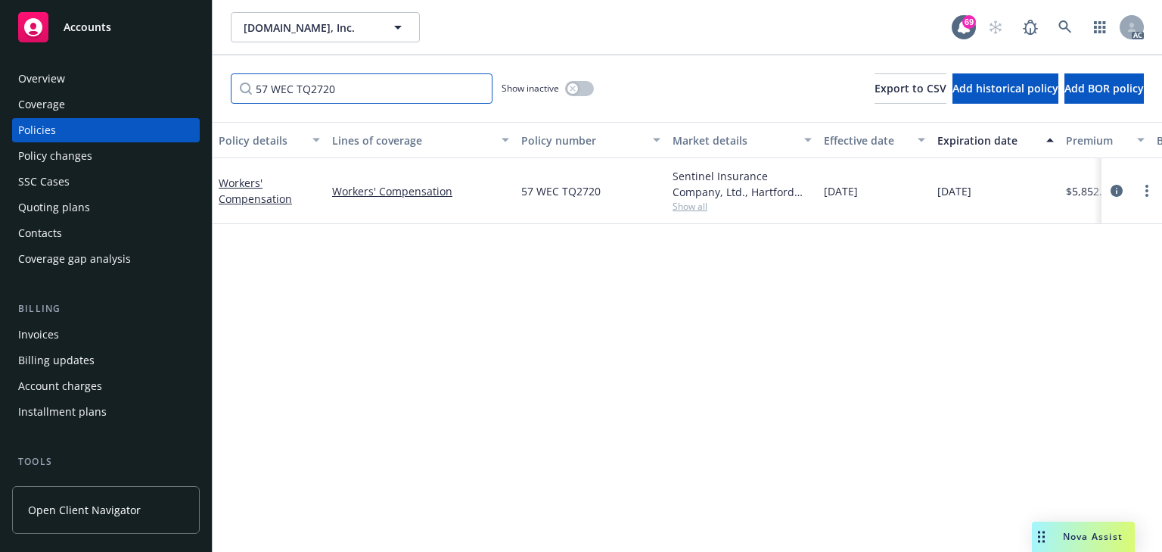
type input "57 WEC TQ2720"
click at [692, 209] on span "Show all" at bounding box center [742, 206] width 139 height 13
click at [1119, 193] on icon "circleInformation" at bounding box center [1117, 191] width 12 height 12
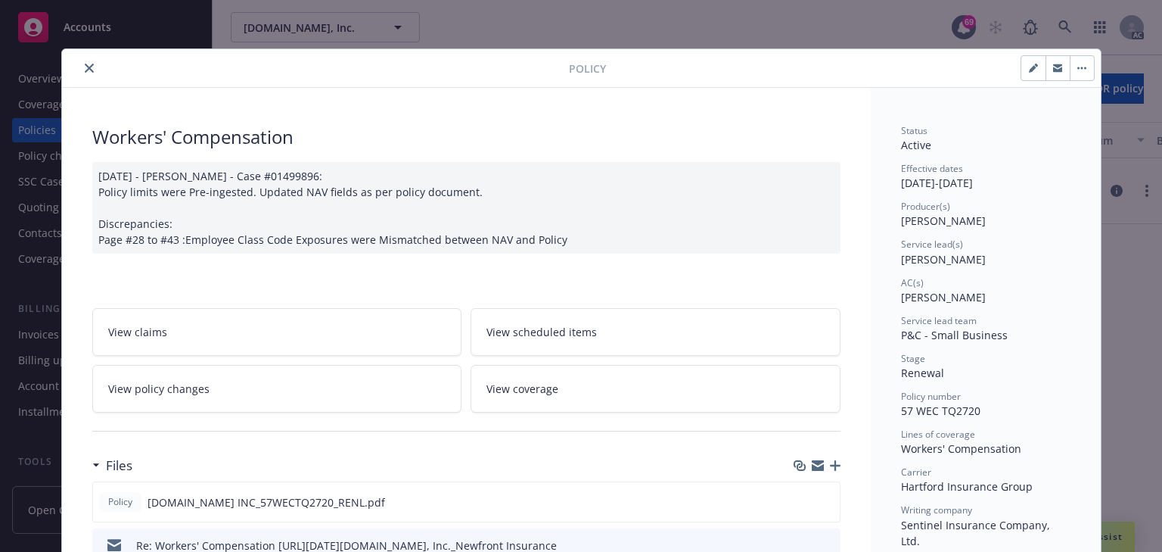
scroll to position [45, 0]
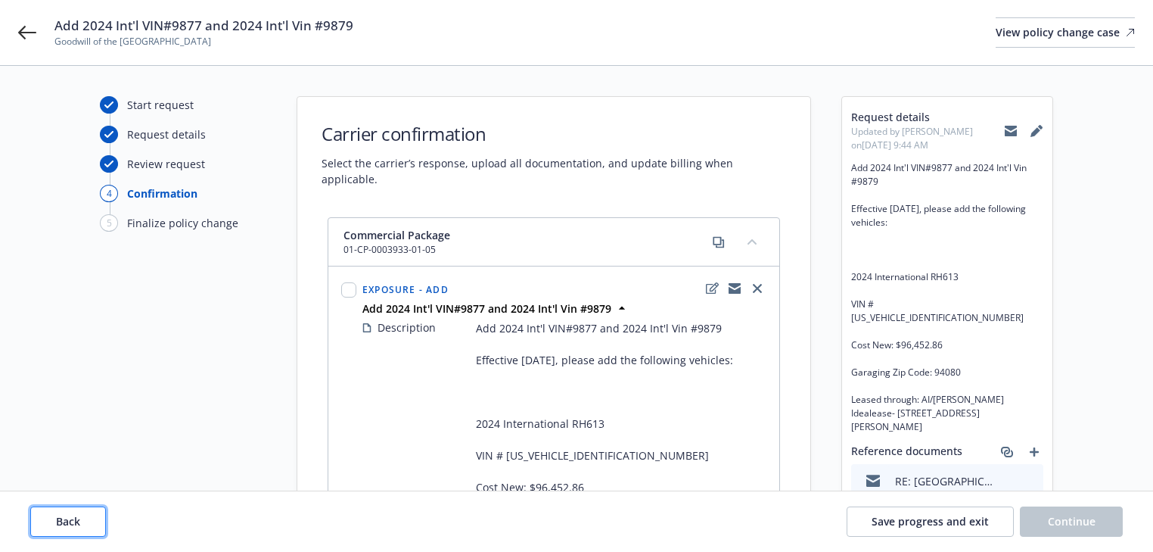
click at [79, 526] on span "Back" at bounding box center [68, 521] width 24 height 14
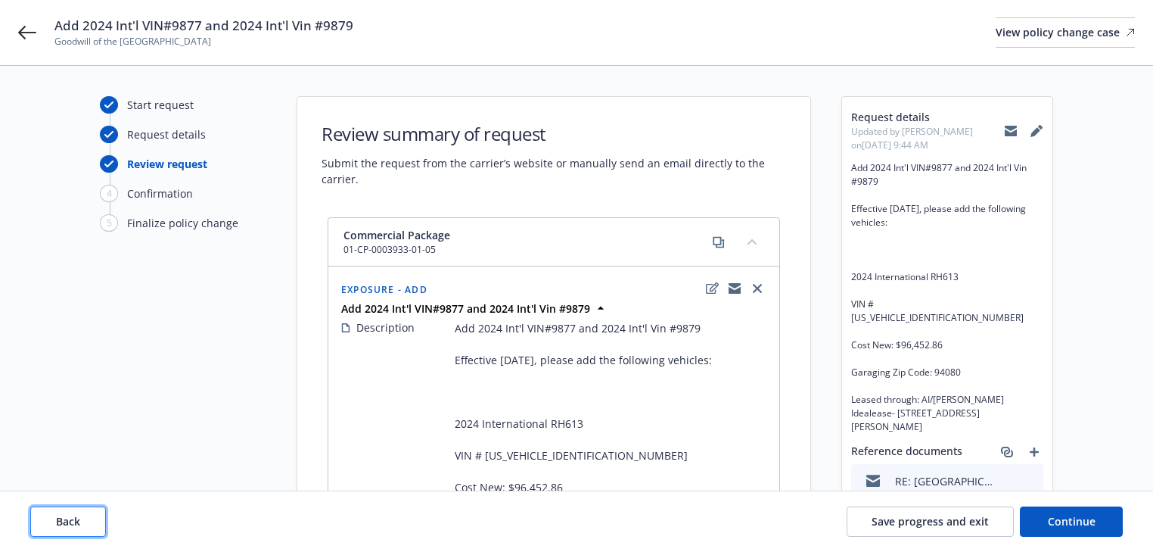
click at [79, 526] on span "Back" at bounding box center [68, 521] width 24 height 14
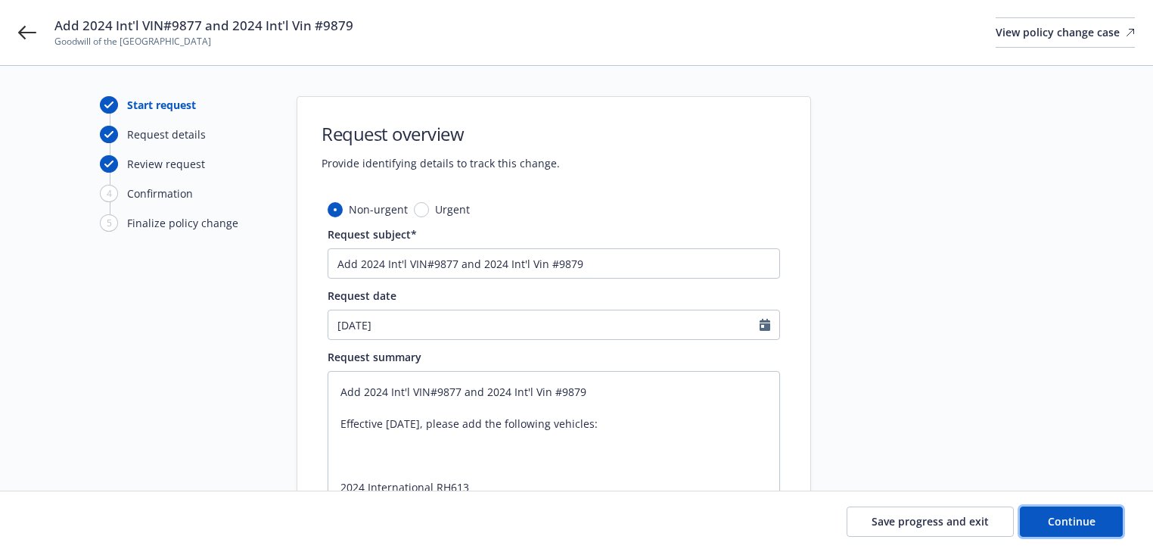
drag, startPoint x: 1105, startPoint y: 514, endPoint x: 922, endPoint y: 420, distance: 205.1
click at [1105, 514] on button "Continue" at bounding box center [1071, 521] width 103 height 30
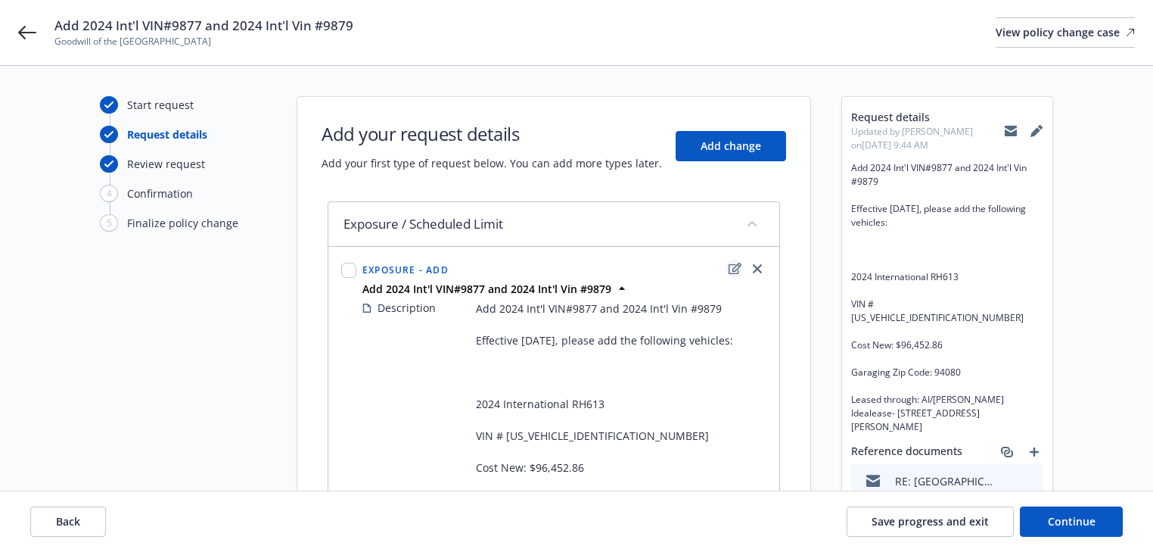
click at [729, 273] on link "edit" at bounding box center [735, 269] width 18 height 18
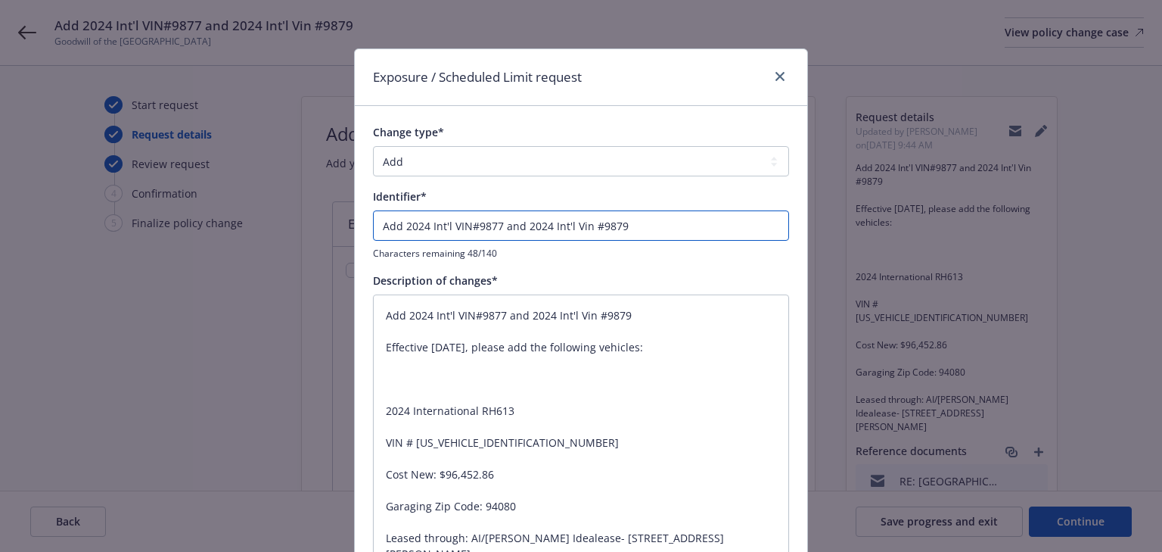
click at [375, 227] on input "Add 2024 Int'l VIN#9877 and 2024 Int'l Vin #9879" at bounding box center [581, 225] width 416 height 30
type textarea "x"
type input "EAdd 2024 Int'l VIN#9877 and 2024 Int'l Vin #9879"
type textarea "x"
type input "ENAdd 2024 Int'l VIN#9877 and 2024 Int'l Vin #9879"
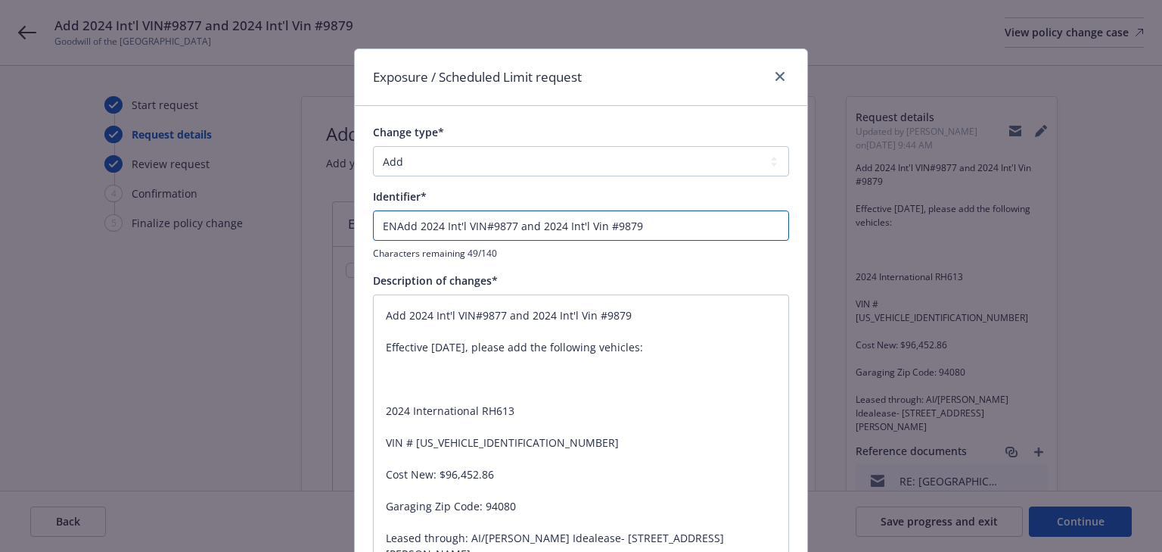
type textarea "x"
type input "ENDAdd 2024 Int'l VIN#9877 and 2024 Int'l Vin #9879"
type textarea "x"
type input "ENDTAdd 2024 Int'l VIN#9877 and 2024 Int'l Vin #9879"
type textarea "x"
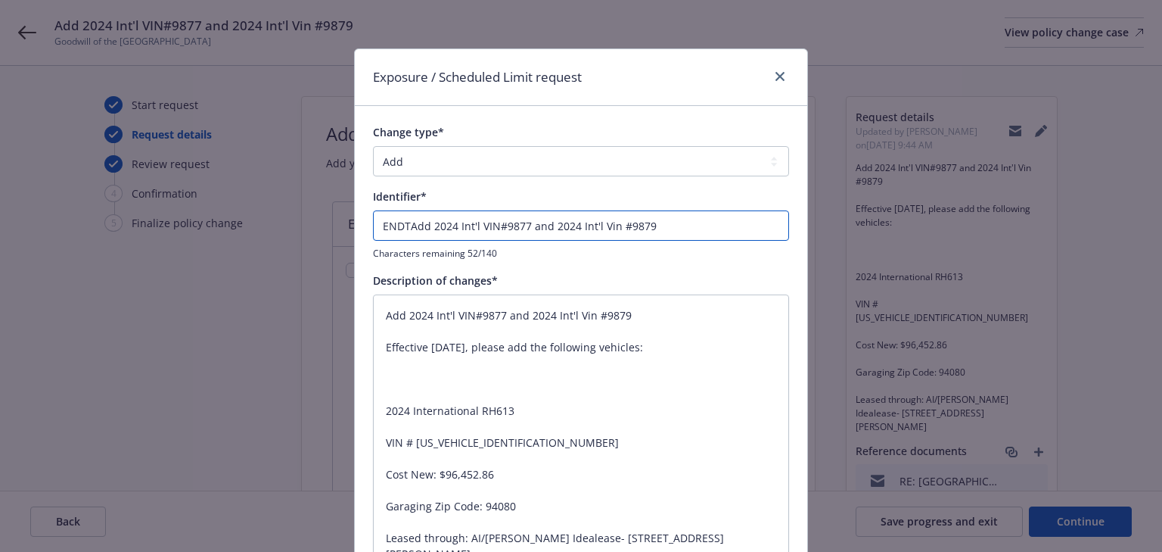
type input "ENDT_Add 2024 Int'l VIN#9877 and 2024 Int'l Vin #9879"
type textarea "x"
type input "ENDTAdd 2024 Int'l VIN#9877 and 2024 Int'l Vin #9879"
type textarea "x"
type input "ENDT Add 2024 Int'l VIN#9877 and 2024 Int'l Vin #9879"
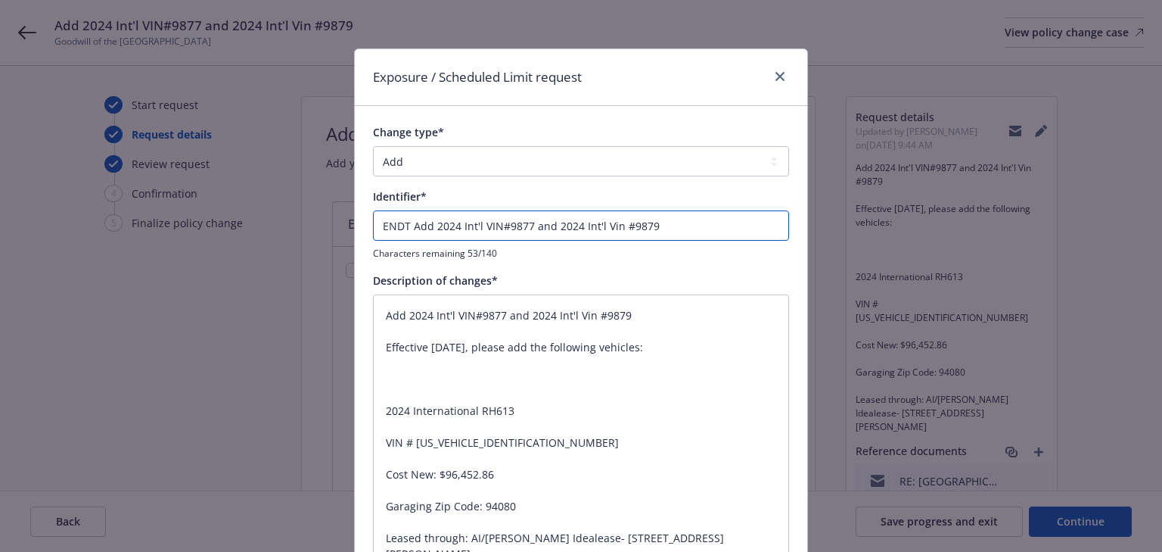
type textarea "x"
type input "ENDT -Add 2024 Int'l VIN#9877 and 2024 Int'l Vin #9879"
type textarea "x"
type input "ENDT - Add 2024 Int'l VIN#9877 and 2024 Int'l Vin #9879"
type textarea "x"
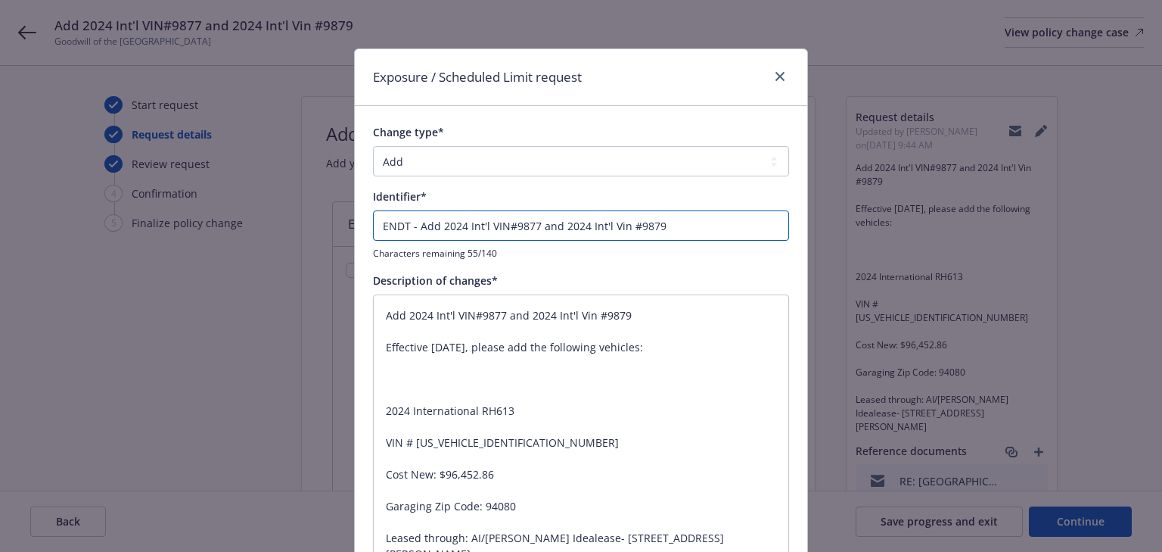
type input "ENDT - 0Add 2024 Int'l VIN#9877 and 2024 Int'l Vin #9879"
type textarea "x"
type input "ENDT - 00Add 2024 Int'l VIN#9877 and 2024 Int'l Vin #9879"
type textarea "x"
type input "ENDT - 006Add 2024 Int'l VIN#9877 and 2024 Int'l Vin #9879"
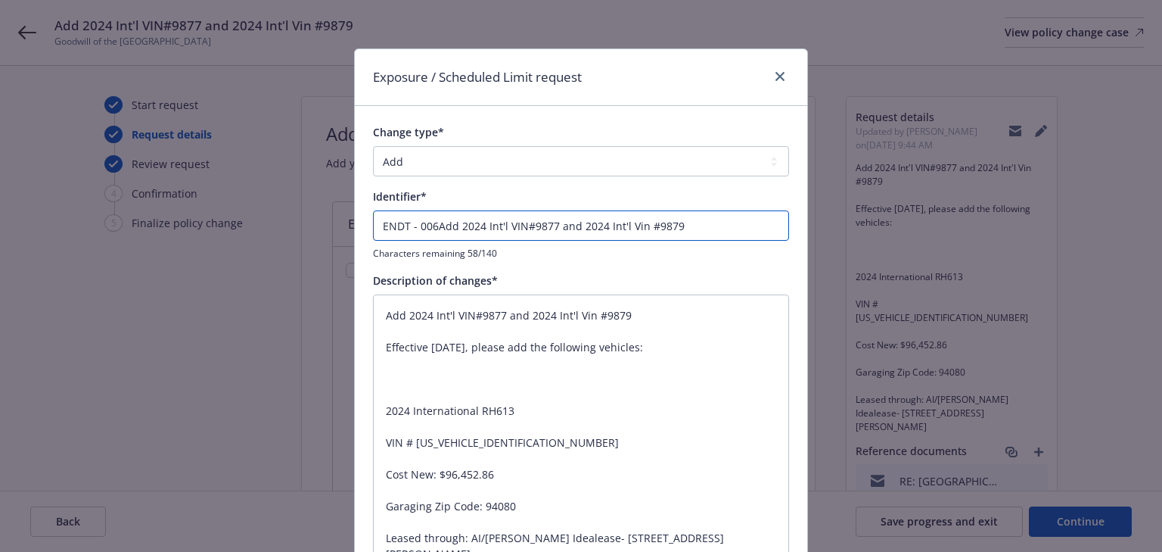
type textarea "x"
type input "ENDT - 00Add 2024 Int'l VIN#9877 and 2024 Int'l Vin #9879"
type textarea "x"
type input "ENDT - 0Add 2024 Int'l VIN#9877 and 2024 Int'l Vin #9879"
type textarea "x"
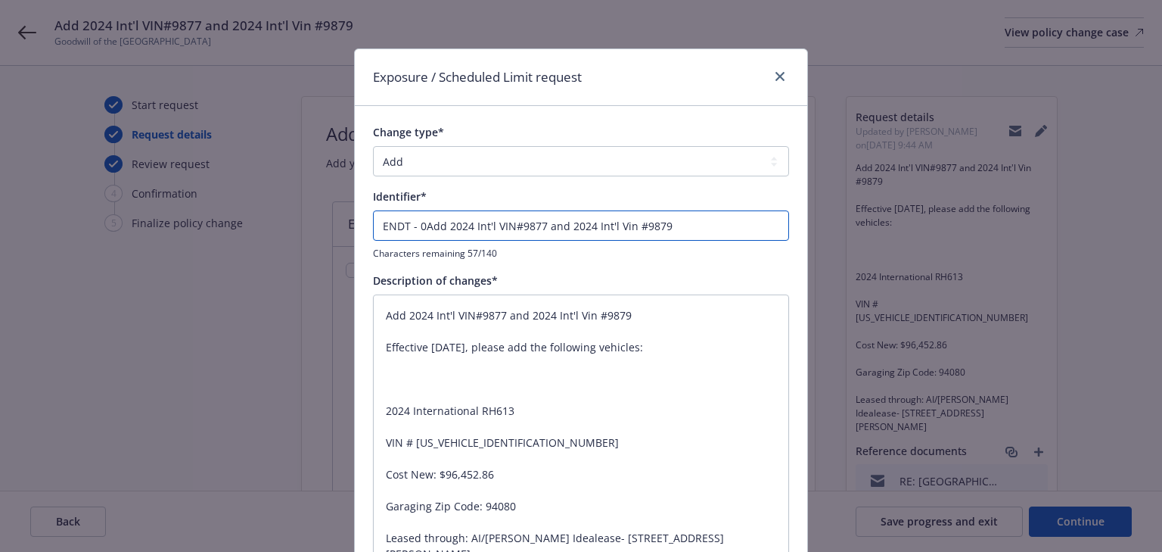
type input "ENDT - Add 2024 Int'l VIN#9877 and 2024 Int'l Vin #9879"
type textarea "x"
type input "ENDT -Add 2024 Int'l VIN#9877 and 2024 Int'l Vin #9879"
type textarea "x"
type input "ENDT Add 2024 Int'l VIN#9877 and 2024 Int'l Vin #9879"
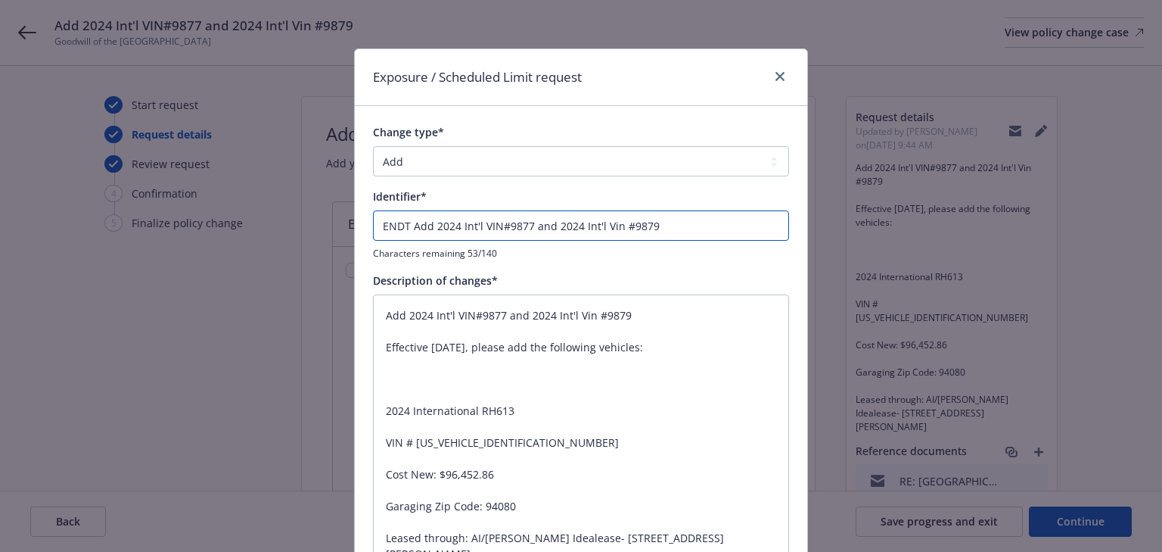
type textarea "x"
type input "ENDTAdd 2024 Int'l VIN#9877 and 2024 Int'l Vin #9879"
type textarea "x"
type input "ENDT#Add 2024 Int'l VIN#9877 and 2024 Int'l Vin #9879"
type textarea "x"
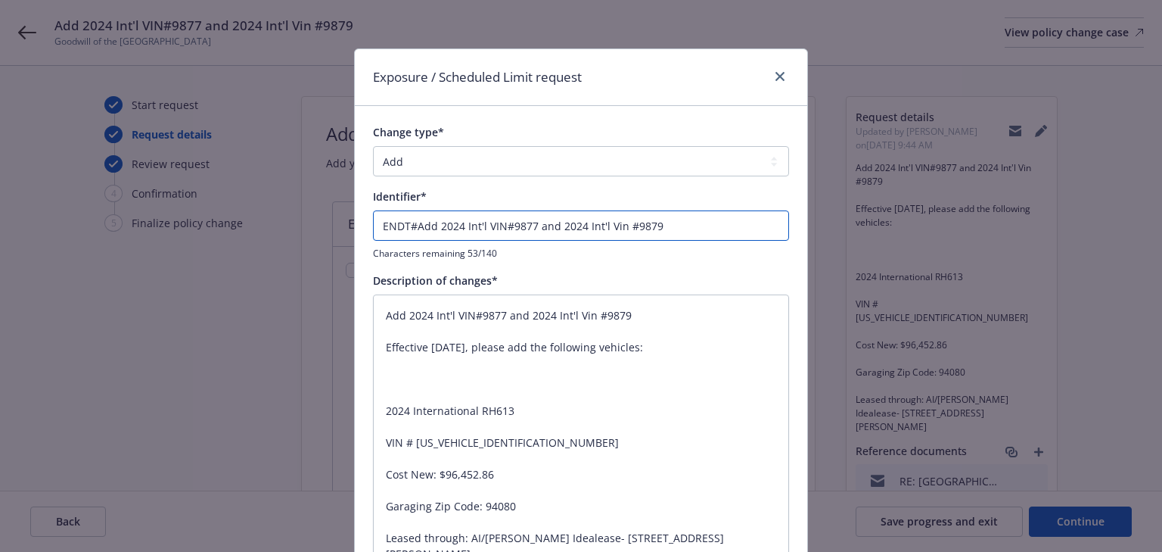
type input "ENDT#0Add 2024 Int'l VIN#9877 and 2024 Int'l Vin #9879"
type textarea "x"
type input "ENDT#00Add 2024 Int'l VIN#9877 and 2024 Int'l Vin #9879"
type textarea "x"
type input "ENDT#006Add 2024 Int'l VIN#9877 and 2024 Int'l Vin #9879"
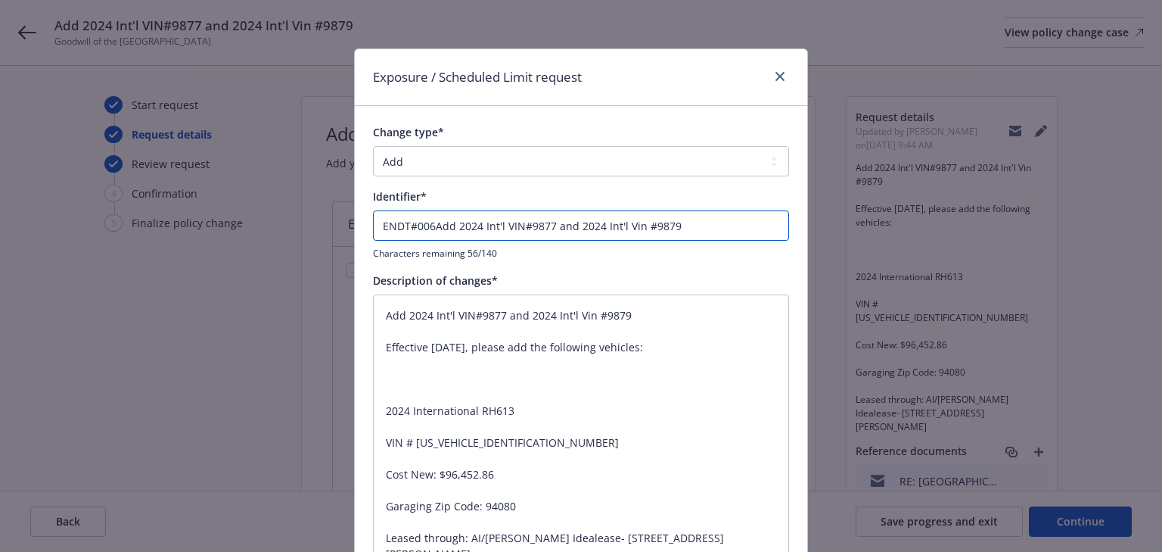
type textarea "x"
type input "ENDT#006 Add 2024 Int'l VIN#9877 and 2024 Int'l Vin #9879"
type textarea "x"
type input "ENDT#006 -Add 2024 Int'l VIN#9877 and 2024 Int'l Vin #9879"
type textarea "x"
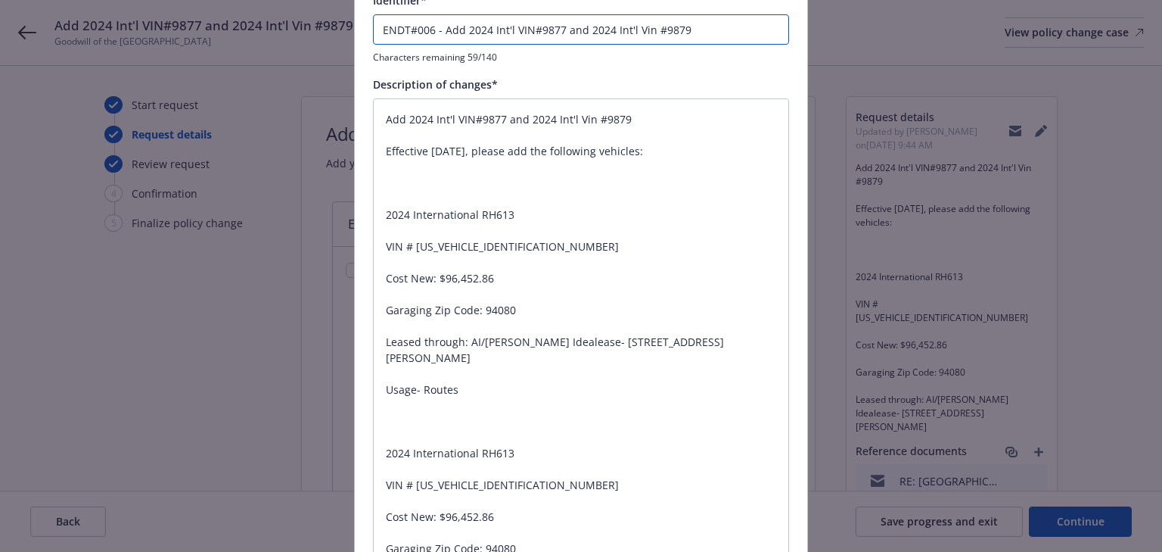
scroll to position [347, 0]
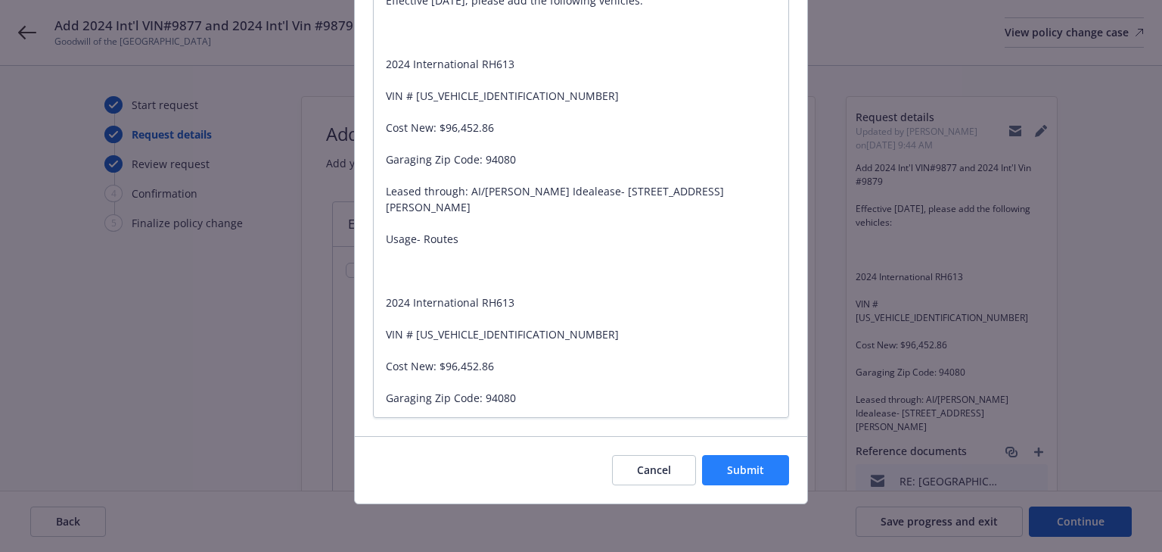
type input "ENDT#006 - Add 2024 Int'l VIN#9877 and 2024 Int'l Vin #9879"
click at [751, 463] on span "Submit" at bounding box center [745, 469] width 37 height 14
type textarea "x"
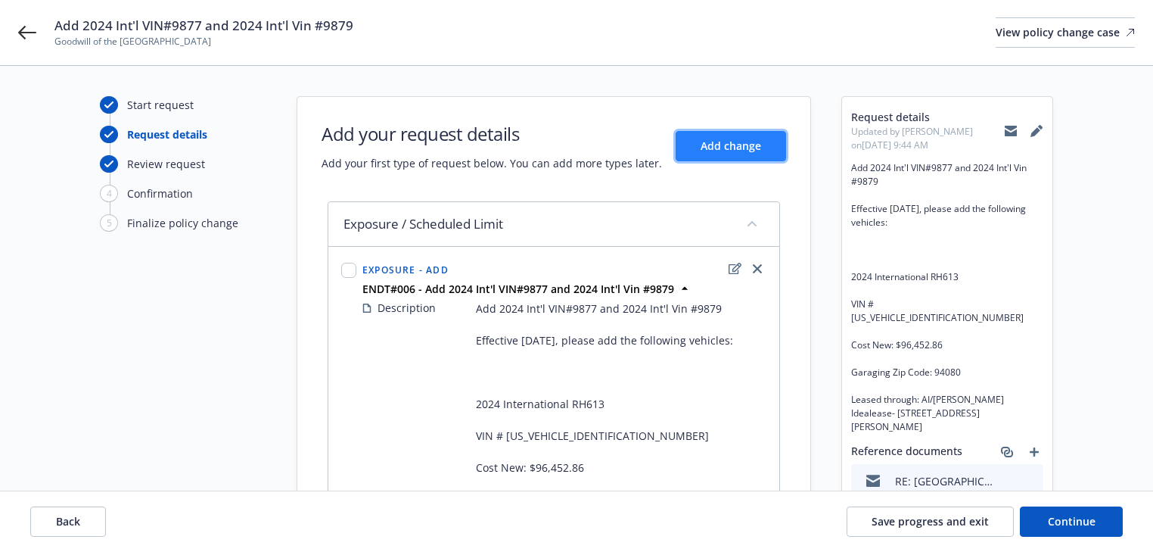
click at [737, 159] on button "Add change" at bounding box center [731, 146] width 110 height 30
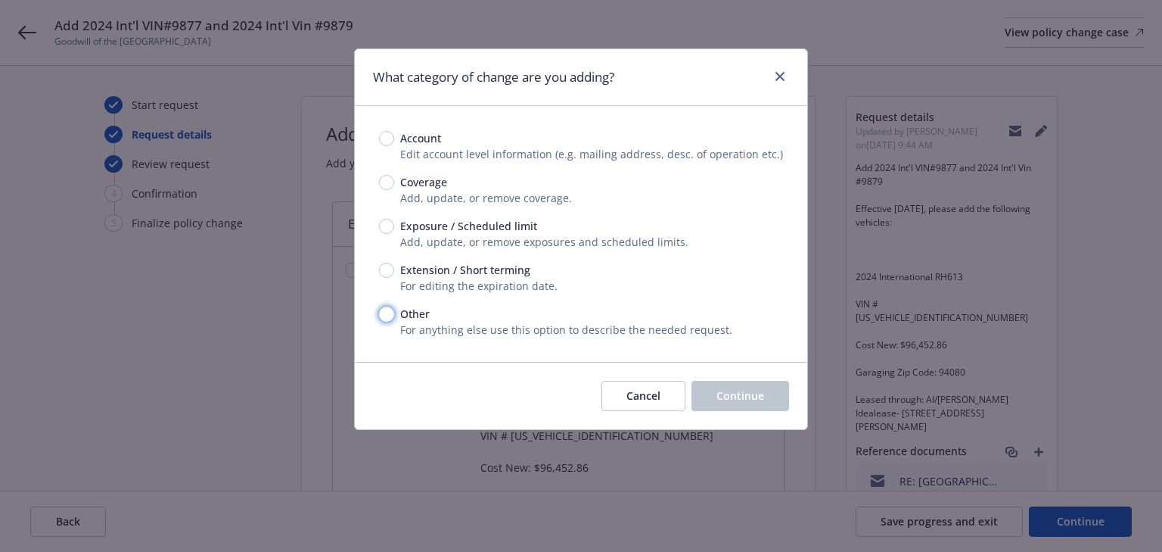
click at [383, 308] on input "Other" at bounding box center [386, 313] width 15 height 15
radio input "true"
click at [743, 395] on span "Continue" at bounding box center [741, 395] width 48 height 14
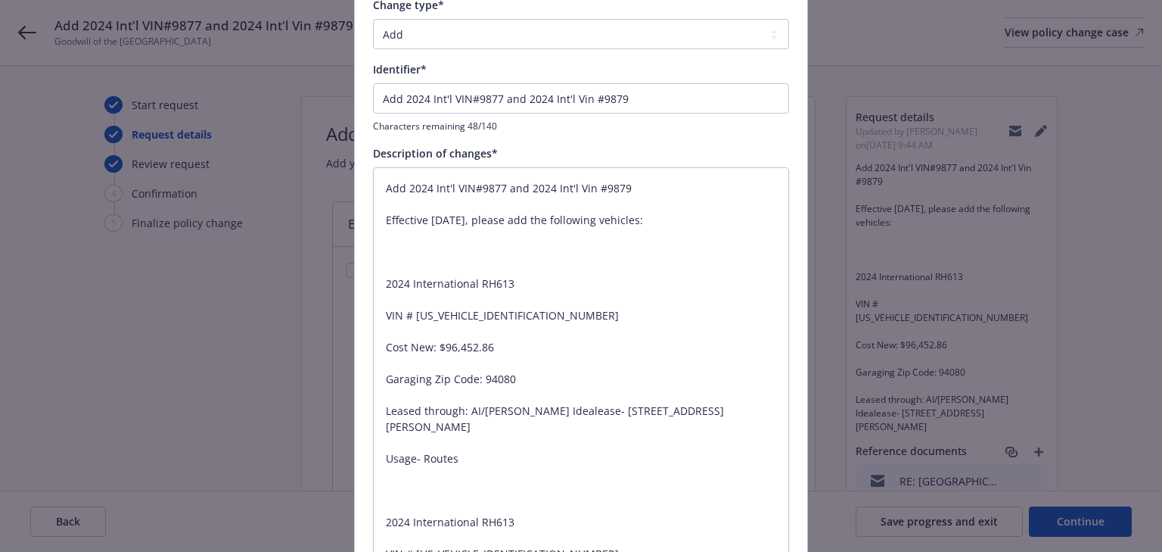
scroll to position [378, 0]
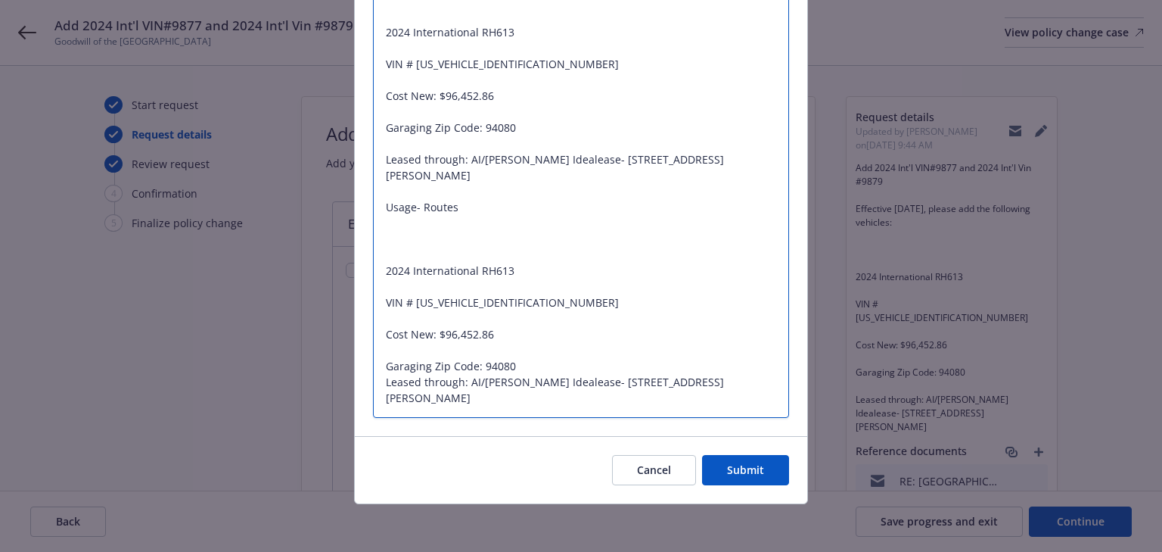
drag, startPoint x: 463, startPoint y: 379, endPoint x: 485, endPoint y: 411, distance: 38.6
click at [485, 411] on textarea "Add 2024 Int'l VIN#9877 and 2024 Int'l Vin #9879 Effective [DATE], please add t…" at bounding box center [581, 167] width 416 height 502
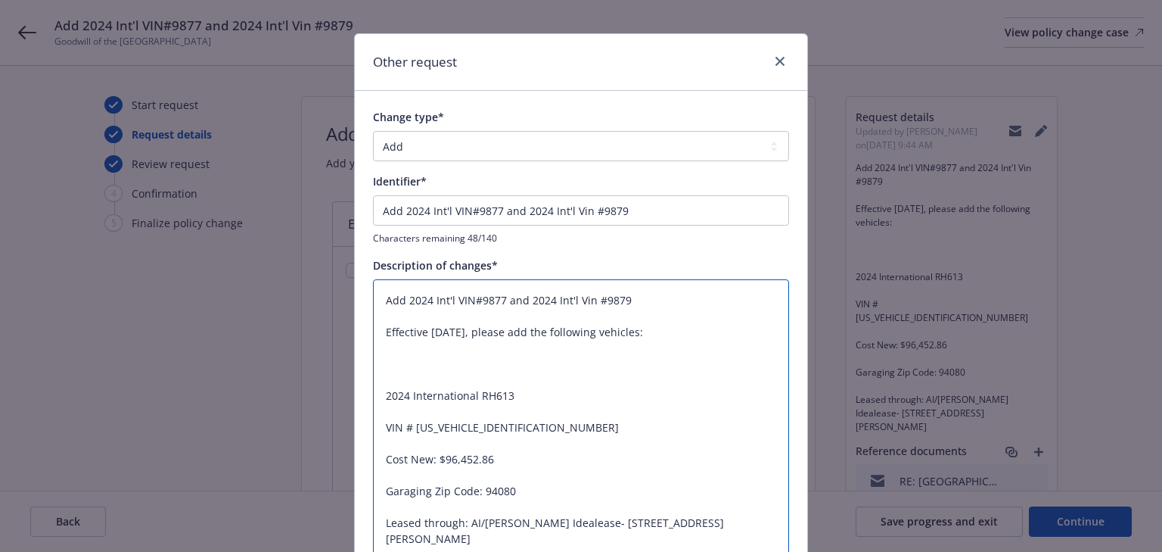
scroll to position [0, 0]
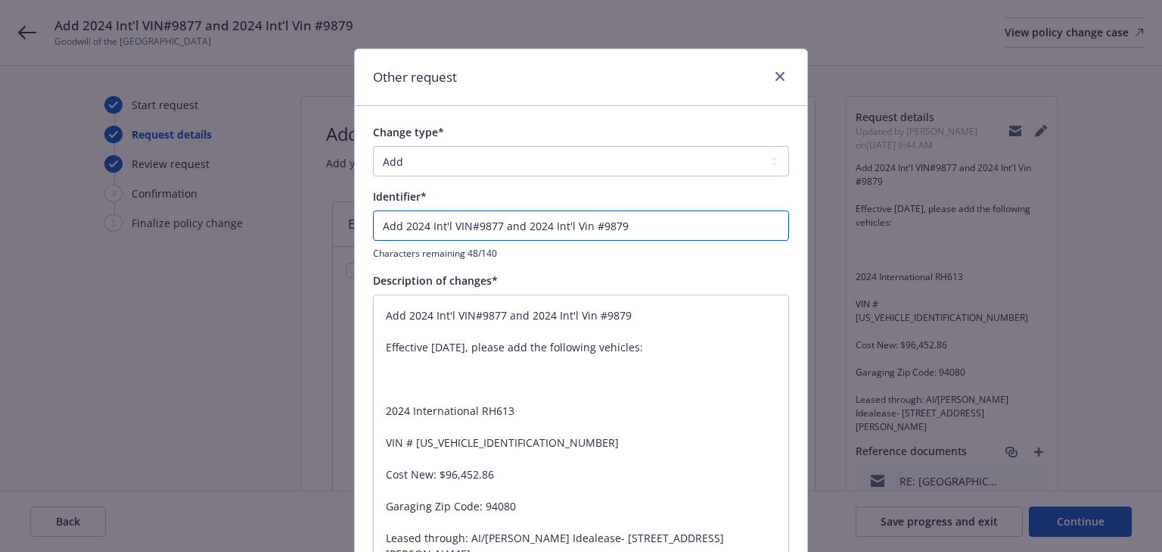
drag, startPoint x: 376, startPoint y: 220, endPoint x: 679, endPoint y: 224, distance: 303.4
click at [679, 224] on input "Add 2024 Int'l VIN#9877 and 2024 Int'l Vin #9879" at bounding box center [581, 225] width 416 height 30
type textarea "x"
type input "E"
type textarea "x"
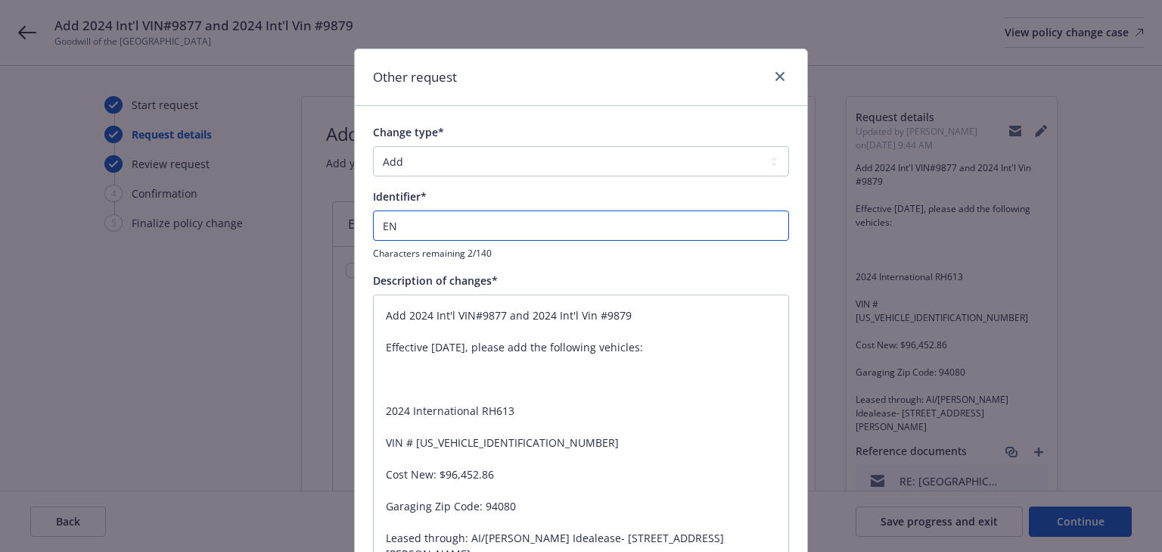
type input "END"
type textarea "x"
type input "ENDT"
type textarea "x"
type input "ENDT#"
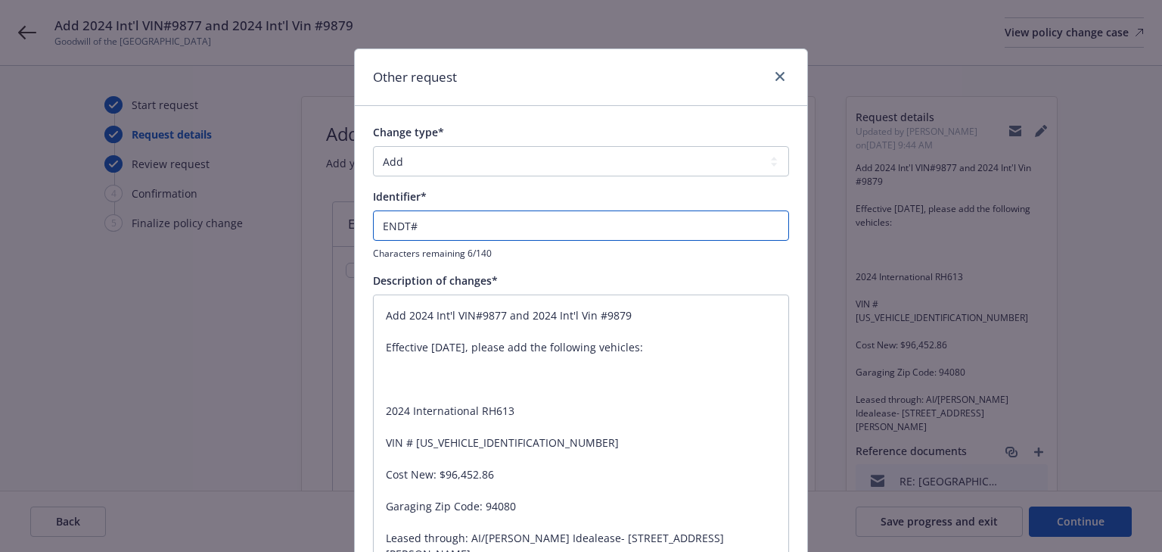
type textarea "x"
type input "ENDT#0"
type textarea "x"
type input "ENDT#00"
type textarea "x"
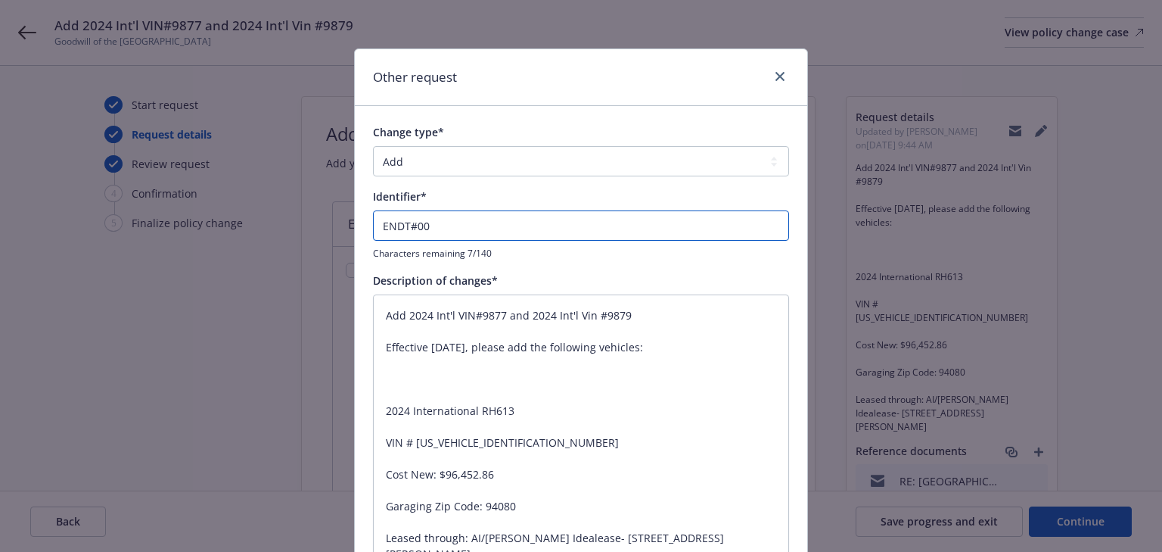
type input "ENDT#006"
type textarea "x"
type input "ENDT#006"
type textarea "x"
type input "ENDT#006 -"
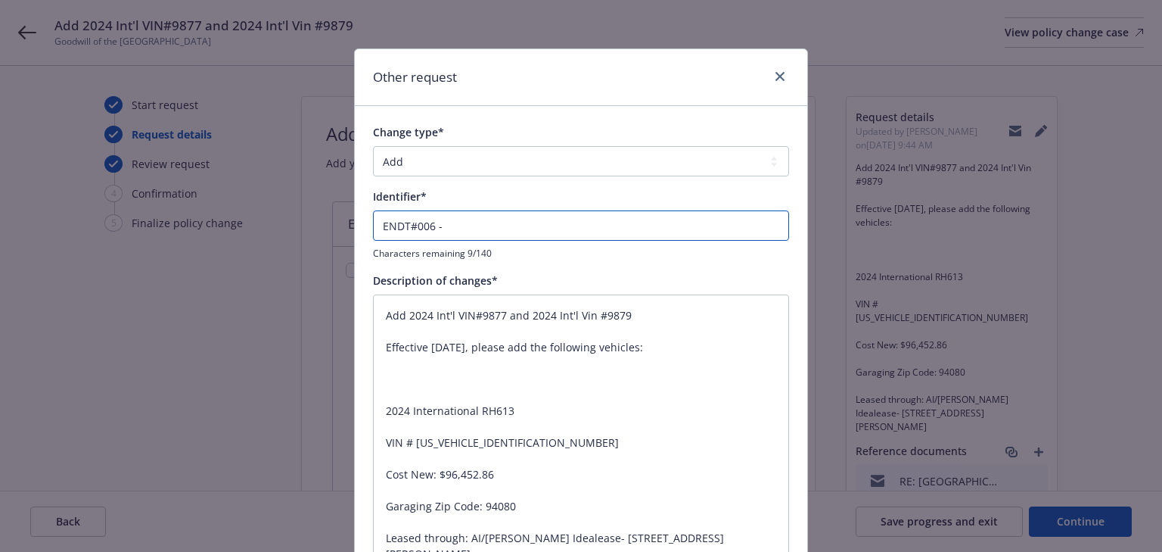
type textarea "x"
paste input "AI/LP Peterson Idealease- 2595 Alvarado St., San Leandro, CA 94577"
type input "ENDT#006 - AI/LP Peterson Idealease- 2595 Alvarado St., San Leandro, CA 94577"
click at [439, 225] on input "ENDT#006 - AI/LP Peterson Idealease- 2595 Alvarado St., San Leandro, CA 94577" at bounding box center [581, 225] width 416 height 30
type textarea "x"
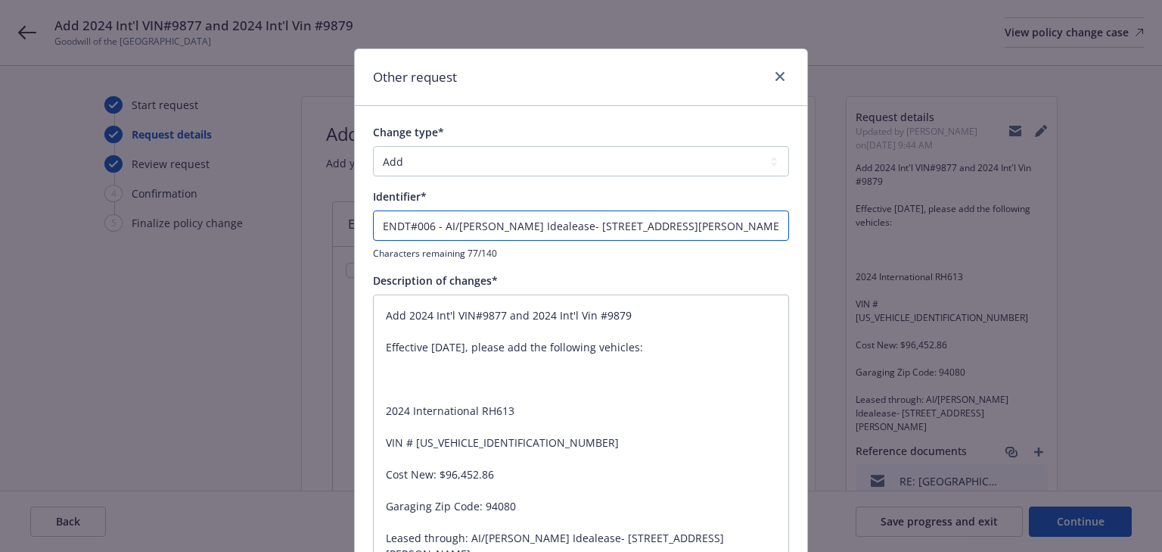
type input "ENDT#006 - AAI/LP Peterson Idealease- 2595 Alvarado St., San Leandro, CA 94577"
type textarea "x"
type input "ENDT#006 - AdAI/LP Peterson Idealease- 2595 Alvarado St., San Leandro, CA 94577"
type textarea "x"
type input "ENDT#006 - AddAI/LP Peterson Idealease- 2595 Alvarado St., San Leandro, CA 94577"
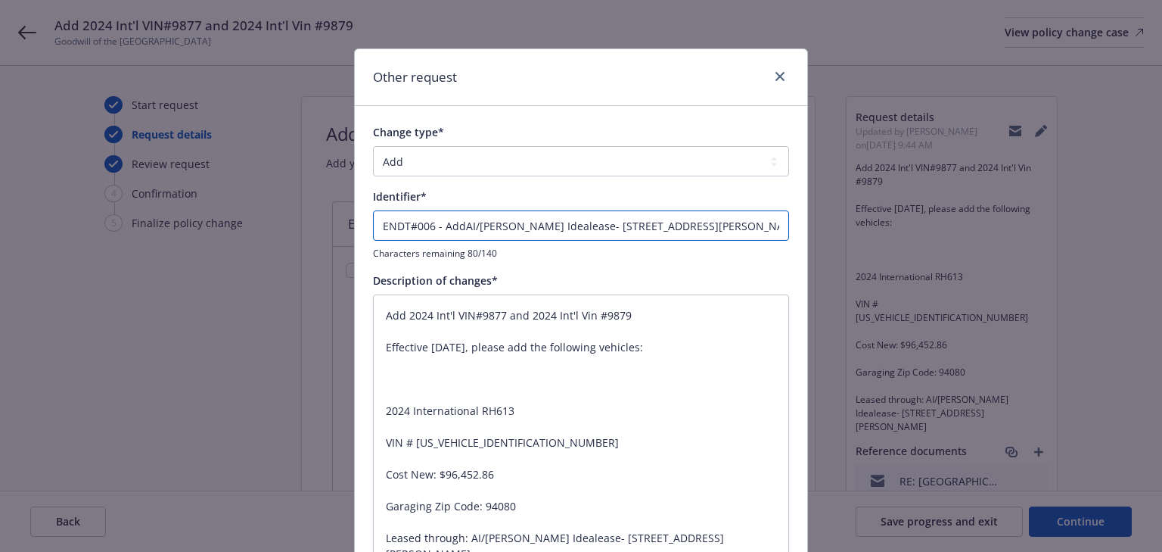
type textarea "x"
type input "ENDT#006 - Add AI/LP Peterson Idealease- 2595 Alvarado St., San Leandro, CA 945…"
drag, startPoint x: 581, startPoint y: 226, endPoint x: 1140, endPoint y: 215, distance: 559.3
click at [1140, 215] on div "Other request Change type* Add Audit Change Remove Identifier* ENDT#006 - Add A…" at bounding box center [581, 276] width 1162 height 552
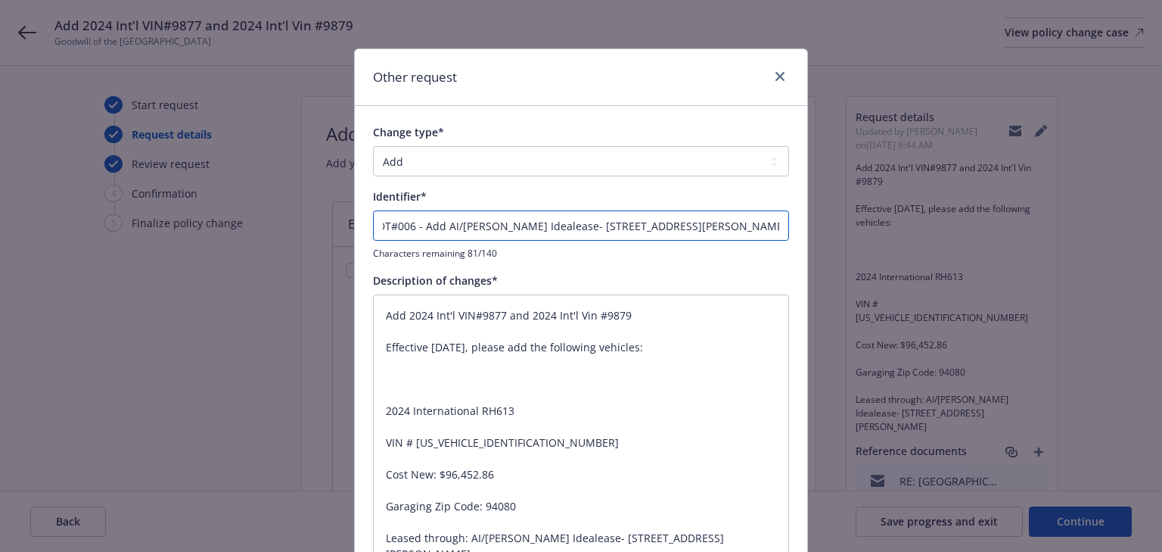
type textarea "x"
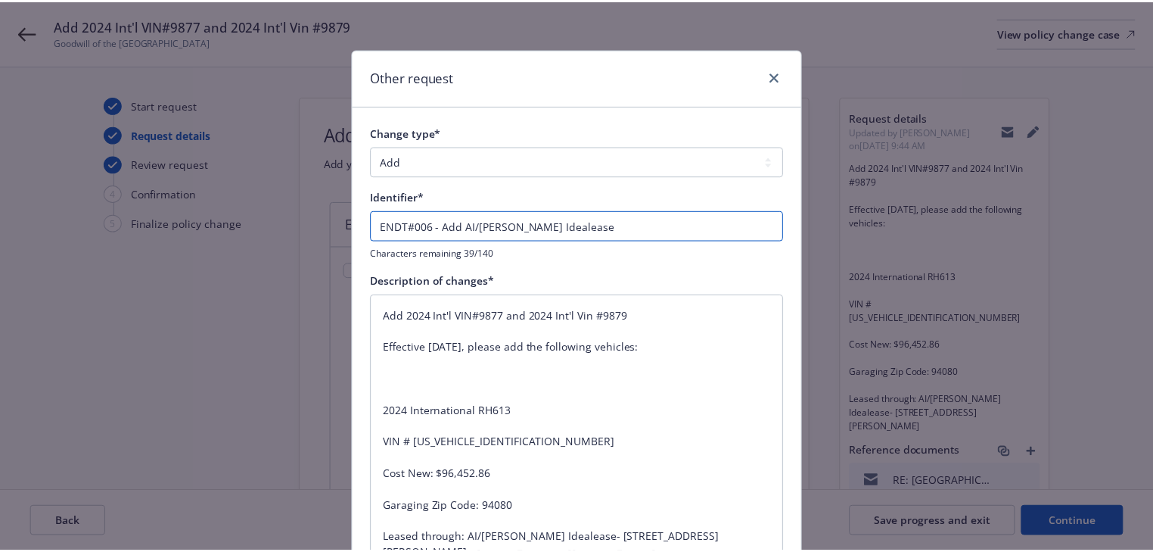
scroll to position [378, 0]
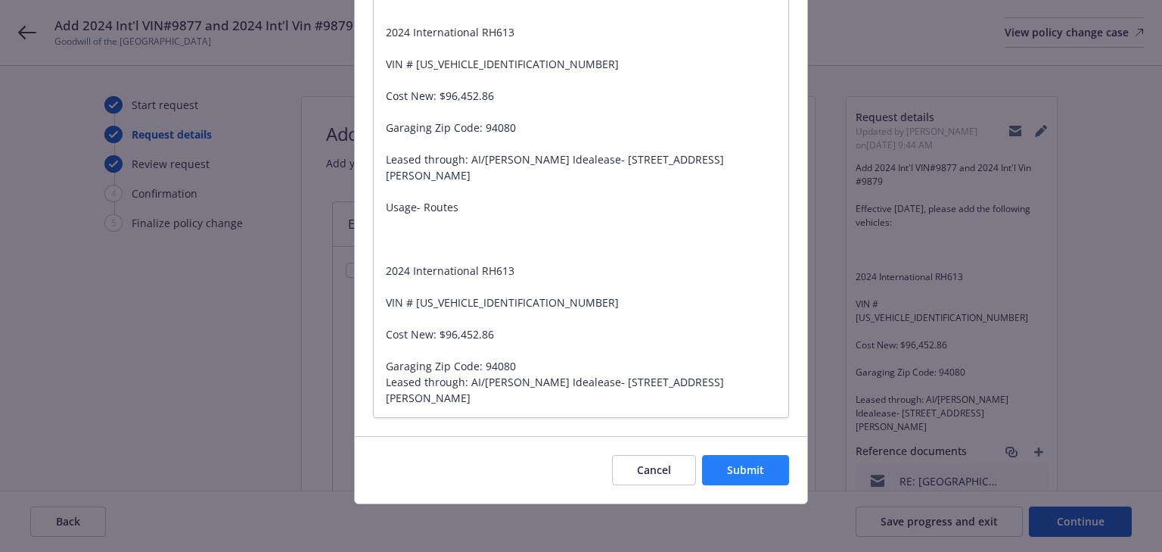
type input "ENDT#006 - Add AI/LP Peterson Idealease"
click at [739, 472] on span "Submit" at bounding box center [745, 469] width 37 height 14
type textarea "x"
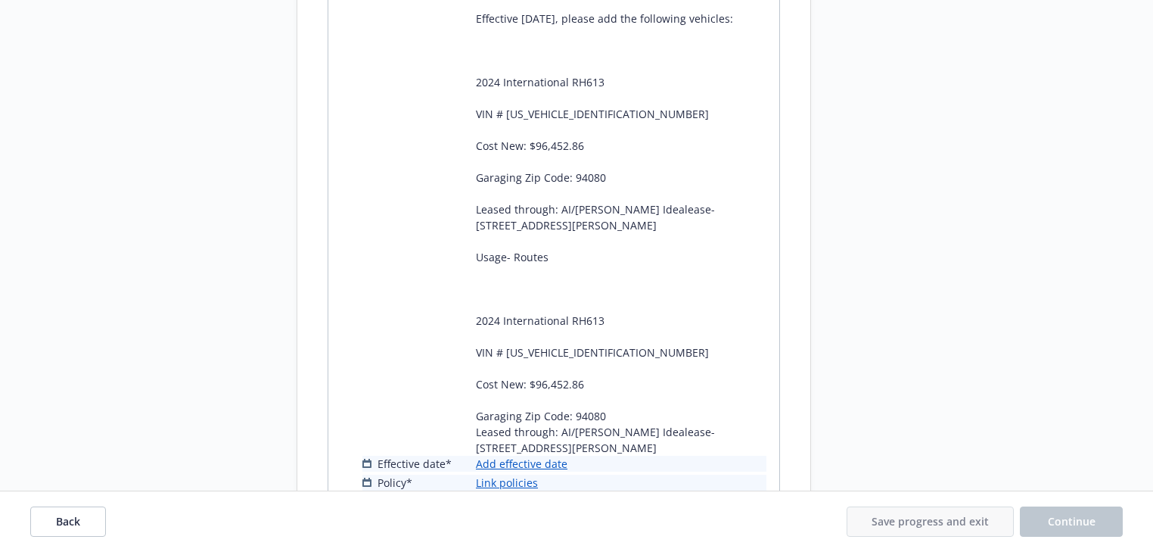
scroll to position [1591, 0]
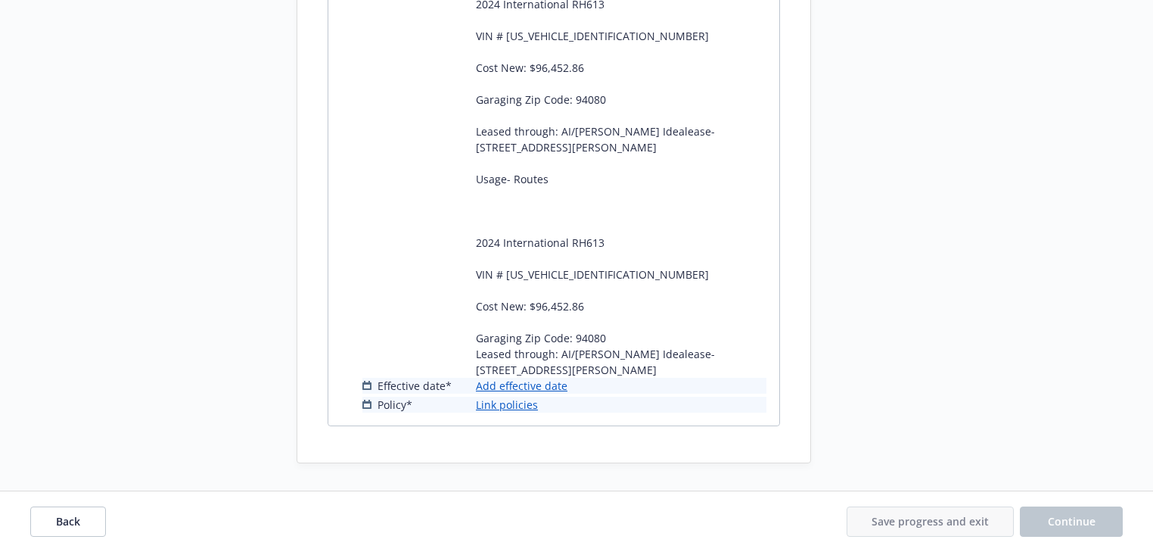
click at [559, 389] on link "Add effective date" at bounding box center [522, 386] width 92 height 16
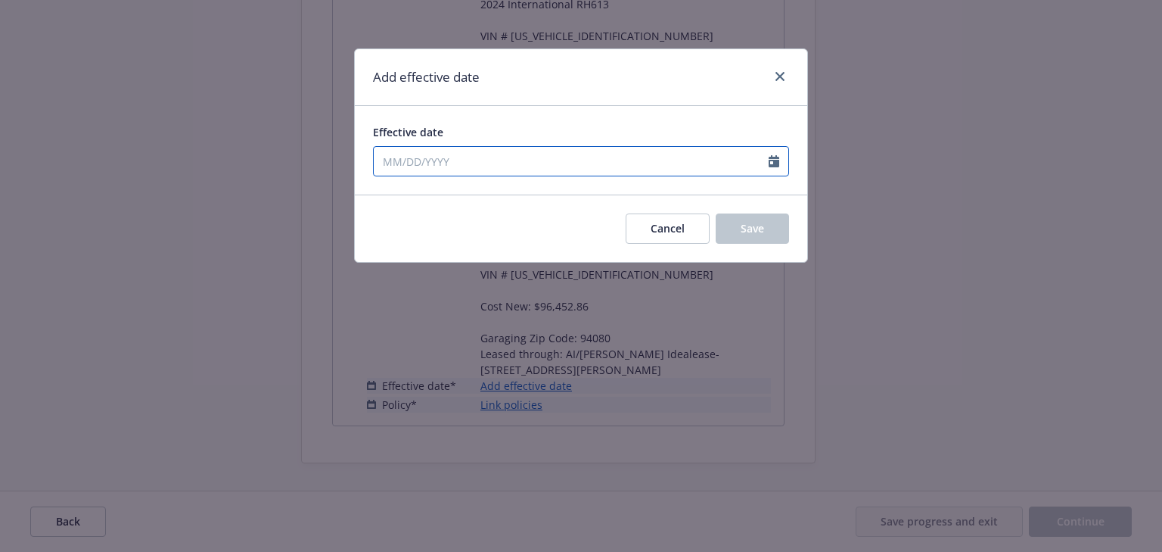
click at [496, 150] on input "Effective date" at bounding box center [571, 161] width 395 height 29
select select "9"
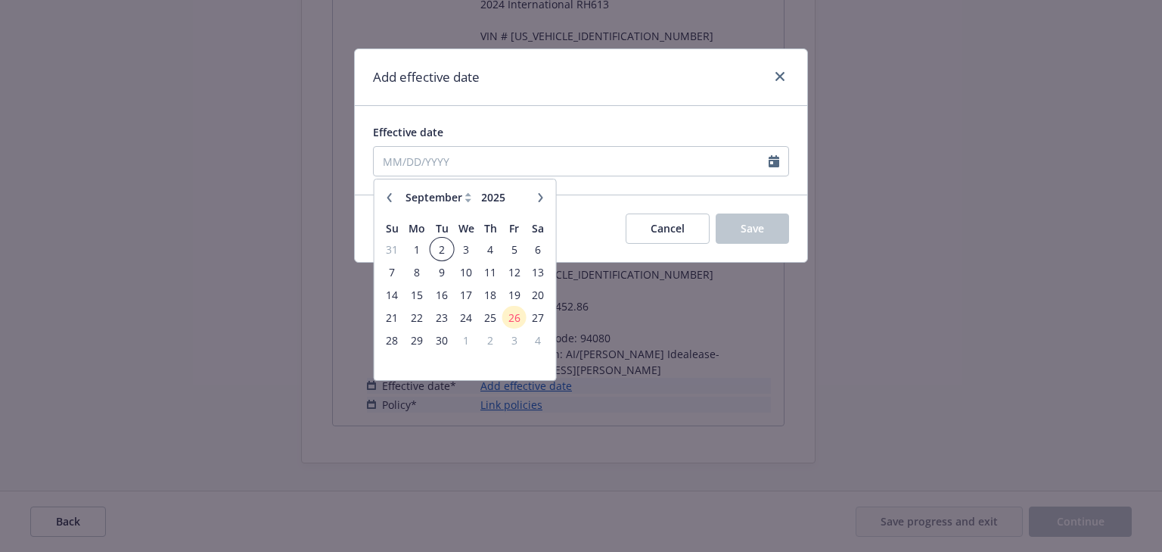
click at [445, 248] on span "2" at bounding box center [441, 249] width 20 height 19
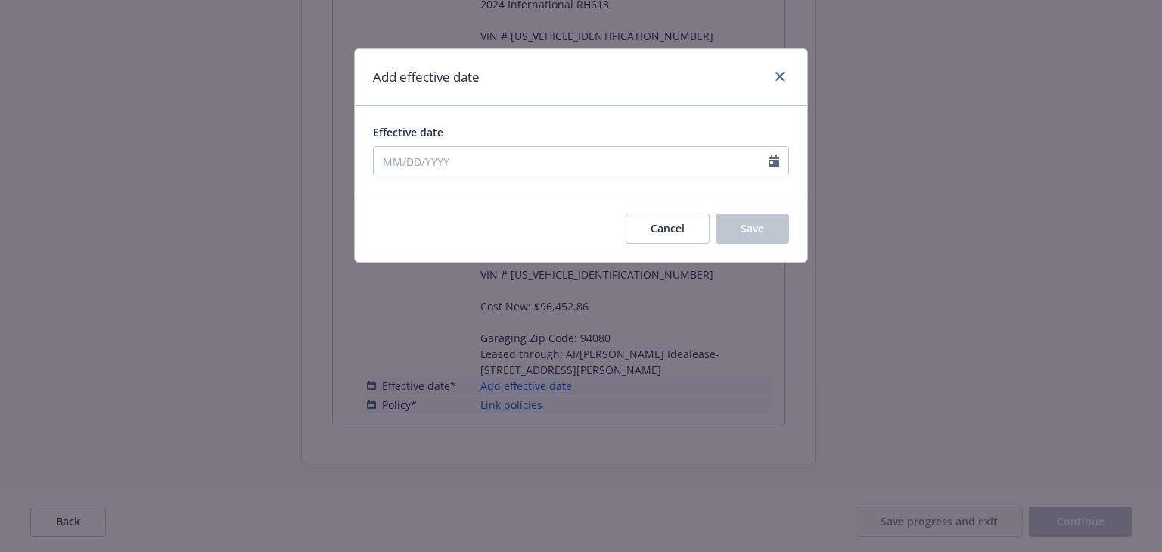
type input "[DATE]"
click at [739, 219] on button "Save" at bounding box center [752, 228] width 73 height 30
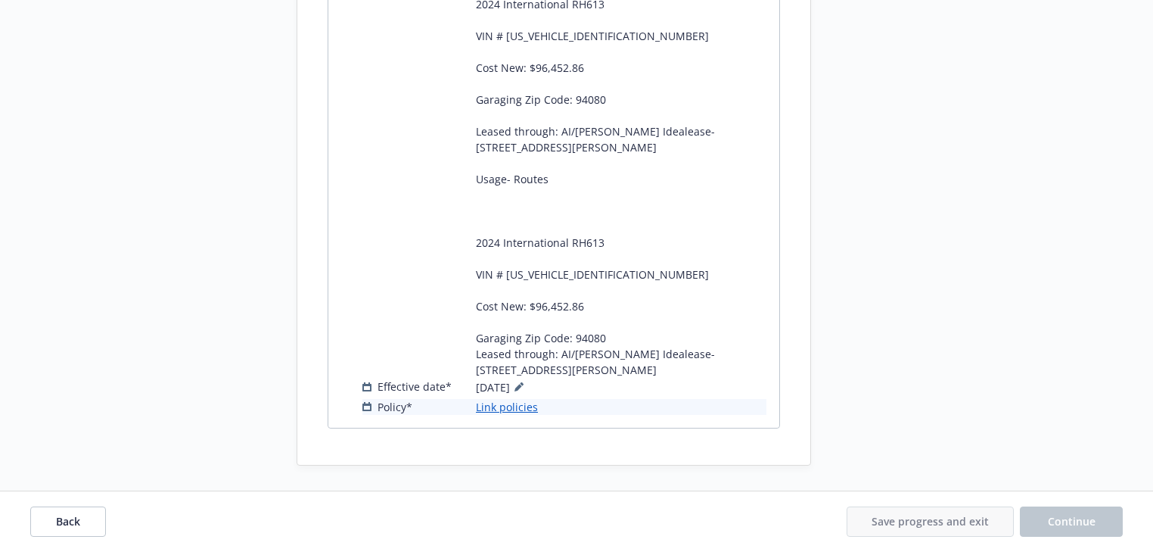
click at [500, 409] on link "Link policies" at bounding box center [507, 407] width 62 height 16
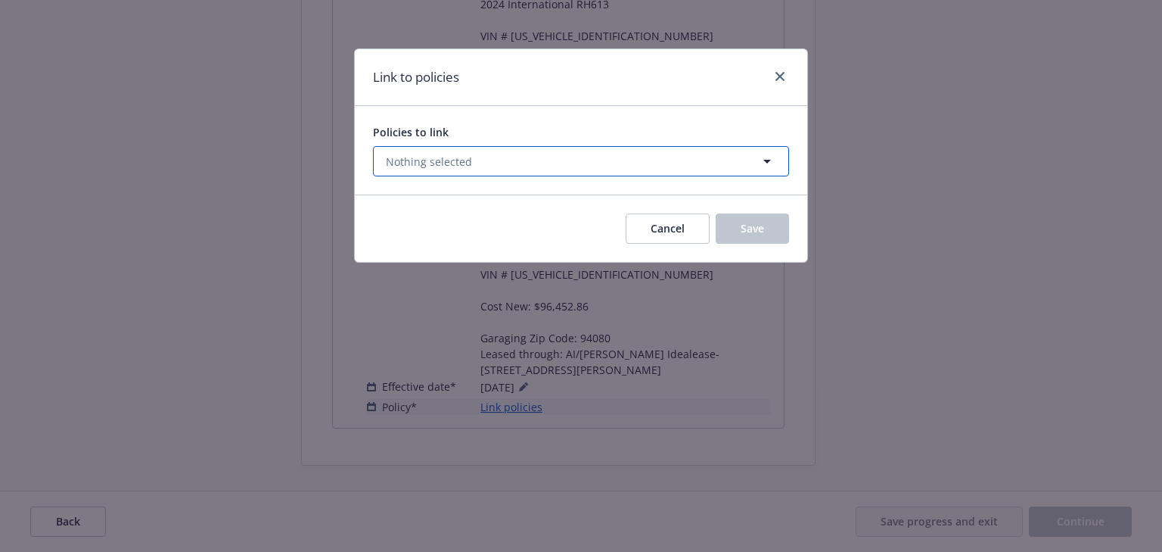
click at [493, 161] on button "Nothing selected" at bounding box center [581, 161] width 416 height 30
select select "ACTIVE"
type input "3933"
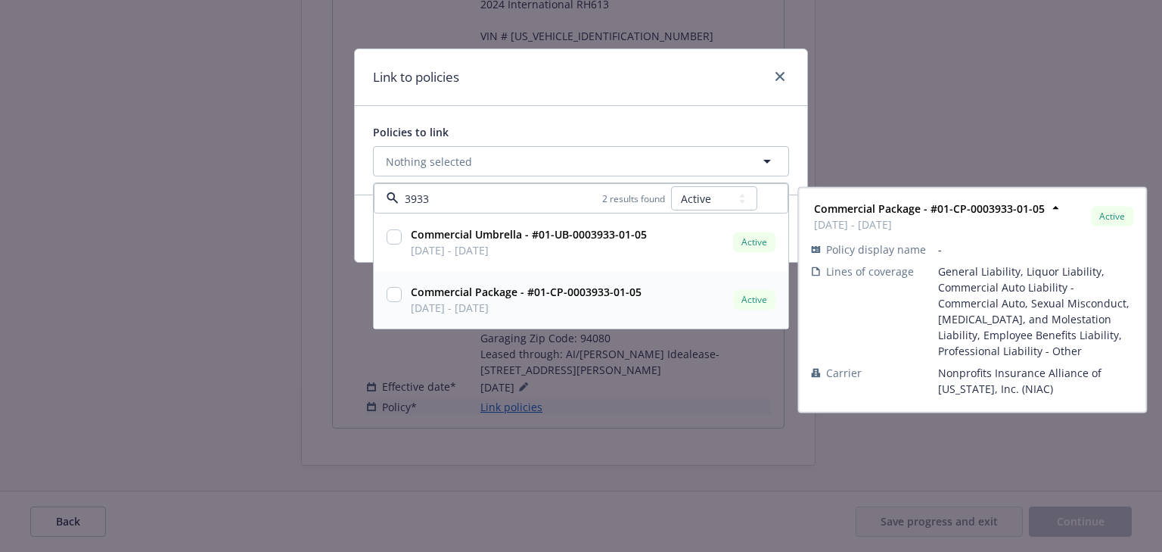
click at [395, 297] on input "checkbox" at bounding box center [394, 294] width 15 height 15
checkbox input "true"
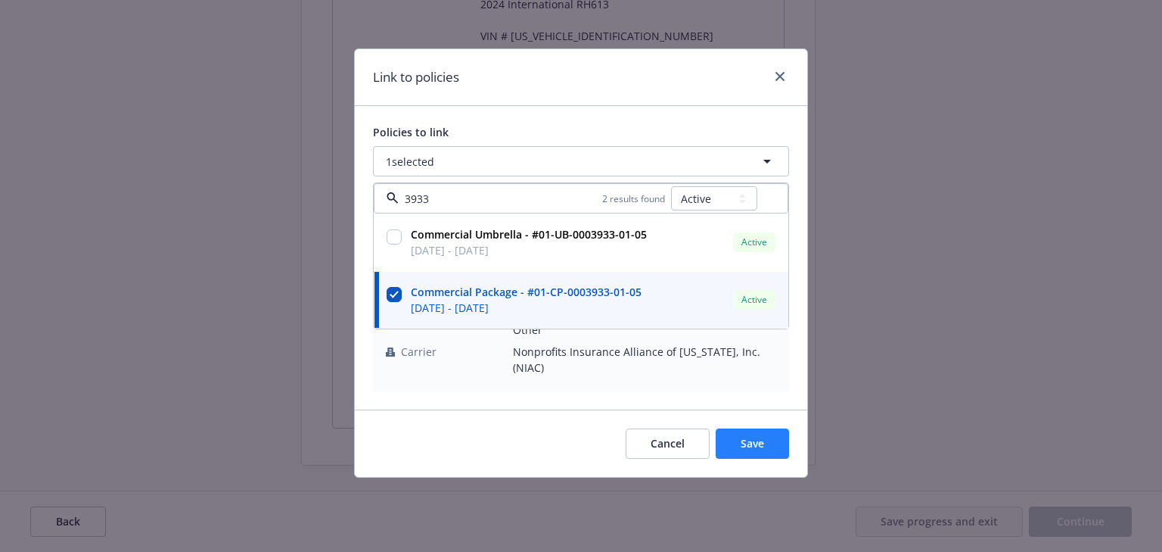
type input "3933"
click at [750, 436] on span "Save" at bounding box center [752, 443] width 23 height 14
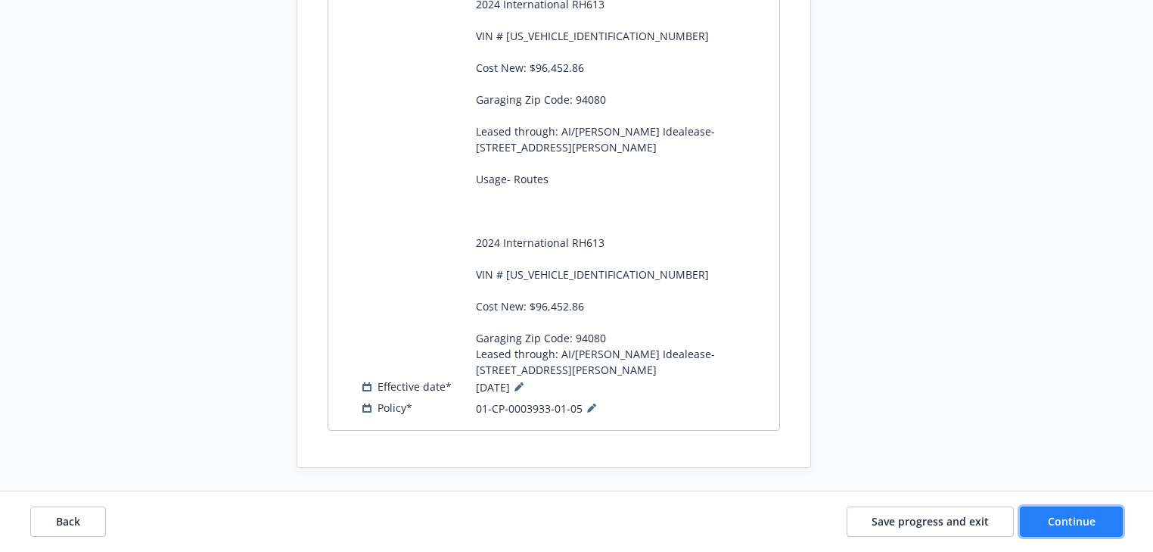
click at [1084, 527] on span "Continue" at bounding box center [1072, 521] width 48 height 14
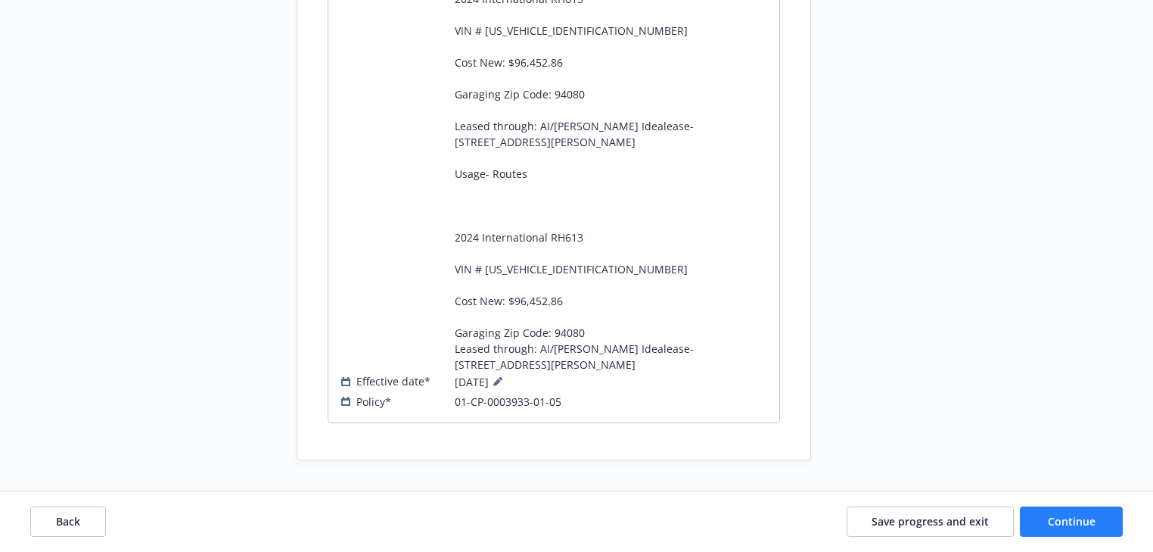
scroll to position [1551, 0]
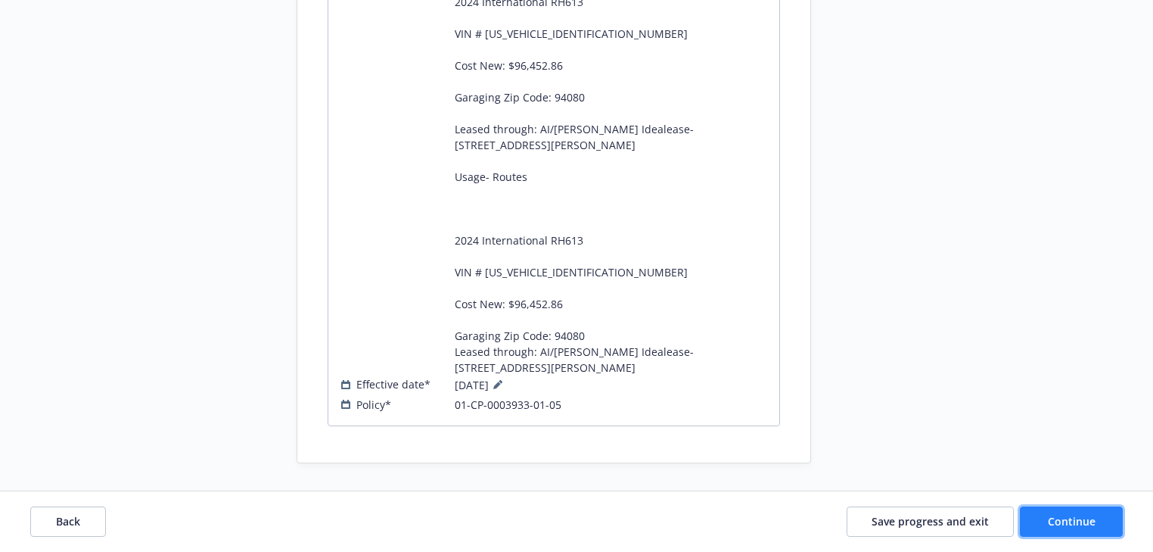
click at [1084, 527] on span "Continue" at bounding box center [1072, 521] width 48 height 14
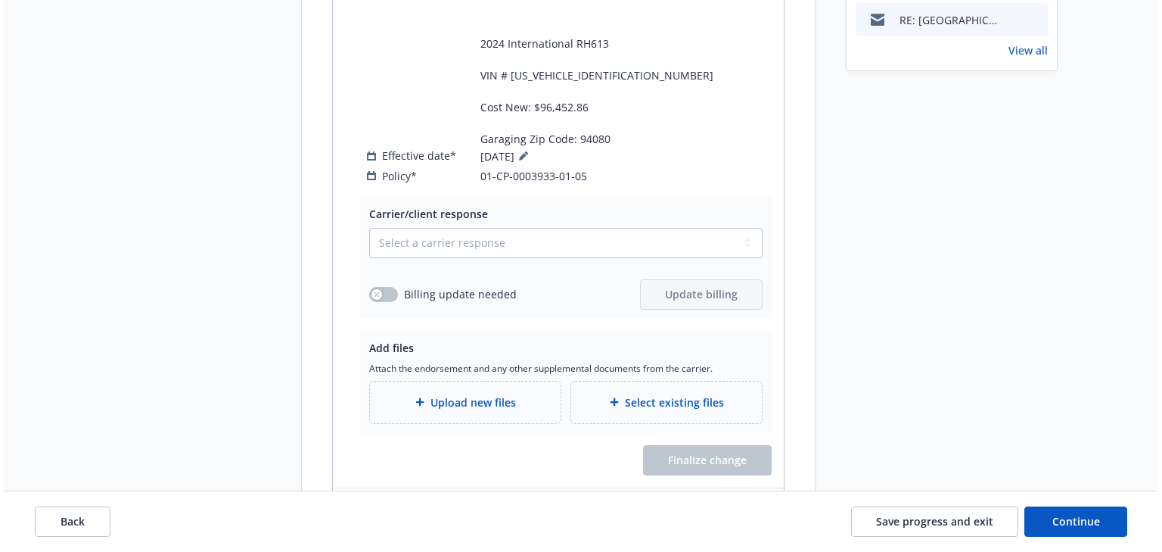
scroll to position [787, 0]
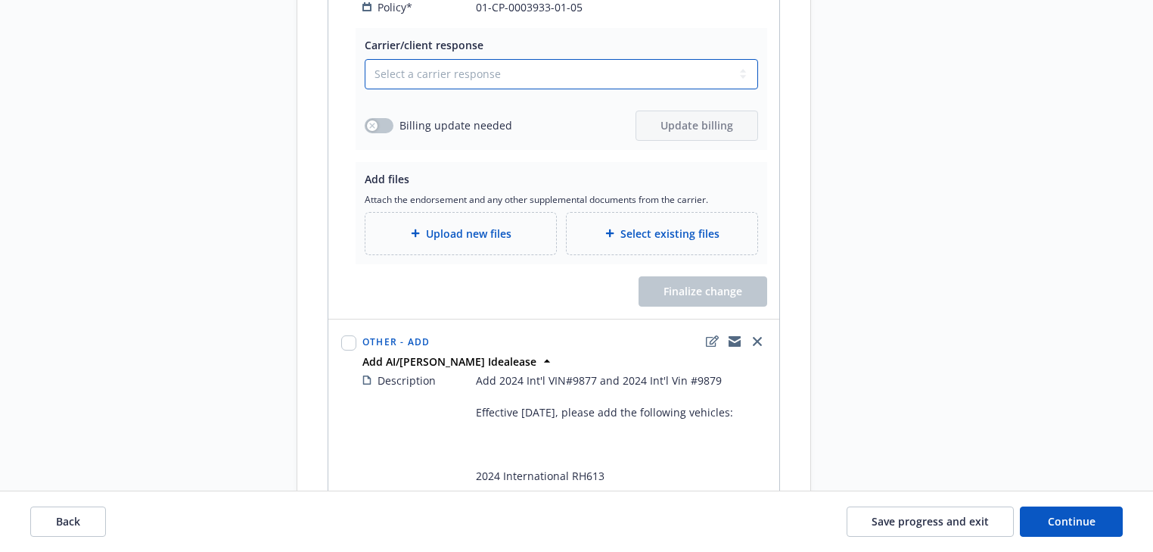
drag, startPoint x: 457, startPoint y: 58, endPoint x: 453, endPoint y: 70, distance: 12.7
click at [457, 59] on select "Select a carrier response Accepted Accepted with revision No endorsement needed…" at bounding box center [561, 74] width 393 height 30
select select "ACCEPTED"
click at [365, 59] on select "Select a carrier response Accepted Accepted with revision No endorsement needed…" at bounding box center [561, 74] width 393 height 30
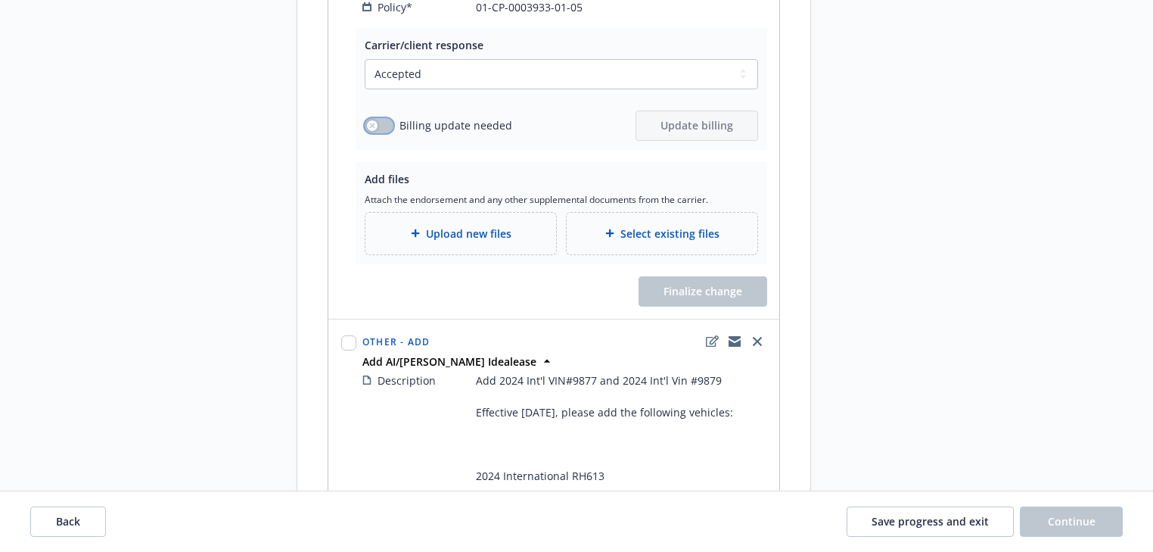
click at [386, 118] on button "button" at bounding box center [379, 125] width 29 height 15
click at [682, 118] on span "Update billing" at bounding box center [697, 125] width 73 height 14
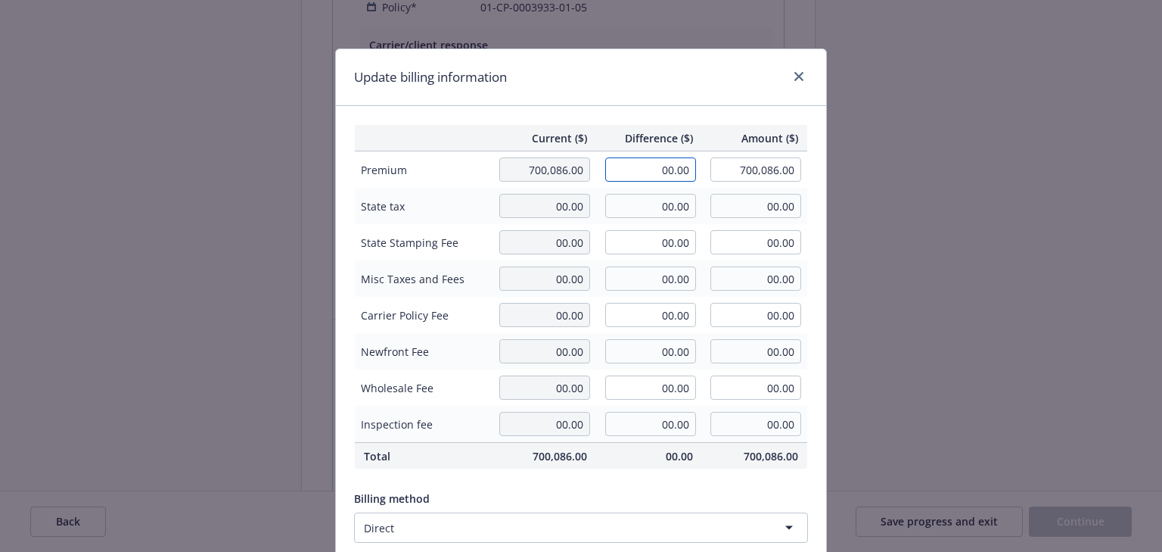
drag, startPoint x: 646, startPoint y: 166, endPoint x: 729, endPoint y: 165, distance: 83.2
click at [729, 165] on tr "Premium 700,086.00 00.00 700,086.00" at bounding box center [581, 169] width 453 height 37
type input "12,766.00"
type input "712,852.00"
type input "1914.9"
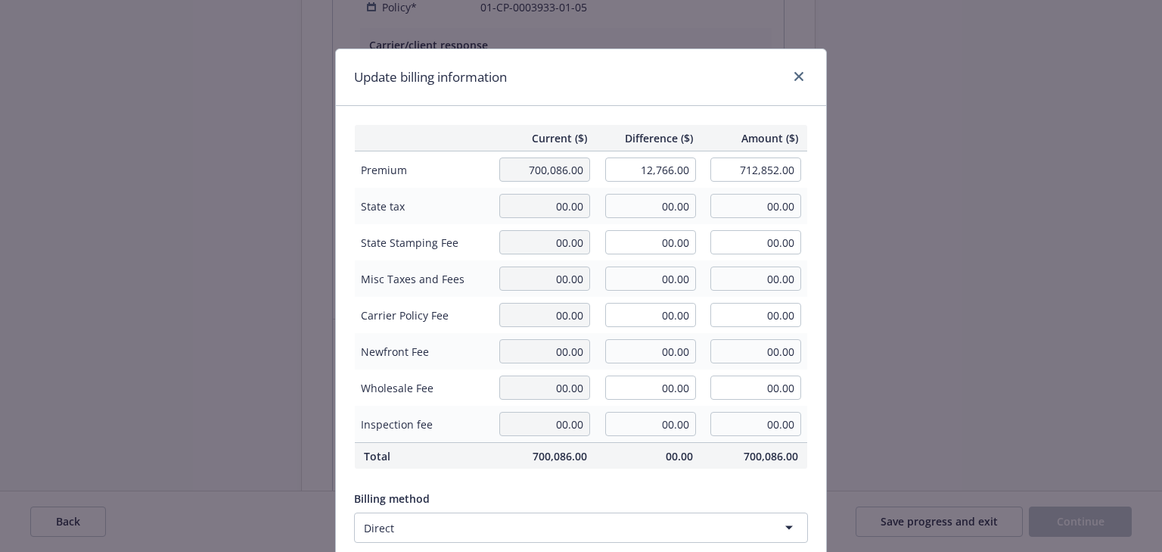
click at [735, 51] on div "Update billing information" at bounding box center [581, 77] width 490 height 57
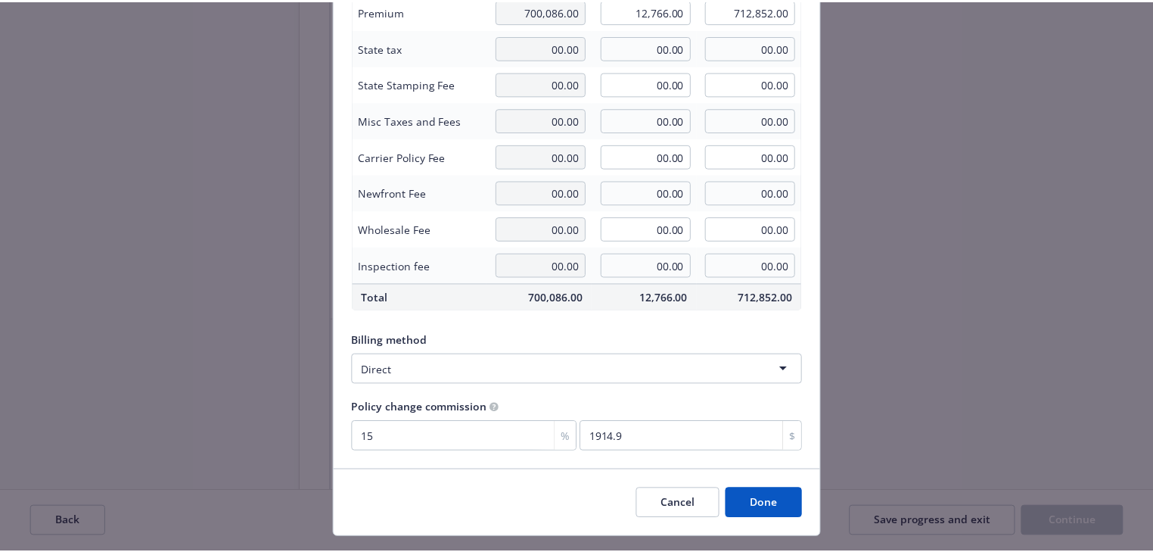
scroll to position [192, 0]
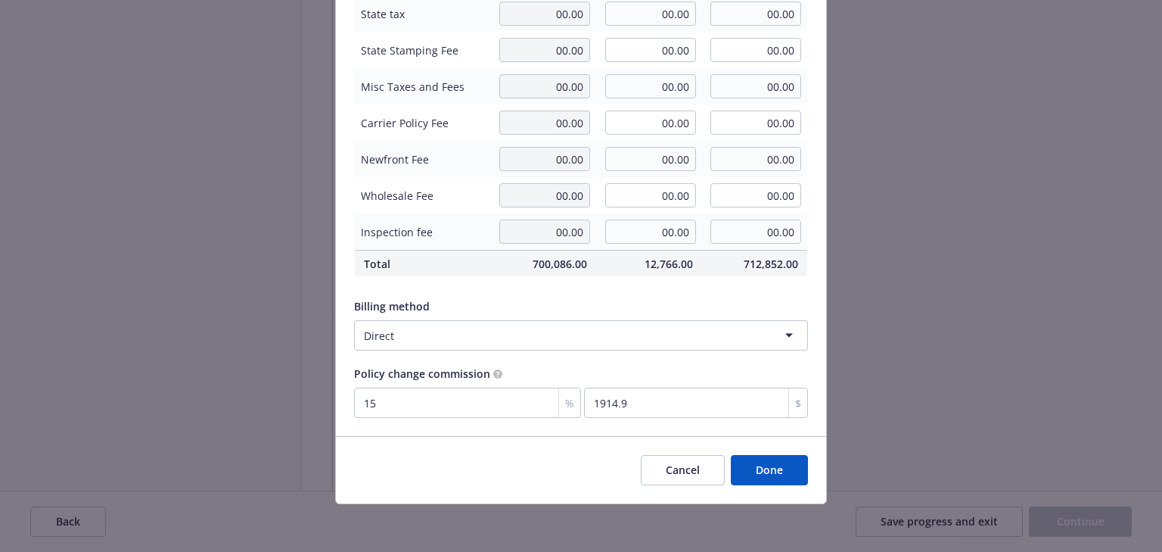
click at [767, 487] on div "Cancel Done" at bounding box center [581, 469] width 490 height 67
click at [767, 478] on button "Done" at bounding box center [769, 470] width 77 height 30
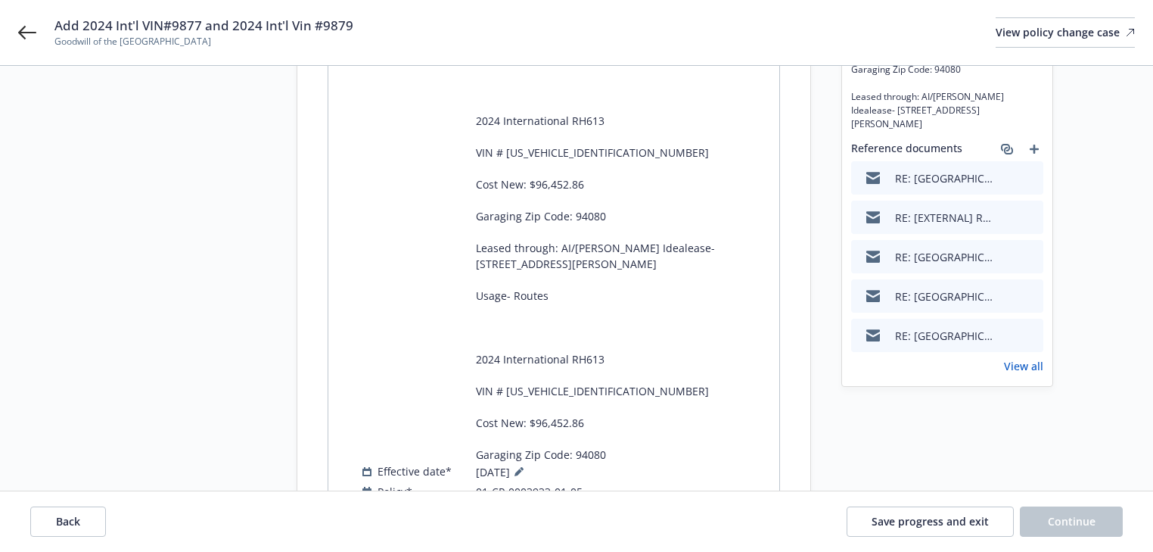
scroll to position [0, 0]
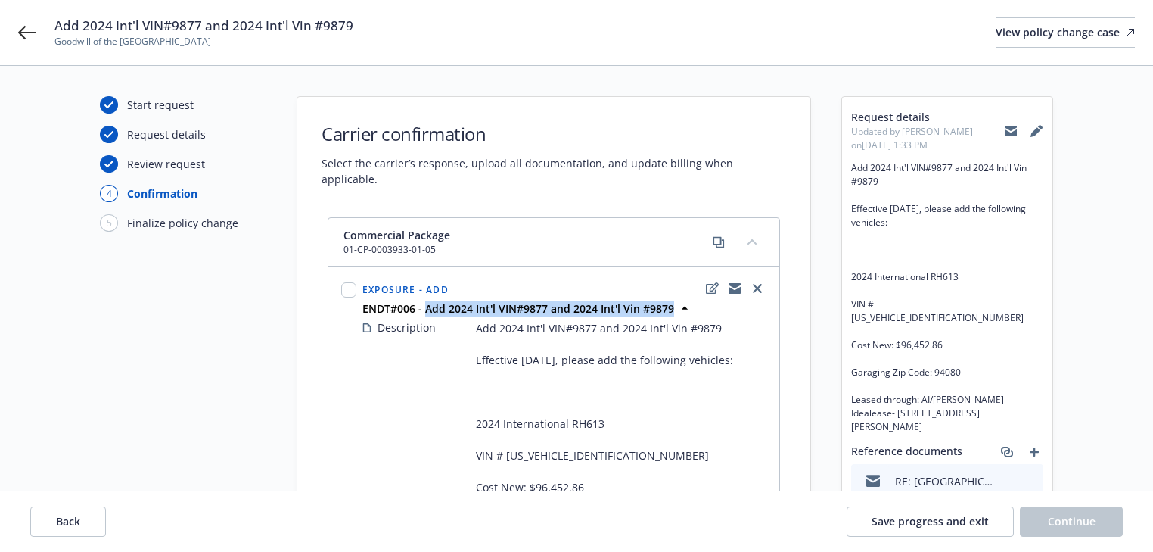
drag, startPoint x: 422, startPoint y: 291, endPoint x: 710, endPoint y: 286, distance: 287.6
click at [710, 300] on div "ENDT#006 - Add 2024 Int'l VIN#9877 and 2024 Int'l Vin #9879" at bounding box center [564, 308] width 410 height 16
copy strong "Add 2024 Int'l VIN#9877 and 2024 Int'l Vin #9879"
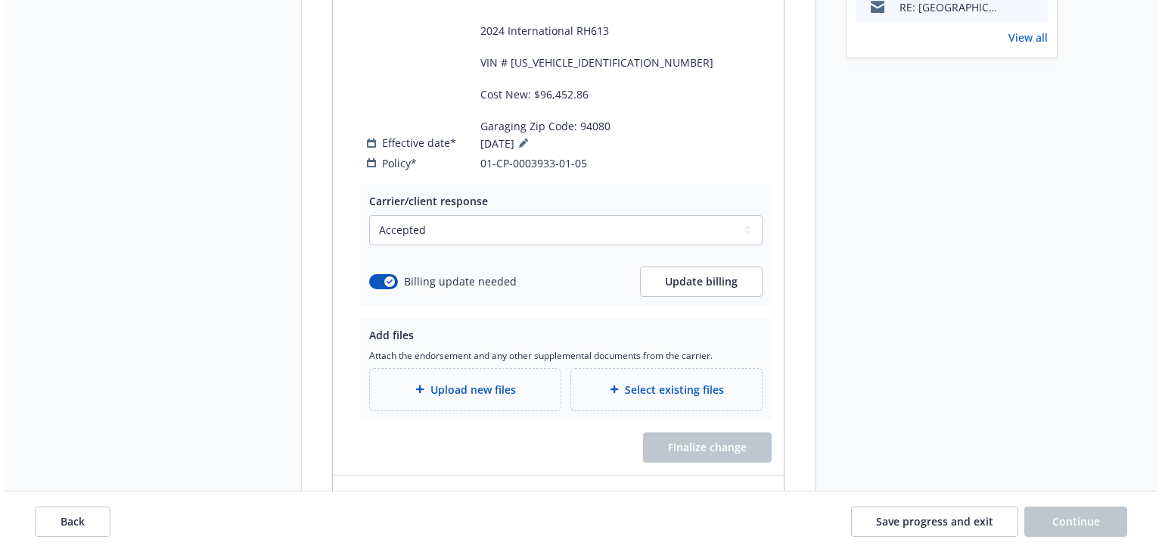
scroll to position [787, 0]
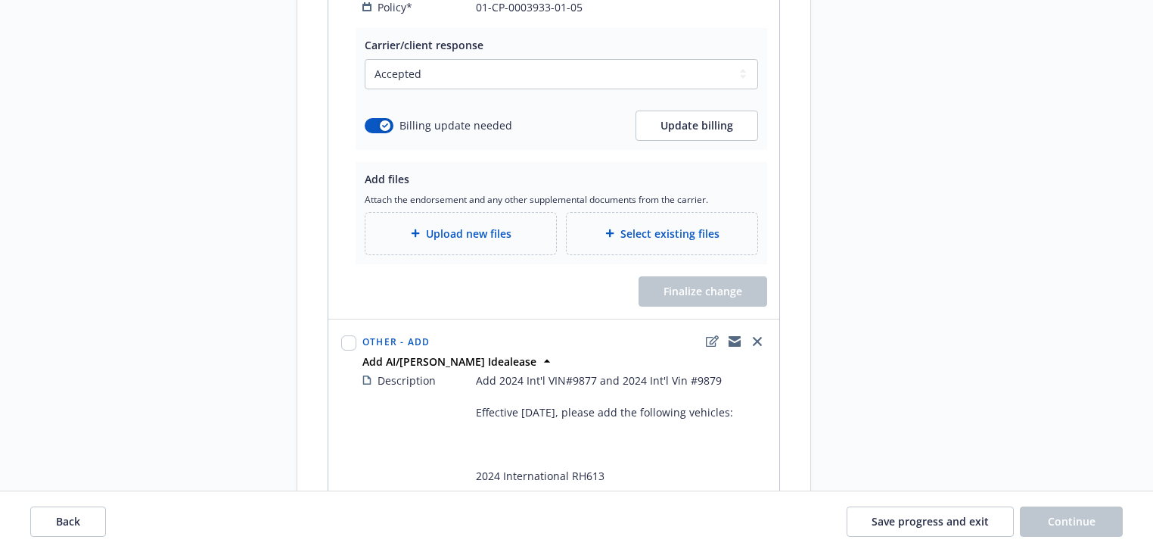
click at [438, 225] on span "Upload new files" at bounding box center [469, 233] width 86 height 16
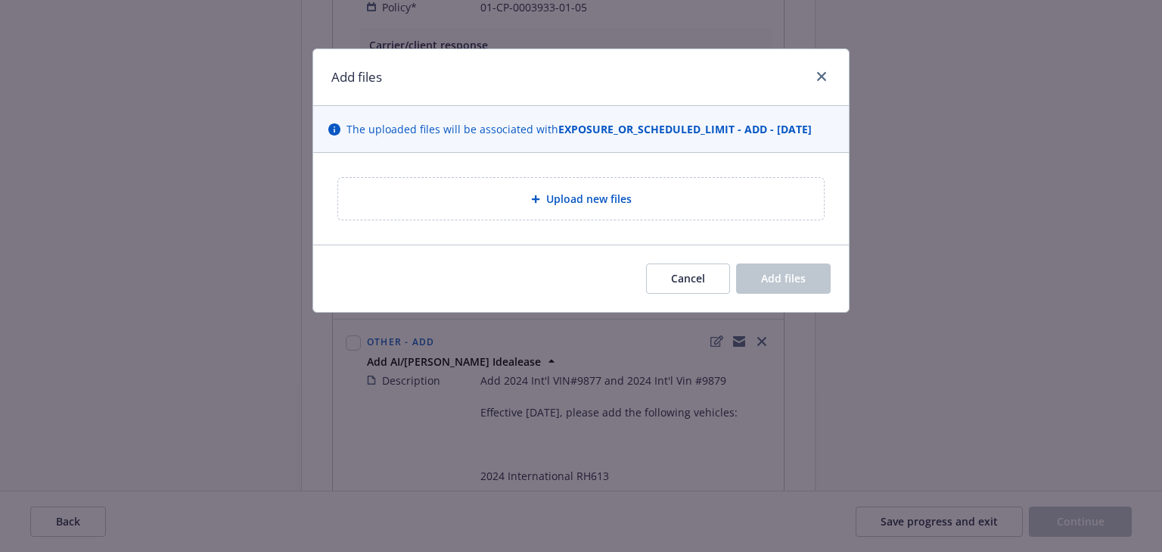
click at [605, 209] on div "Upload new files" at bounding box center [581, 199] width 486 height 42
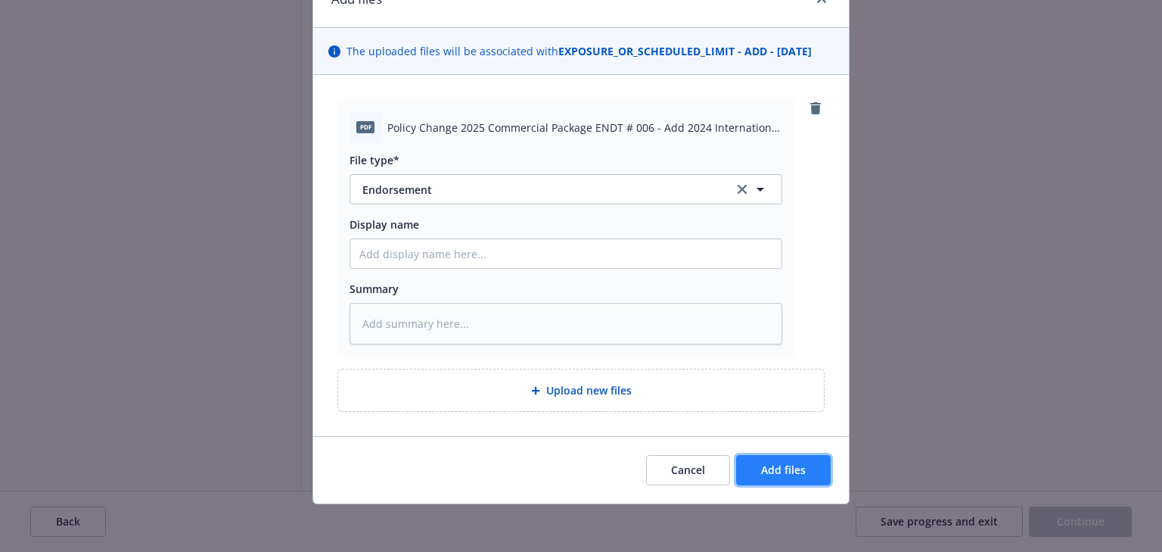
click at [813, 469] on button "Add files" at bounding box center [783, 470] width 95 height 30
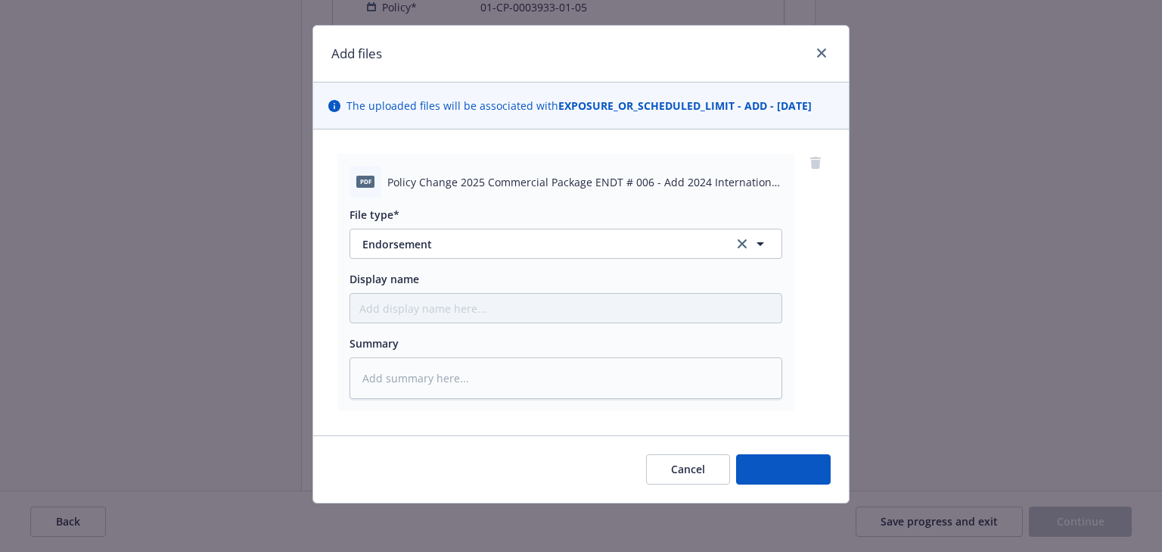
scroll to position [23, 0]
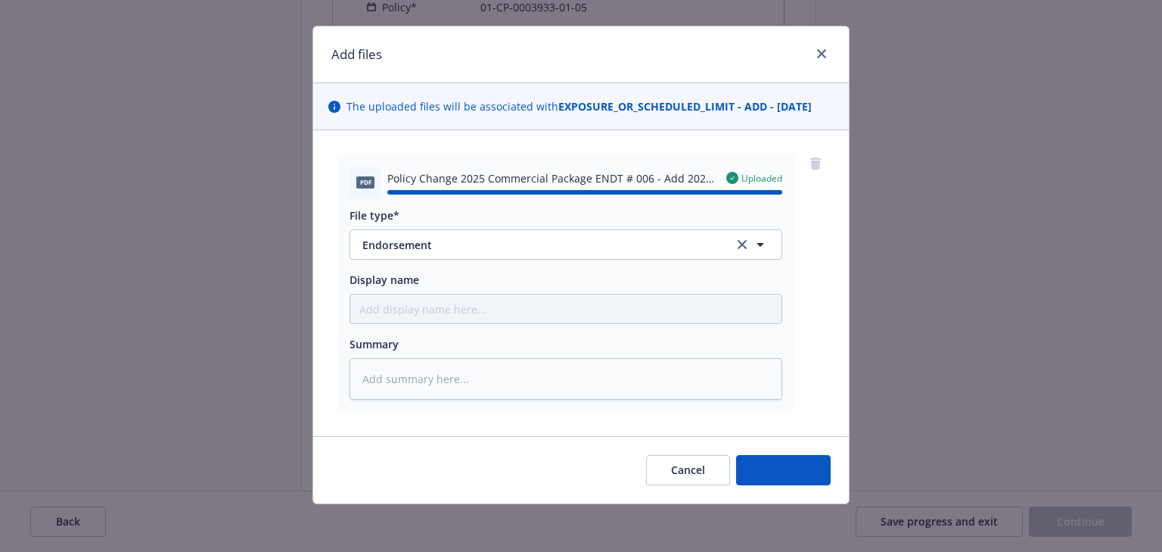
type textarea "x"
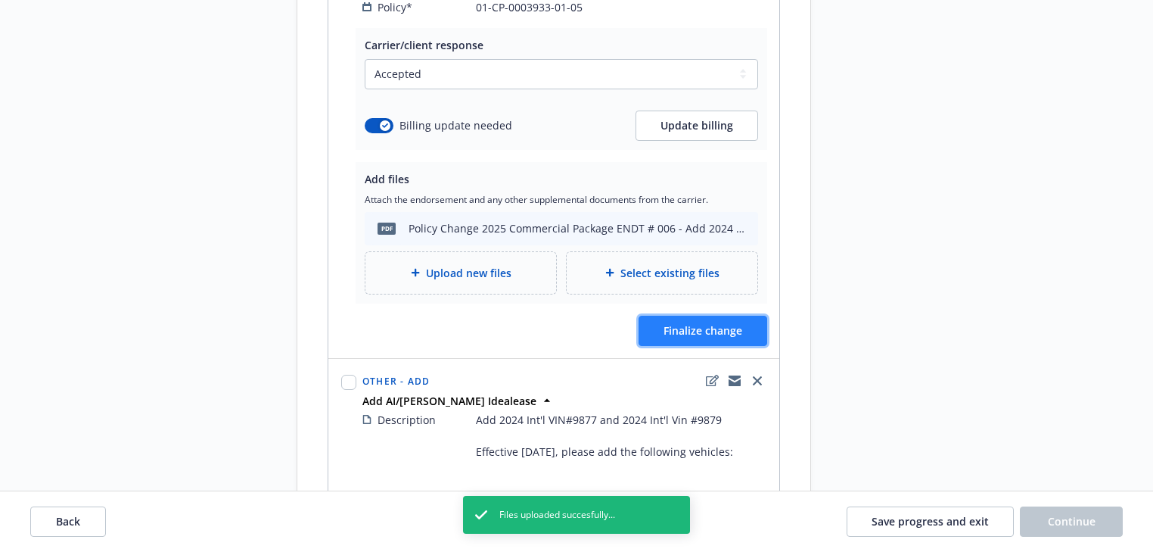
click at [723, 321] on button "Finalize change" at bounding box center [703, 331] width 129 height 30
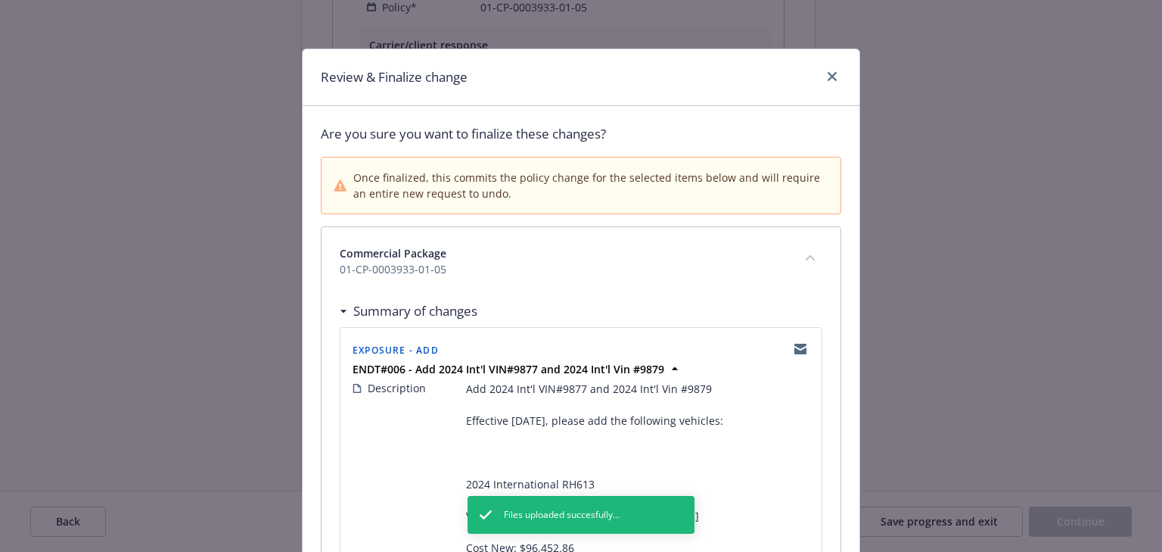
click at [695, 300] on div "Summary of changes" at bounding box center [581, 311] width 483 height 32
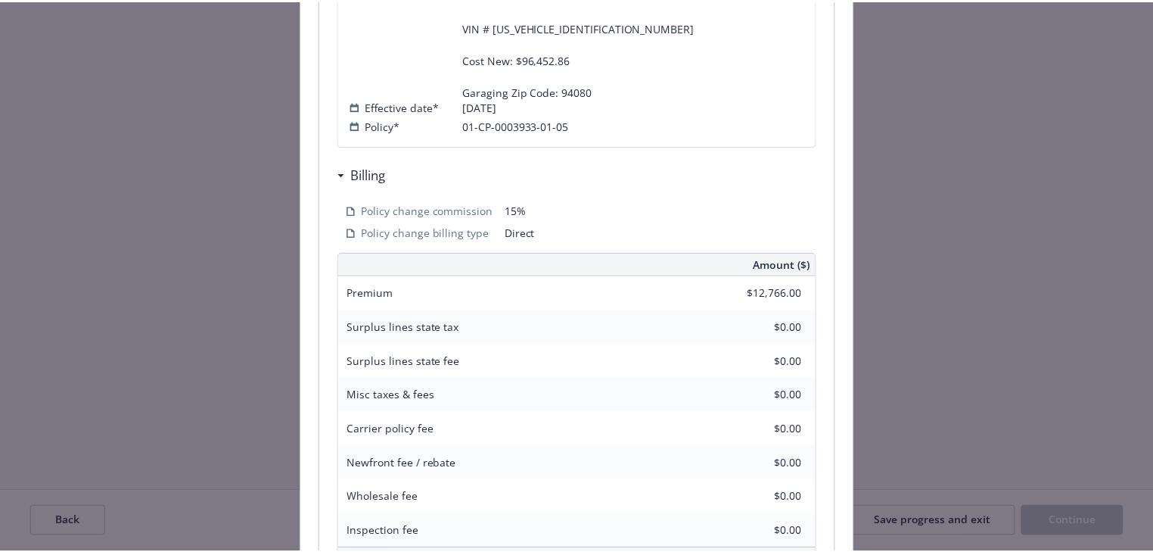
scroll to position [899, 0]
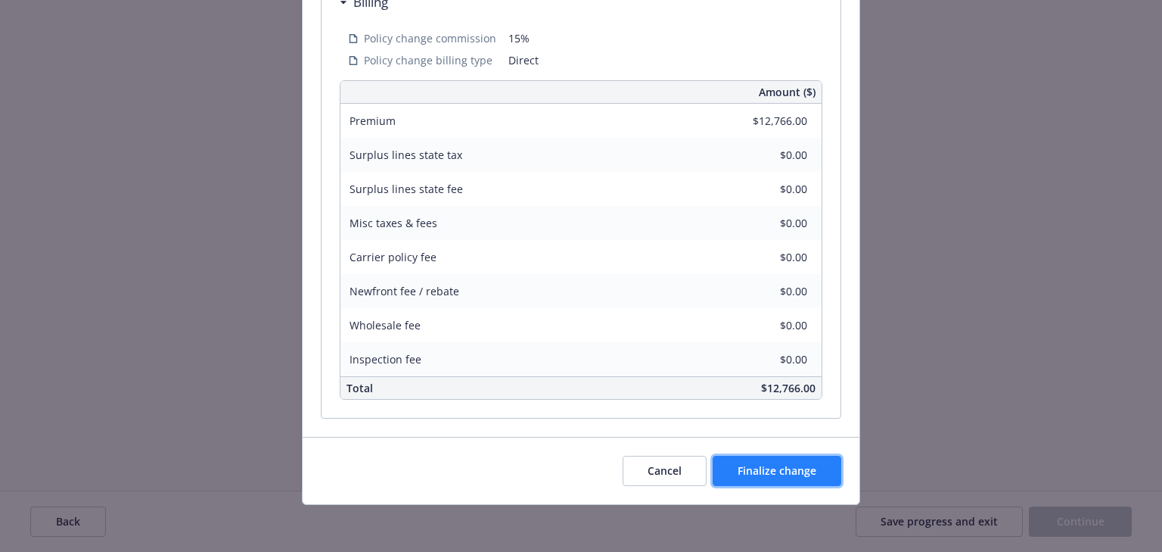
click at [760, 474] on span "Finalize change" at bounding box center [777, 470] width 79 height 14
select select "ACCEPTED"
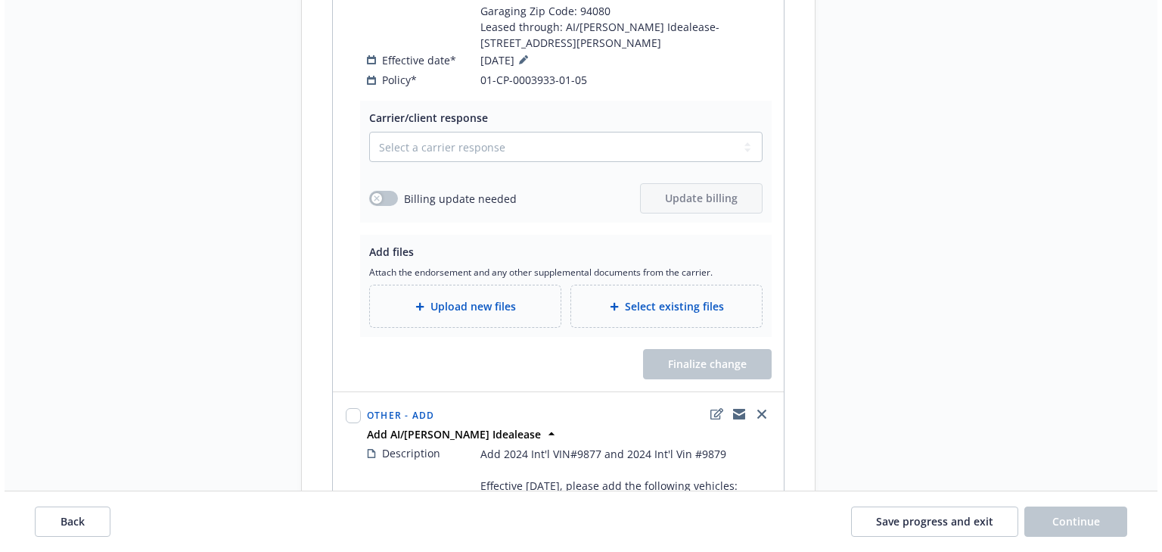
scroll to position [1634, 0]
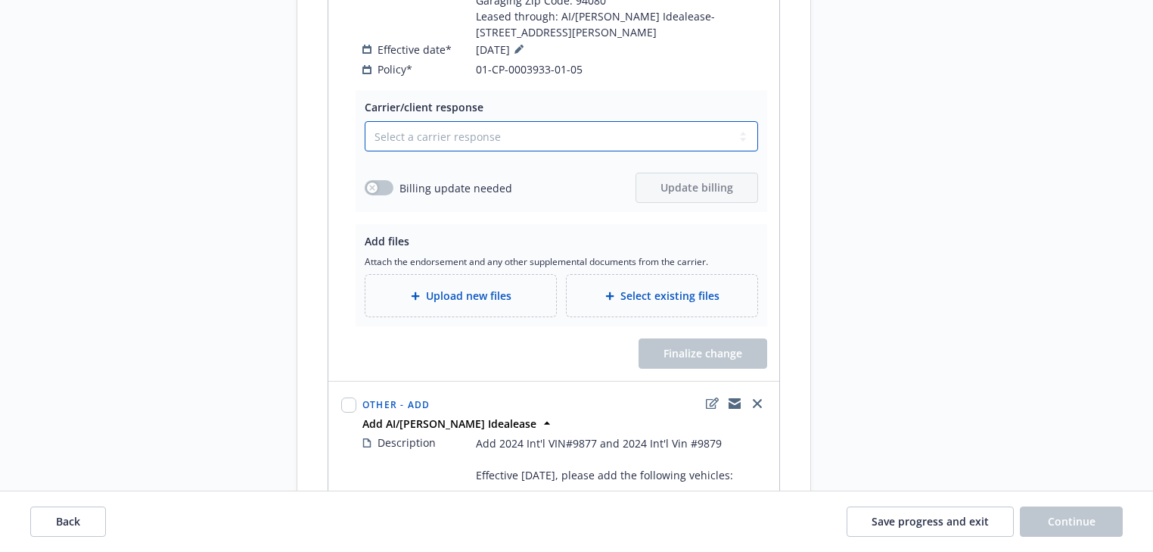
drag, startPoint x: 484, startPoint y: 119, endPoint x: 478, endPoint y: 132, distance: 14.9
click at [484, 121] on select "Select a carrier response Accepted Accepted with revision No endorsement needed…" at bounding box center [561, 136] width 393 height 30
select select "ACCEPTED"
click at [365, 121] on select "Select a carrier response Accepted Accepted with revision No endorsement needed…" at bounding box center [561, 136] width 393 height 30
click at [447, 288] on span "Upload new files" at bounding box center [469, 296] width 86 height 16
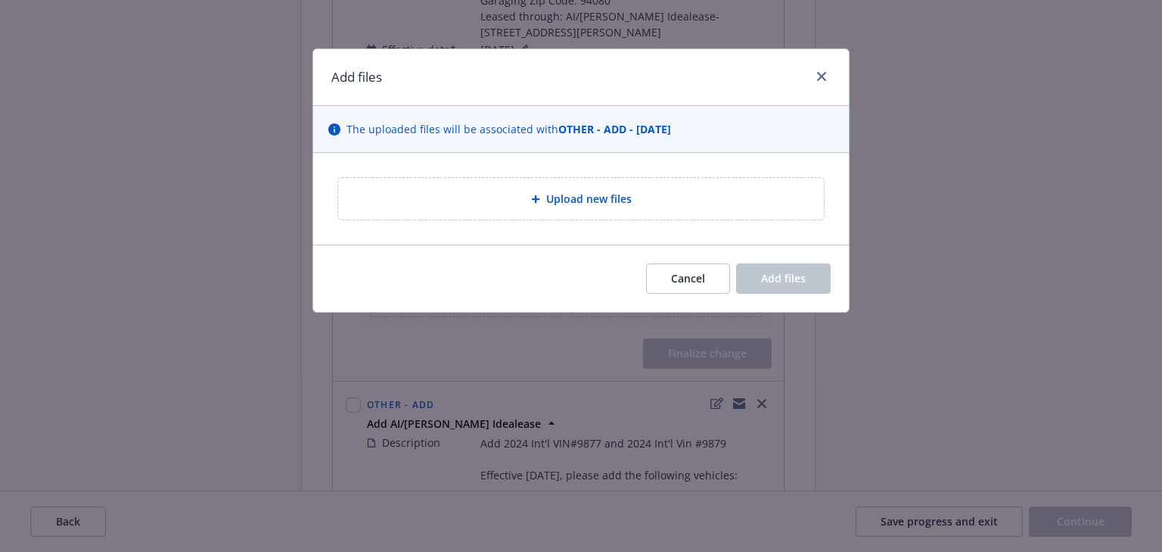
click at [666, 195] on div "Upload new files" at bounding box center [581, 198] width 462 height 17
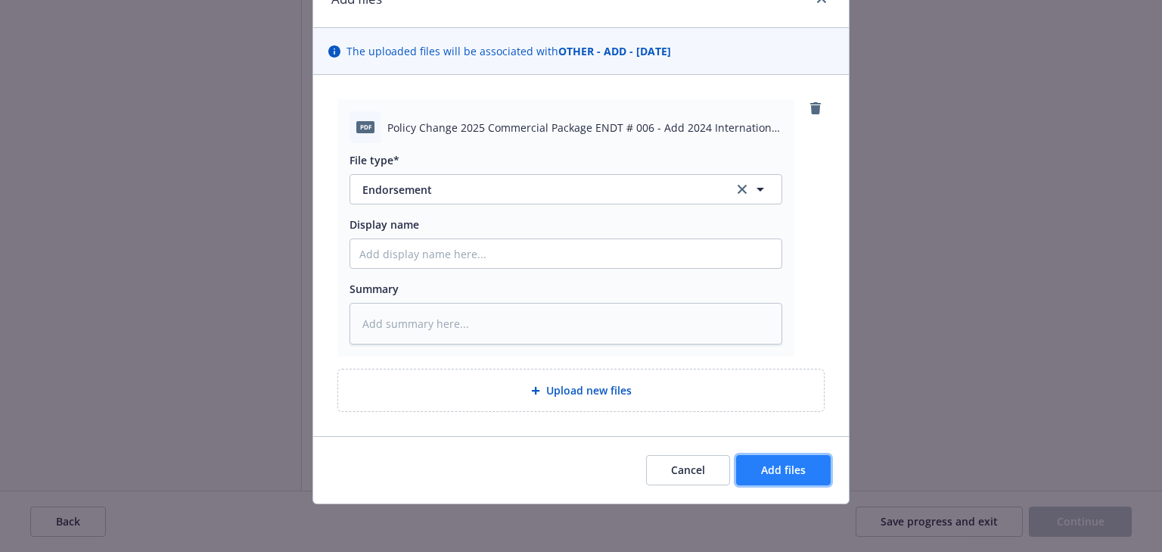
click at [781, 472] on span "Add files" at bounding box center [783, 469] width 45 height 14
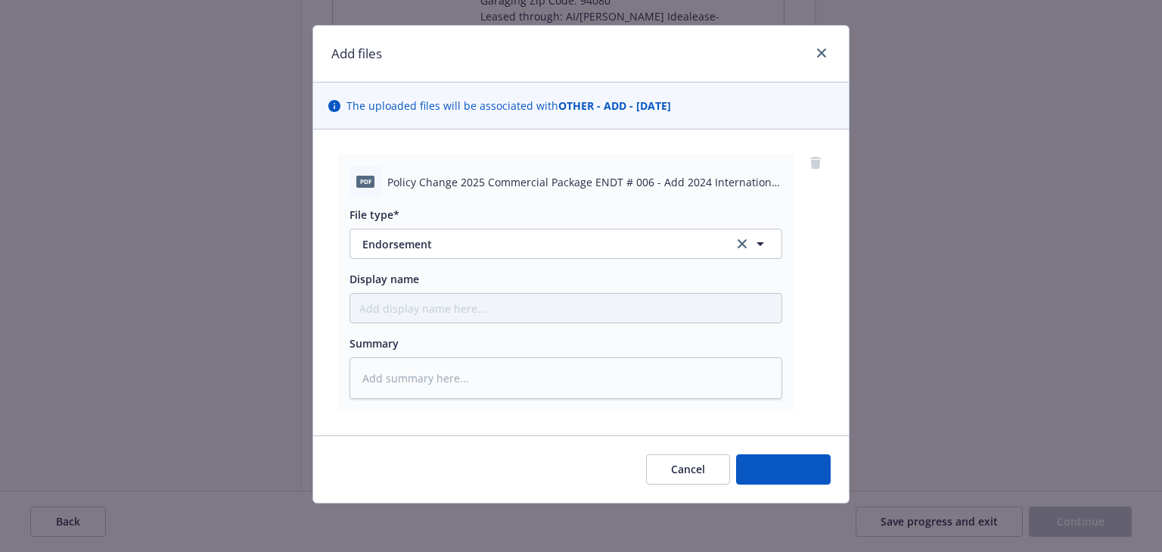
scroll to position [23, 0]
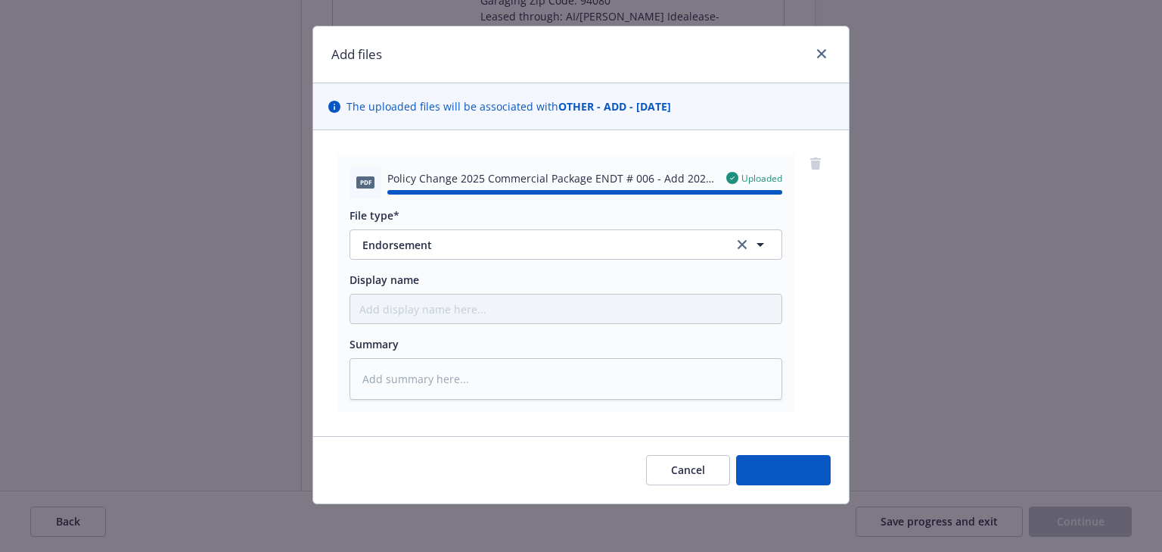
type textarea "x"
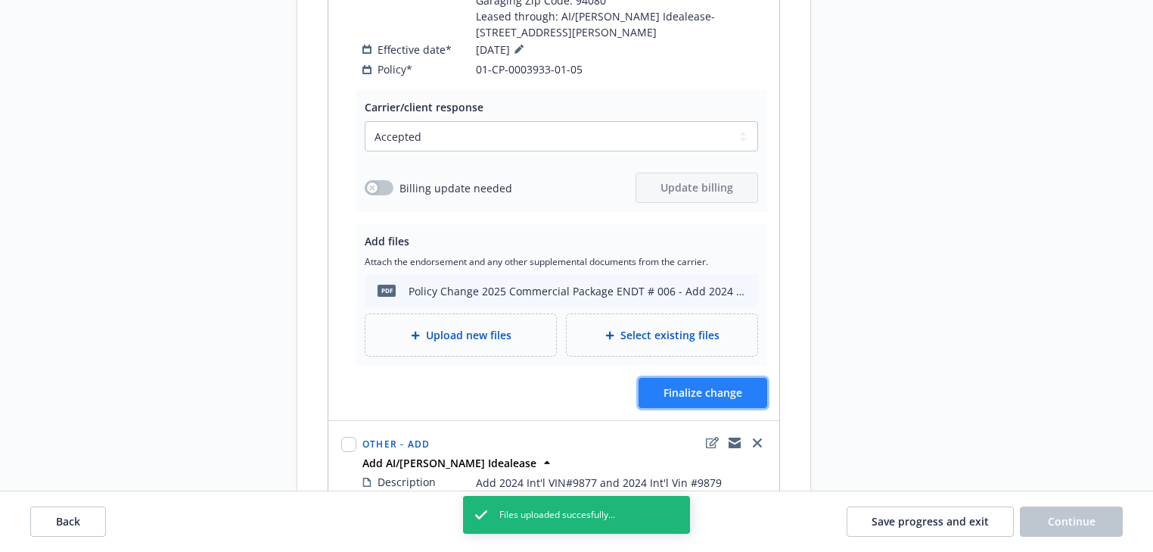
click at [723, 381] on button "Finalize change" at bounding box center [703, 393] width 129 height 30
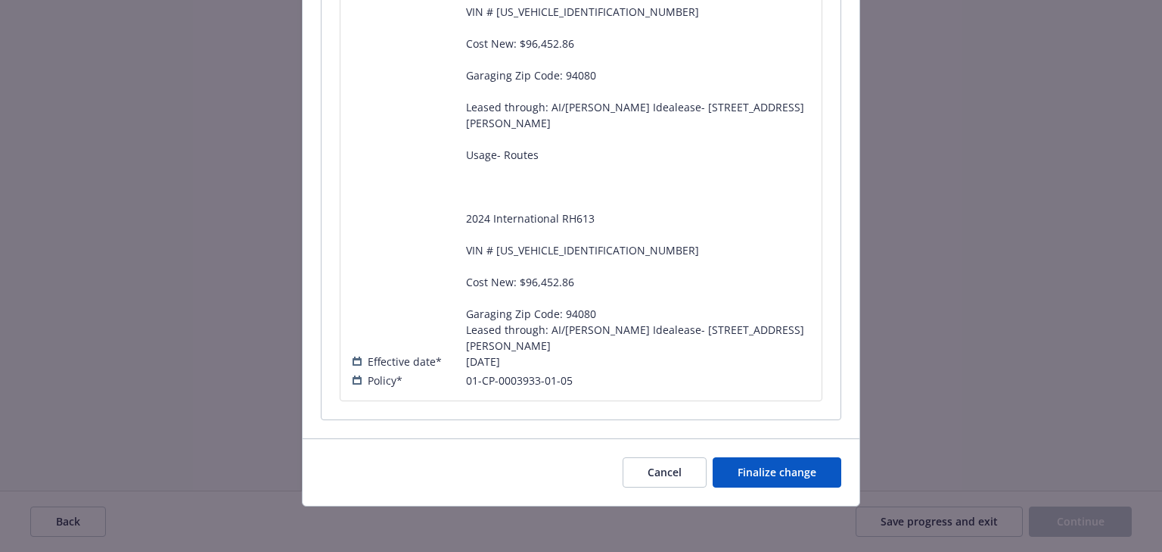
scroll to position [505, 0]
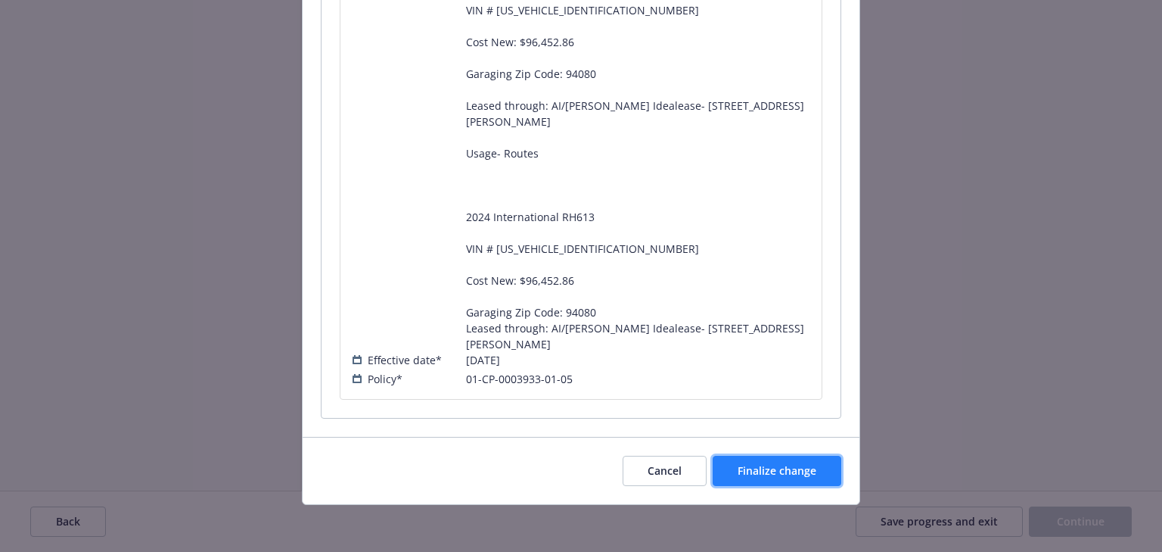
click at [787, 470] on span "Finalize change" at bounding box center [777, 470] width 79 height 14
select select "ACCEPTED"
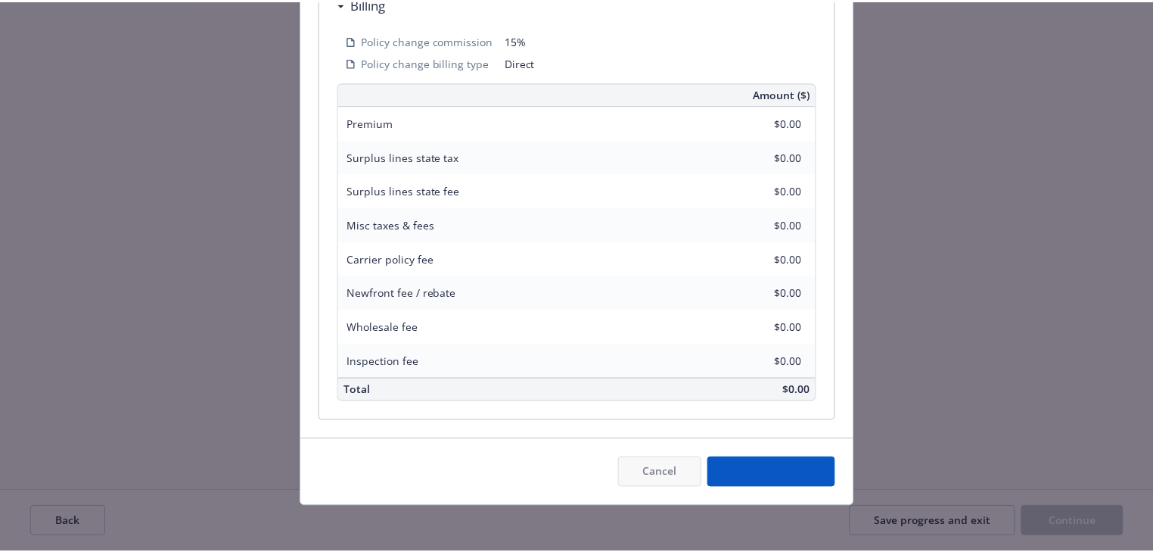
scroll to position [930, 0]
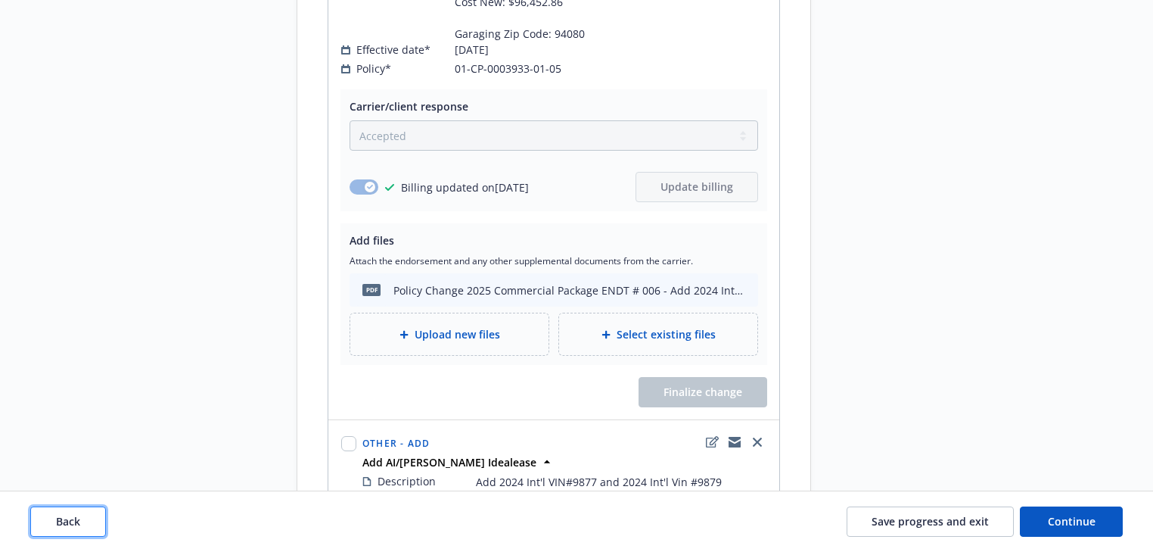
click at [90, 527] on button "Back" at bounding box center [68, 521] width 76 height 30
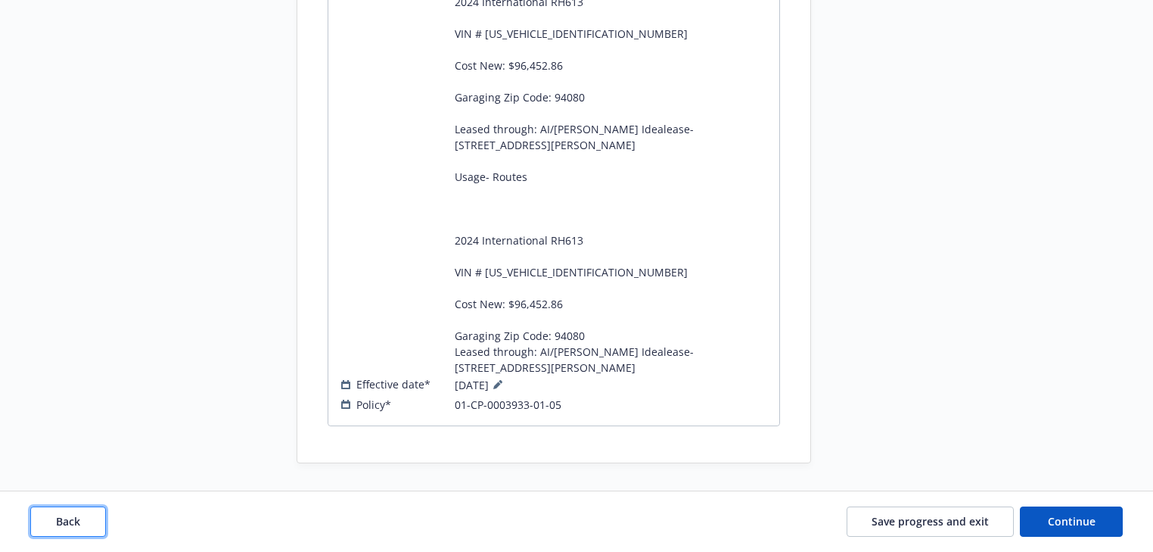
click at [90, 527] on button "Back" at bounding box center [68, 521] width 76 height 30
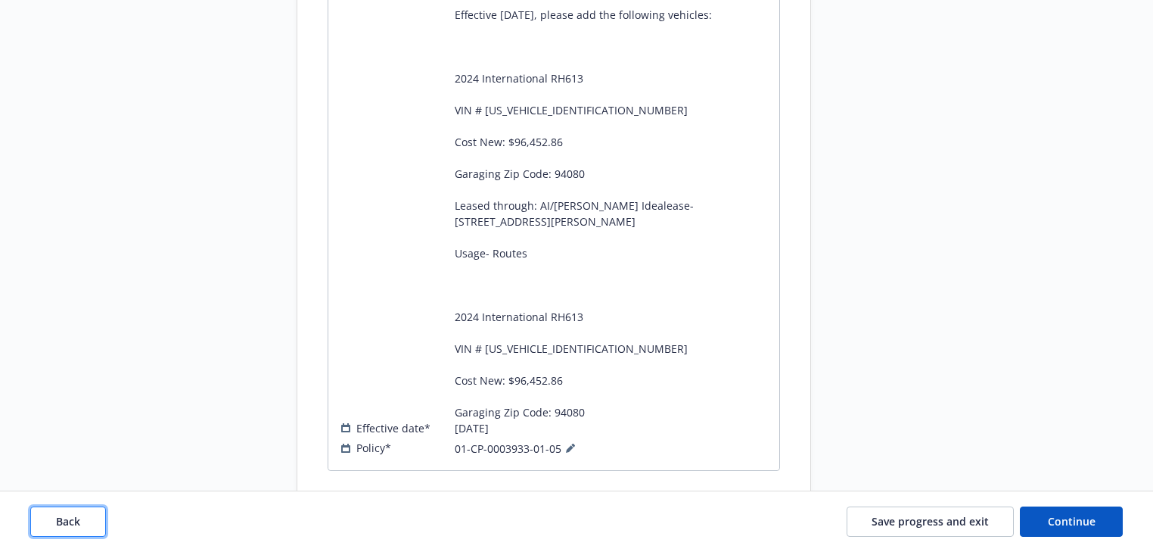
click at [90, 527] on button "Back" at bounding box center [68, 521] width 76 height 30
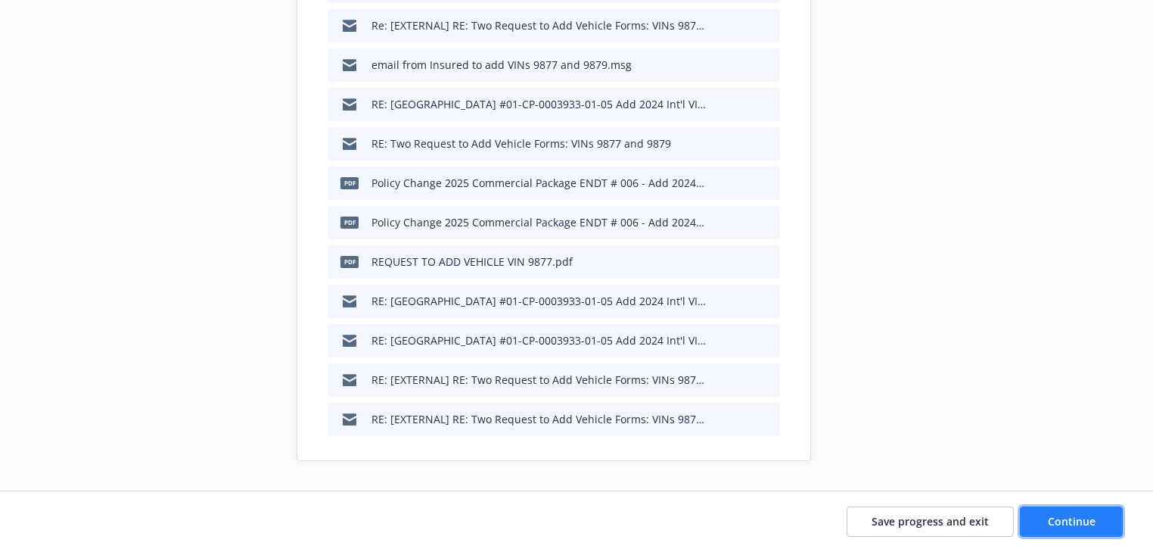
click at [1042, 527] on button "Continue" at bounding box center [1071, 521] width 103 height 30
type textarea "x"
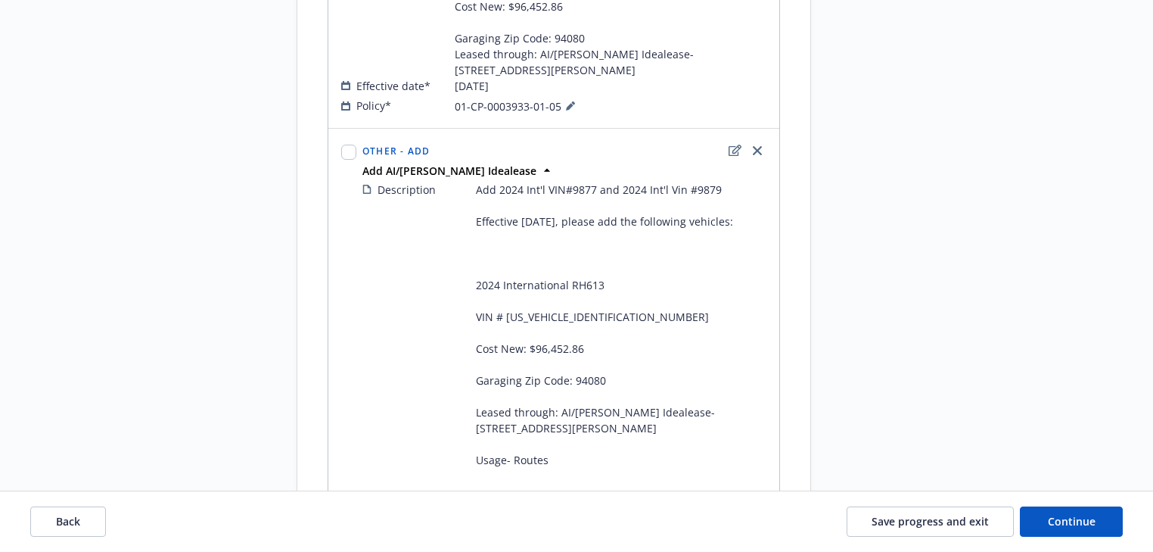
scroll to position [726, 0]
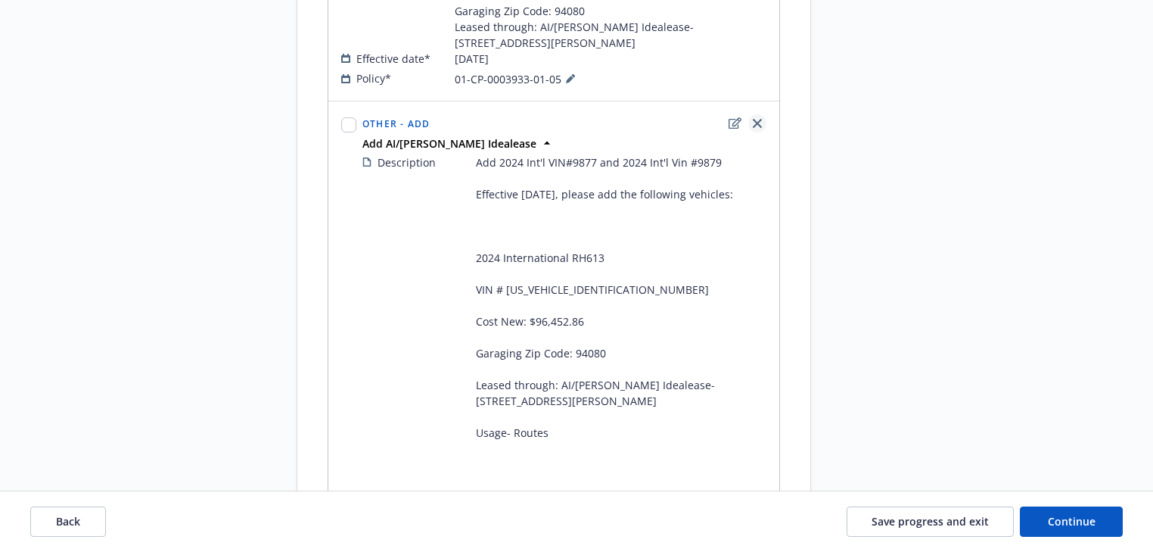
click at [755, 119] on icon "close" at bounding box center [757, 123] width 9 height 9
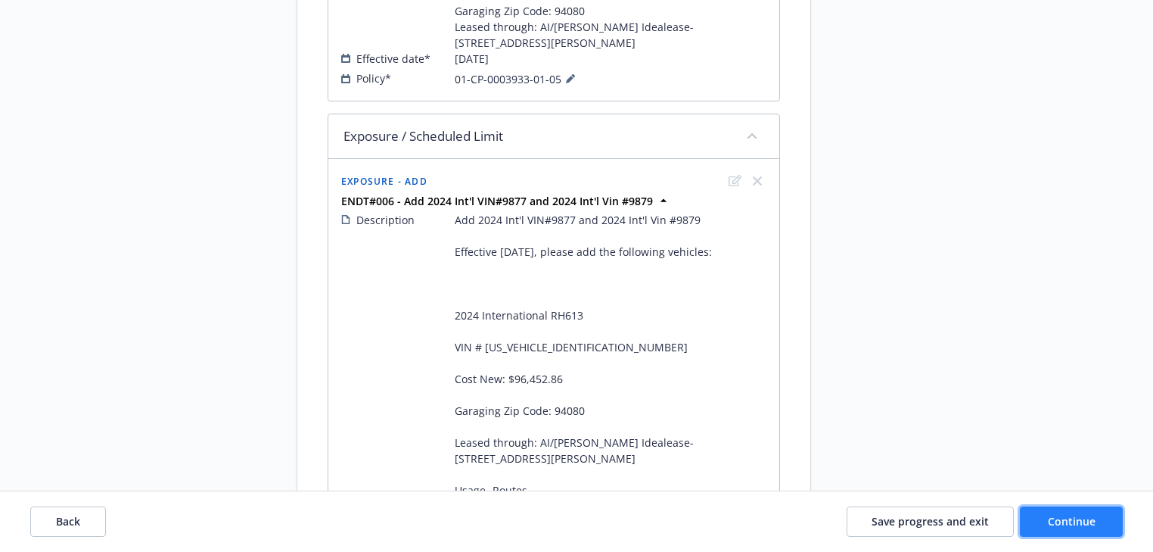
click at [1075, 514] on span "Continue" at bounding box center [1072, 521] width 48 height 14
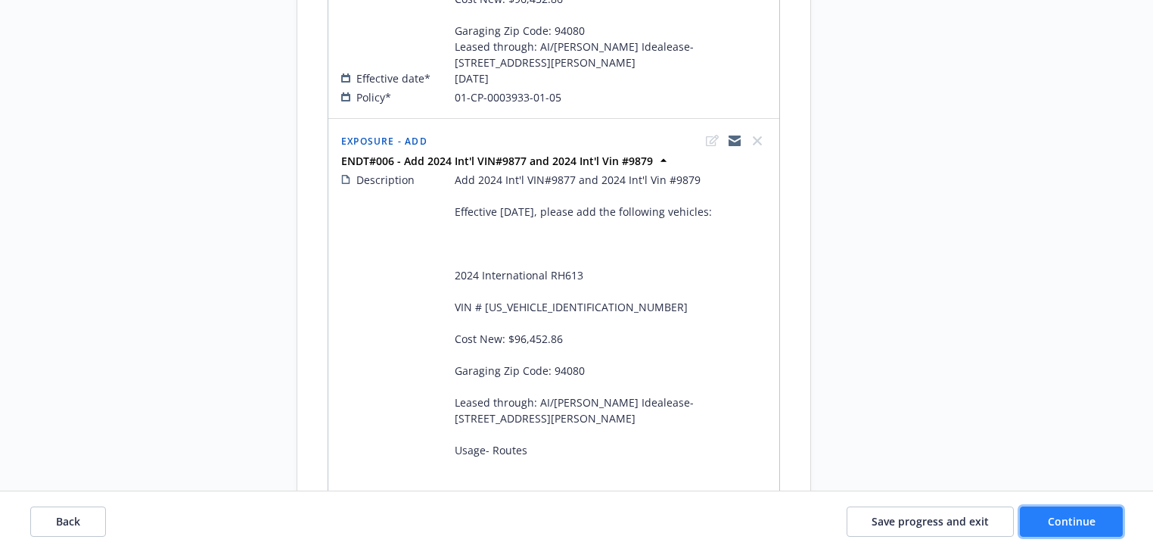
click at [1081, 524] on span "Continue" at bounding box center [1072, 521] width 48 height 14
select select "ACCEPTED"
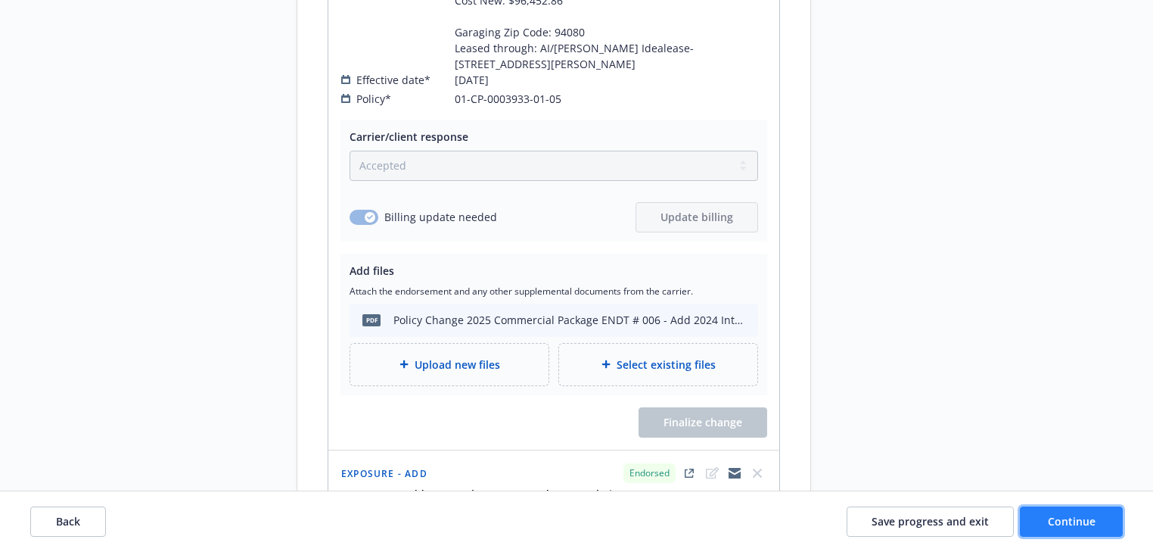
click at [1081, 524] on span "Continue" at bounding box center [1072, 521] width 48 height 14
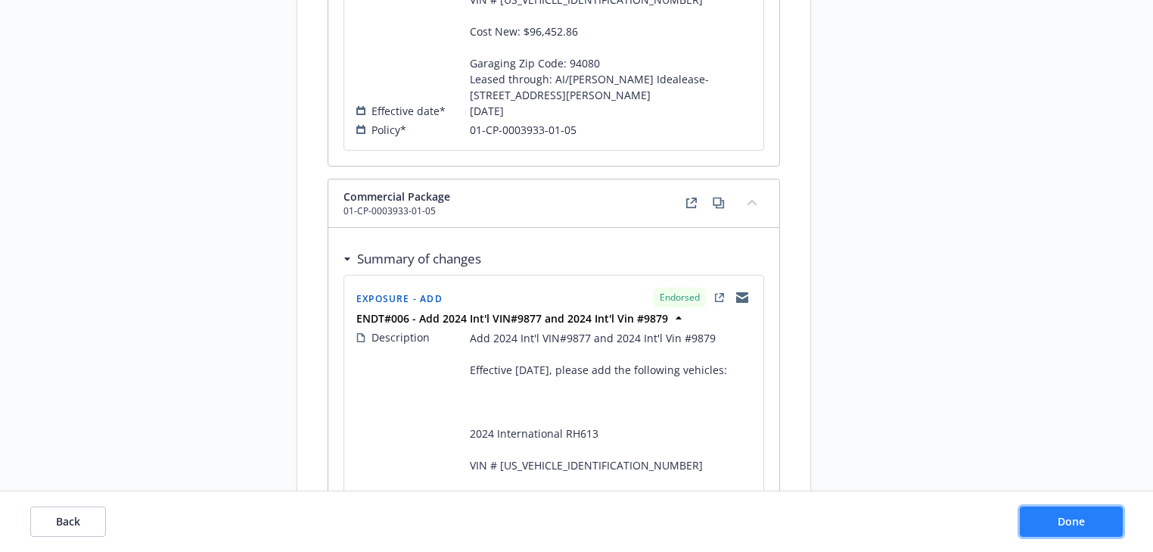
click at [1087, 531] on button "Done" at bounding box center [1071, 521] width 103 height 30
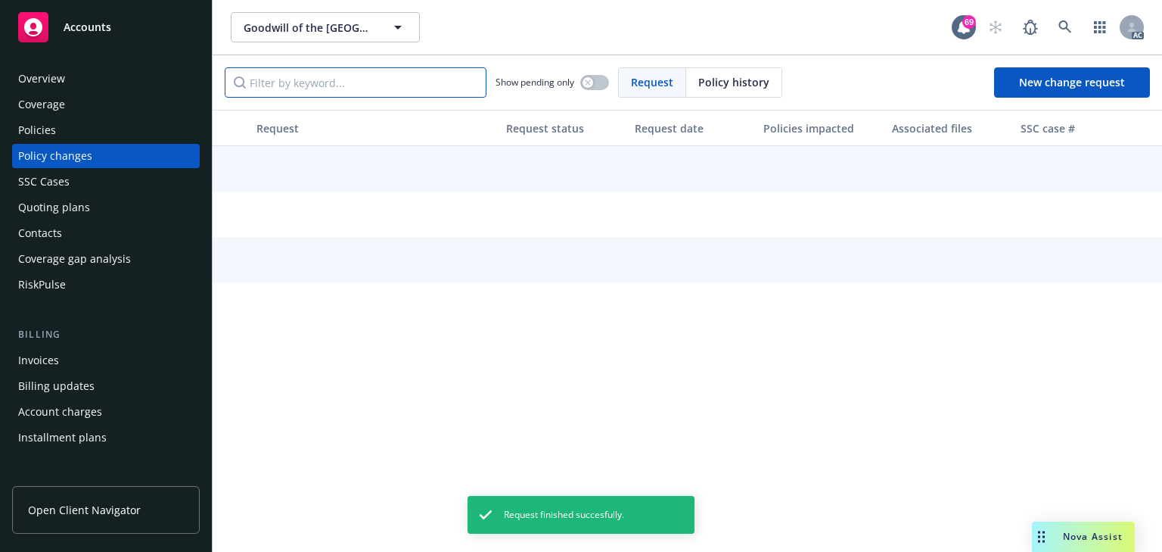
click at [351, 79] on input "Filter by keyword..." at bounding box center [356, 82] width 262 height 30
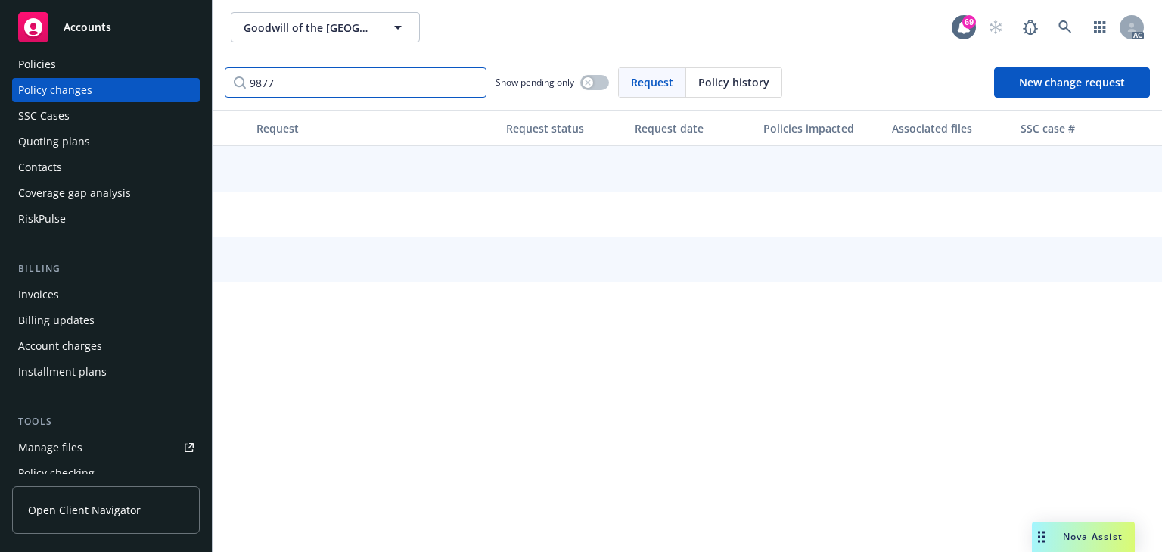
scroll to position [182, 0]
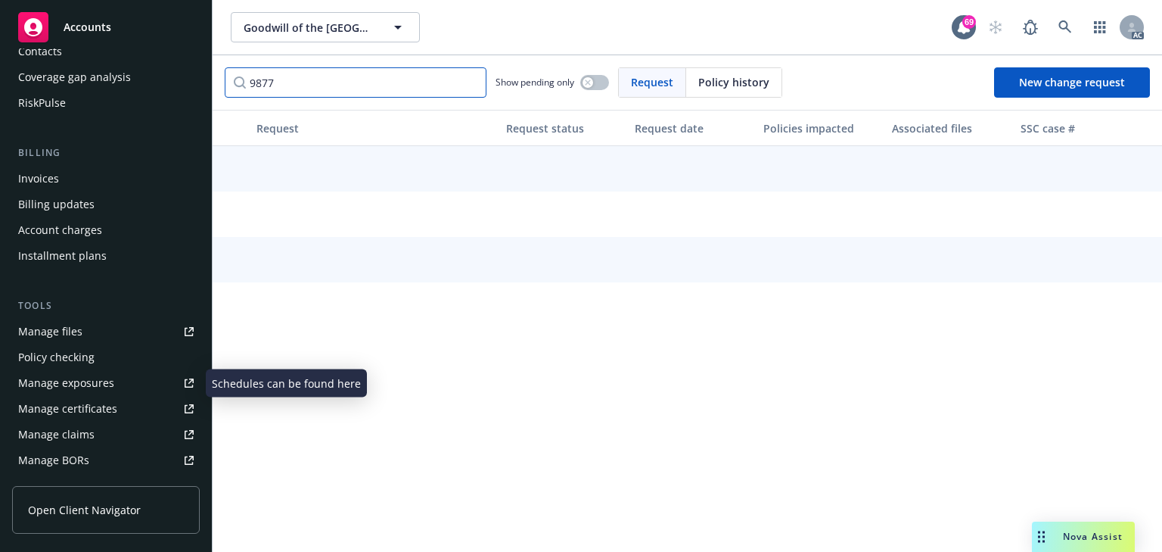
type input "9877"
click at [82, 383] on div "Manage exposures" at bounding box center [66, 383] width 96 height 24
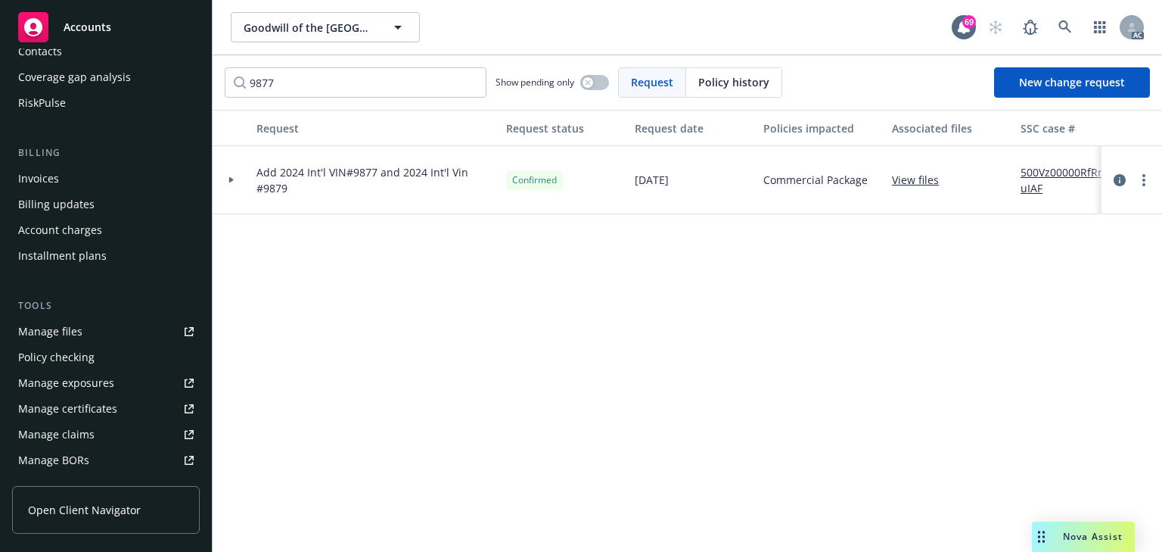
click at [235, 180] on div at bounding box center [232, 179] width 26 height 5
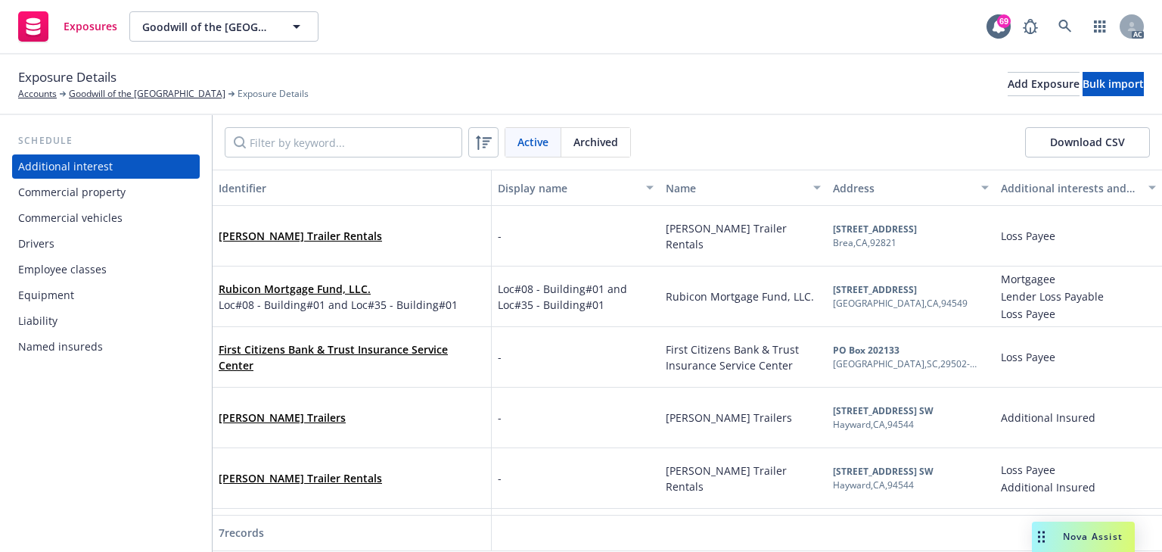
click at [67, 215] on div "Commercial vehicles" at bounding box center [70, 218] width 104 height 24
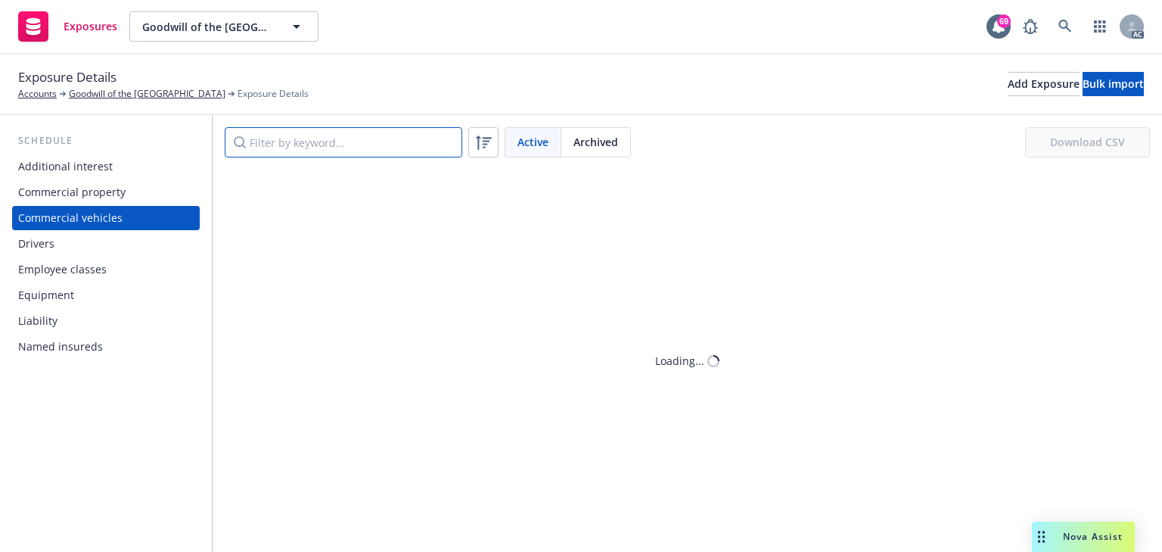
click at [275, 148] on input "Filter by keyword..." at bounding box center [344, 142] width 238 height 30
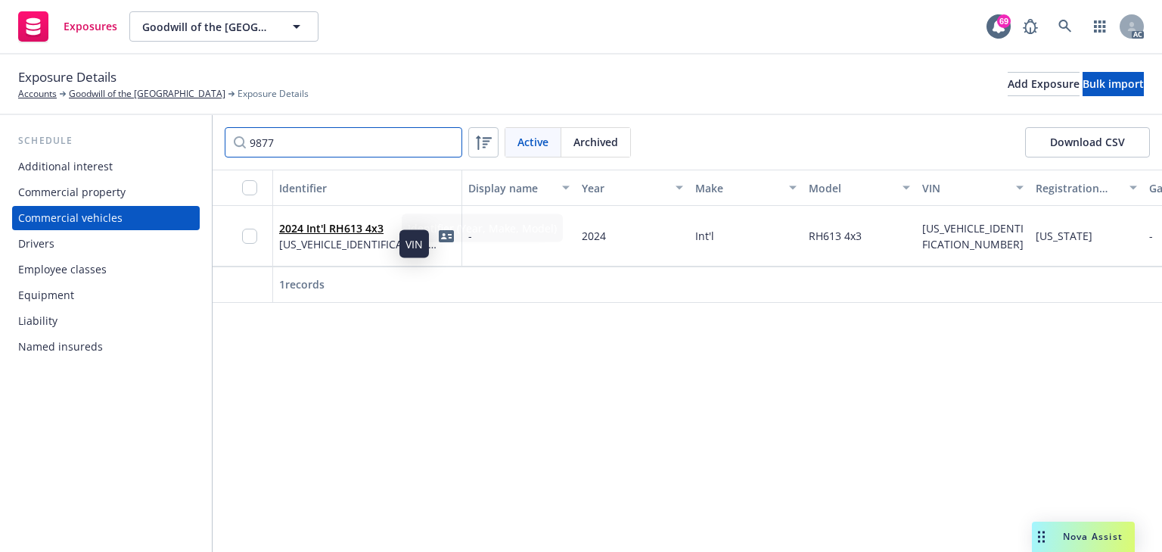
type input "9877"
click at [336, 238] on span "[US_VEHICLE_IDENTIFICATION_NUMBER]" at bounding box center [358, 244] width 158 height 16
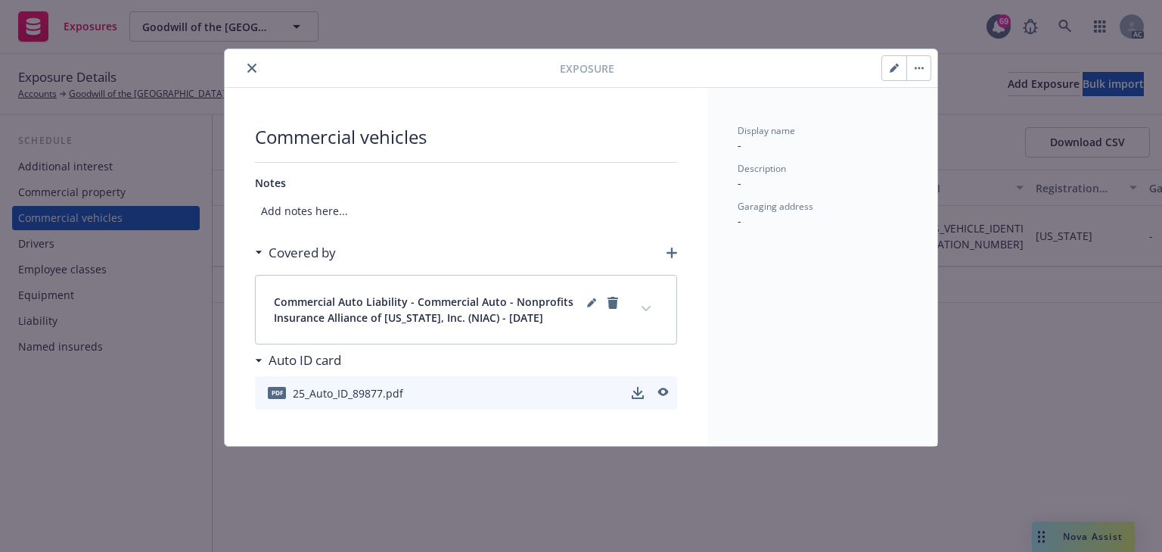
click at [885, 66] on button "button" at bounding box center [894, 68] width 24 height 24
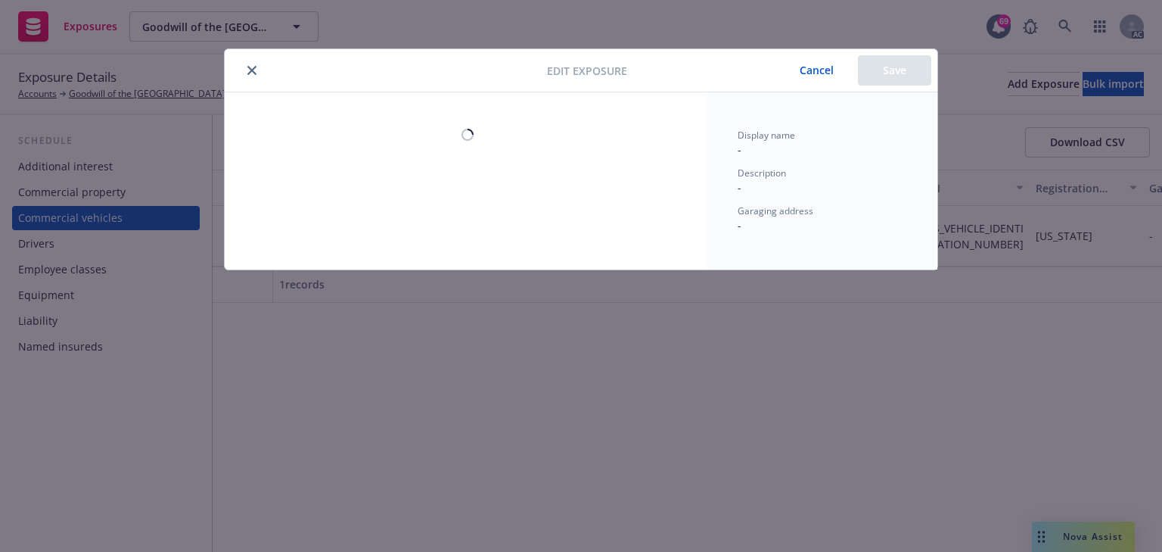
select select "CA"
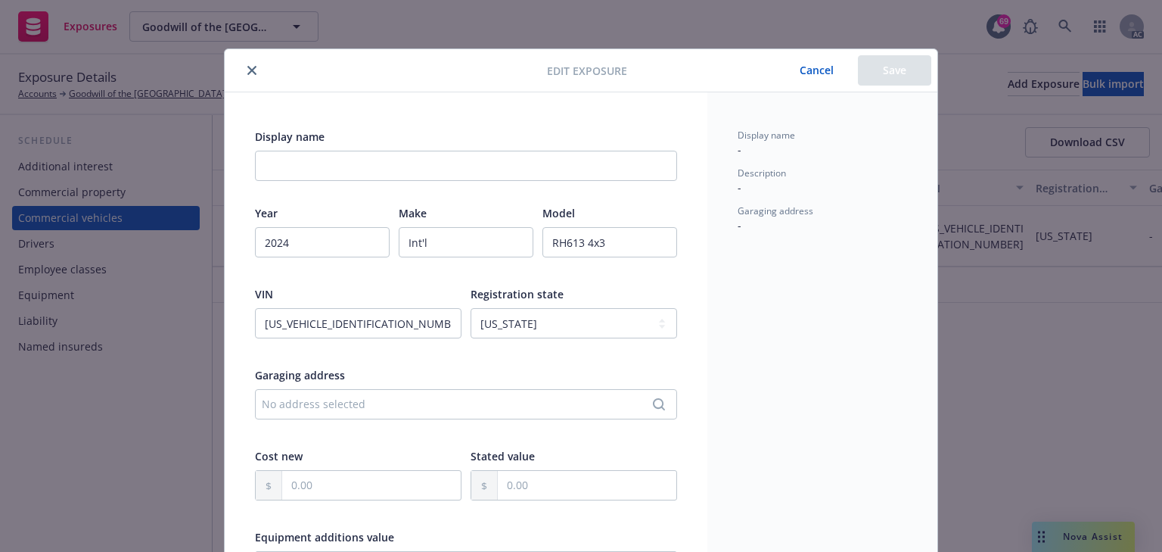
click at [748, 312] on div "Display name - Description - Garaging address -" at bounding box center [822, 535] width 230 height 886
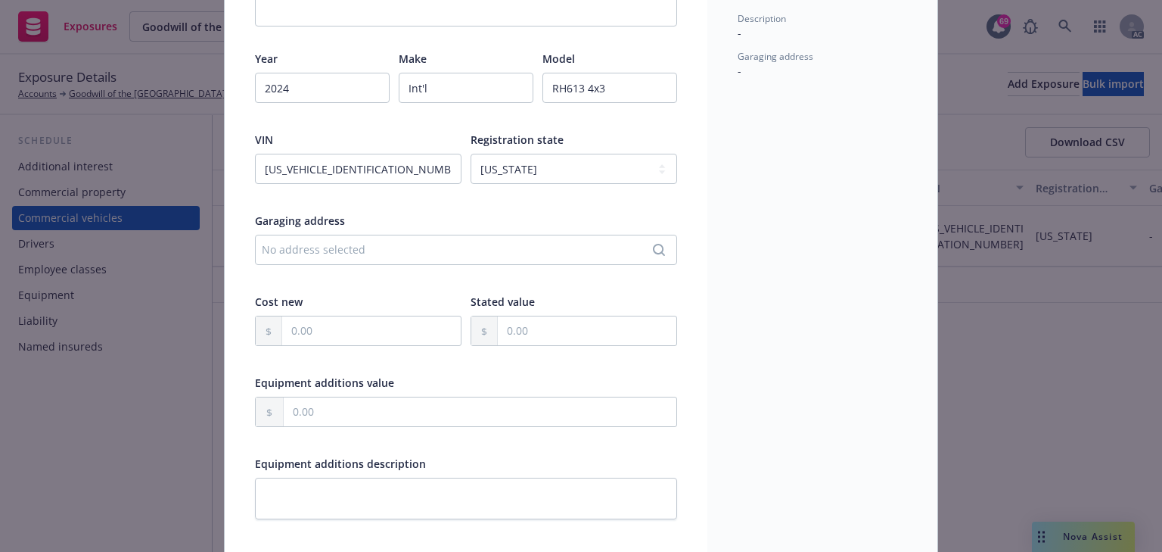
scroll to position [182, 0]
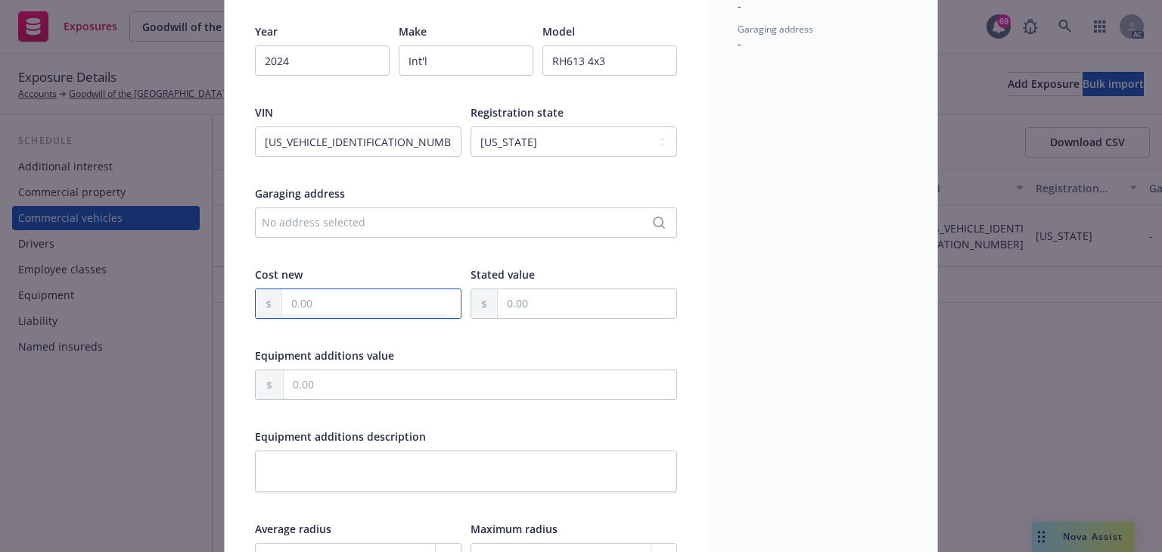
click at [333, 295] on input "text" at bounding box center [371, 303] width 179 height 29
paste input "96,452.86"
type input "96,452.86"
click at [711, 341] on div "Display name - Description - Garaging address -" at bounding box center [822, 354] width 230 height 886
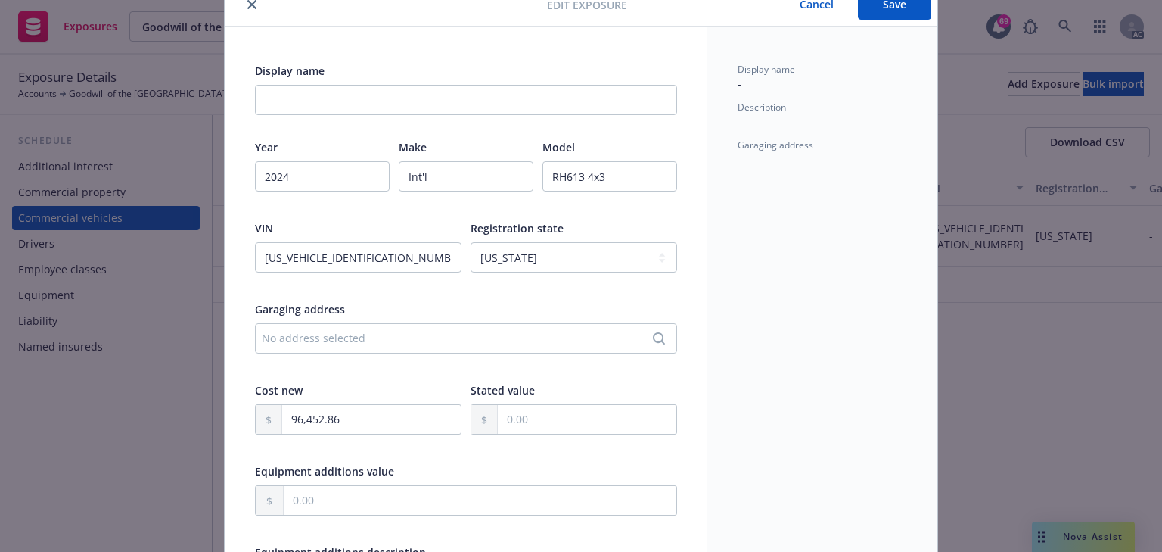
scroll to position [0, 0]
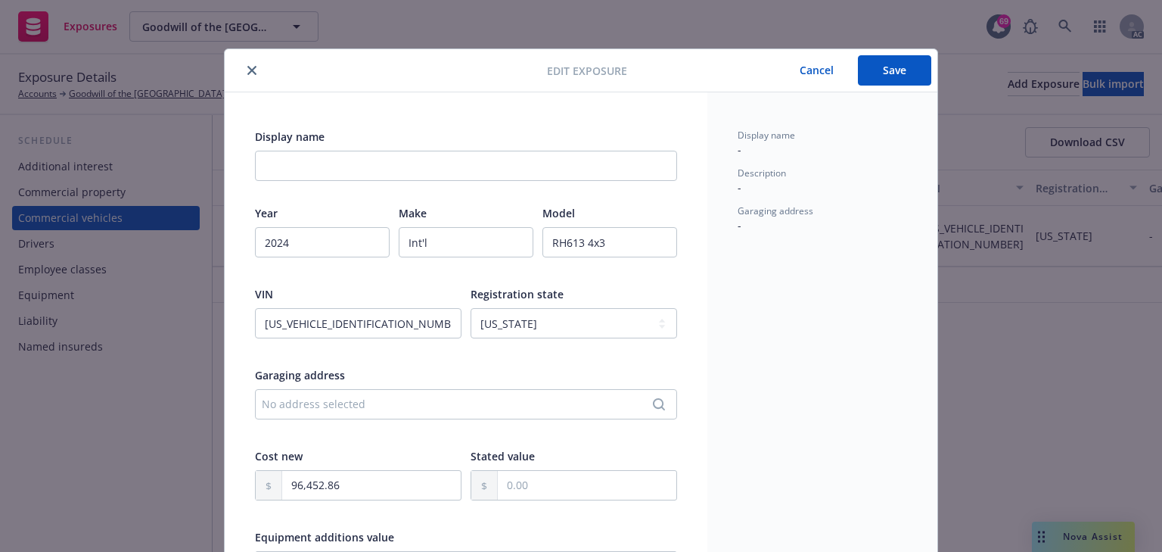
click at [878, 73] on button "Save" at bounding box center [894, 70] width 73 height 30
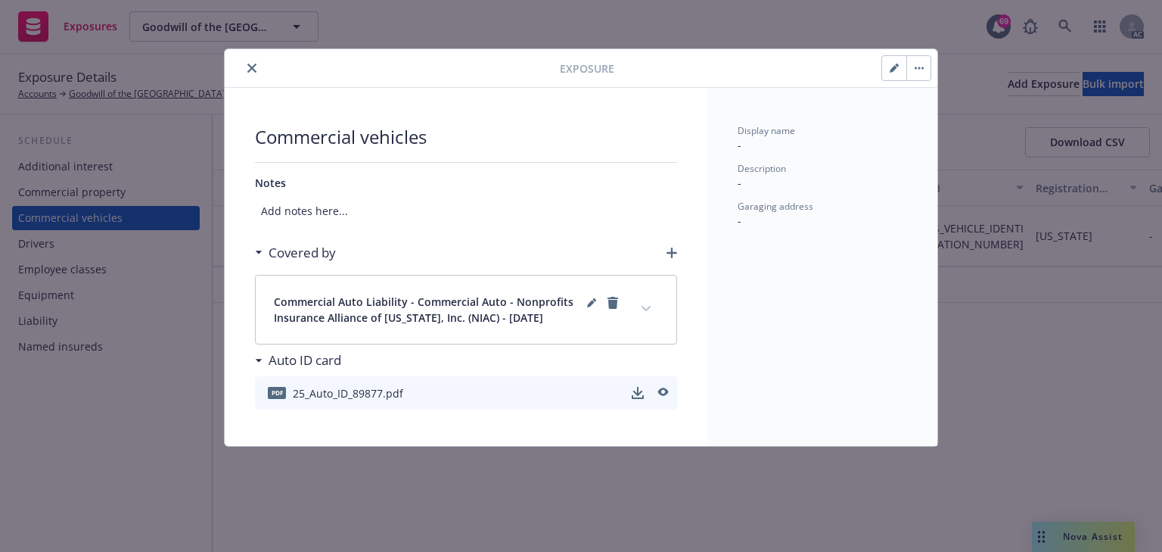
click at [648, 306] on icon "expand content" at bounding box center [646, 309] width 9 height 6
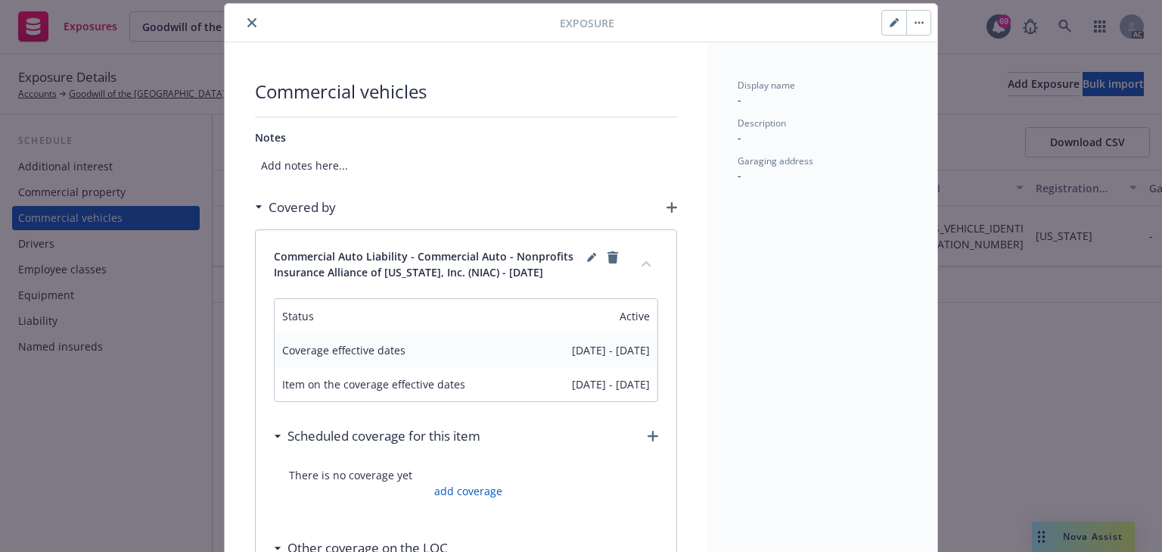
scroll to position [242, 0]
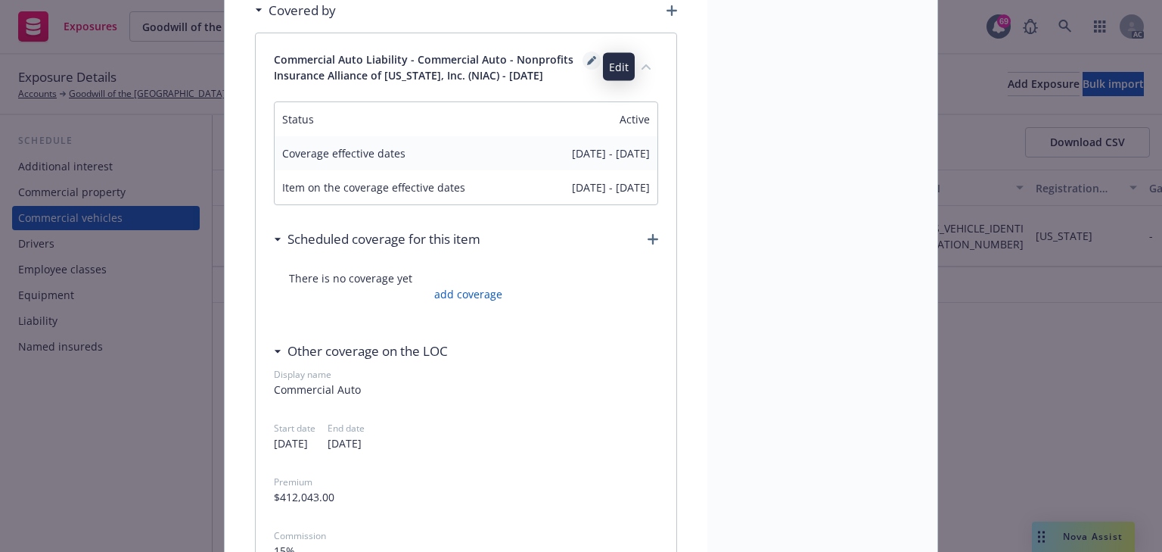
click at [592, 57] on icon "editPencil" at bounding box center [594, 58] width 4 height 4
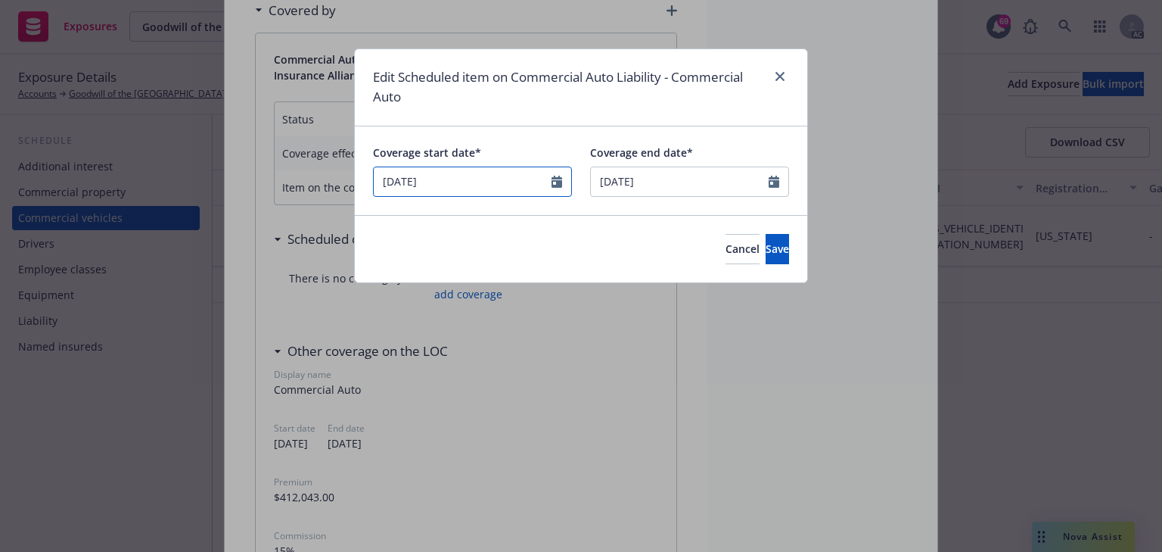
click at [559, 183] on input "[DATE]" at bounding box center [472, 181] width 199 height 30
select select "August"
select select "2025"
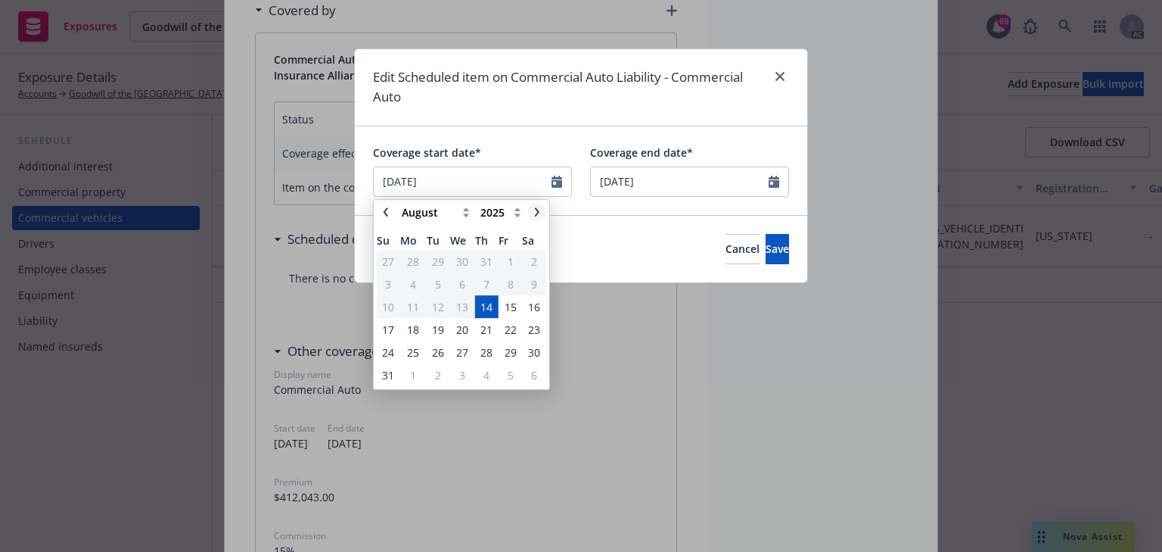
click at [533, 214] on icon "chevronRight" at bounding box center [537, 211] width 9 height 9
select select "September"
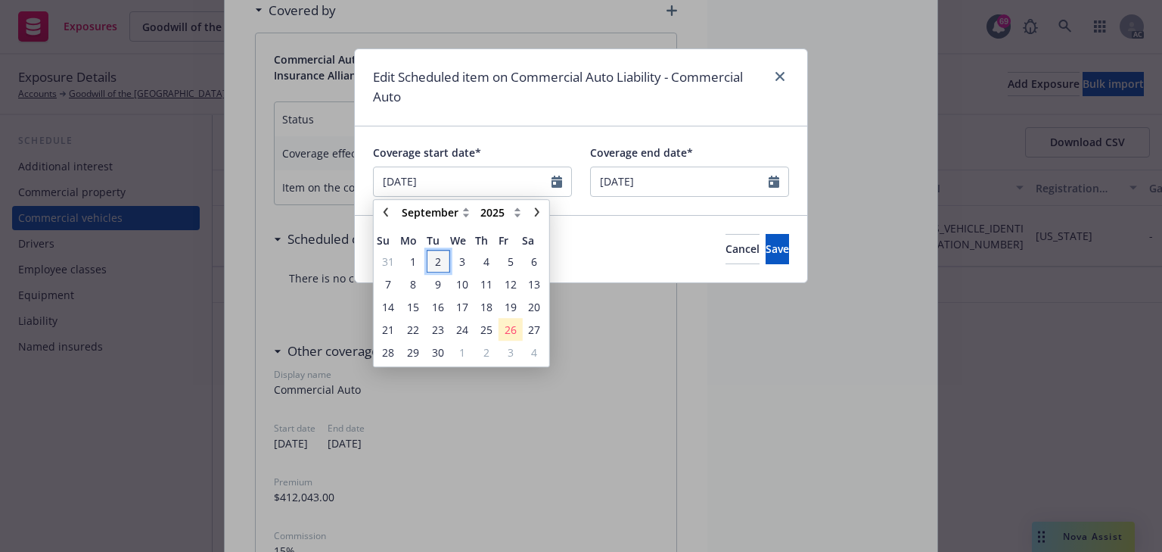
click at [442, 264] on span "2" at bounding box center [438, 261] width 20 height 19
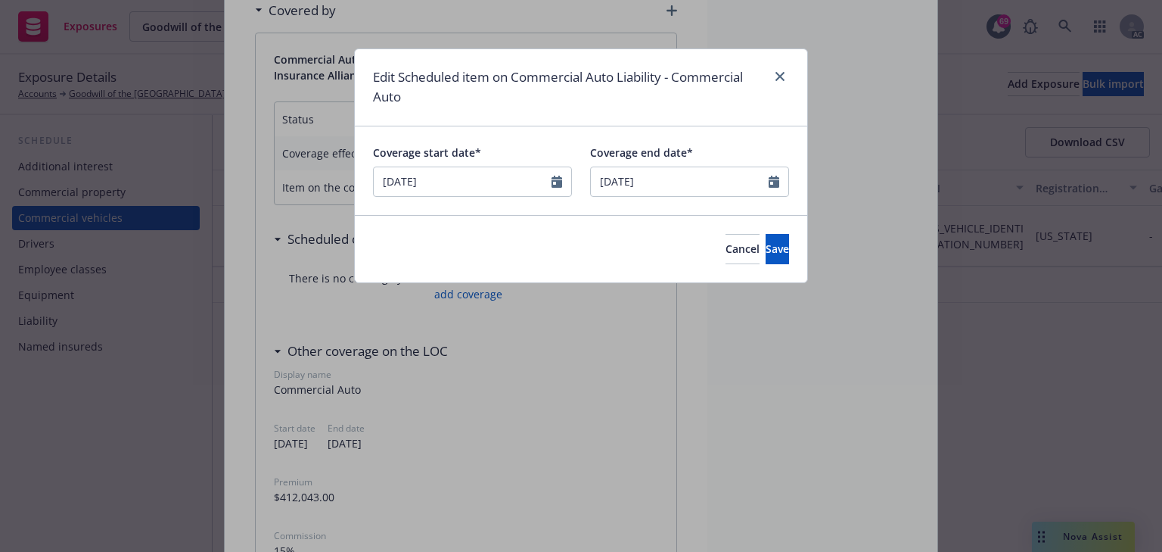
type input "[DATE]"
click at [766, 253] on span "Save" at bounding box center [777, 248] width 23 height 14
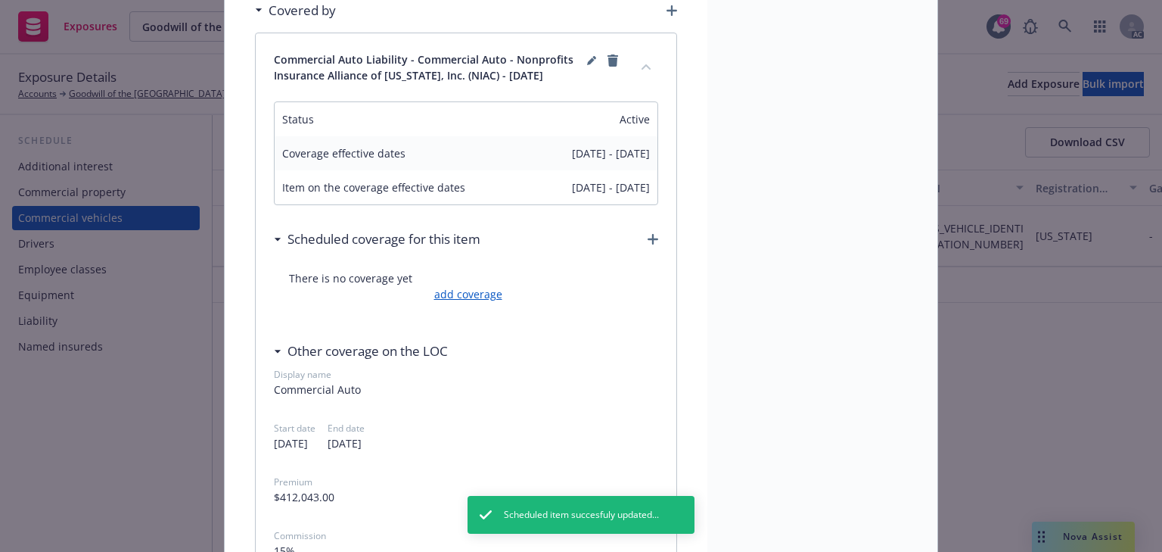
click at [486, 294] on link "add coverage" at bounding box center [467, 294] width 72 height 16
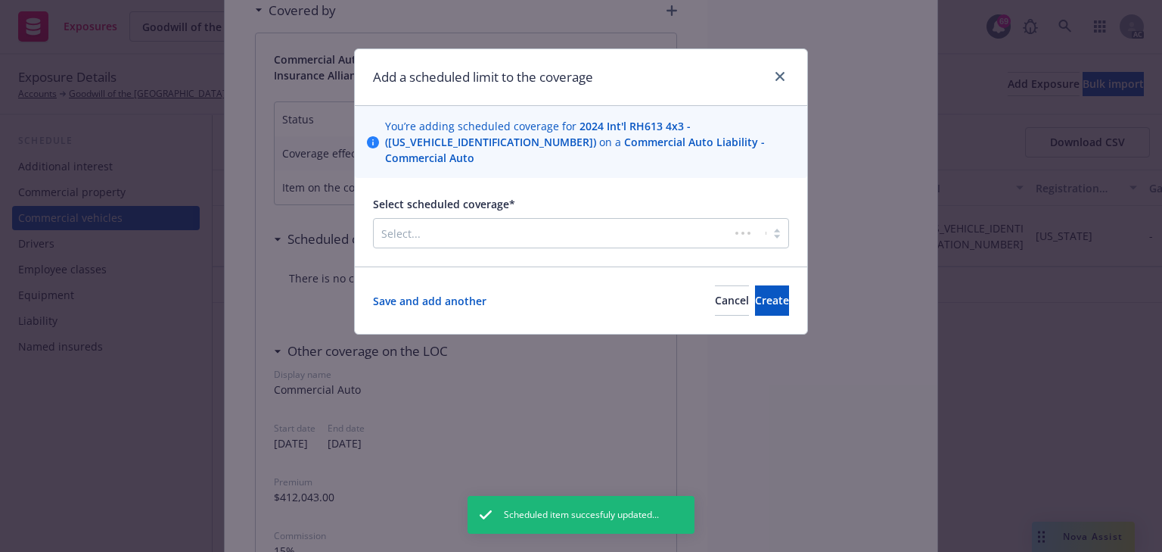
click at [502, 221] on div "Select..." at bounding box center [552, 233] width 356 height 24
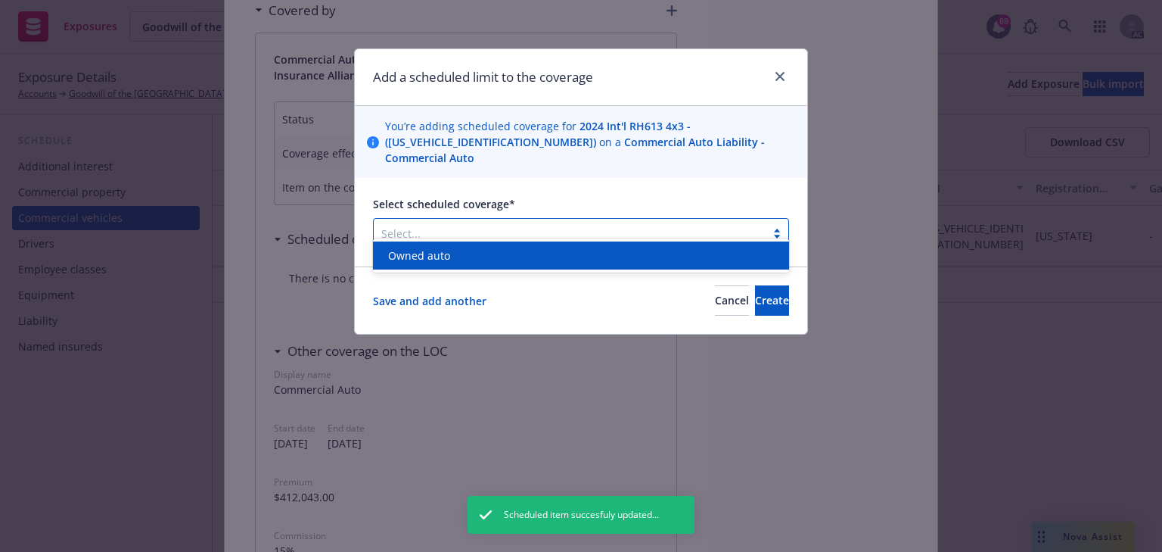
click at [485, 260] on div "Owned auto" at bounding box center [581, 255] width 398 height 16
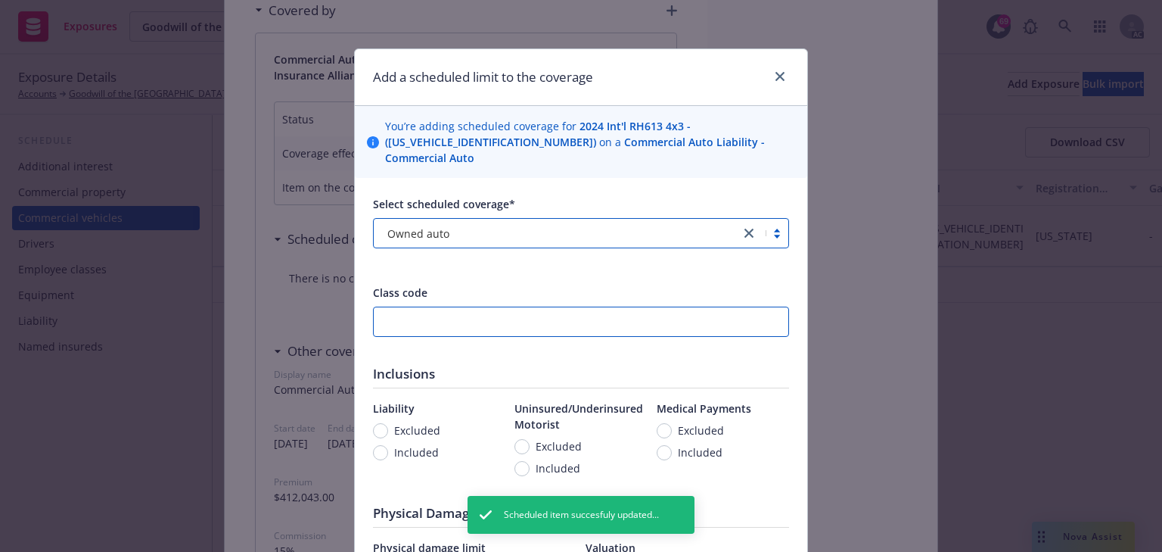
click at [393, 306] on input "number" at bounding box center [581, 321] width 416 height 30
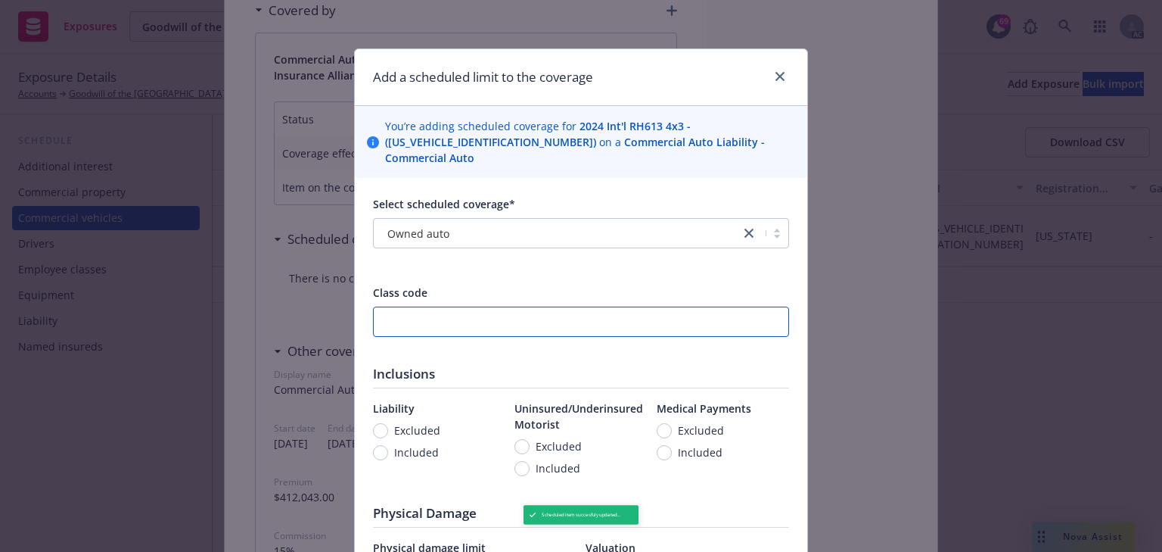
click at [455, 308] on input "number" at bounding box center [581, 321] width 416 height 30
type input "67499"
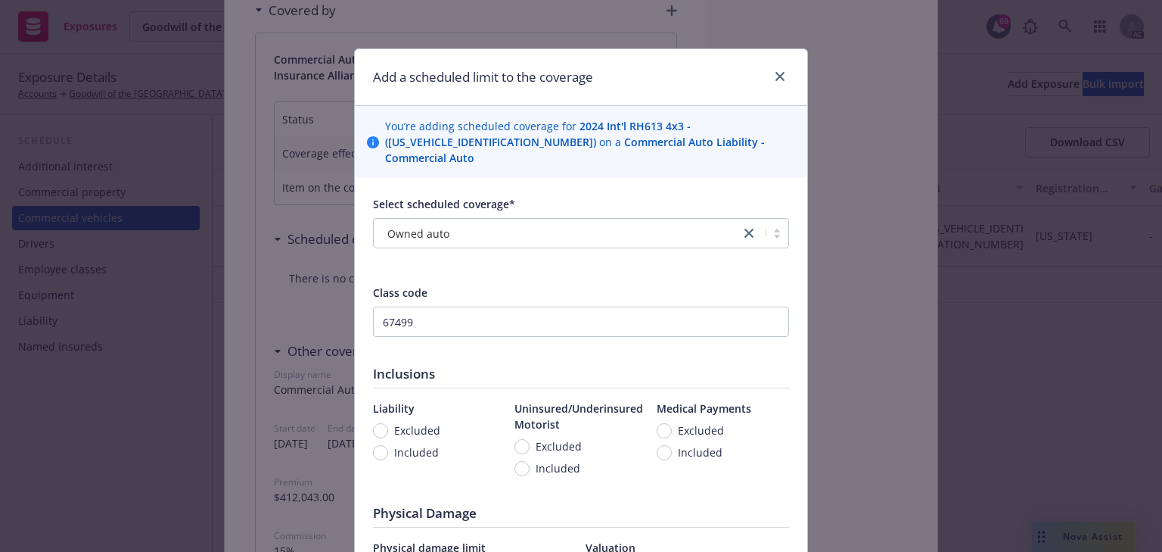
click at [412, 444] on span "Included" at bounding box center [416, 452] width 45 height 16
click at [388, 445] on input "Included" at bounding box center [380, 452] width 15 height 15
radio input "true"
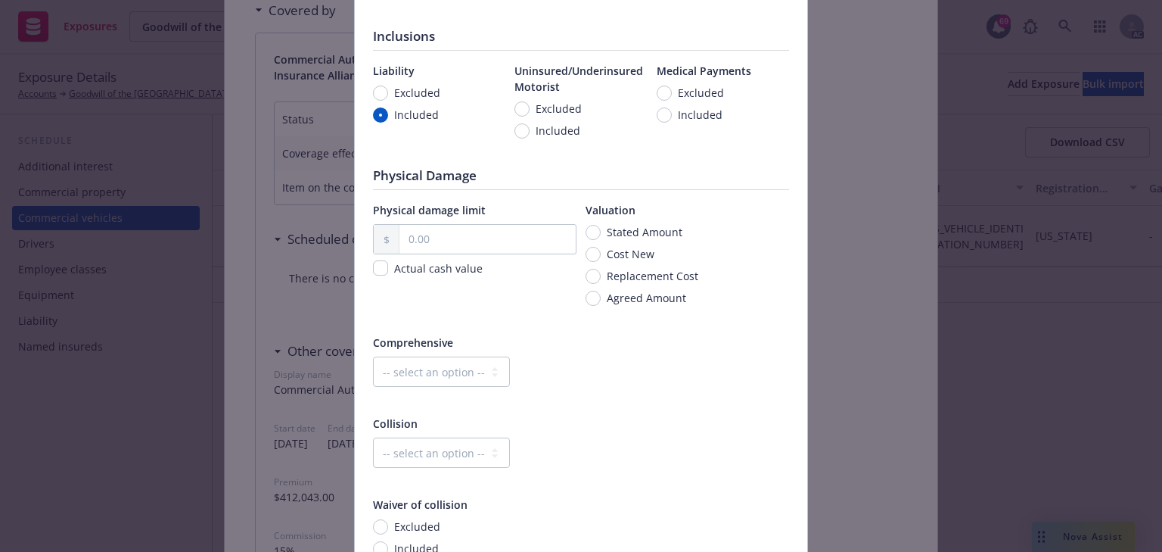
scroll to position [363, 0]
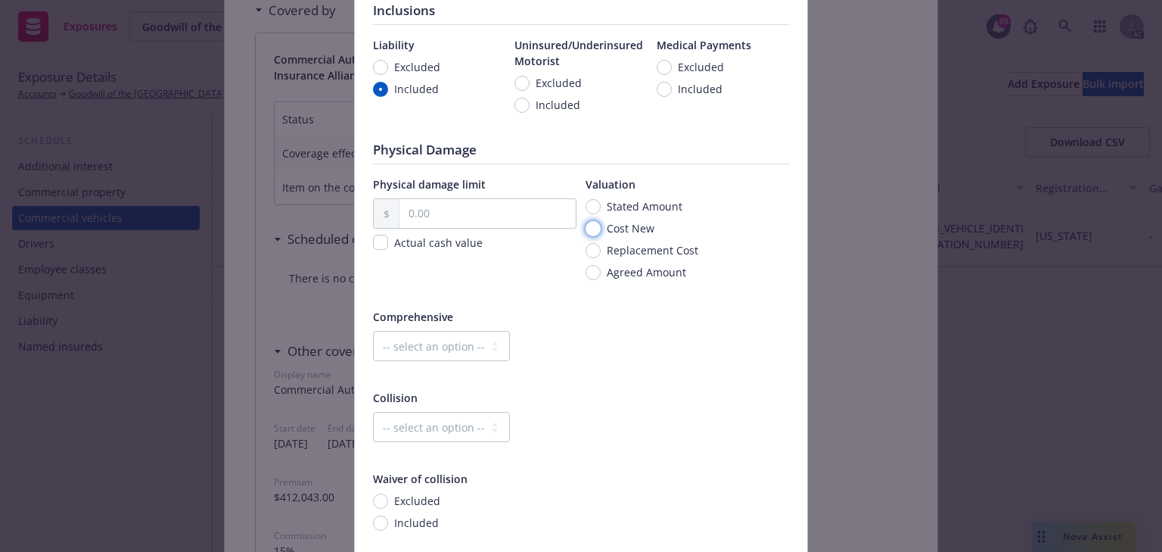
click at [594, 221] on input "Cost New" at bounding box center [593, 228] width 15 height 15
radio input "true"
click at [480, 204] on input "text" at bounding box center [488, 213] width 176 height 29
paste input "96,452.86"
type input "96,452.86"
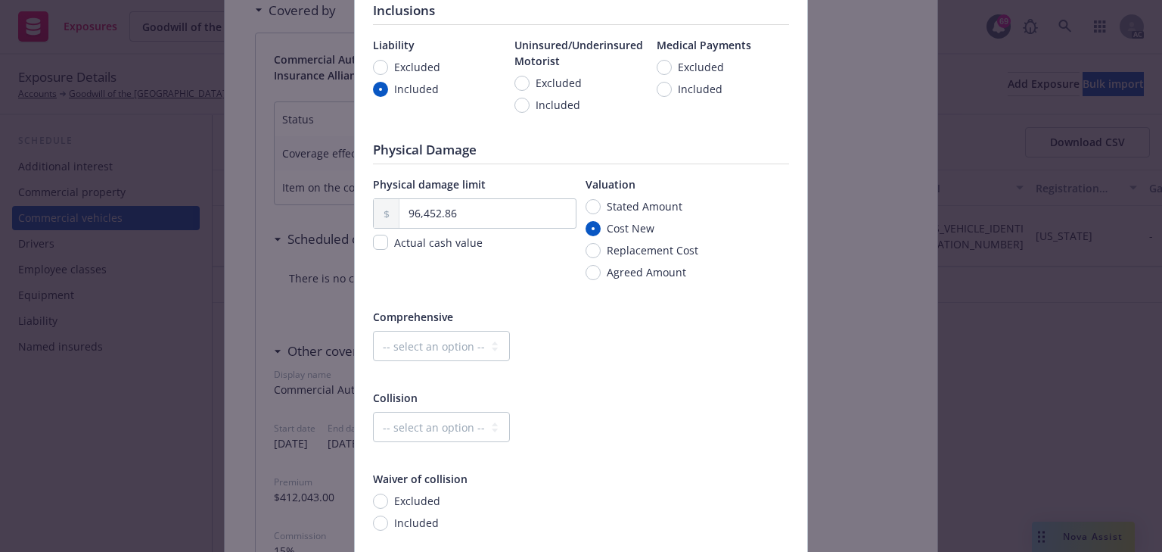
drag, startPoint x: 590, startPoint y: 312, endPoint x: 581, endPoint y: 321, distance: 12.8
click at [590, 312] on div "Comprehensive -- select an option -- Dollar amount Percentage" at bounding box center [581, 345] width 416 height 72
click at [466, 331] on select "-- select an option -- Dollar amount Percentage" at bounding box center [441, 346] width 137 height 30
select select "MONETARY"
click at [373, 331] on select "-- select an option -- Dollar amount Percentage" at bounding box center [441, 346] width 137 height 30
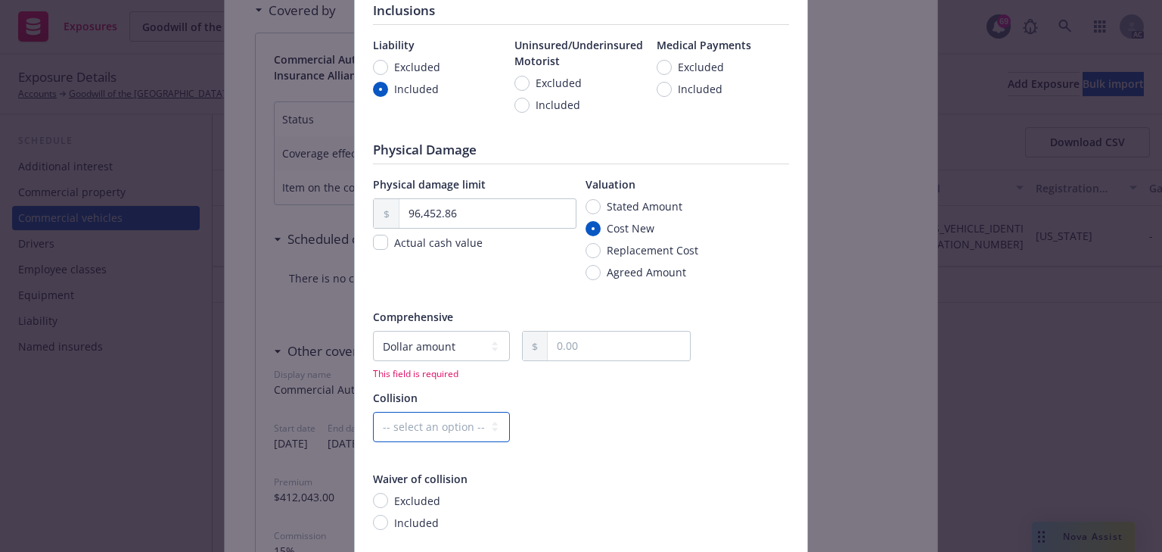
click at [434, 412] on select "-- select an option -- Dollar amount Percentage" at bounding box center [441, 427] width 137 height 30
select select "MONETARY"
click at [373, 412] on select "-- select an option -- Dollar amount Percentage" at bounding box center [441, 427] width 137 height 30
click at [591, 332] on input "text" at bounding box center [619, 345] width 142 height 29
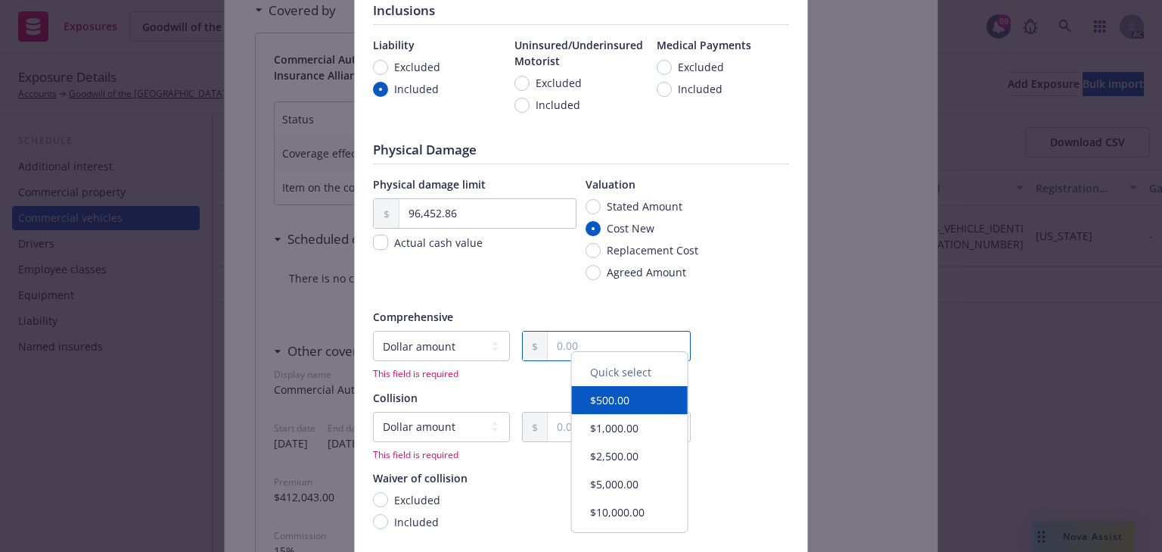
type input "2,500.00"
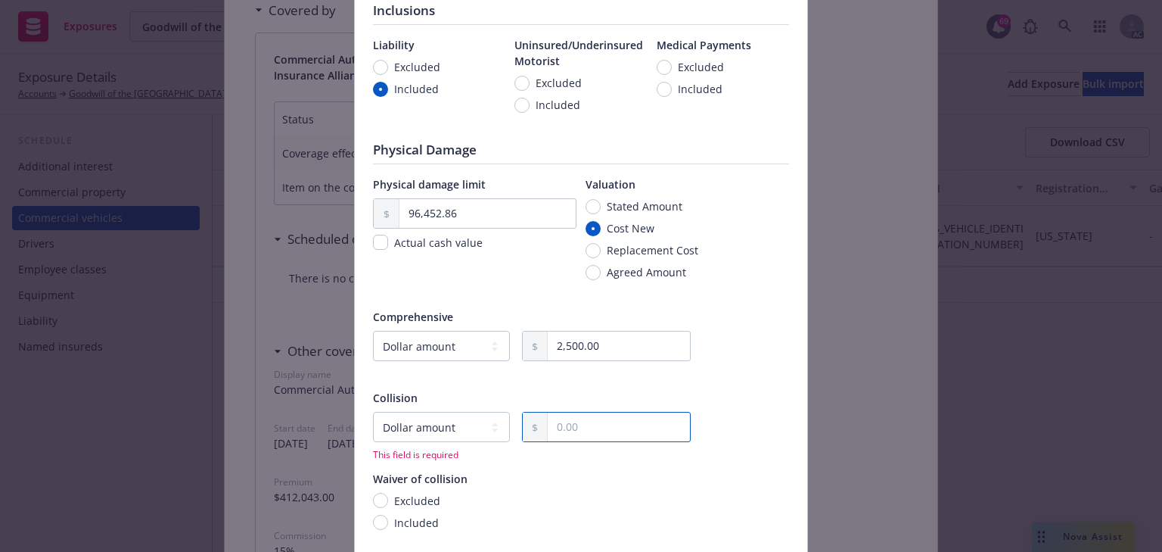
click at [551, 412] on input "text" at bounding box center [619, 426] width 142 height 29
type input "2,500.00"
click at [630, 316] on button "$2,500.00" at bounding box center [630, 330] width 116 height 28
click at [739, 367] on div at bounding box center [581, 374] width 416 height 14
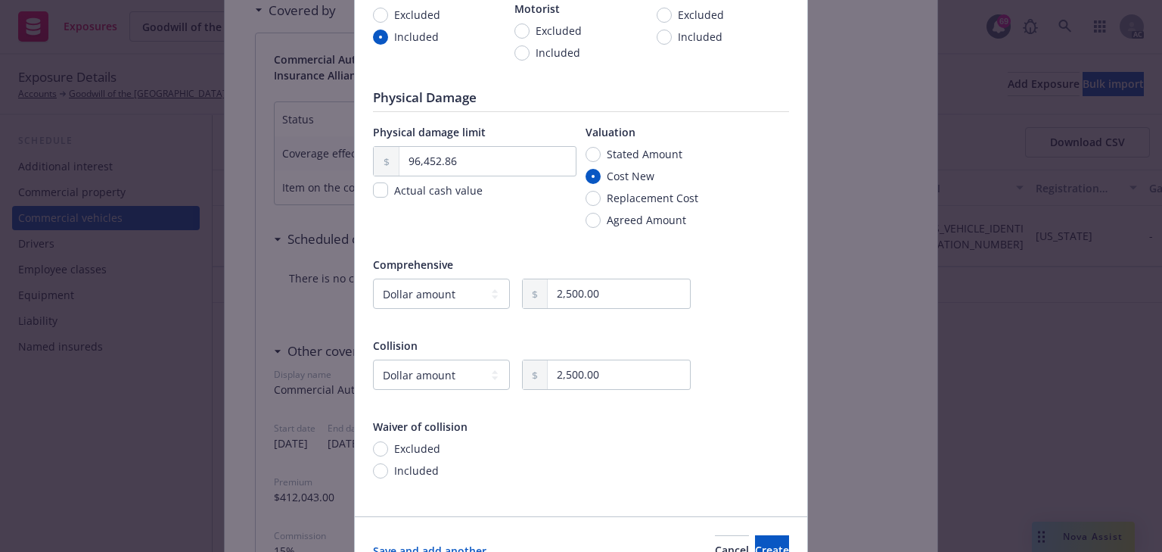
scroll to position [480, 0]
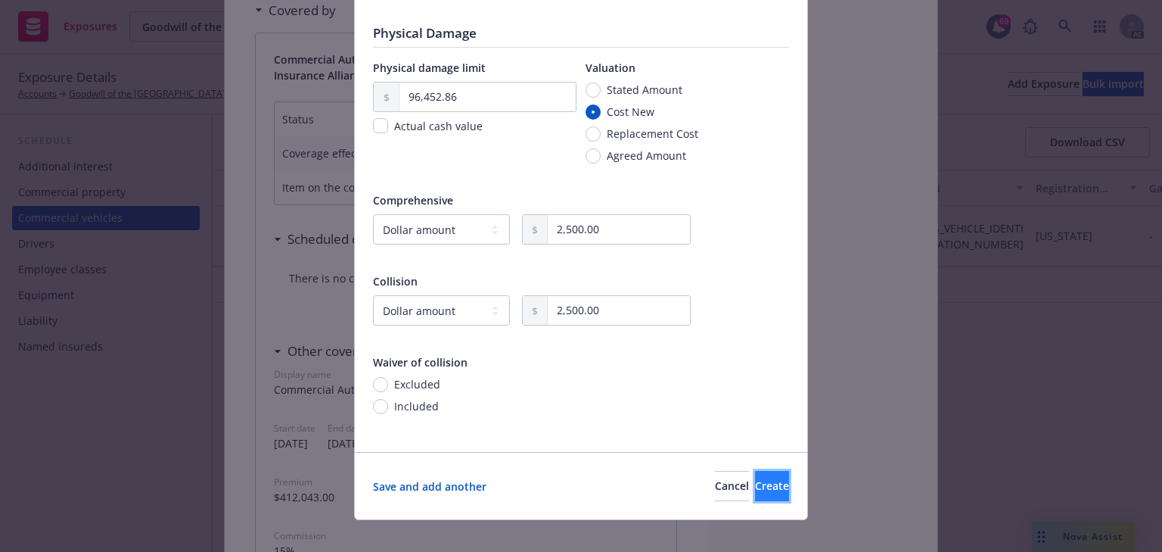
click at [755, 478] on span "Create" at bounding box center [772, 485] width 34 height 14
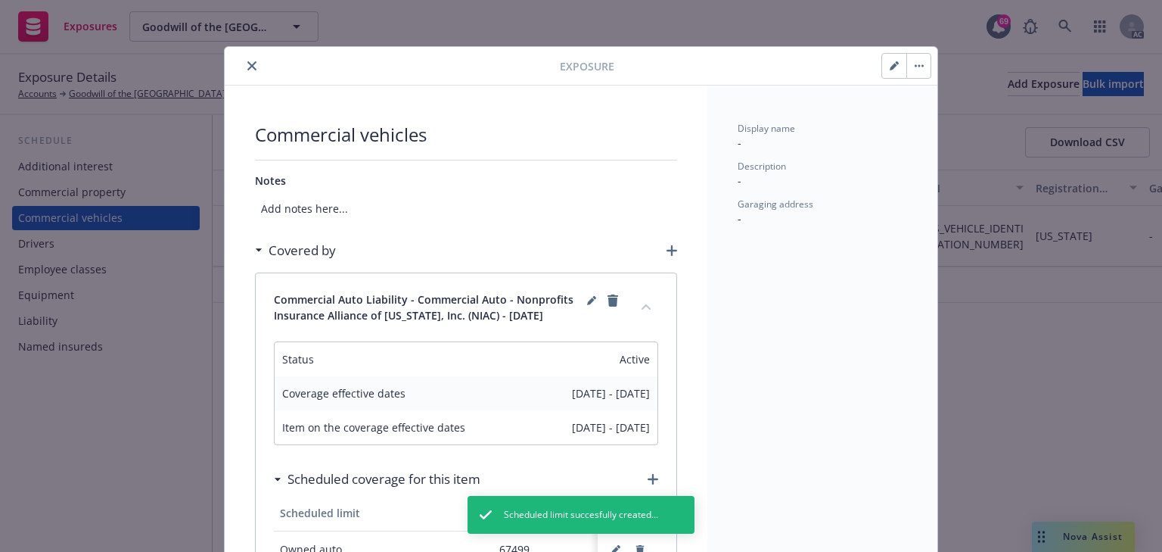
scroll to position [0, 0]
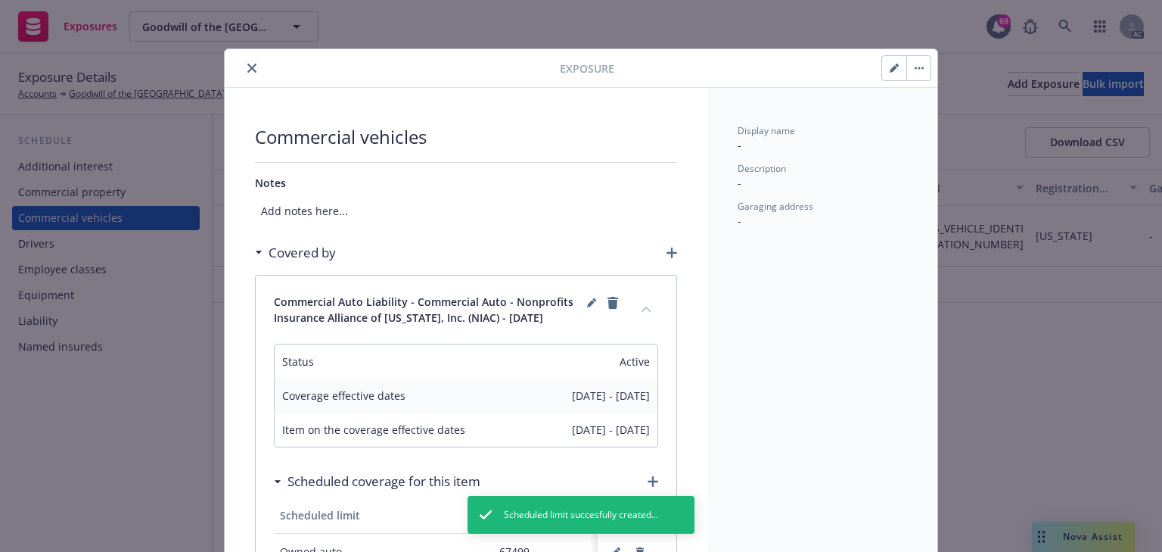
click at [643, 306] on icon "collapse content" at bounding box center [646, 309] width 9 height 6
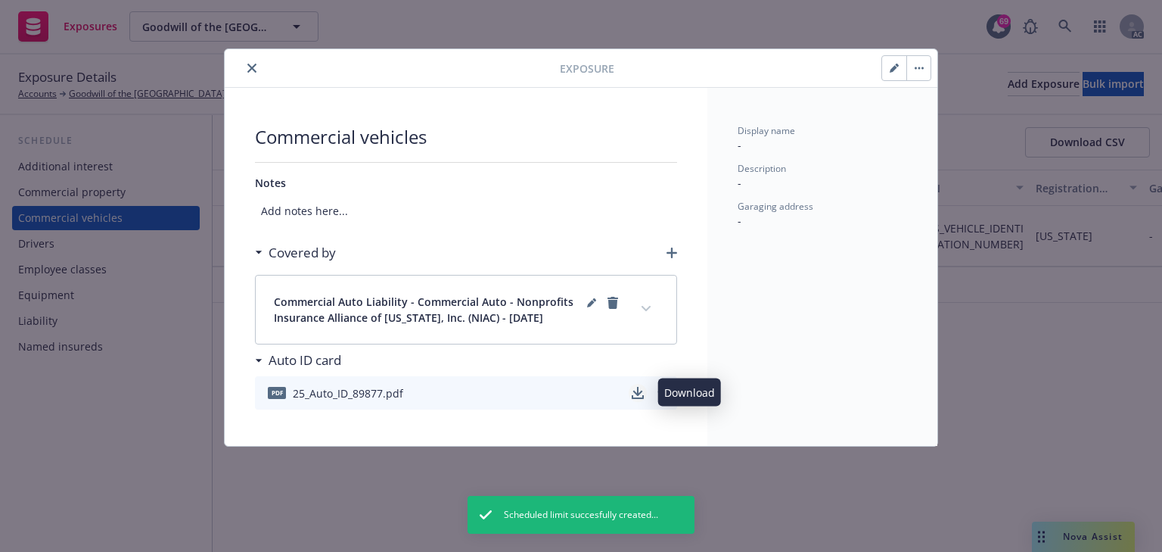
click at [639, 392] on icon "download" at bounding box center [638, 391] width 10 height 9
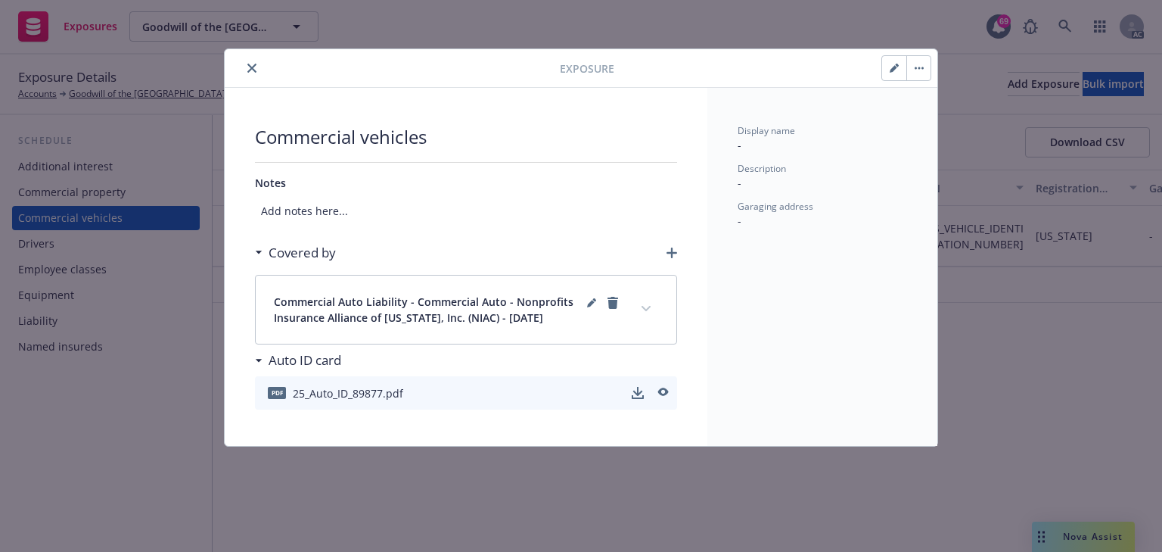
click at [251, 68] on icon "close" at bounding box center [251, 68] width 9 height 9
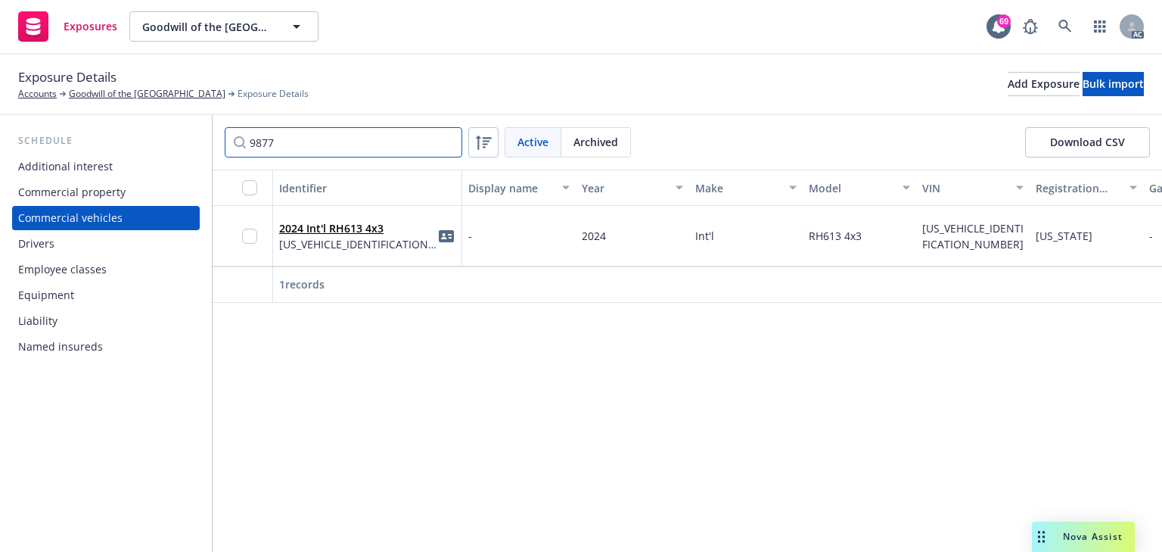
drag, startPoint x: 187, startPoint y: 138, endPoint x: 168, endPoint y: 134, distance: 19.5
click at [172, 138] on div "Schedule Additional interest Commercial property Commercial vehicles Drivers Em…" at bounding box center [581, 333] width 1162 height 437
type input "9879"
click at [369, 237] on span "3HCDXTZR0RL189879" at bounding box center [358, 244] width 158 height 16
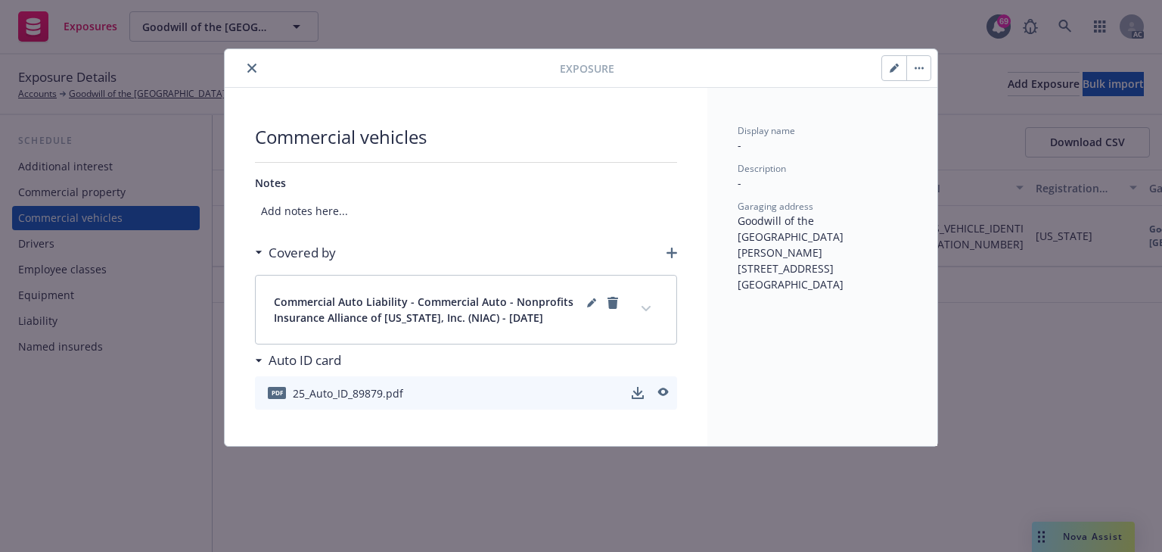
drag, startPoint x: 888, startPoint y: 64, endPoint x: 858, endPoint y: 114, distance: 58.7
click at [888, 64] on button "button" at bounding box center [894, 68] width 24 height 24
select select "CA"
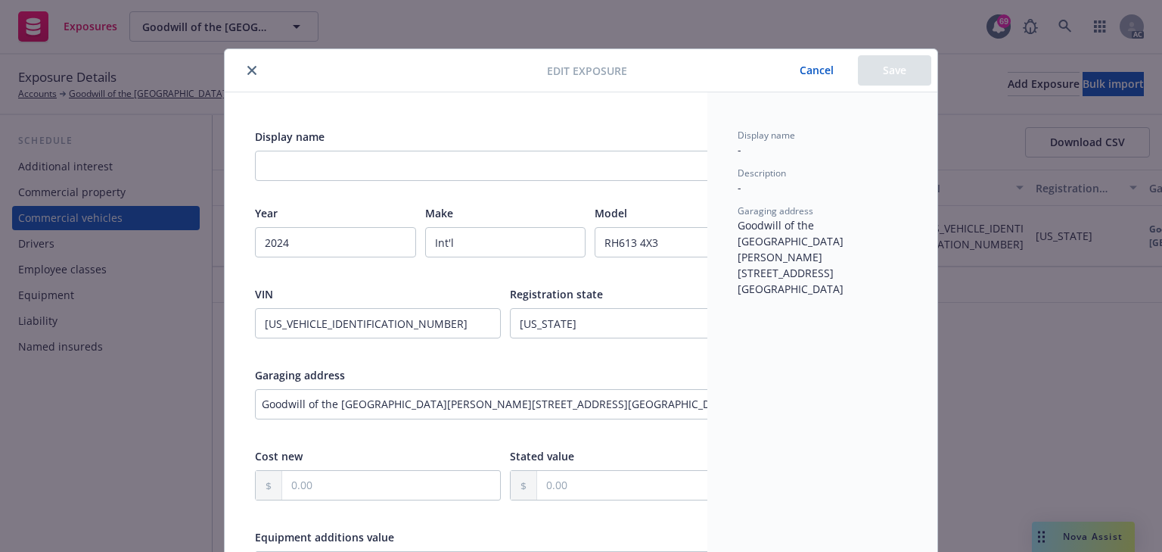
click at [776, 321] on div "Display name - Description - Garaging address Goodwill of the San Fransico Bay …" at bounding box center [822, 535] width 230 height 886
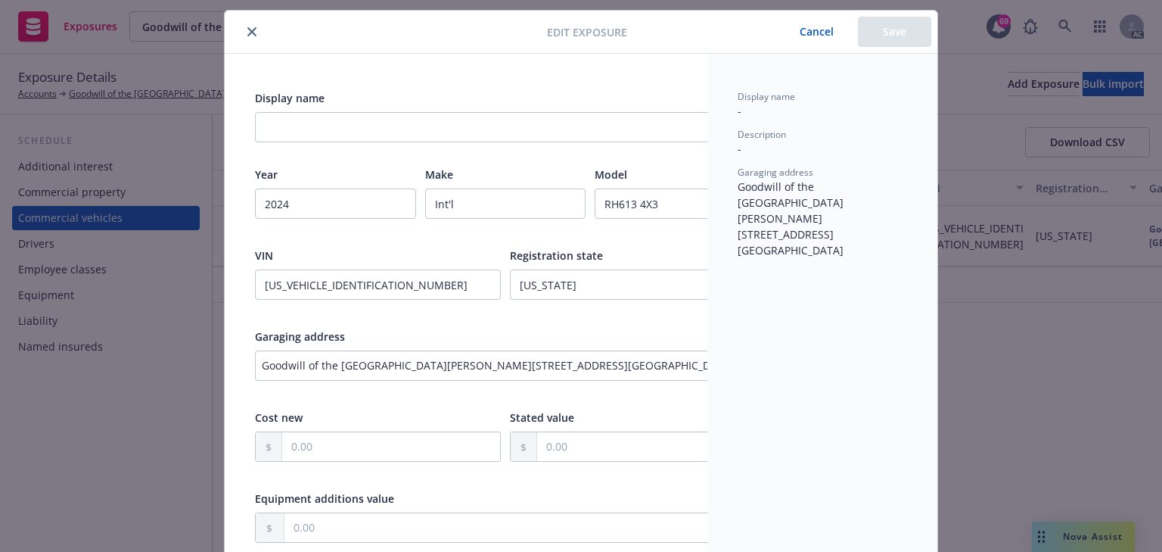
scroll to position [61, 0]
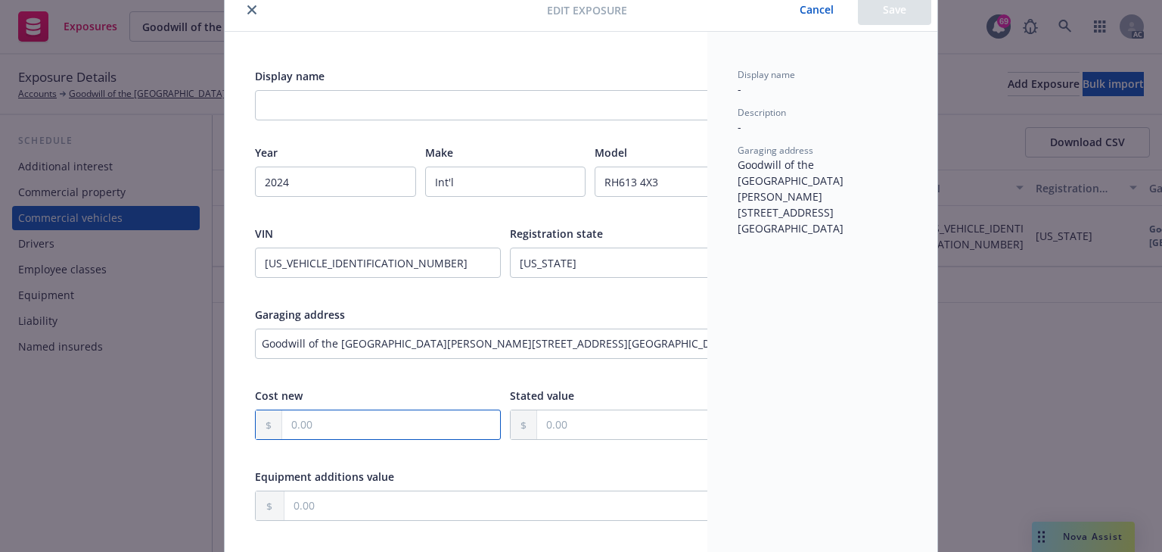
click at [362, 420] on input "text" at bounding box center [391, 424] width 218 height 29
paste input "96,452.86"
type input "96,452.86"
click at [883, 8] on button "Save" at bounding box center [894, 10] width 73 height 30
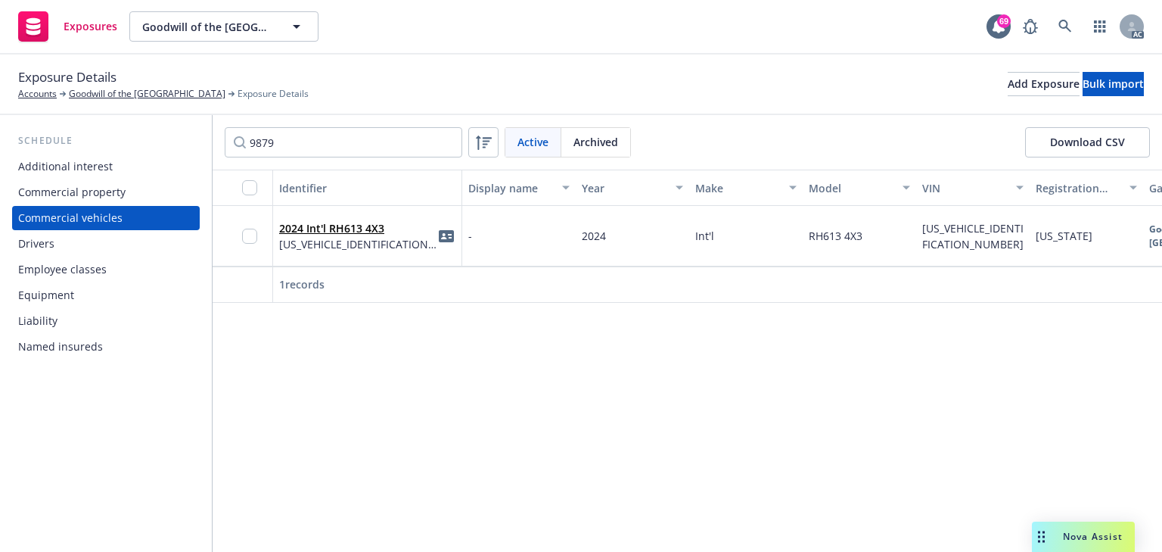
click at [406, 219] on div "2024 Int'l RH613 4X3 3HCDXTZR0RL189879" at bounding box center [367, 236] width 176 height 42
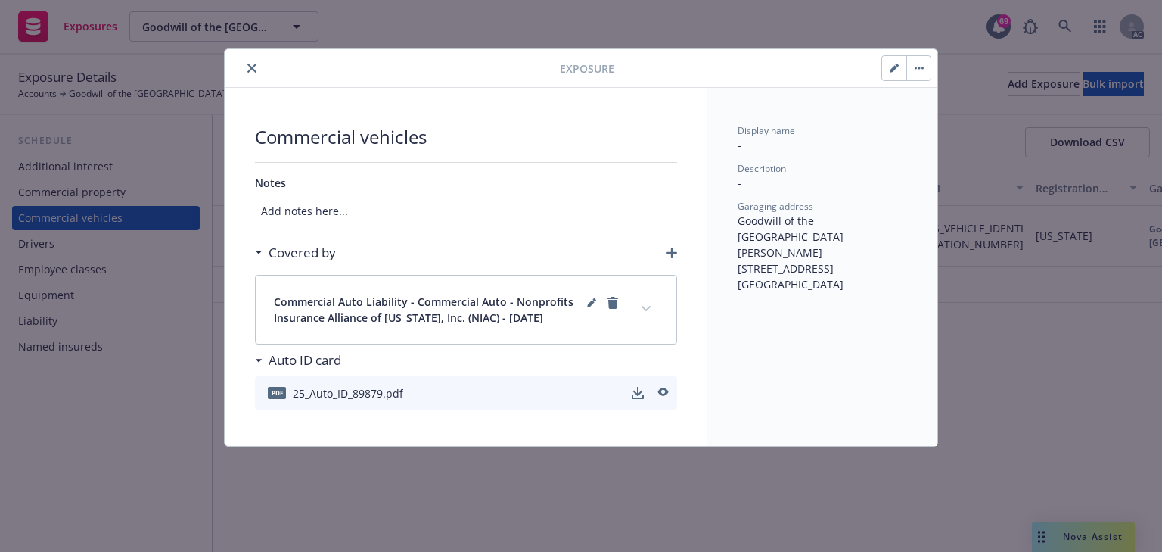
click at [644, 309] on icon "expand content" at bounding box center [646, 309] width 9 height 6
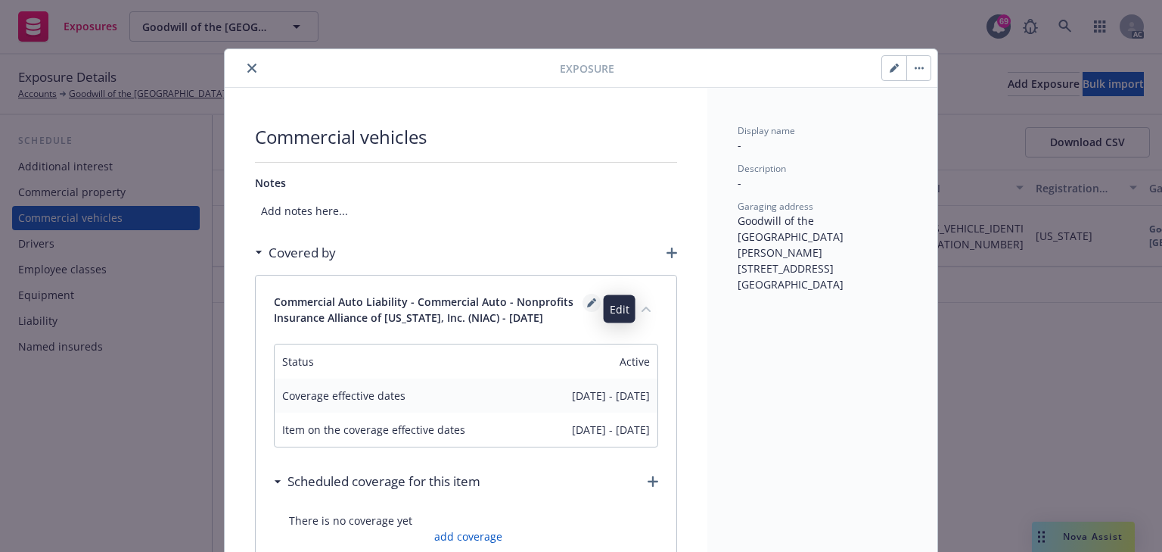
click at [587, 298] on icon "editPencil" at bounding box center [591, 302] width 9 height 9
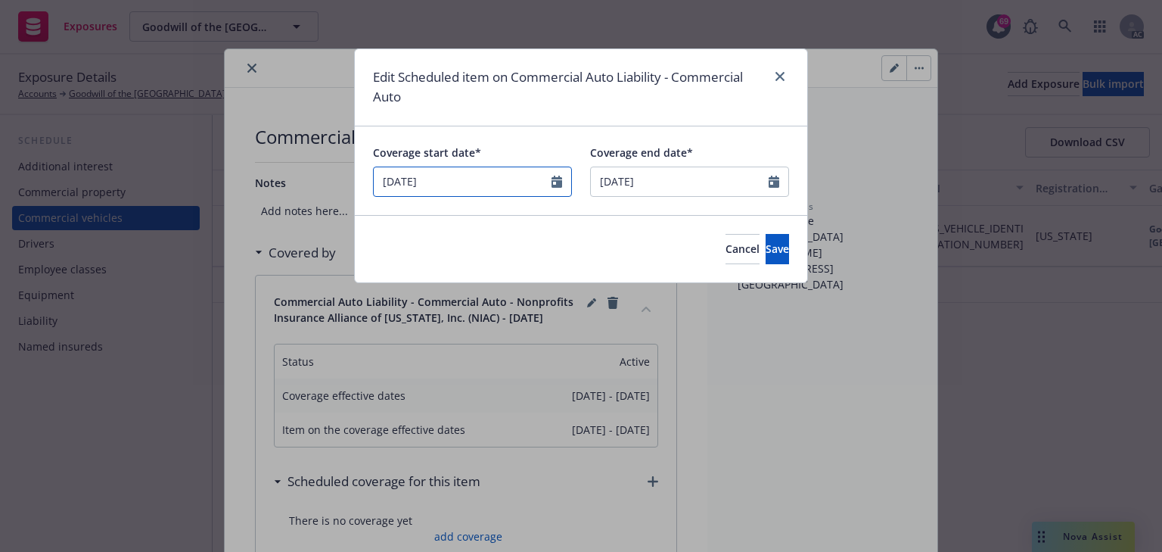
select select "August"
select select "2025"
click at [498, 173] on input "[DATE]" at bounding box center [472, 181] width 199 height 30
click at [555, 181] on input "[DATE]" at bounding box center [472, 181] width 199 height 30
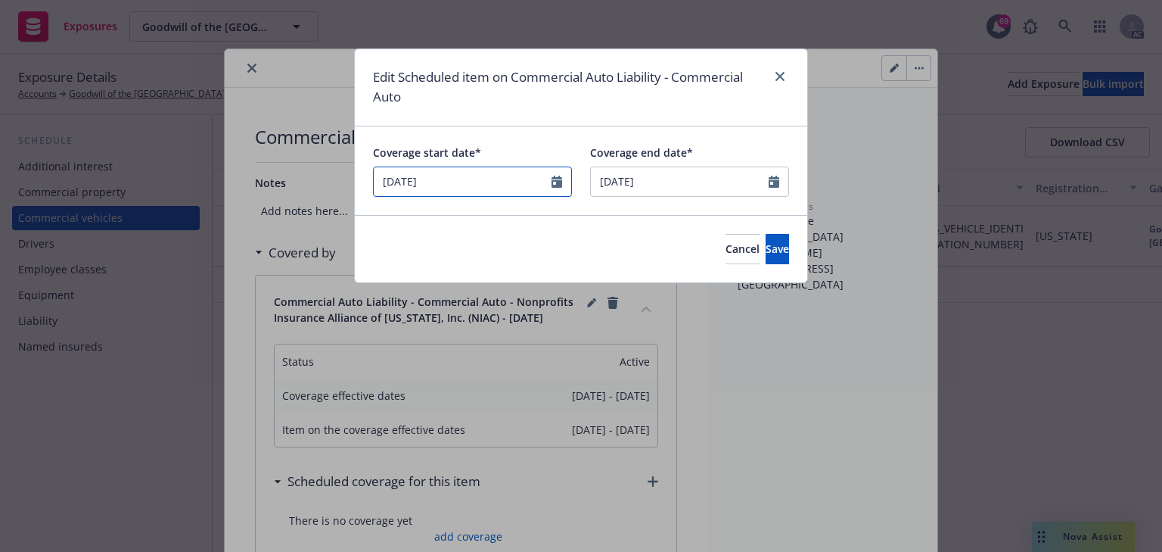
click at [501, 179] on input "[DATE]" at bounding box center [472, 181] width 199 height 30
click at [471, 193] on input "[DATE]" at bounding box center [472, 181] width 199 height 30
click at [433, 185] on input "[DATE]" at bounding box center [472, 181] width 199 height 30
click at [554, 182] on input "[DATE]" at bounding box center [472, 181] width 199 height 30
click at [556, 182] on input "[DATE]" at bounding box center [472, 181] width 199 height 30
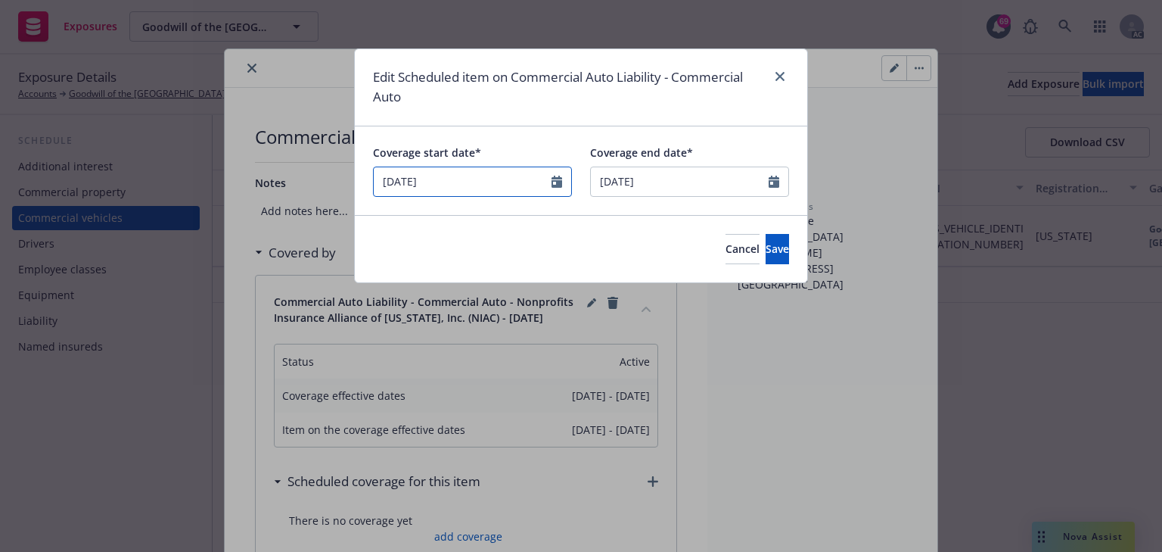
drag, startPoint x: 507, startPoint y: 184, endPoint x: 290, endPoint y: 183, distance: 217.2
click at [293, 183] on div "Edit Scheduled item on Commercial Auto Liability - Commercial Auto Coverage sta…" at bounding box center [581, 276] width 1162 height 552
type input "09/02/02025"
click at [777, 251] on button "Save" at bounding box center [777, 249] width 23 height 30
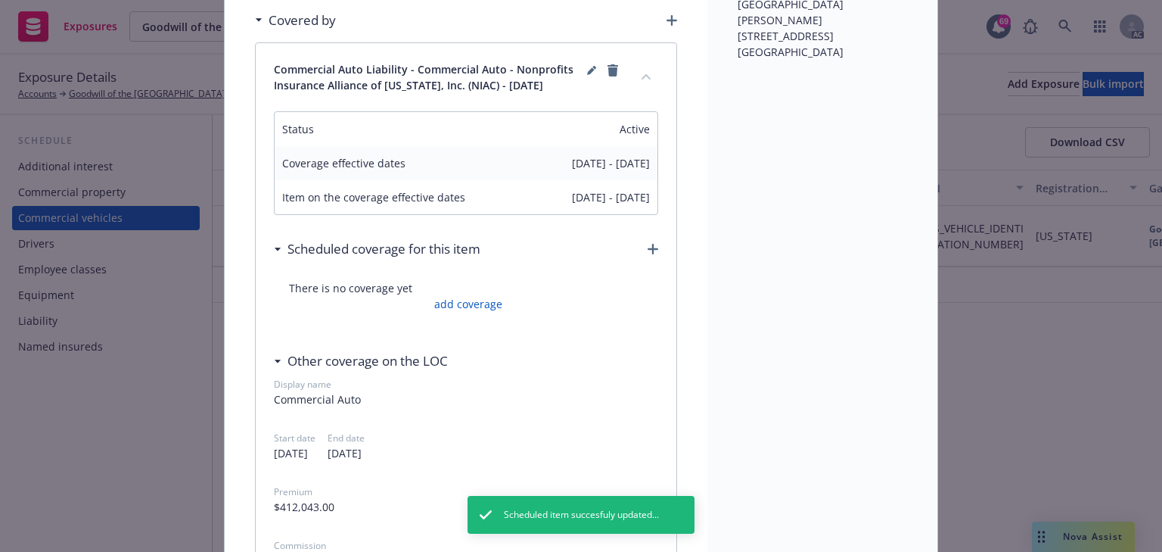
scroll to position [303, 0]
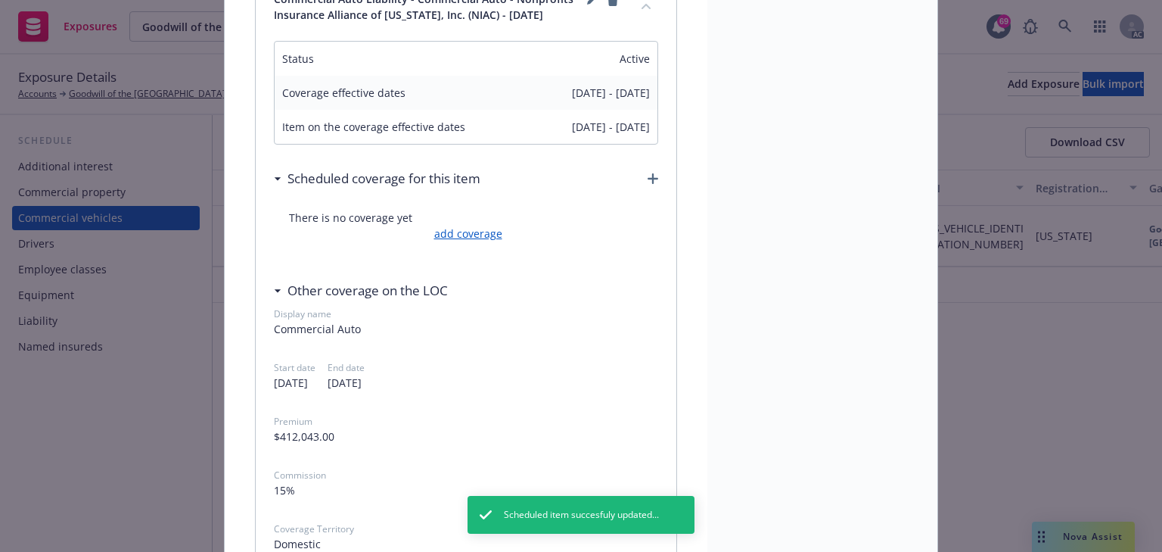
click at [459, 231] on link "add coverage" at bounding box center [467, 233] width 72 height 16
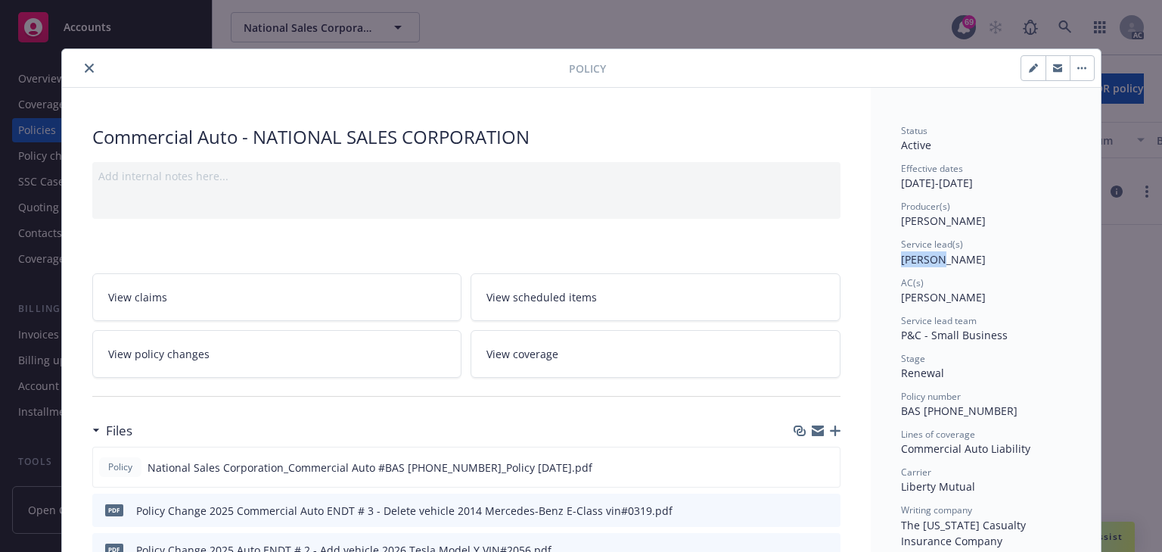
scroll to position [45, 0]
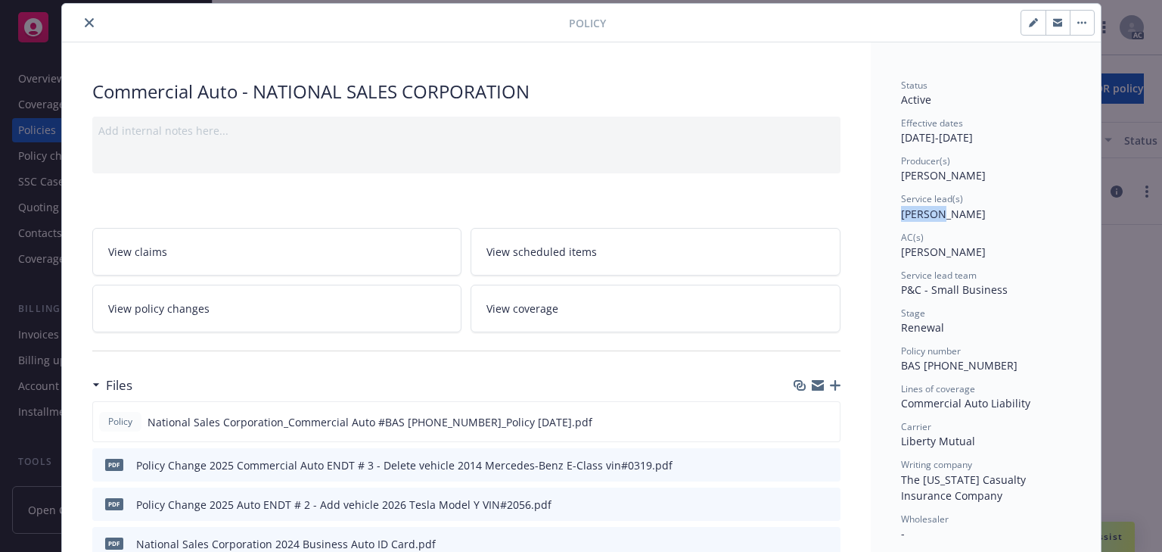
click at [87, 24] on icon "close" at bounding box center [89, 22] width 9 height 9
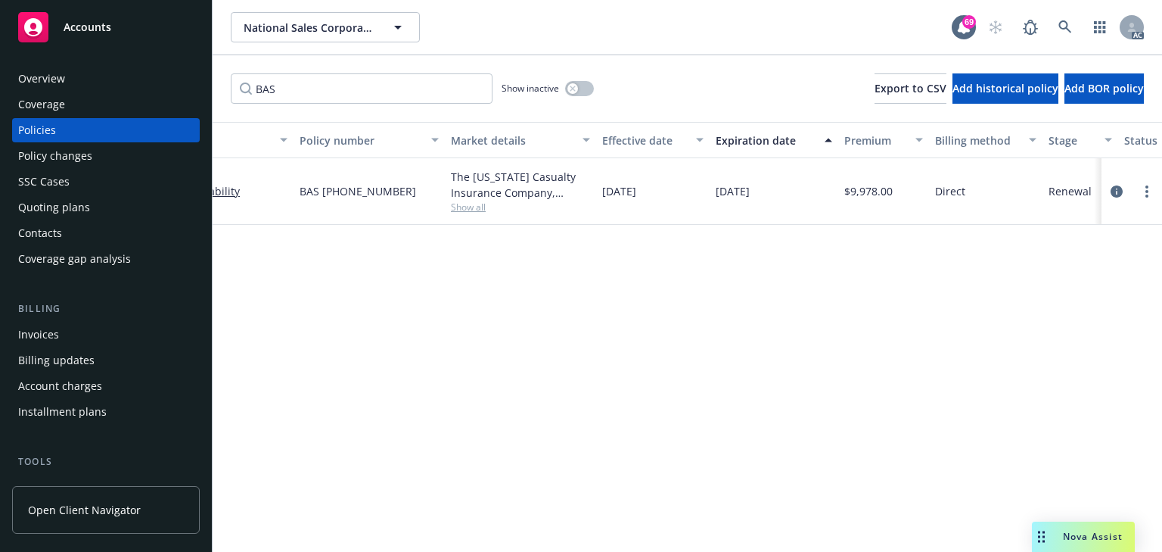
click at [89, 24] on span "Accounts" at bounding box center [88, 27] width 48 height 12
click at [391, 306] on div "Policy details Lines of coverage Policy number Market details Effective date Ex…" at bounding box center [688, 337] width 950 height 430
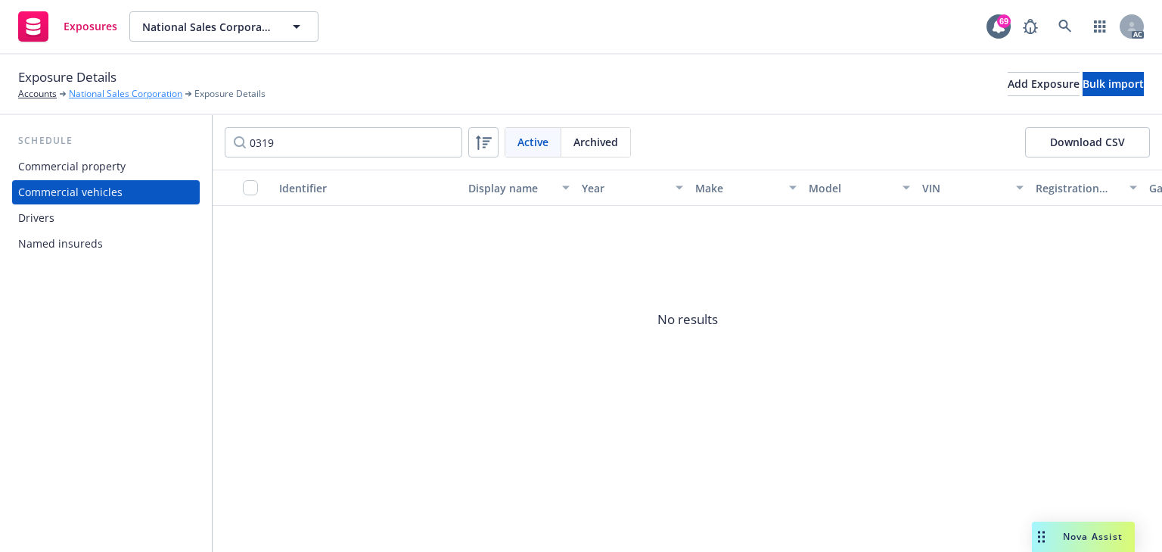
click at [146, 94] on link "National Sales Corporation" at bounding box center [126, 94] width 114 height 14
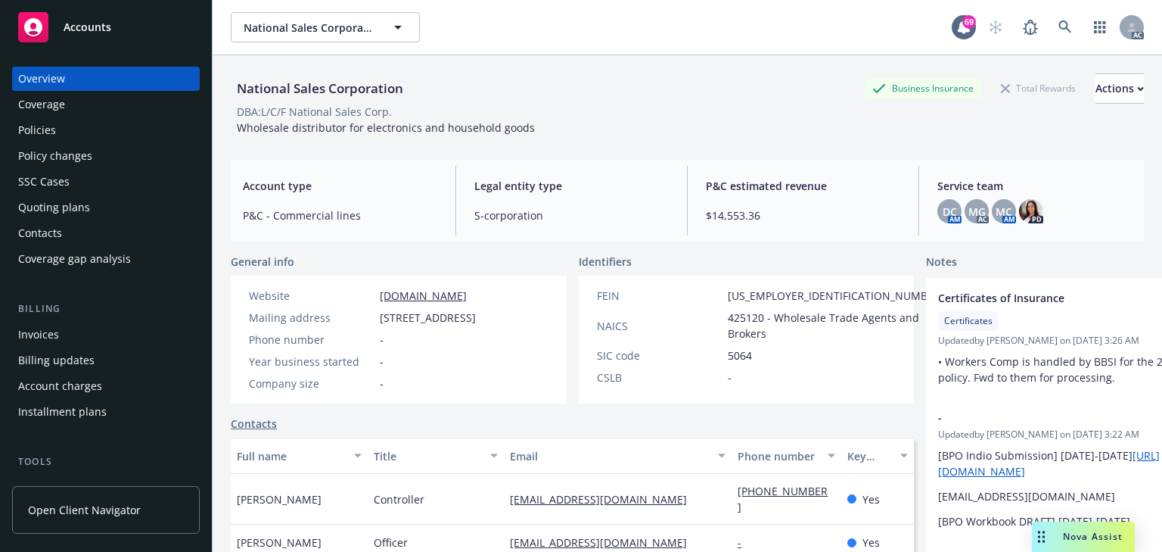
click at [80, 141] on div "Policies" at bounding box center [106, 130] width 176 height 24
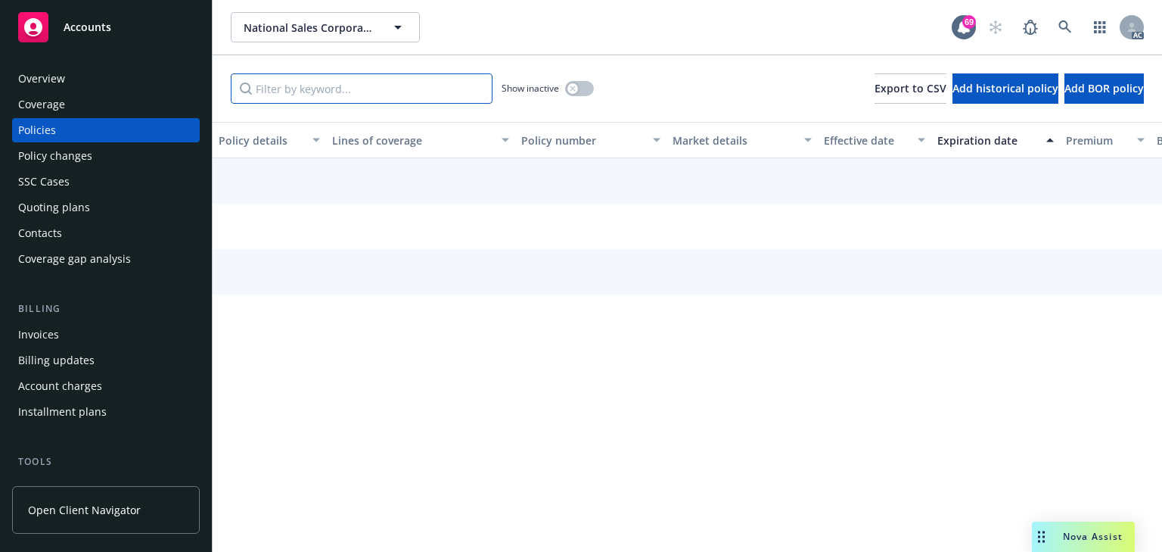
click at [342, 88] on input "Filter by keyword..." at bounding box center [362, 88] width 262 height 30
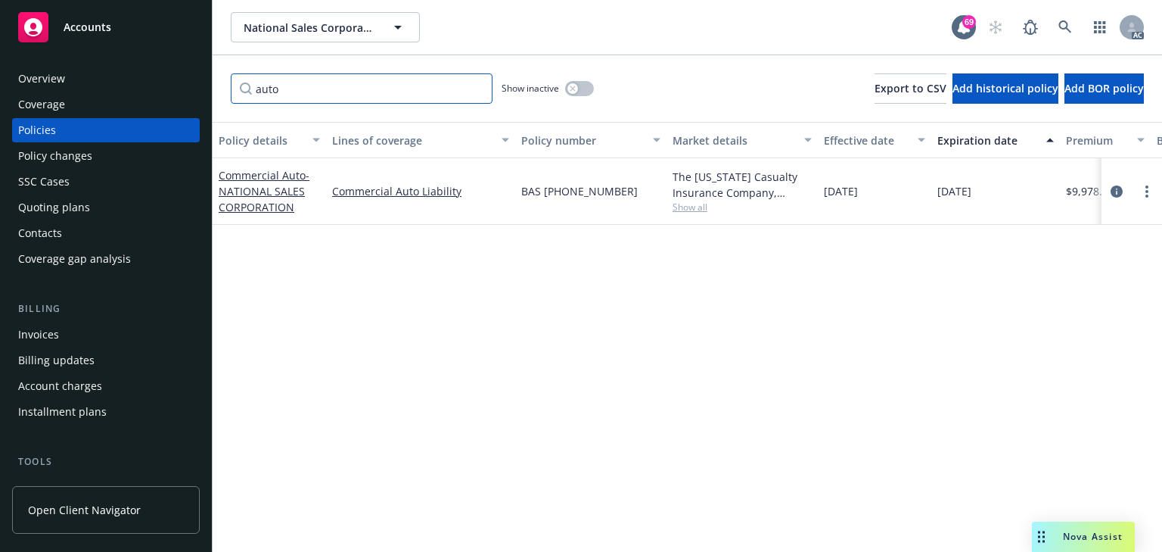
type input "auto"
click at [695, 206] on span "Show all" at bounding box center [742, 207] width 139 height 13
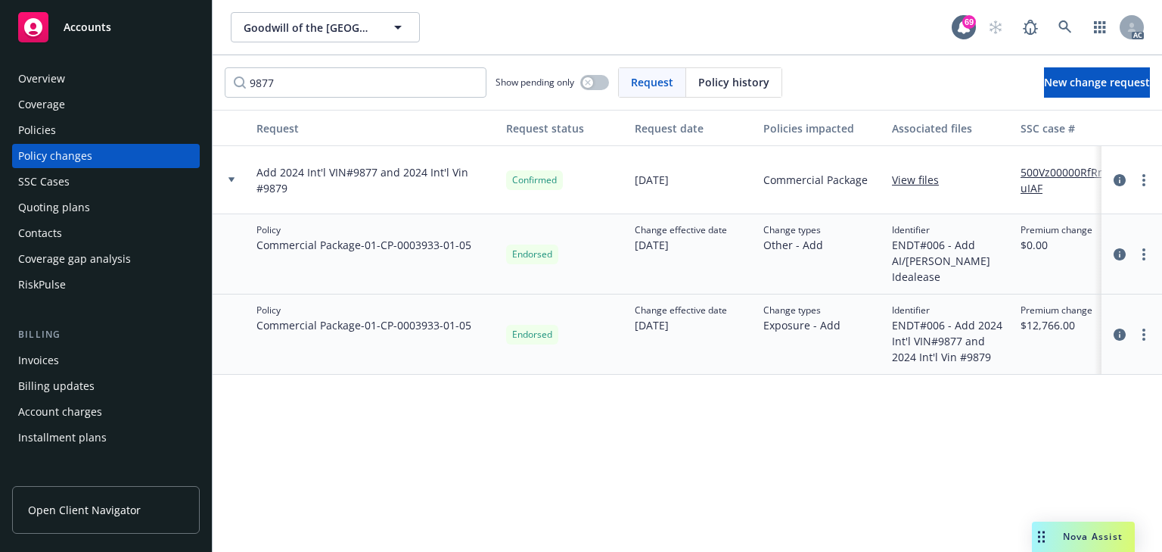
click at [64, 144] on div "Policy changes" at bounding box center [55, 156] width 74 height 24
click at [61, 135] on div "Policies" at bounding box center [106, 130] width 176 height 24
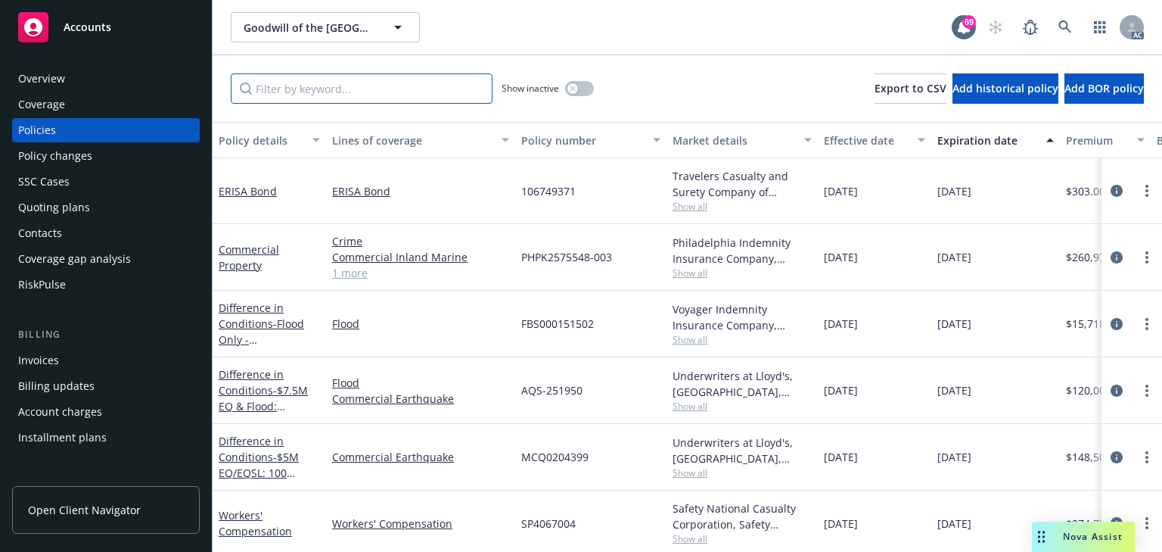
click at [284, 92] on input "Filter by keyword..." at bounding box center [362, 88] width 262 height 30
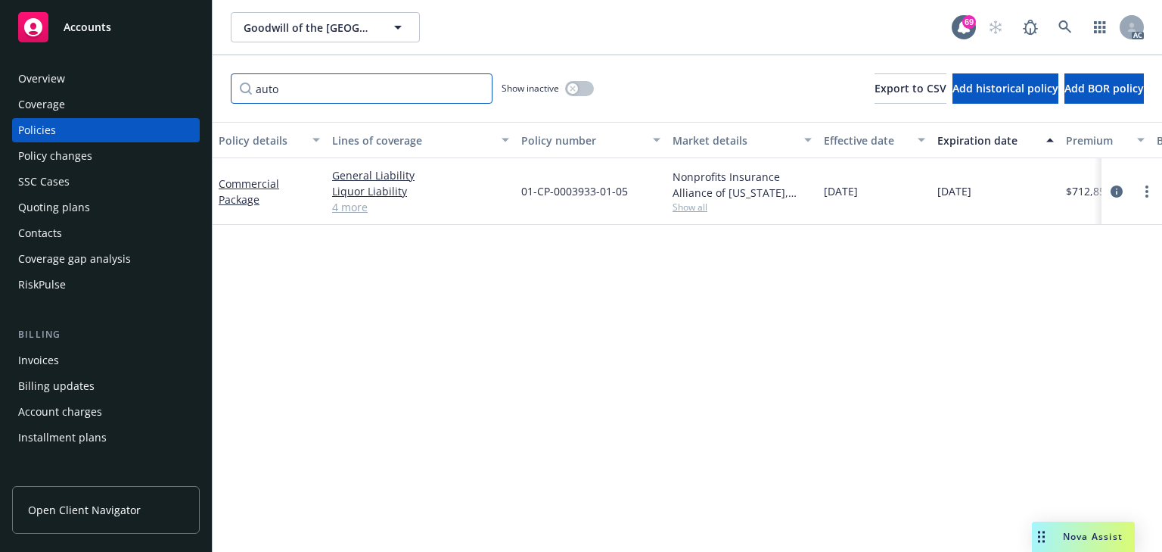
type input "auto"
drag, startPoint x: 551, startPoint y: 347, endPoint x: 648, endPoint y: 257, distance: 132.2
click at [560, 330] on div "Policy details Lines of coverage Policy number Market details Effective date Ex…" at bounding box center [688, 337] width 950 height 430
click at [692, 207] on span "Show all" at bounding box center [742, 207] width 139 height 13
click at [1120, 188] on icon "circleInformation" at bounding box center [1117, 191] width 12 height 12
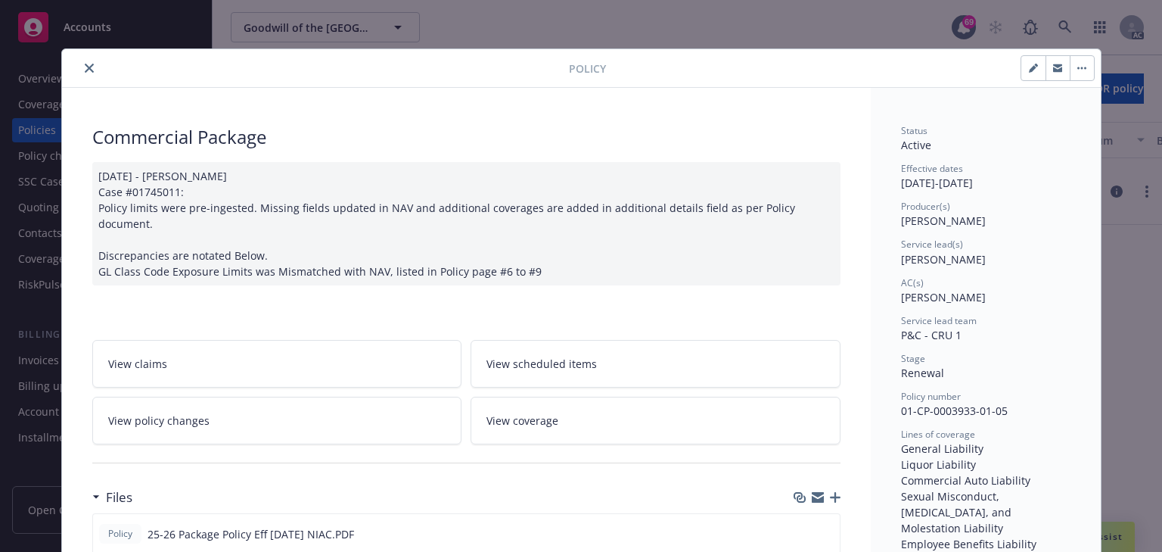
click at [85, 70] on icon "close" at bounding box center [89, 68] width 9 height 9
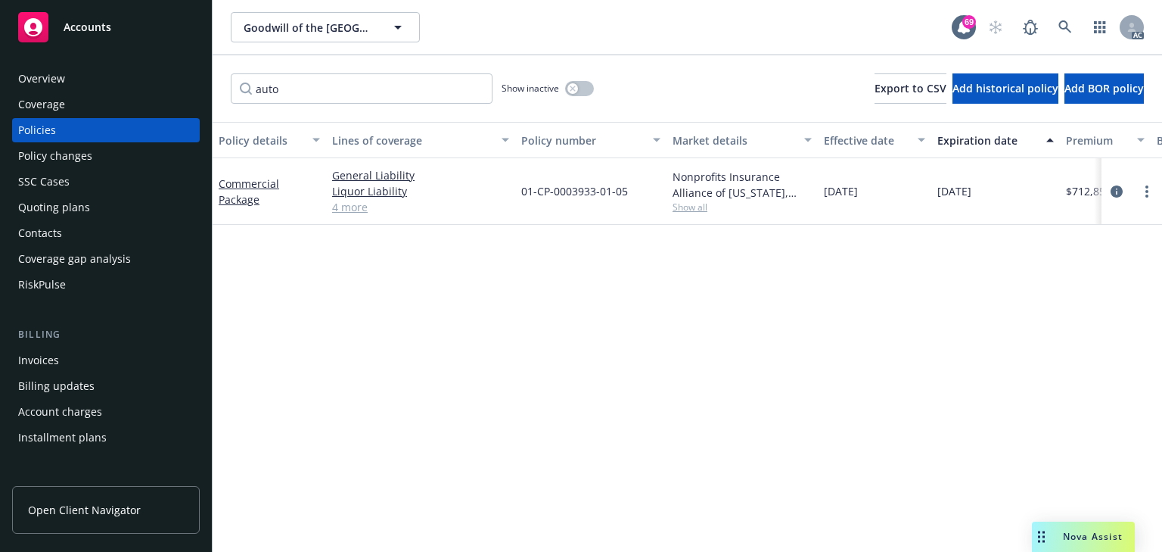
click at [48, 142] on div "Overview Coverage Policies Policy changes SSC Cases Quoting plans Contacts Cove…" at bounding box center [106, 182] width 188 height 230
click at [49, 160] on div "Policy changes" at bounding box center [55, 156] width 74 height 24
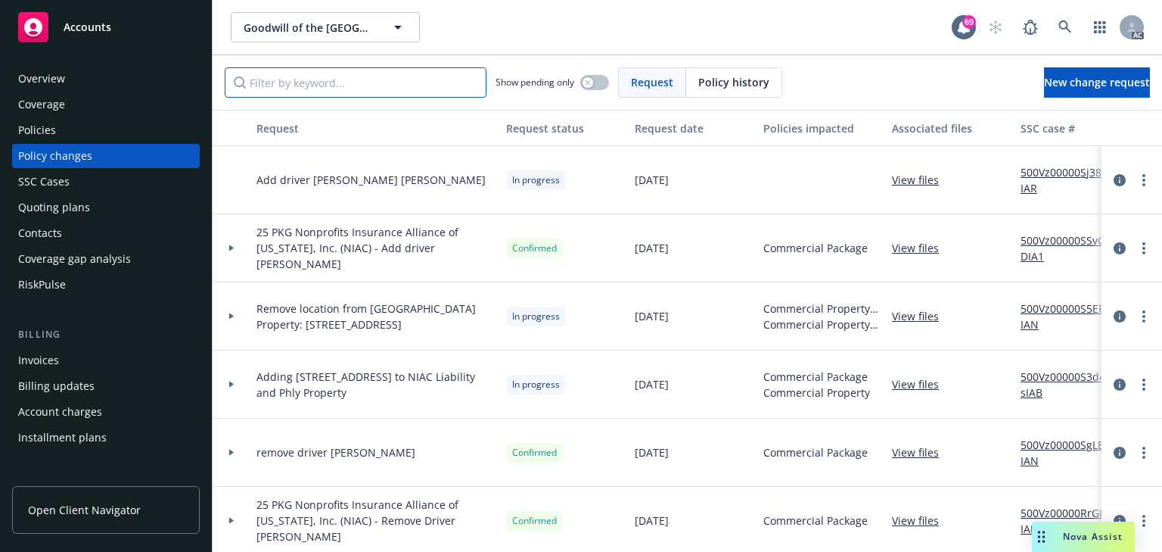
click at [393, 92] on input "Filter by keyword..." at bounding box center [356, 82] width 262 height 30
paste input "dd 2024 Int'l VIN#9877 and 2024 Int'l Vin #987"
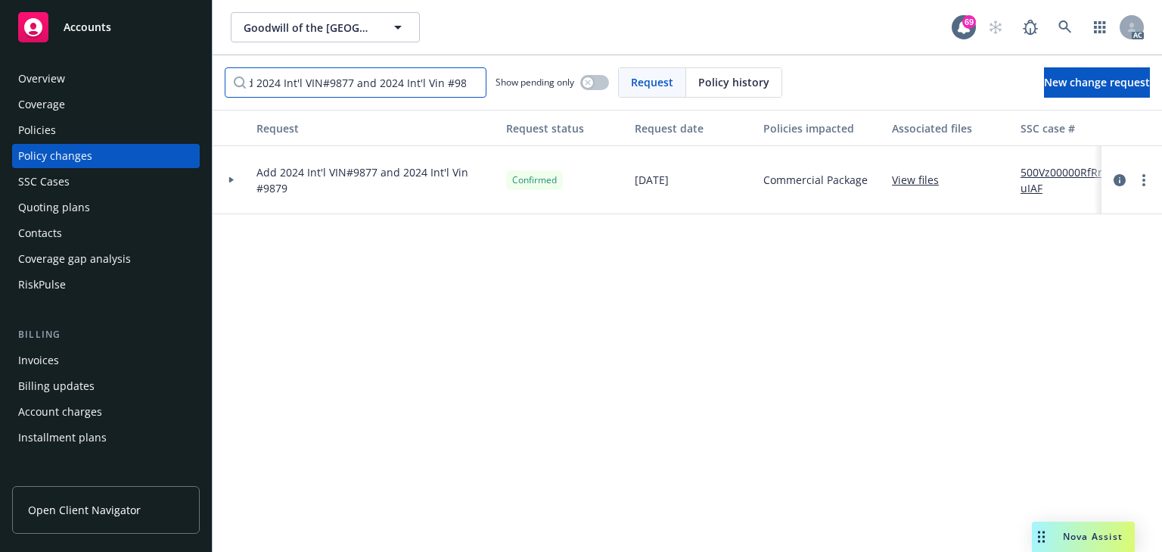
type input "dd 2024 Int'l VIN#9877 and 2024 Int'l Vin #987"
click at [234, 176] on div at bounding box center [232, 180] width 38 height 68
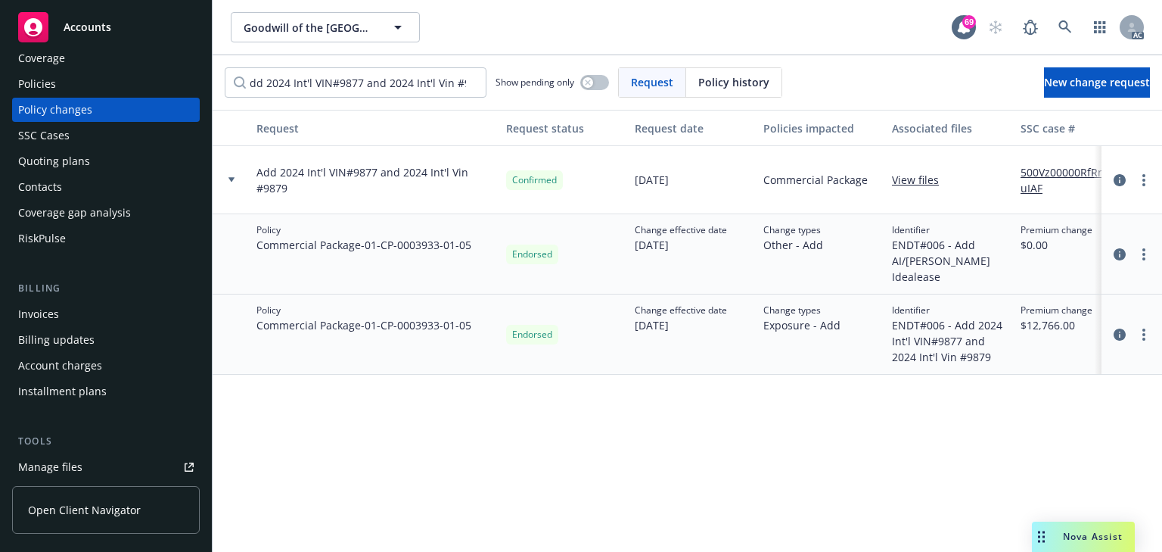
scroll to position [61, 0]
